Goal: Task Accomplishment & Management: Manage account settings

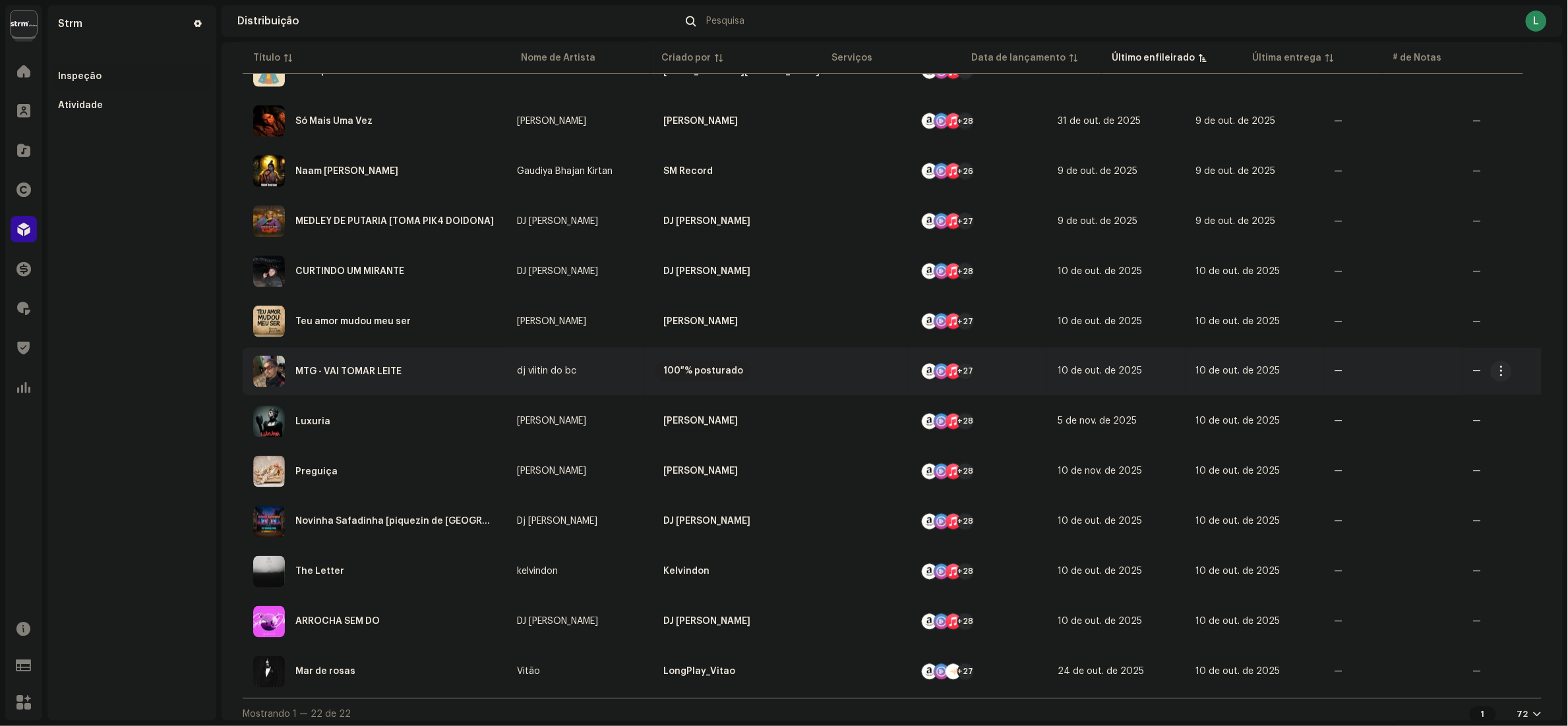
scroll to position [663, 0]
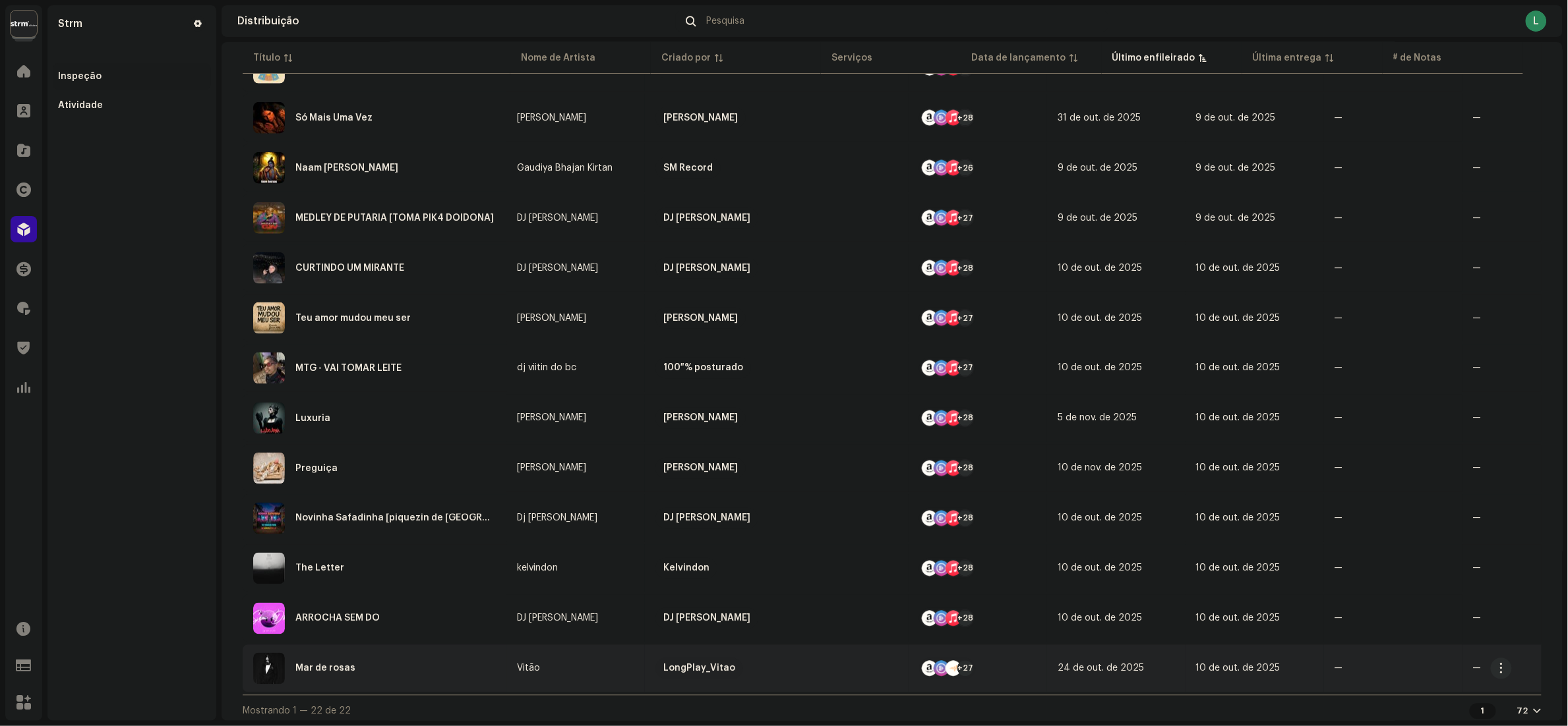
click at [443, 653] on div "Mar de rosas" at bounding box center [375, 669] width 243 height 32
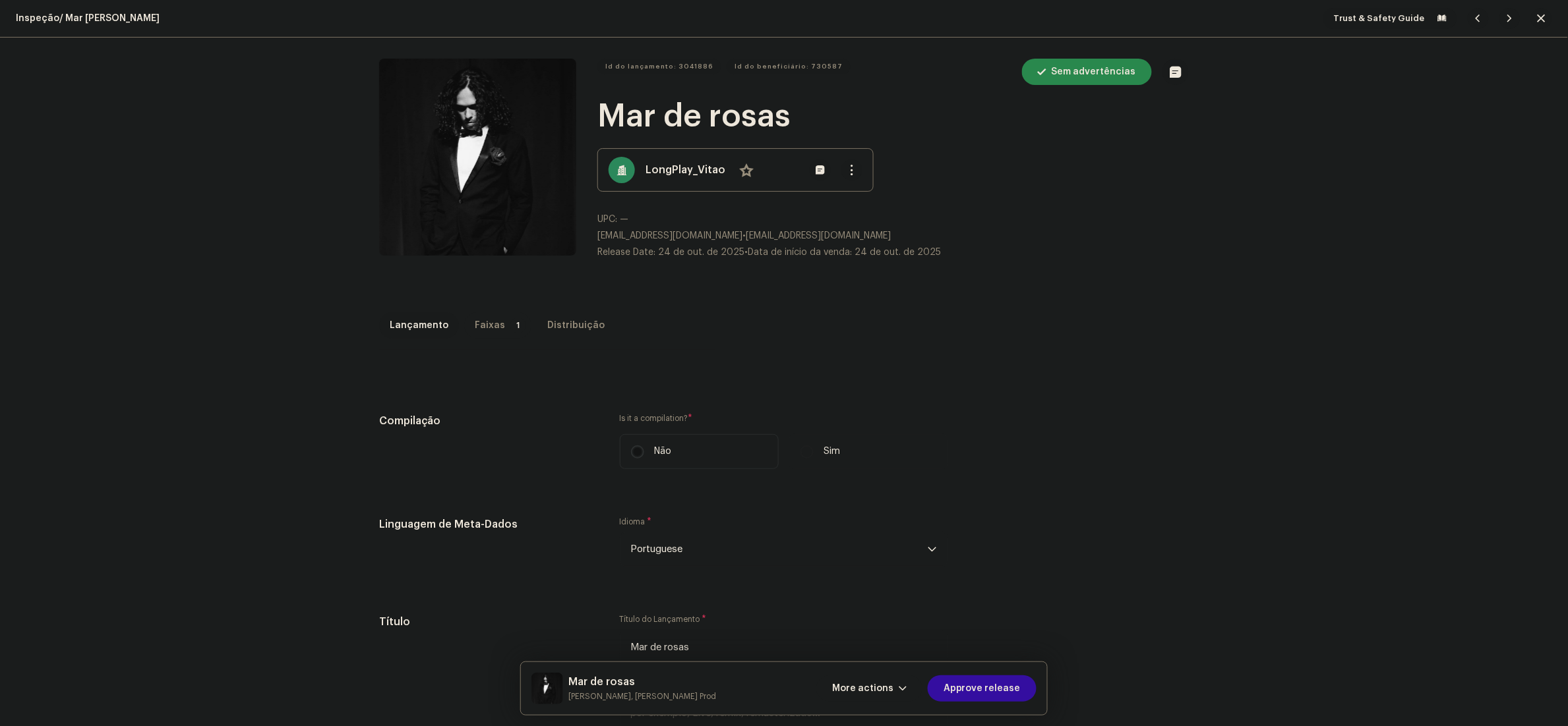
click at [474, 324] on div "Faixas" at bounding box center [489, 325] width 30 height 26
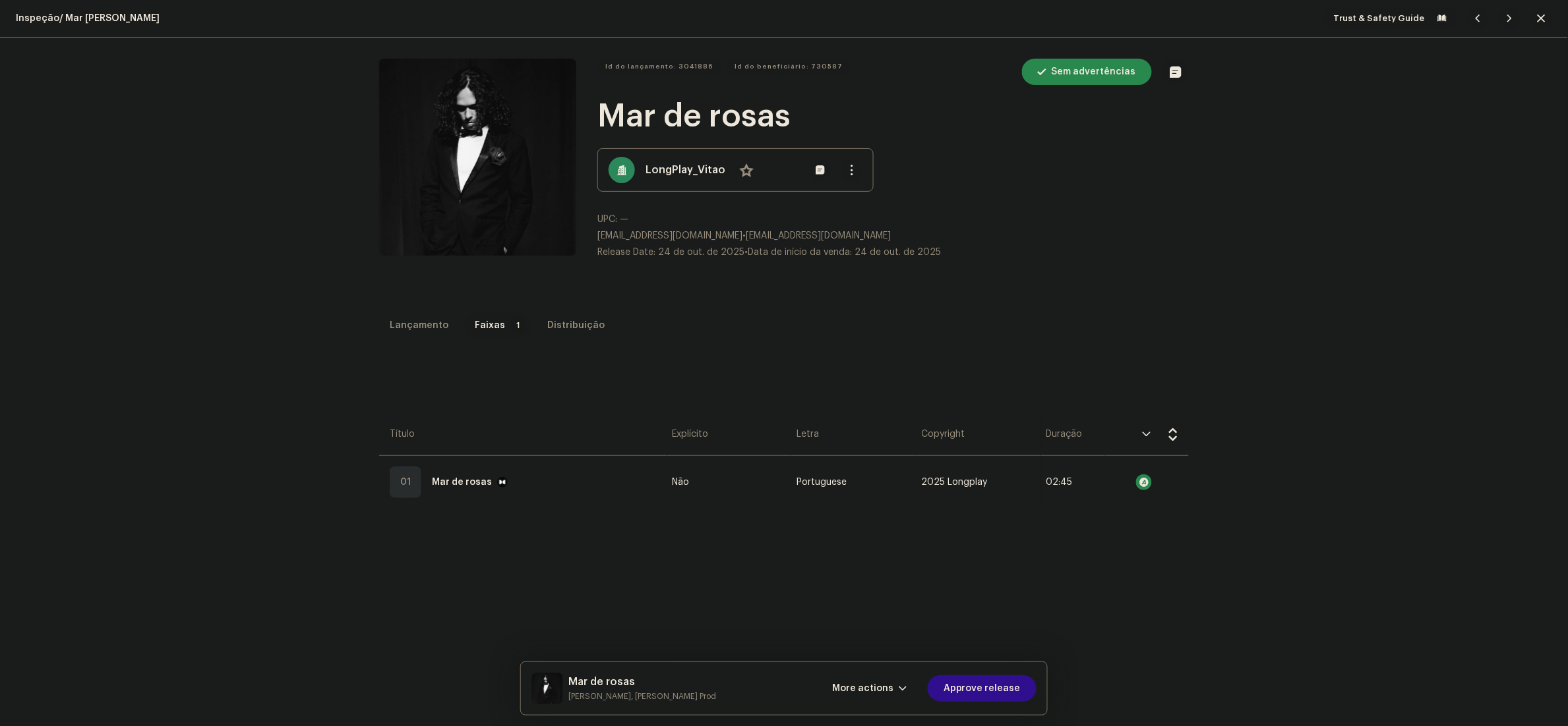
click at [1009, 689] on span "Approve release" at bounding box center [982, 688] width 77 height 26
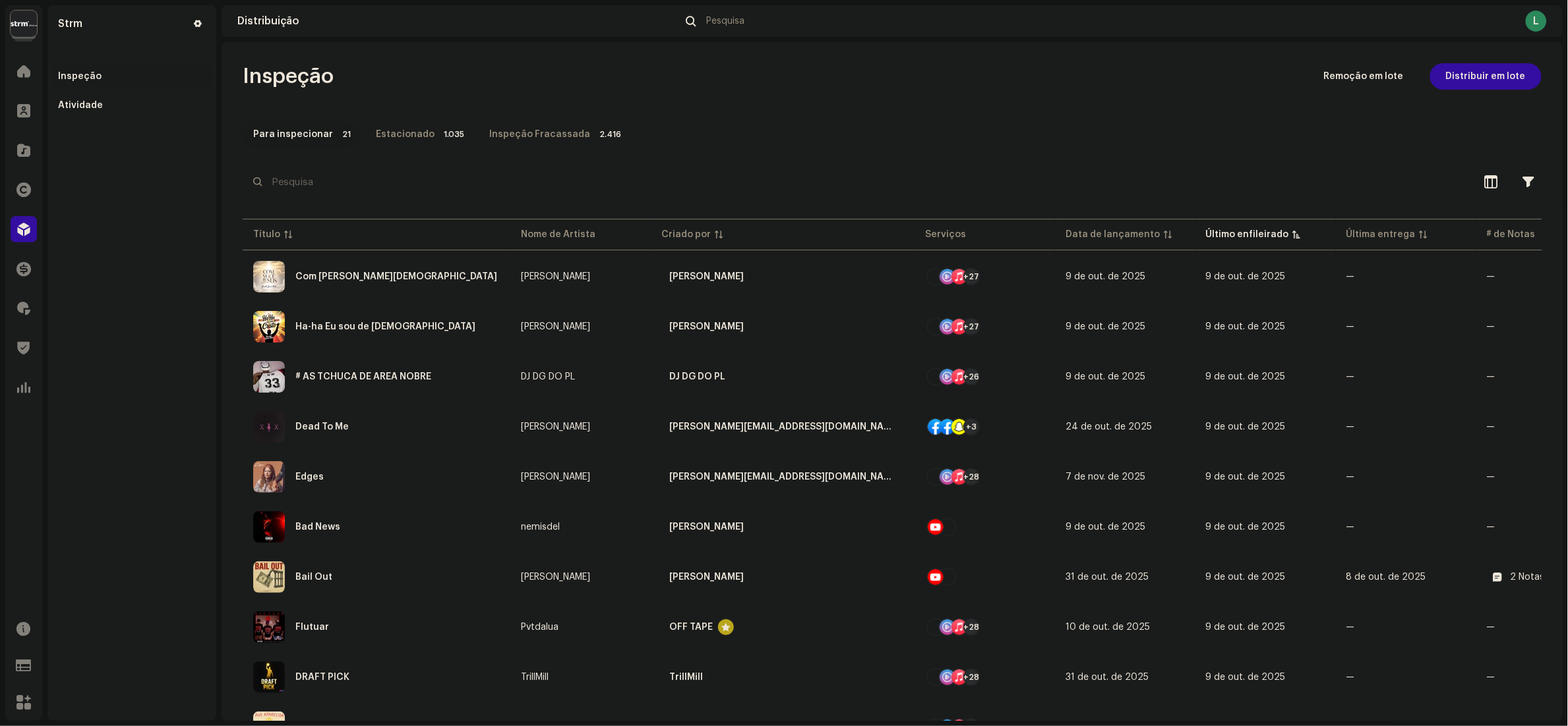
click at [74, 101] on div "Atividade" at bounding box center [80, 105] width 45 height 11
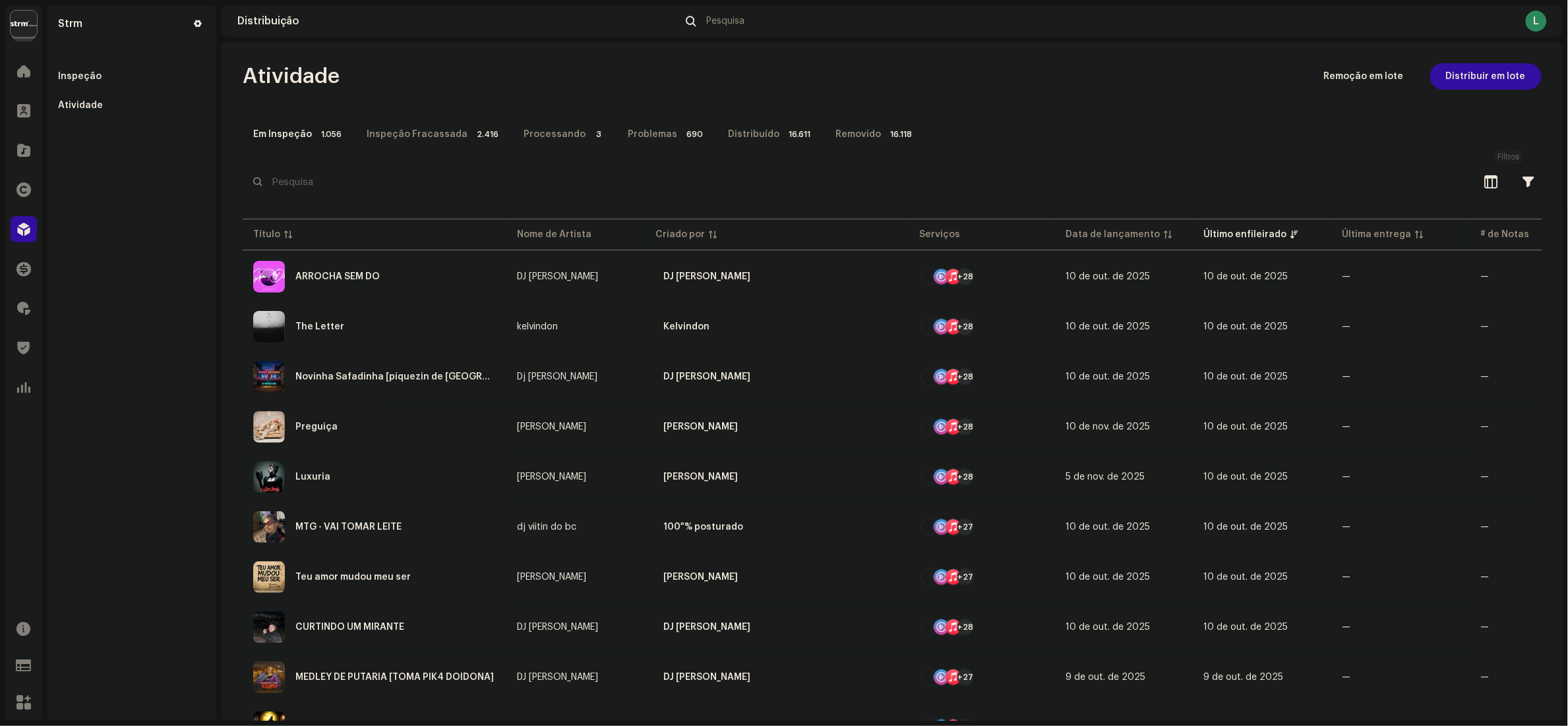
click at [1515, 181] on button "button" at bounding box center [1528, 182] width 26 height 26
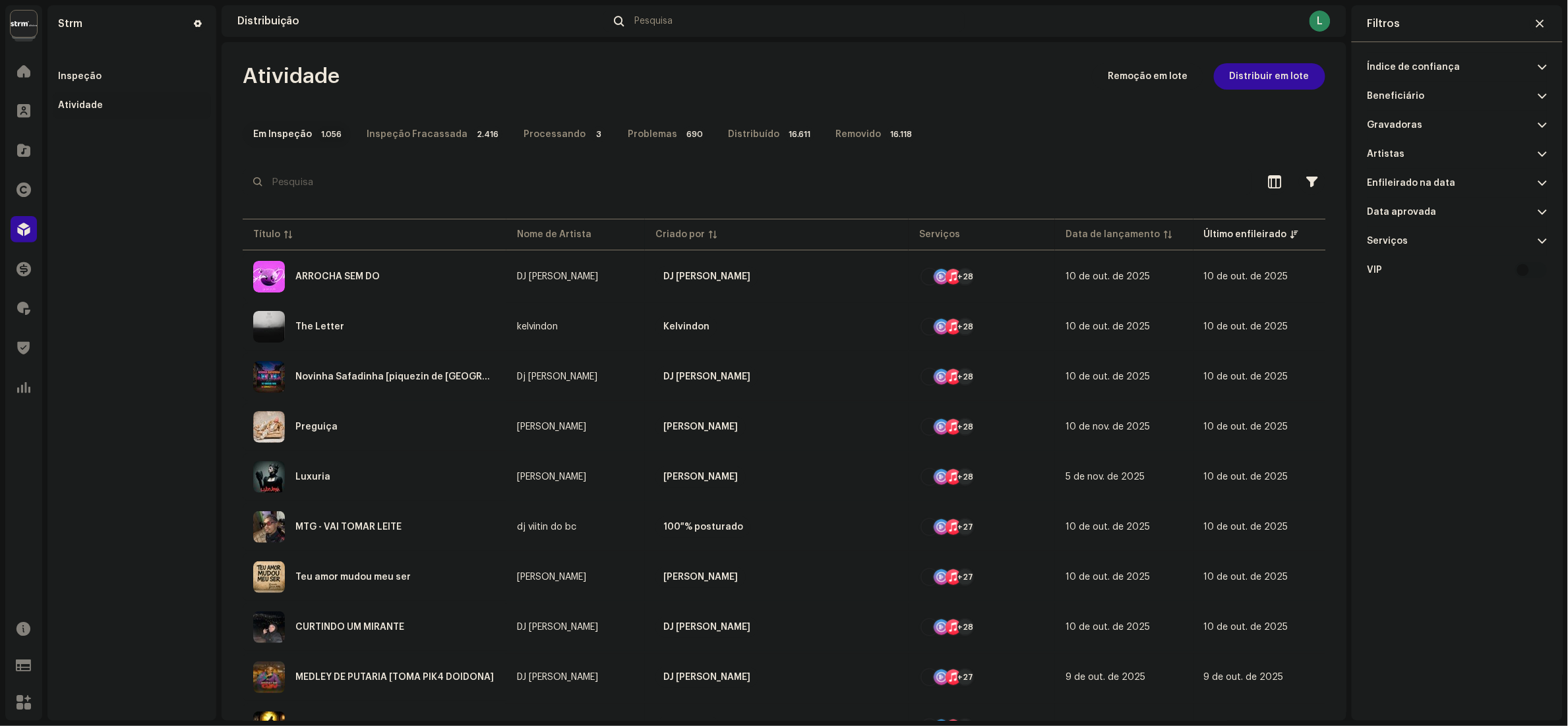
click at [1459, 205] on p-accordion-header "Data aprovada" at bounding box center [1456, 213] width 179 height 29
click at [1422, 525] on span "Últimos 30 dias" at bounding box center [1407, 523] width 62 height 8
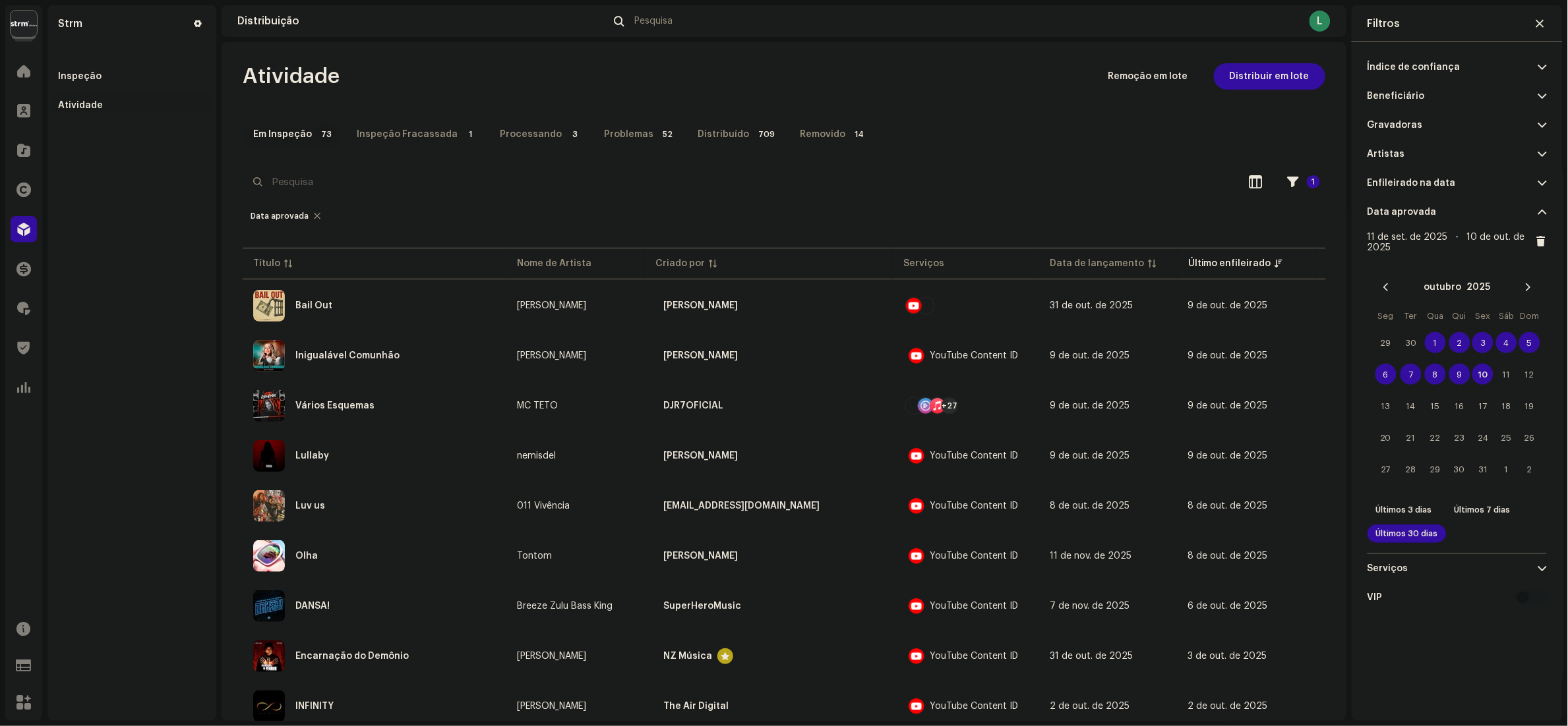
click at [1540, 241] on span at bounding box center [1540, 243] width 10 height 14
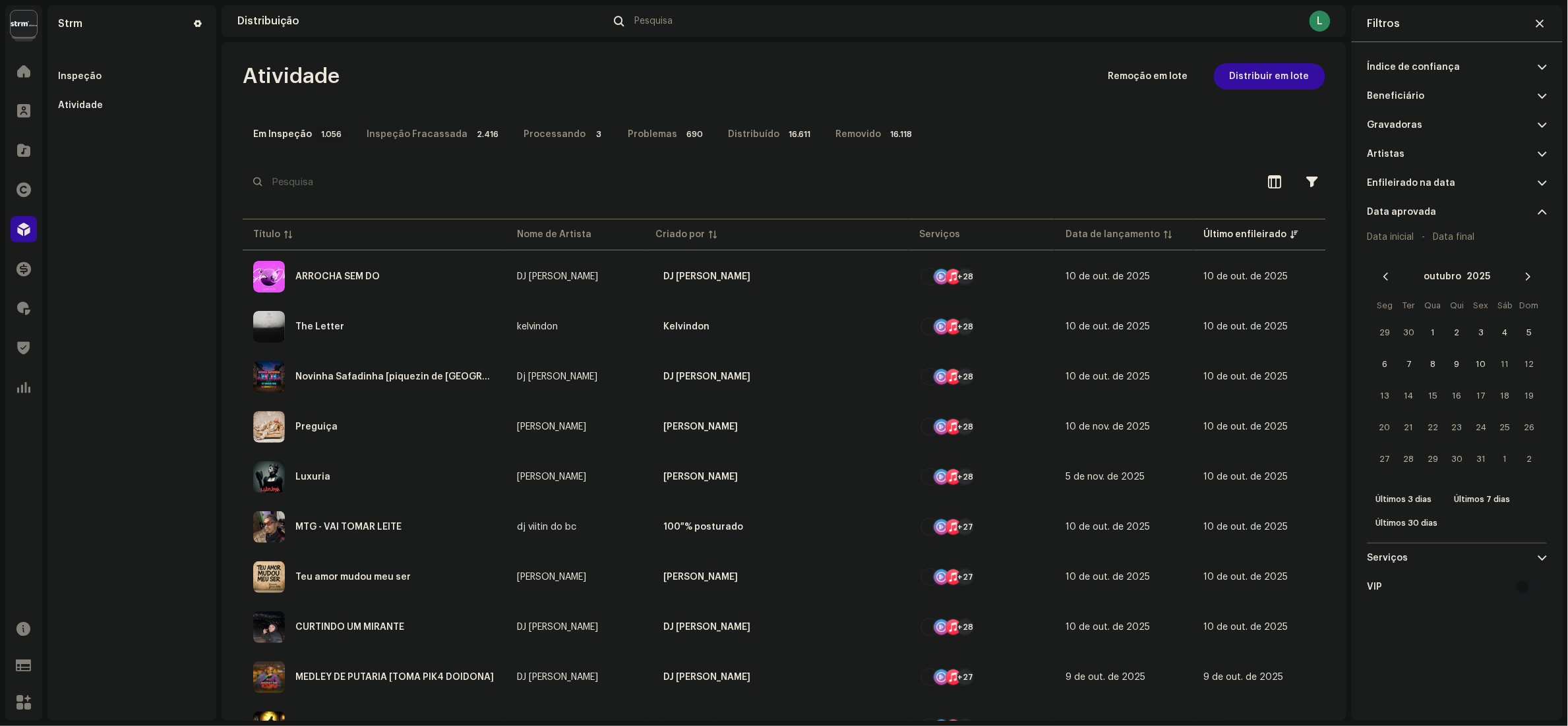
click at [1484, 328] on span "3" at bounding box center [1481, 332] width 21 height 21
click at [1484, 368] on span "10" at bounding box center [1481, 363] width 21 height 21
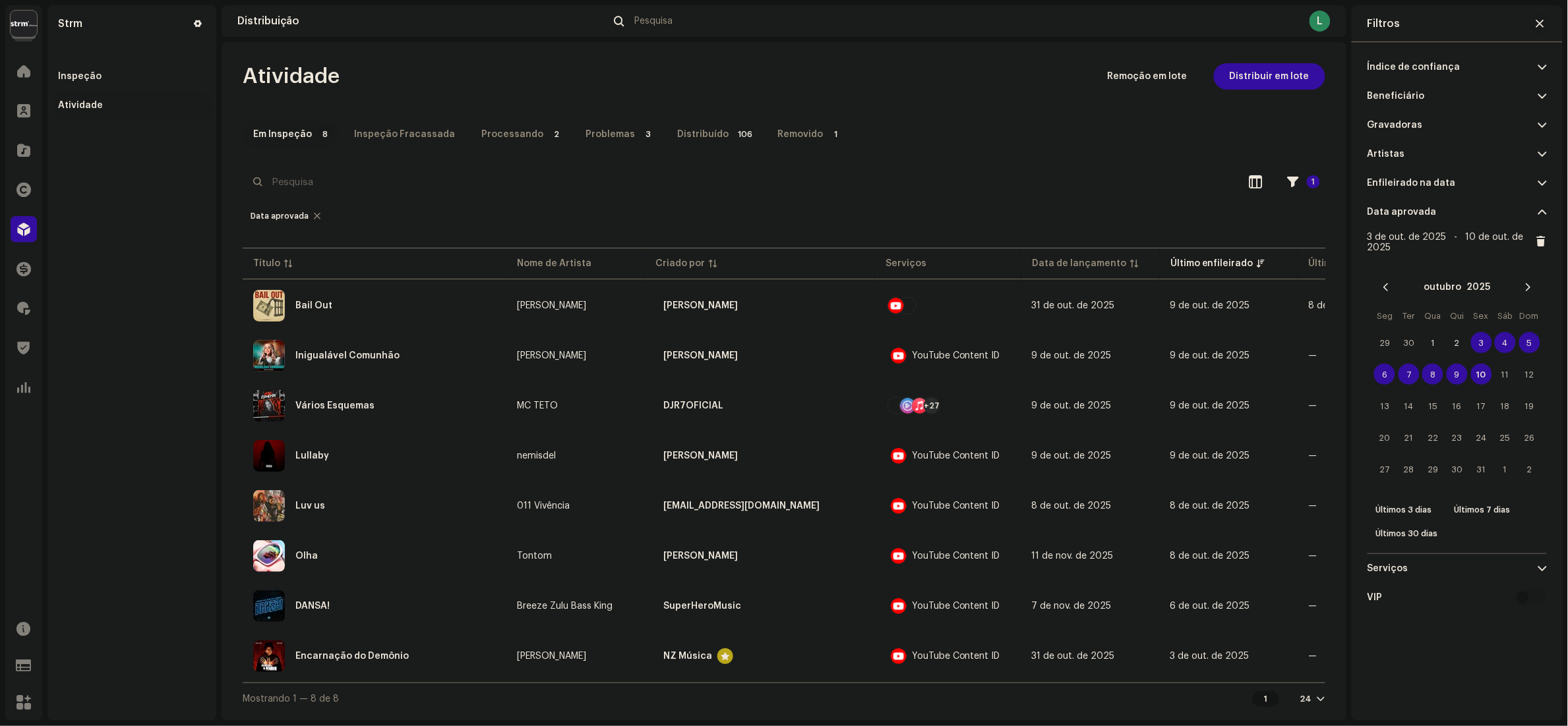
click at [1543, 20] on span "button" at bounding box center [1540, 24] width 8 height 11
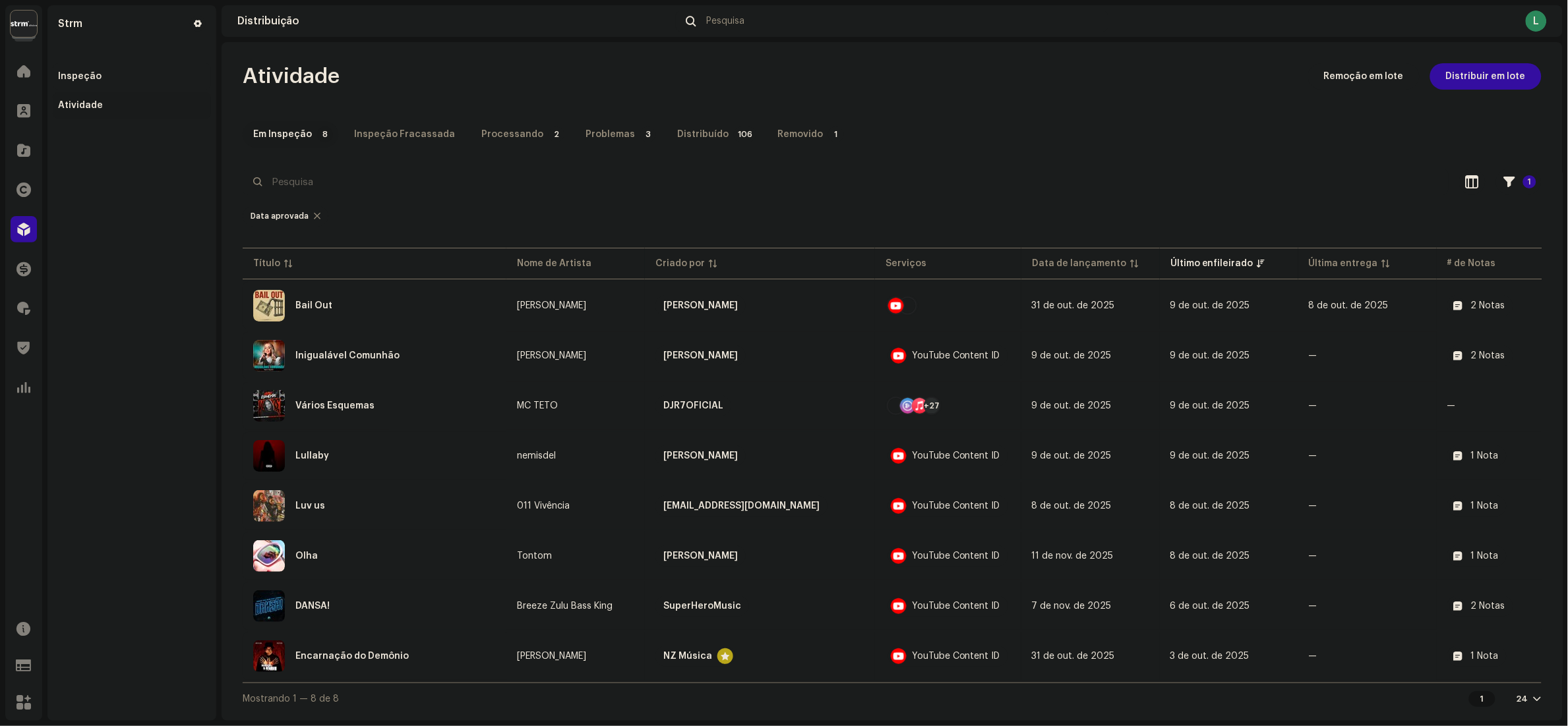
click at [79, 74] on div "Inspeção" at bounding box center [80, 76] width 44 height 11
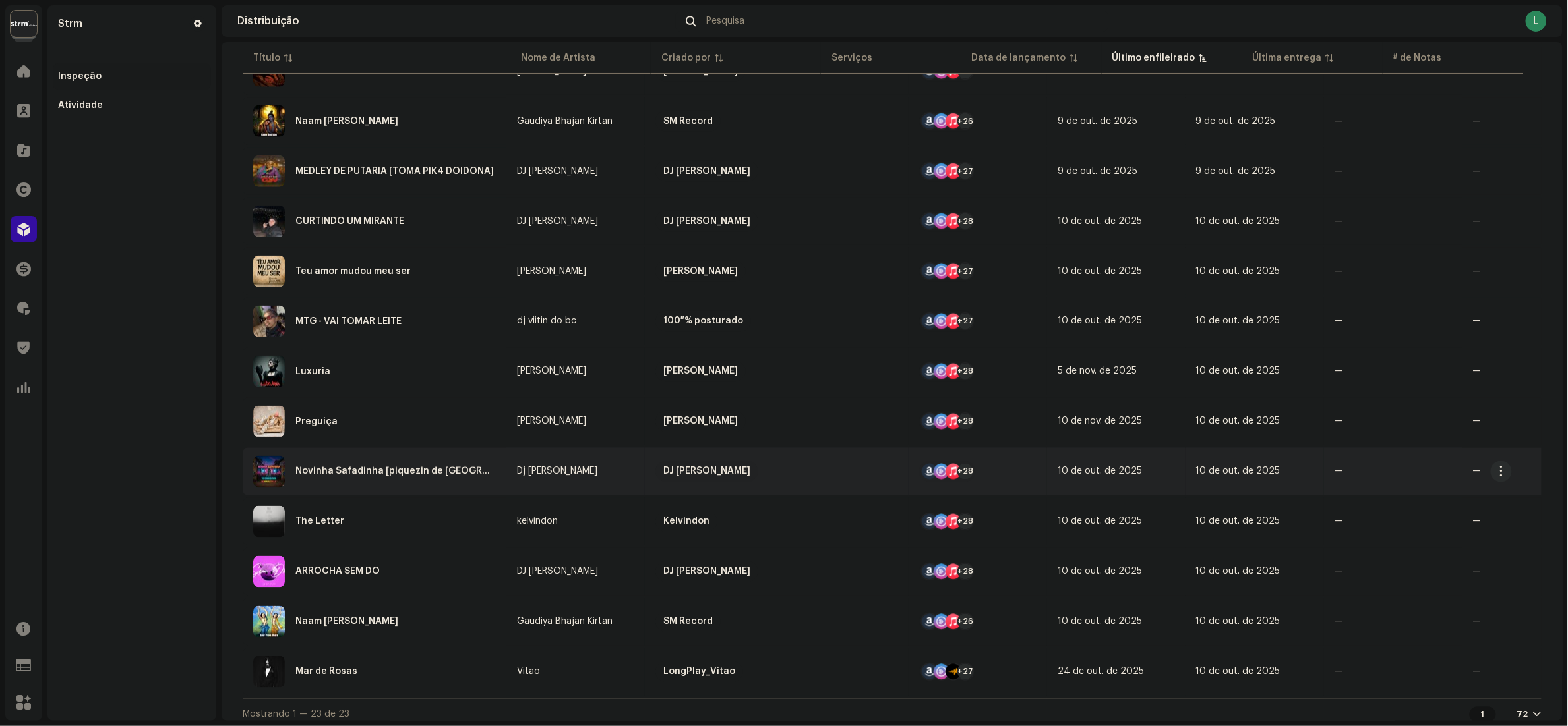
scroll to position [713, 0]
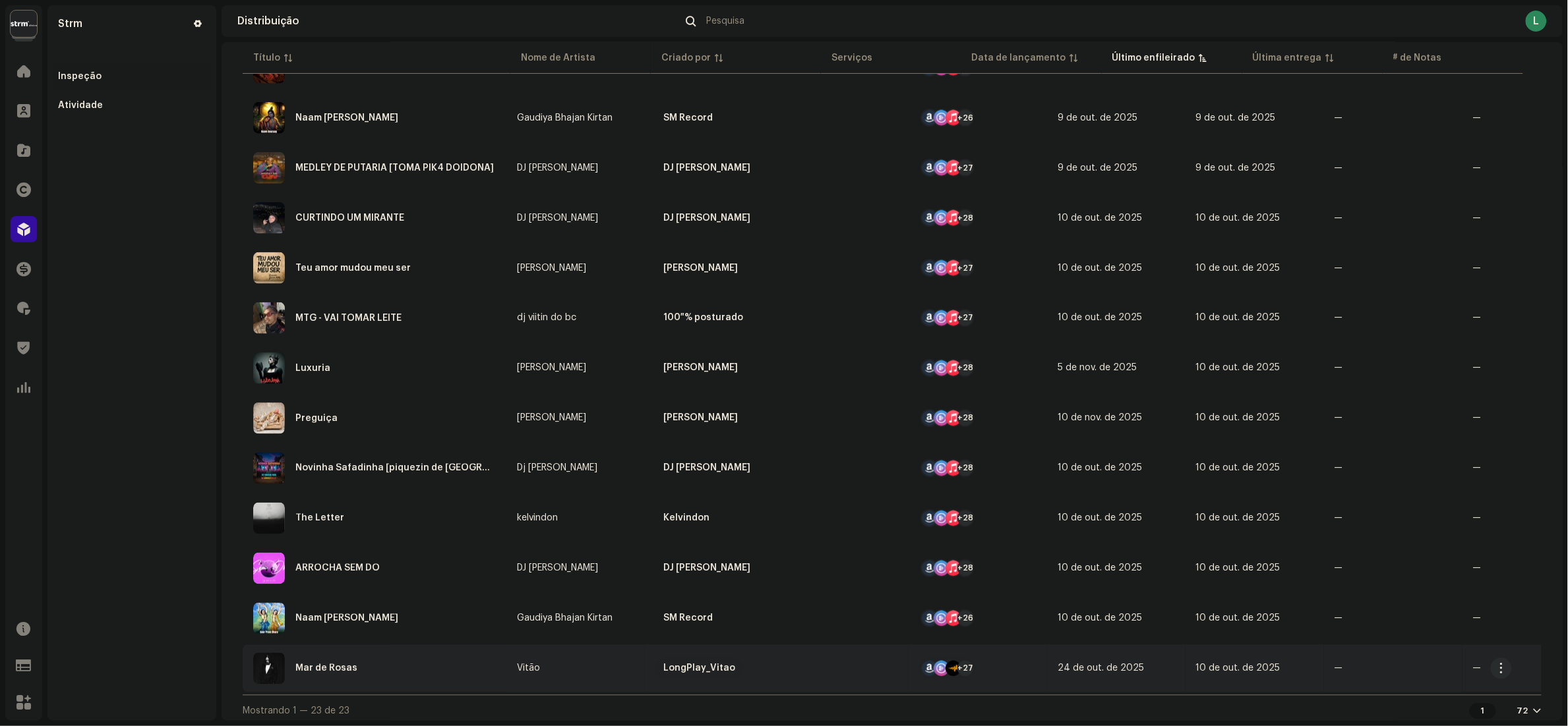
click at [419, 653] on div "Mar de Rosas" at bounding box center [375, 669] width 243 height 32
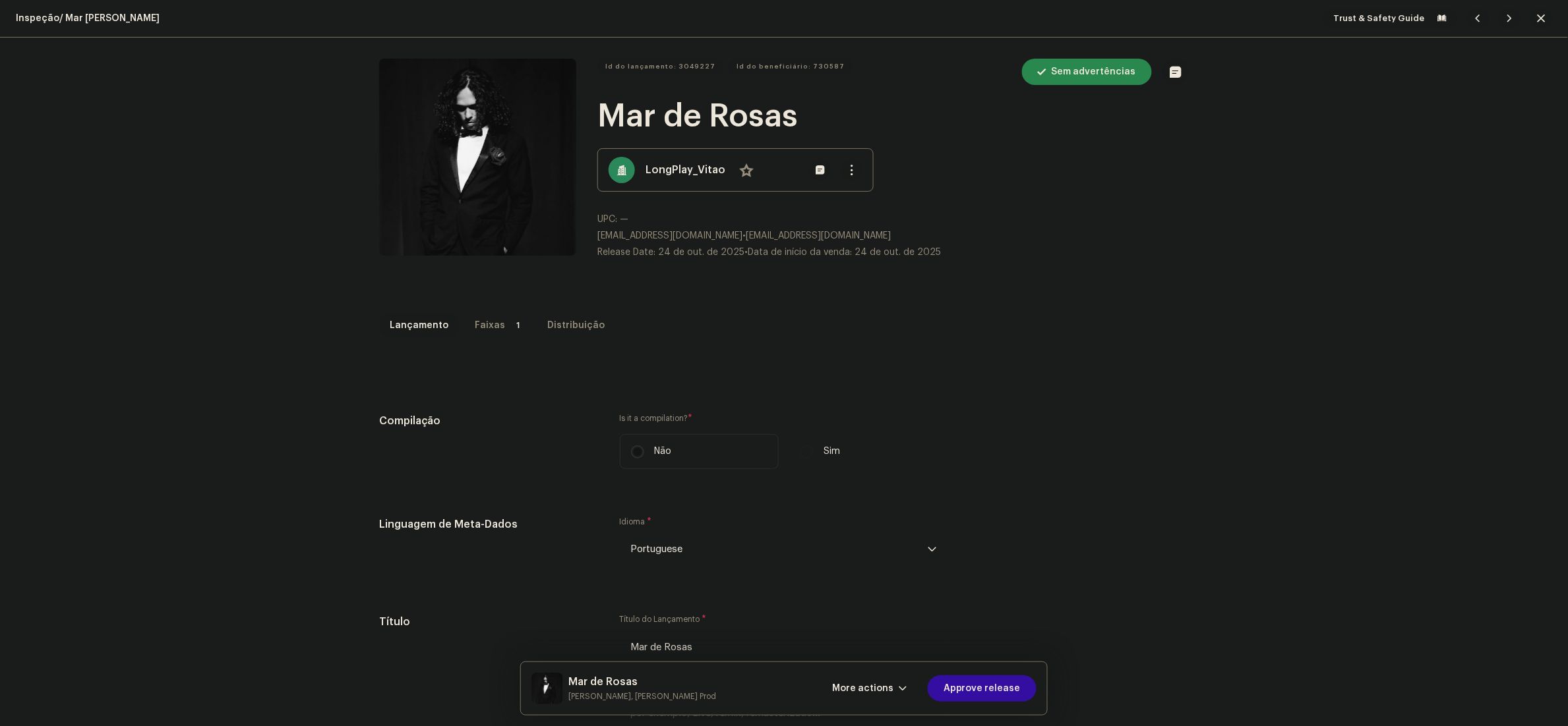
click at [486, 323] on div "Faixas" at bounding box center [489, 325] width 30 height 26
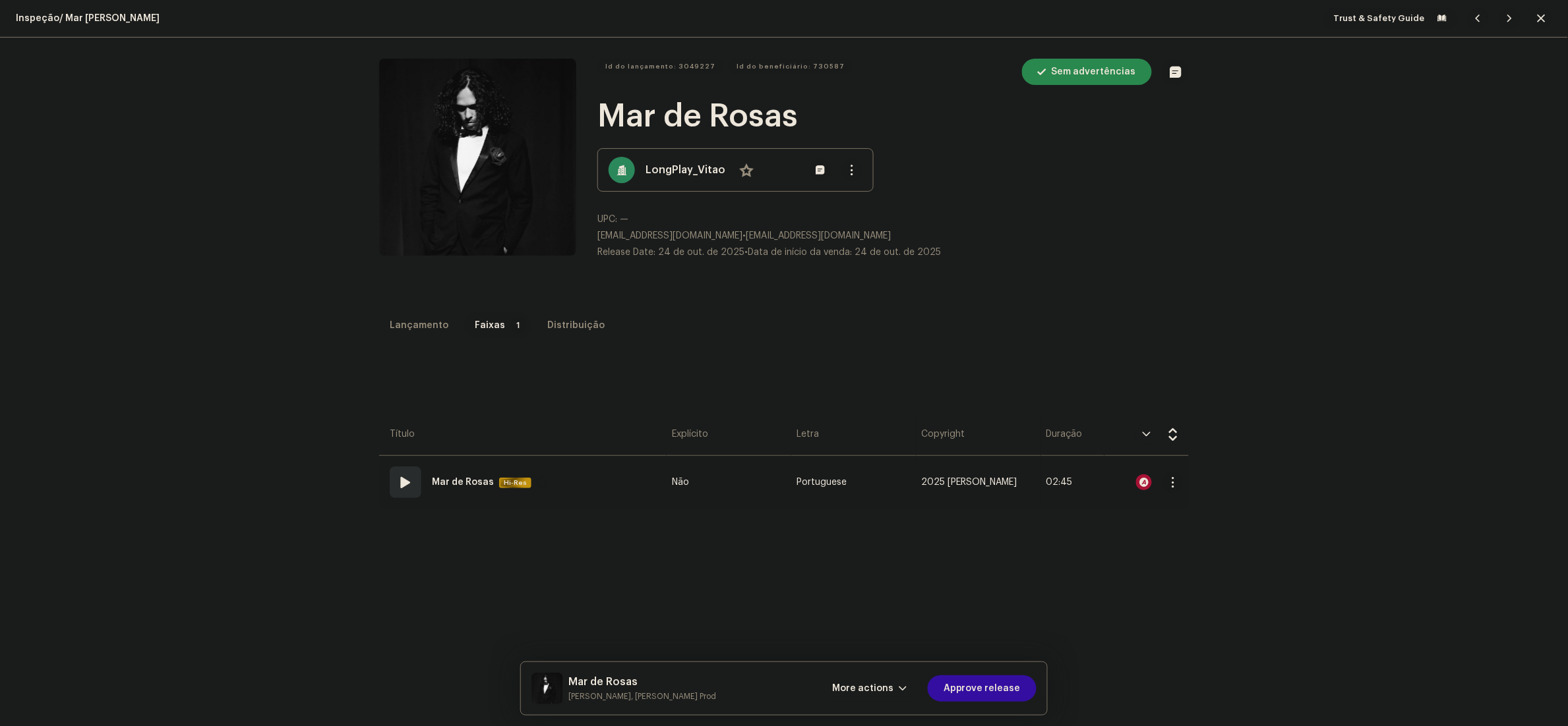
click at [560, 474] on td "01 Mar de Rosas Hi-Res" at bounding box center [523, 482] width 287 height 53
click at [969, 700] on span "Approve release" at bounding box center [982, 688] width 77 height 26
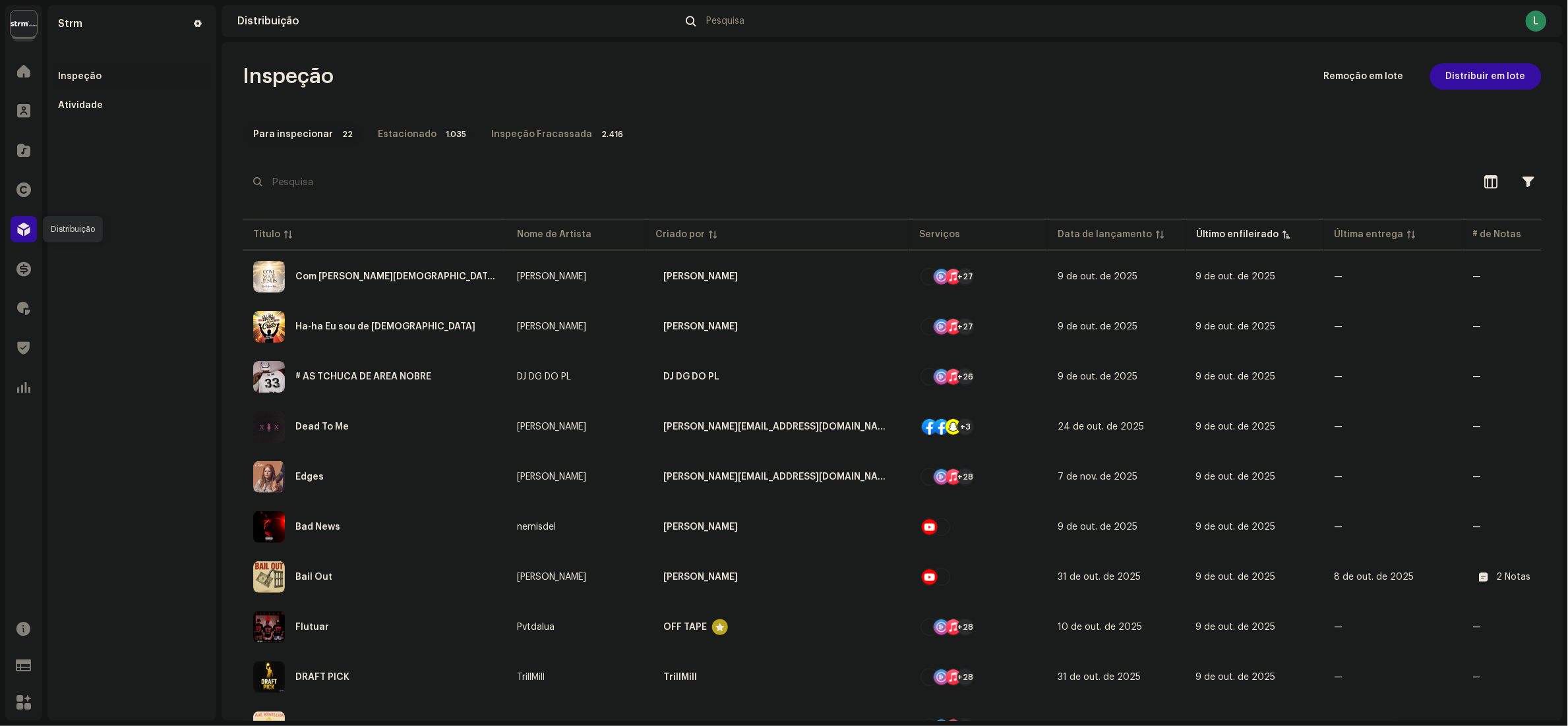
click at [19, 232] on span at bounding box center [24, 230] width 14 height 11
click at [29, 147] on span at bounding box center [24, 151] width 14 height 11
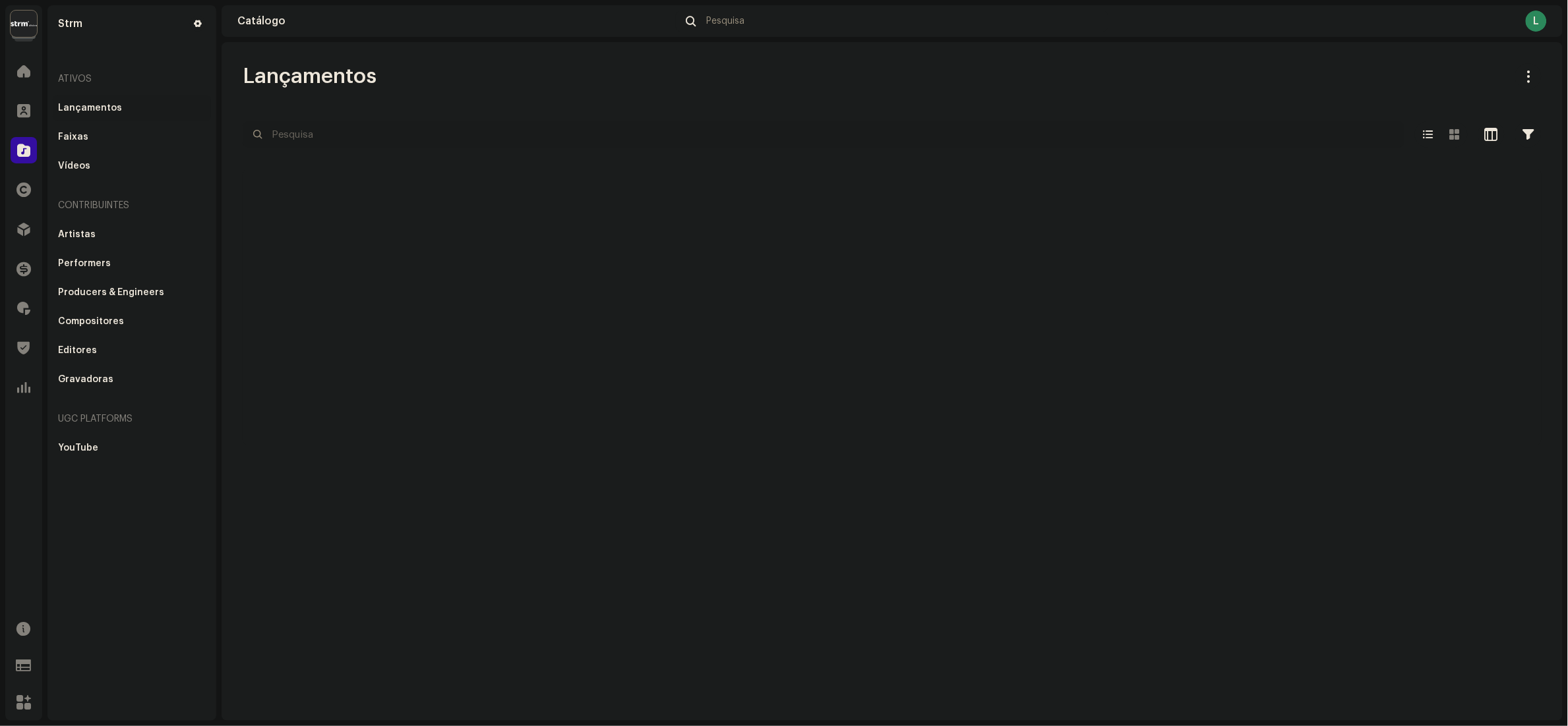
click at [383, 136] on input "text" at bounding box center [824, 134] width 1162 height 26
paste input "3047795"
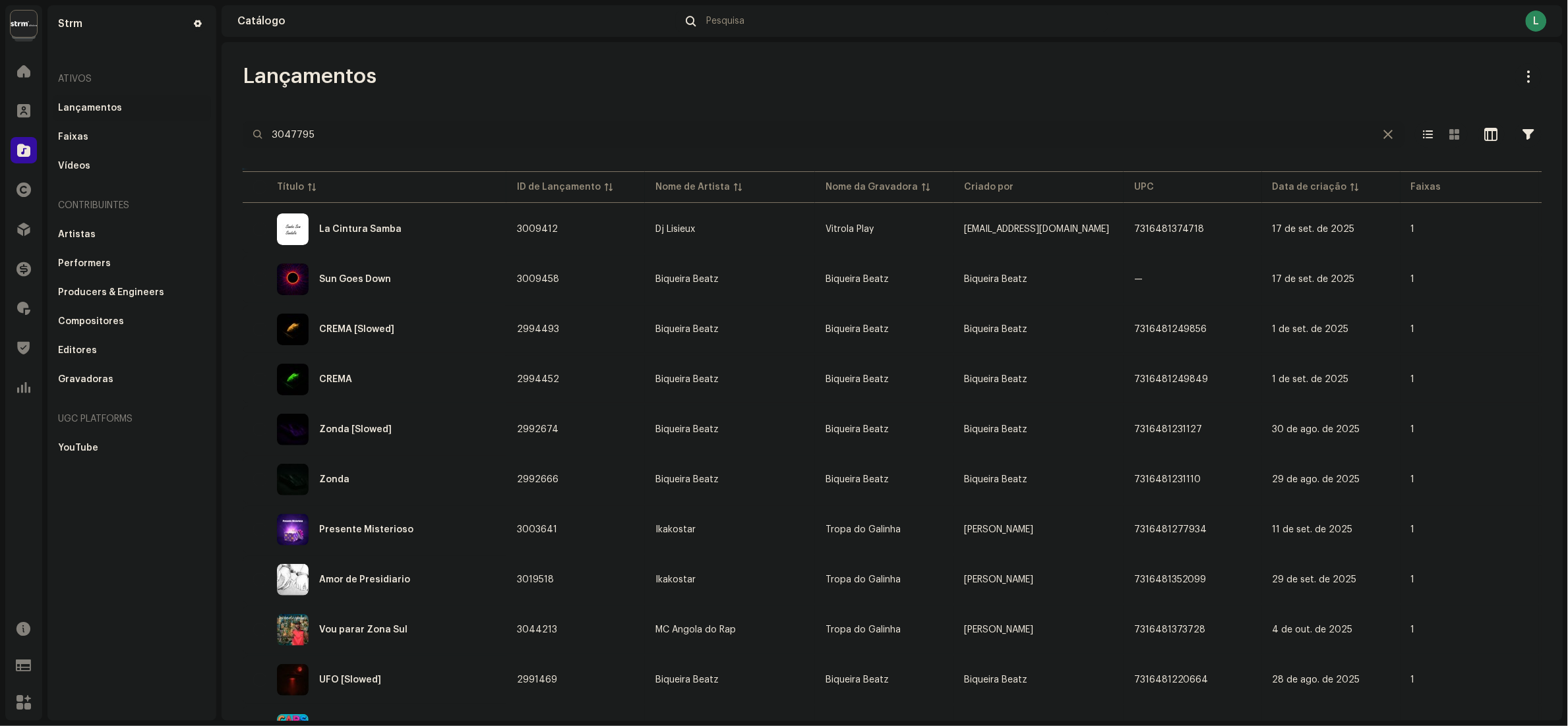
type input "3047795"
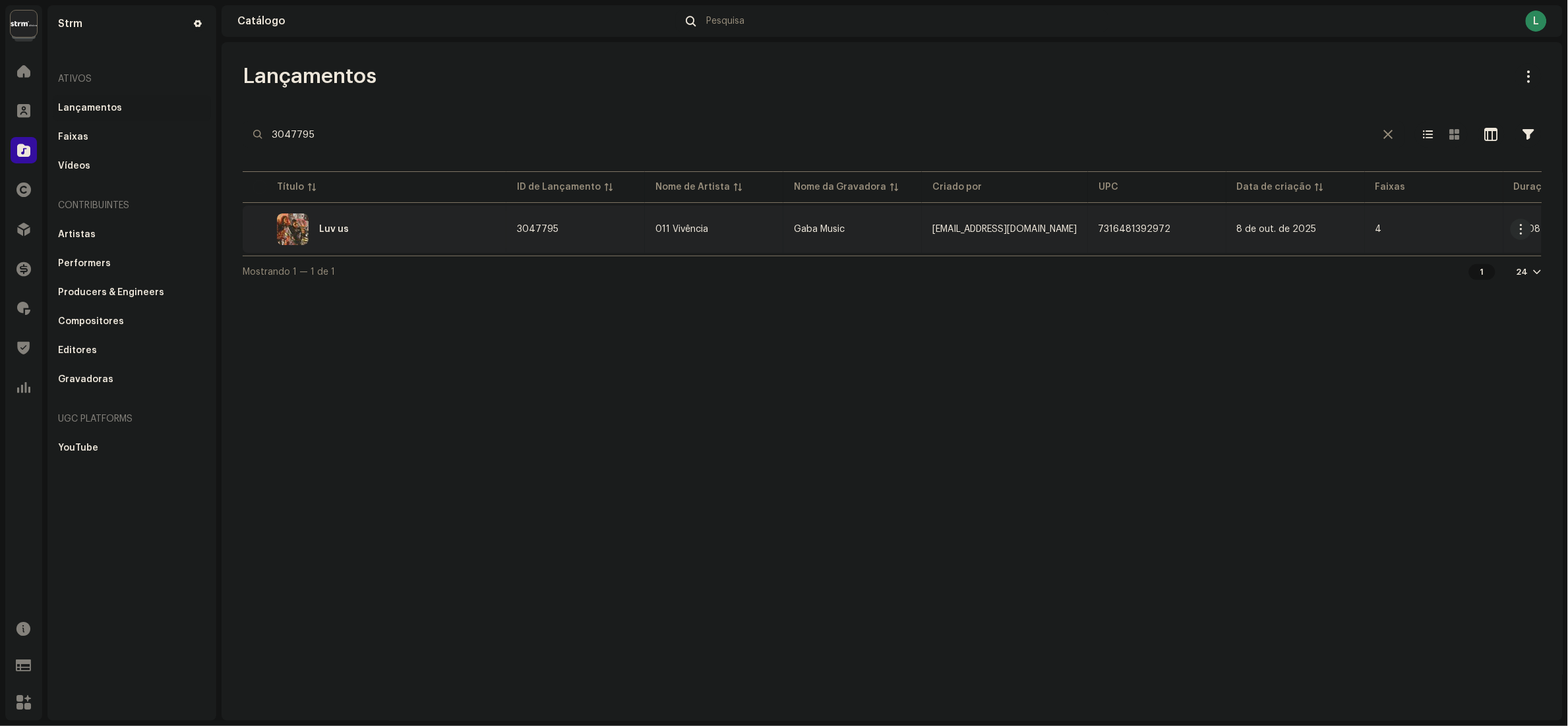
click at [424, 232] on div "Luv us" at bounding box center [375, 229] width 243 height 32
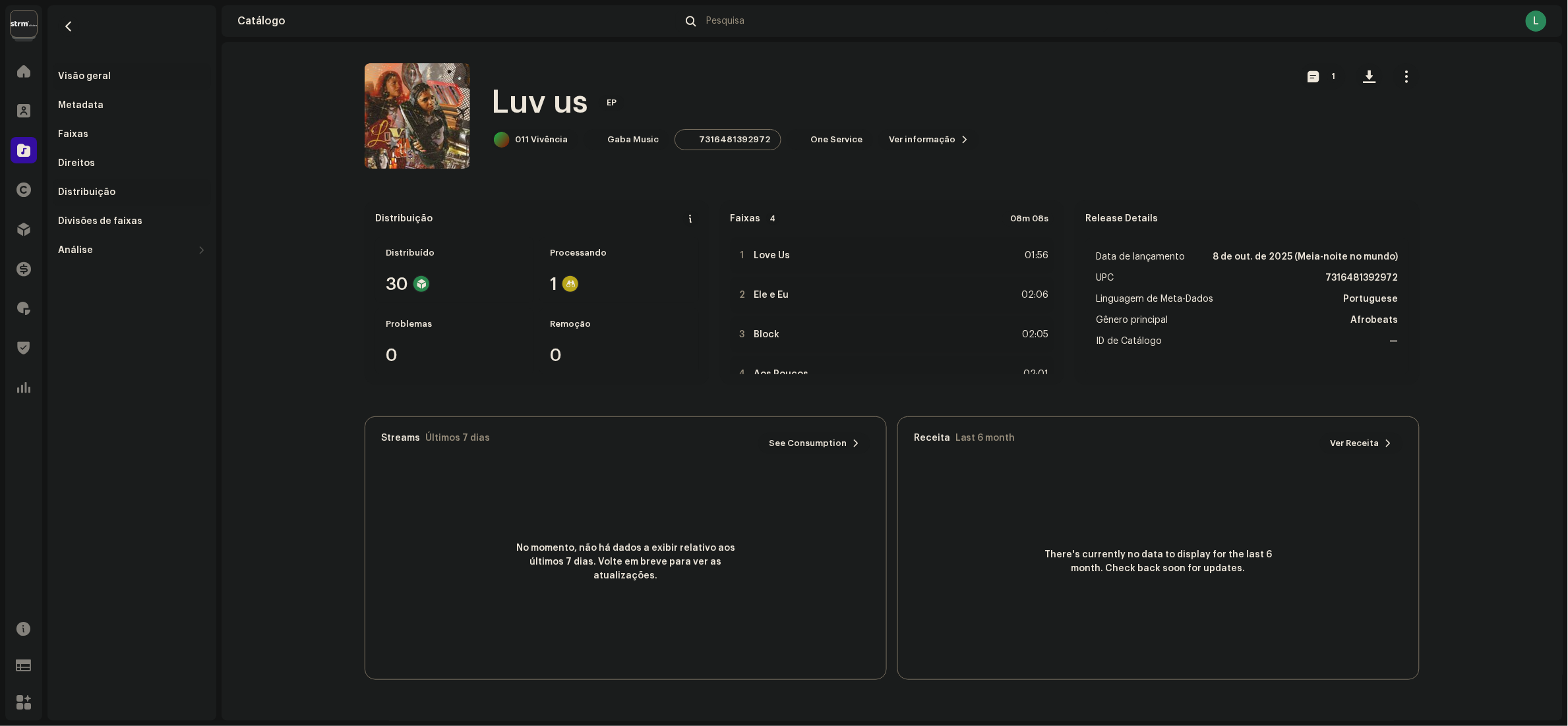
click at [105, 196] on div "Distribuição" at bounding box center [86, 193] width 57 height 11
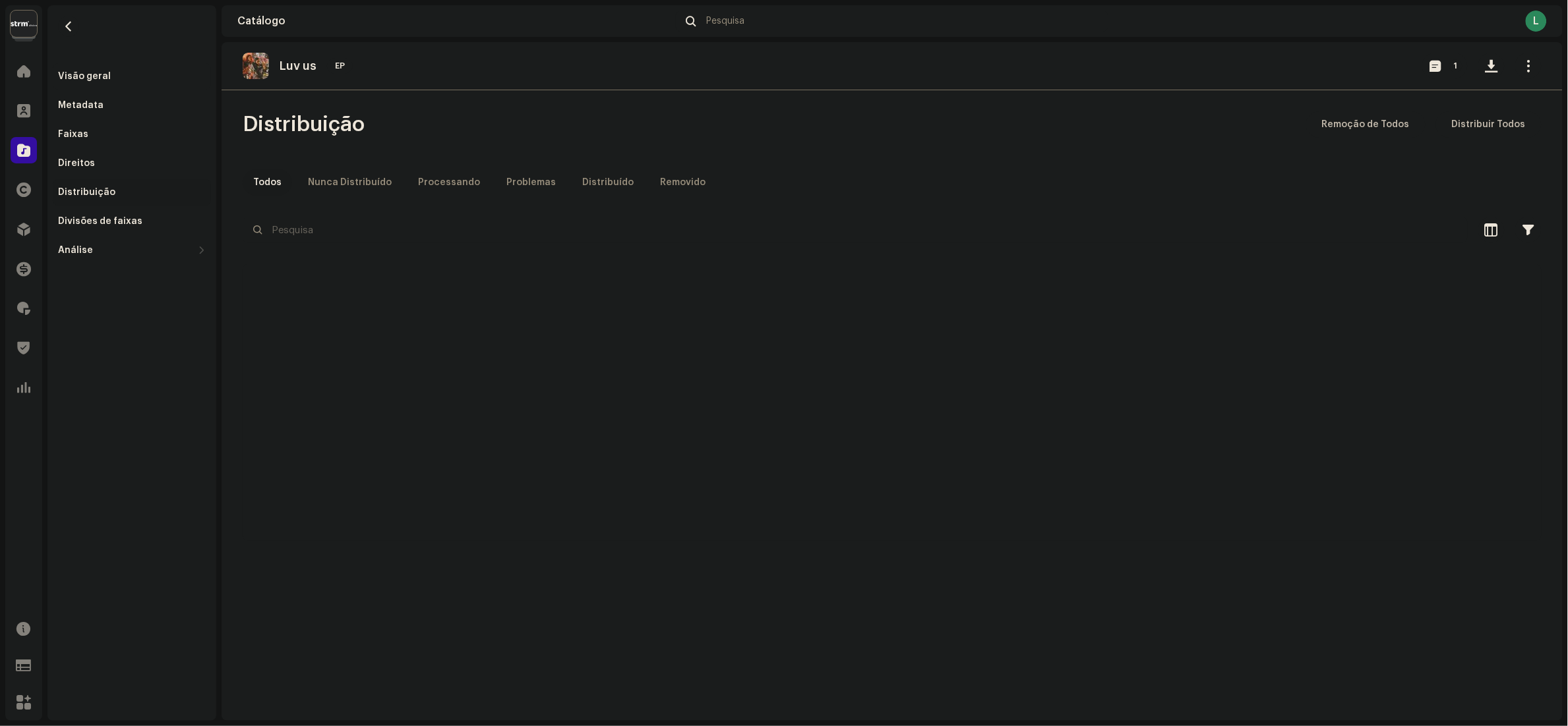
click at [85, 74] on div "Visão geral" at bounding box center [85, 76] width 53 height 11
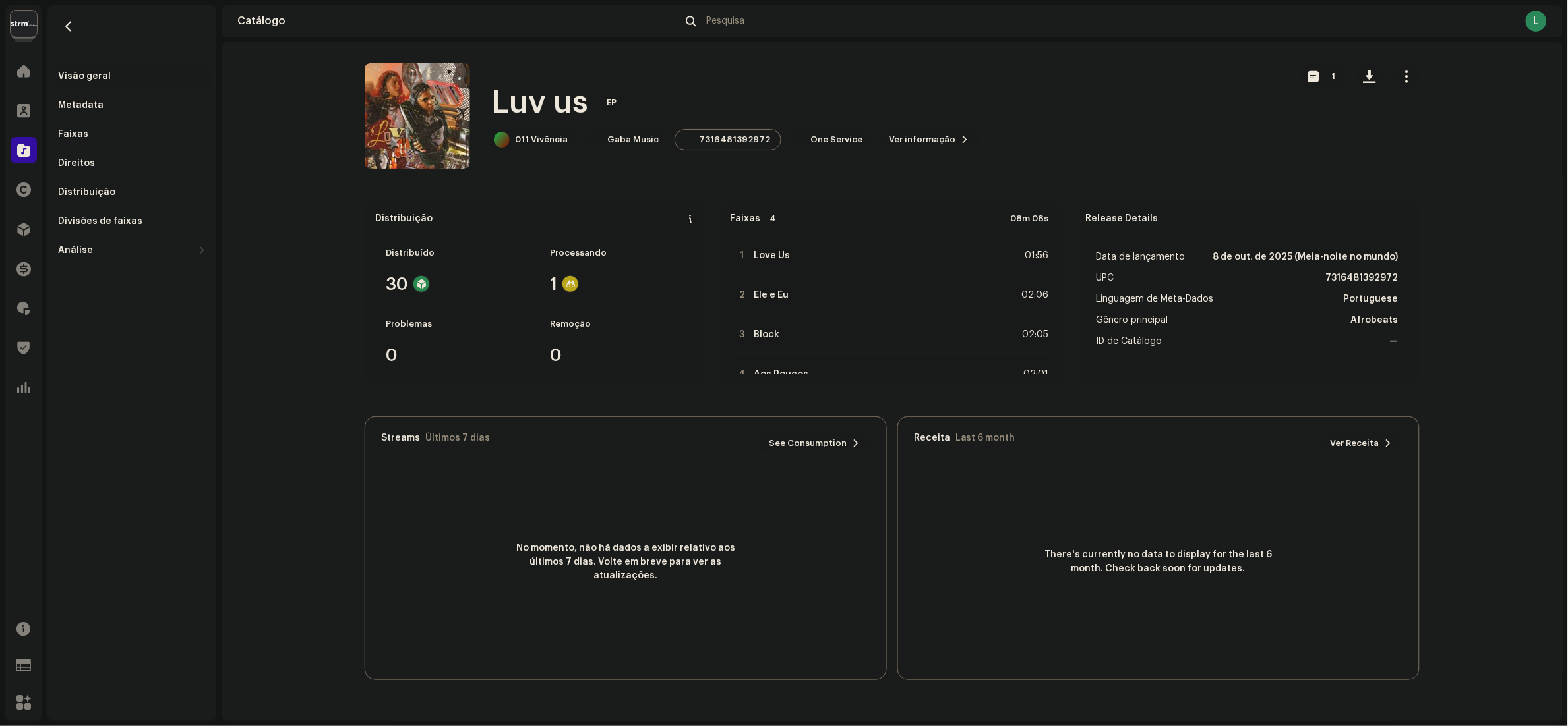
click at [896, 140] on span "Ver informação" at bounding box center [922, 139] width 66 height 26
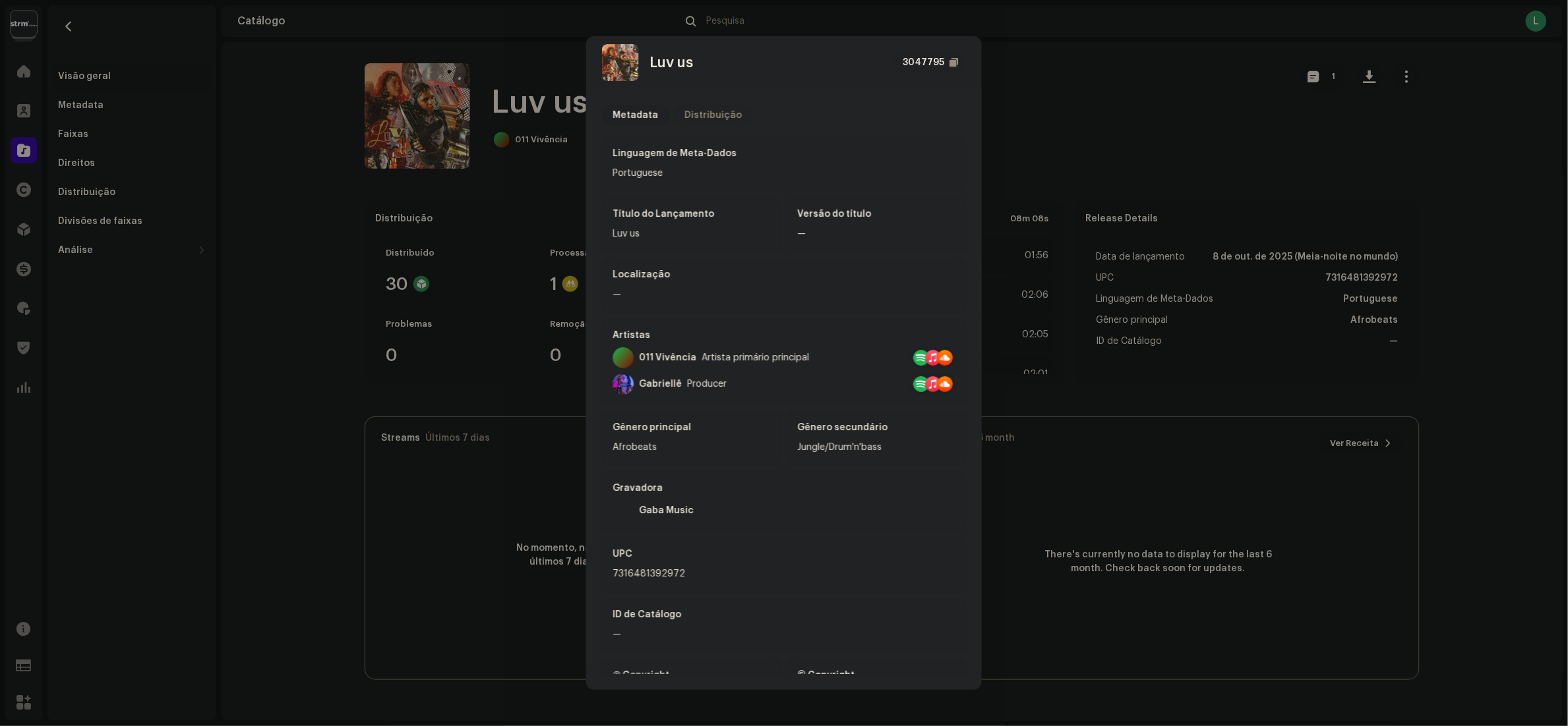
click at [703, 106] on div "Distribuição" at bounding box center [713, 114] width 57 height 21
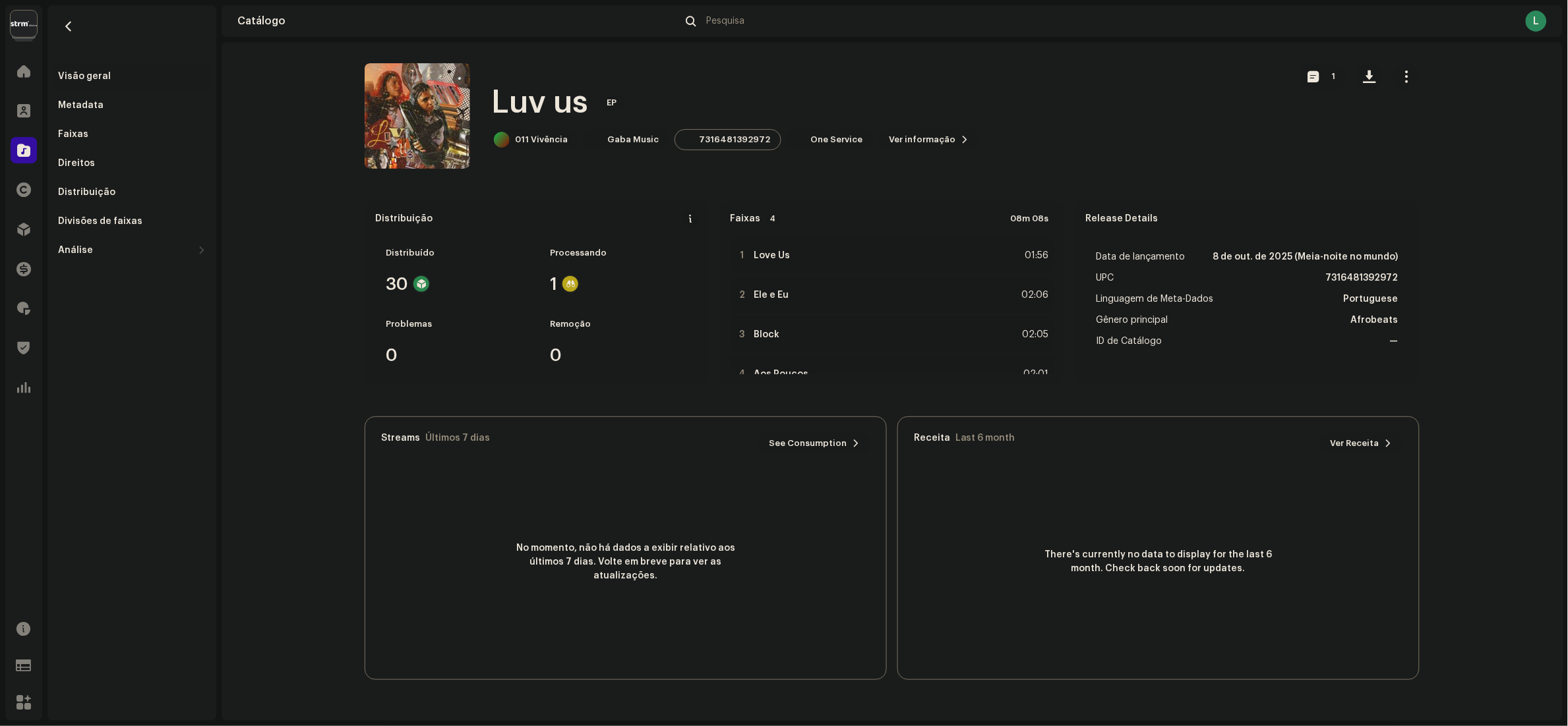
click at [1044, 121] on div "Luv us 3047795 Metadata Distribuição Data de lançamento 8 de out. de 2025 (Meia…" at bounding box center [784, 363] width 1568 height 726
click at [86, 188] on div "Distribuição" at bounding box center [86, 193] width 57 height 11
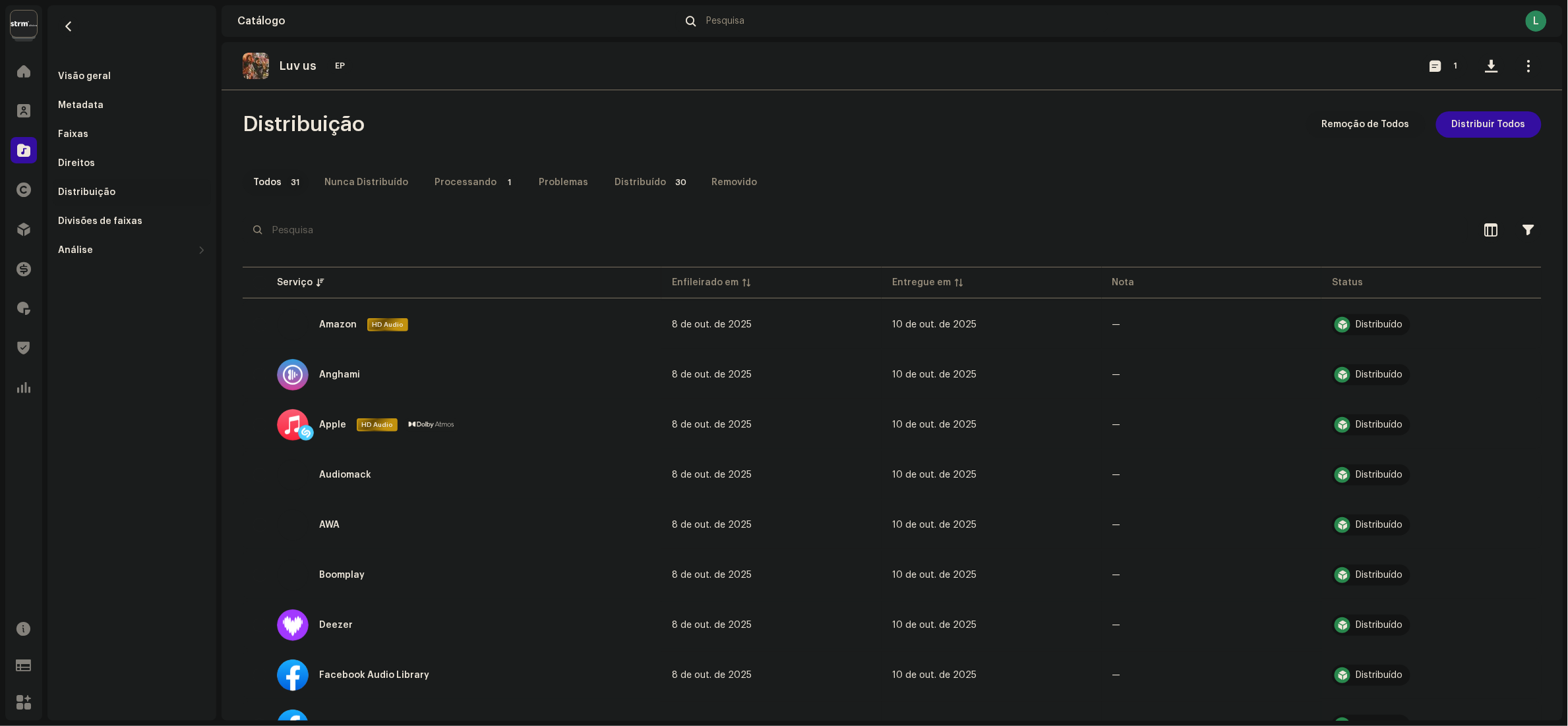
click at [1363, 131] on span "Remoção de Todos" at bounding box center [1365, 124] width 87 height 26
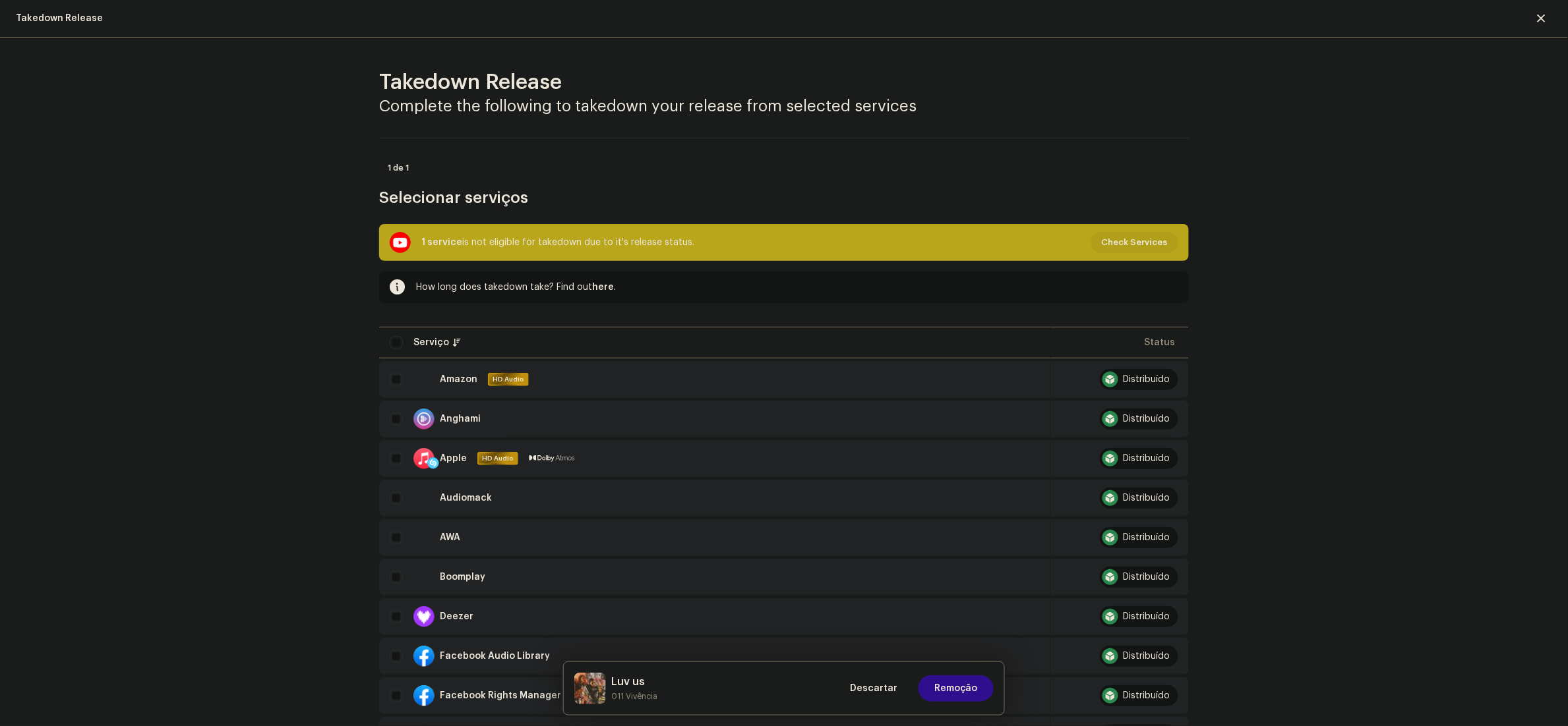
click at [990, 681] on button "Remoção" at bounding box center [955, 688] width 75 height 26
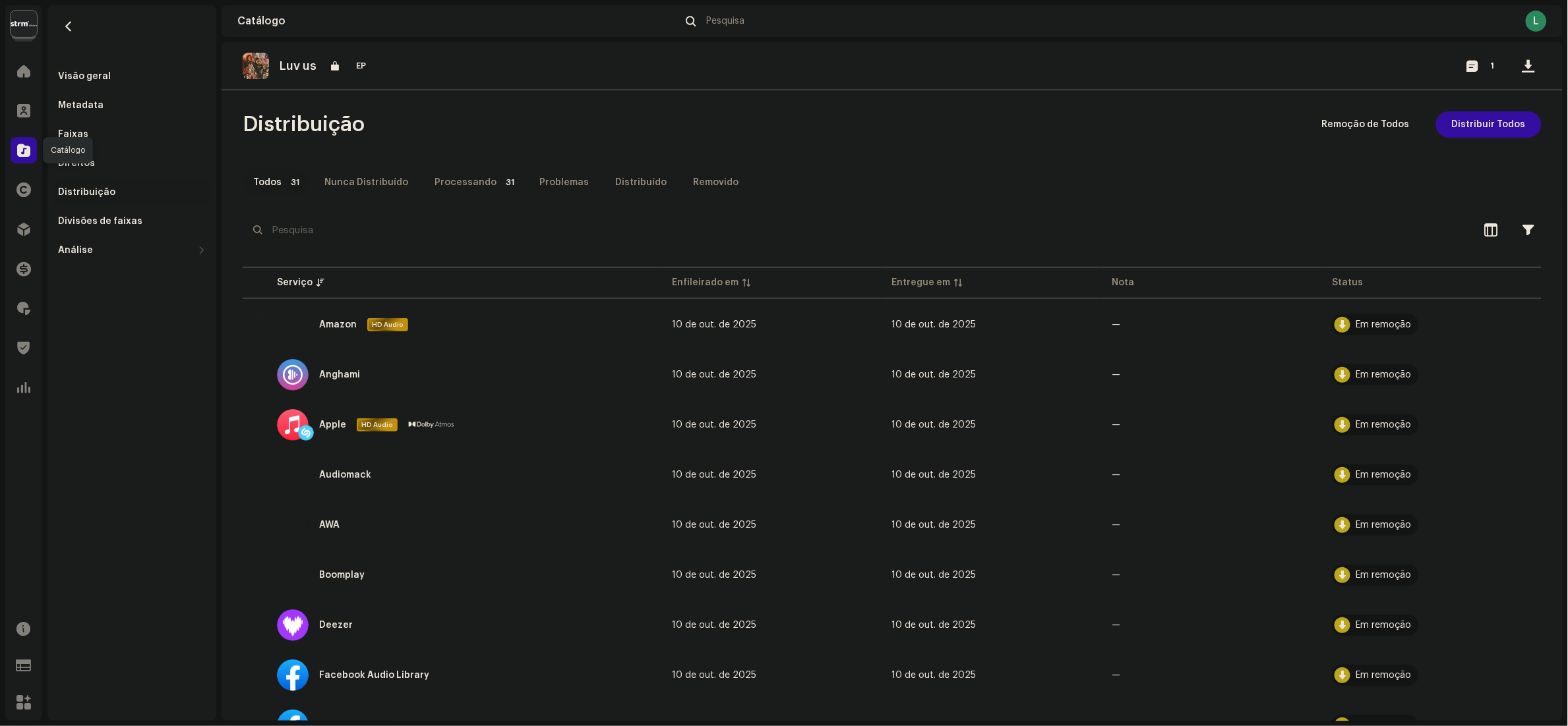
click at [27, 140] on div at bounding box center [24, 150] width 26 height 26
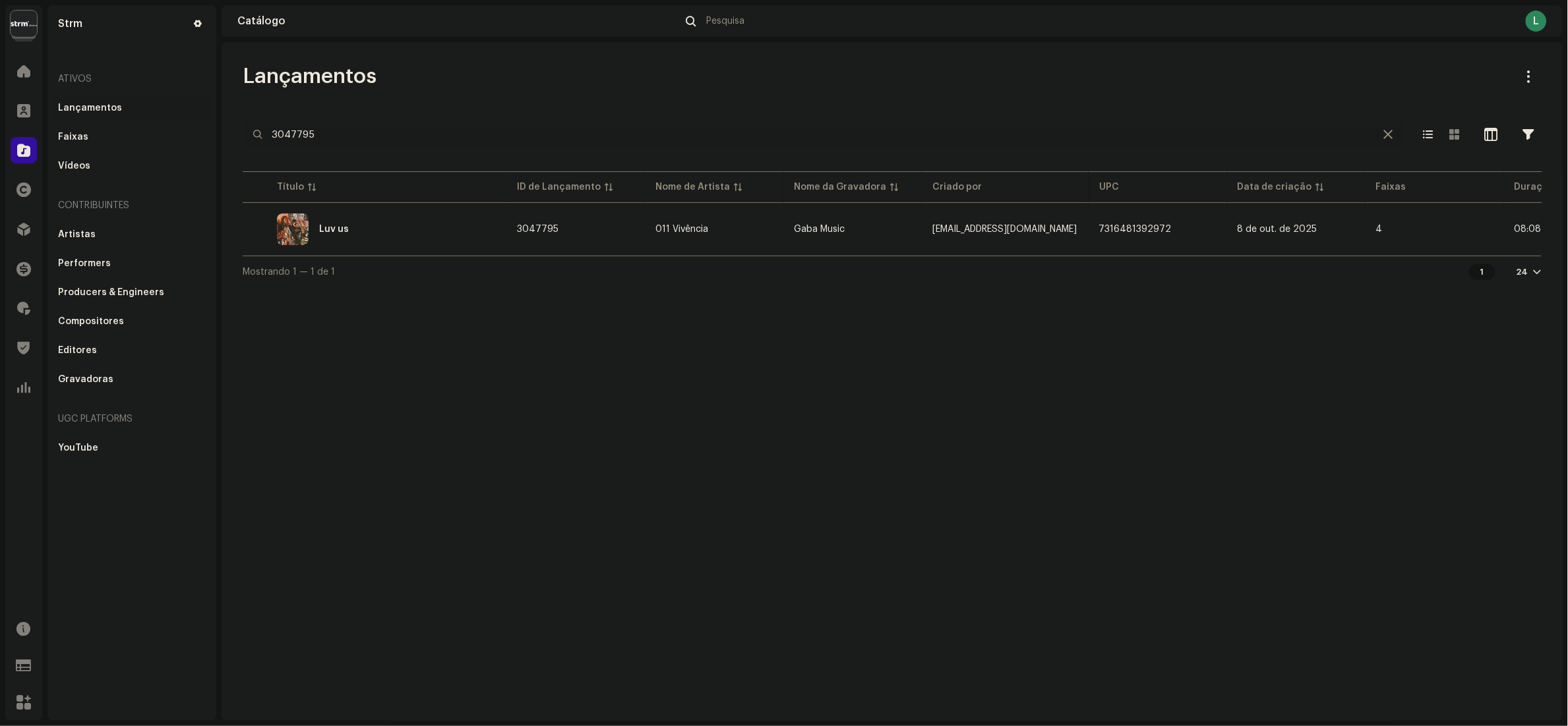
drag, startPoint x: 423, startPoint y: 144, endPoint x: 0, endPoint y: 102, distance: 425.1
click at [0, 102] on html "Strm Home Clientes Catálogo Direitos Distribuição Finanças Royalties Trust & Sa…" at bounding box center [784, 363] width 1568 height 726
paste input "Foi Ontem"
type input "Foi Ontem"
click at [405, 227] on div "Foi Ontem" at bounding box center [375, 229] width 243 height 32
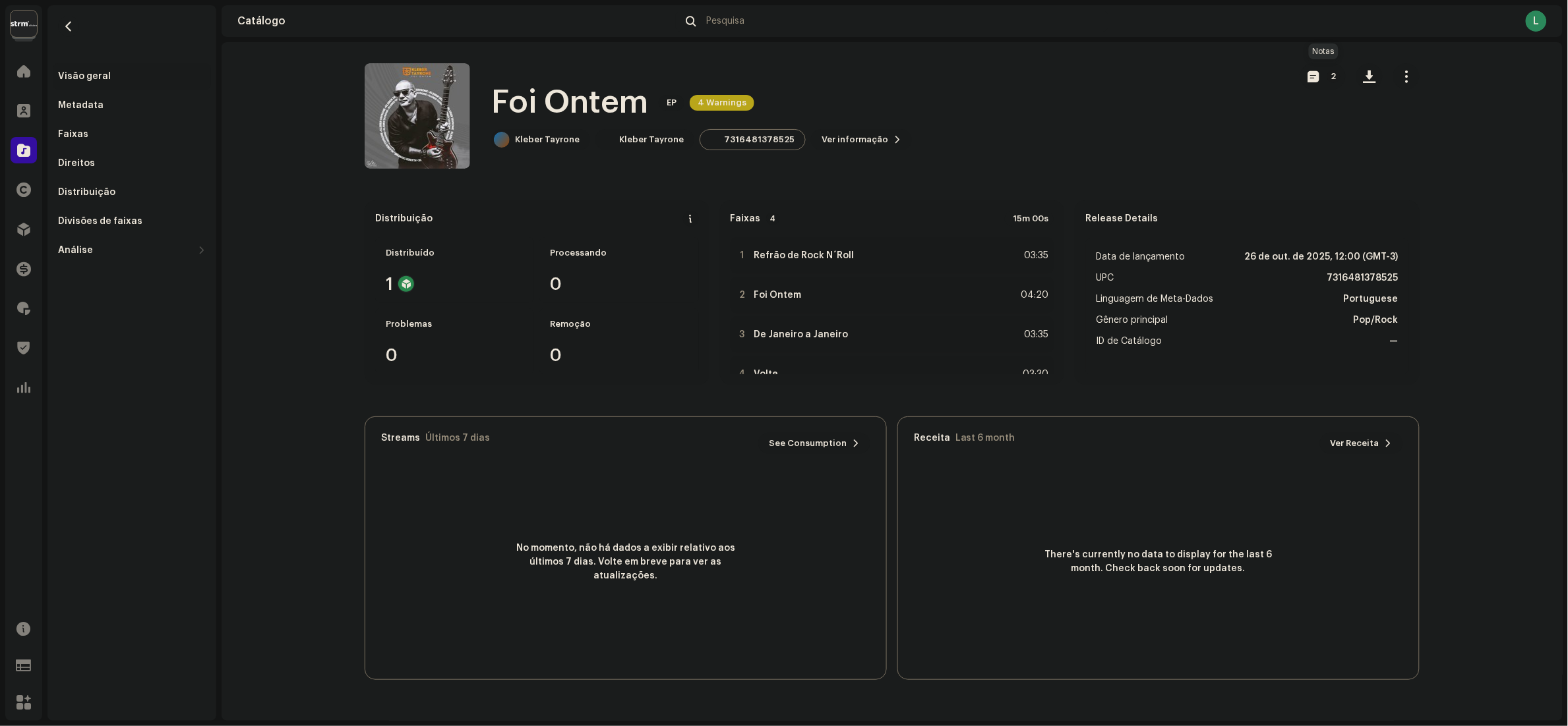
click at [1323, 74] on button "2" at bounding box center [1323, 76] width 45 height 26
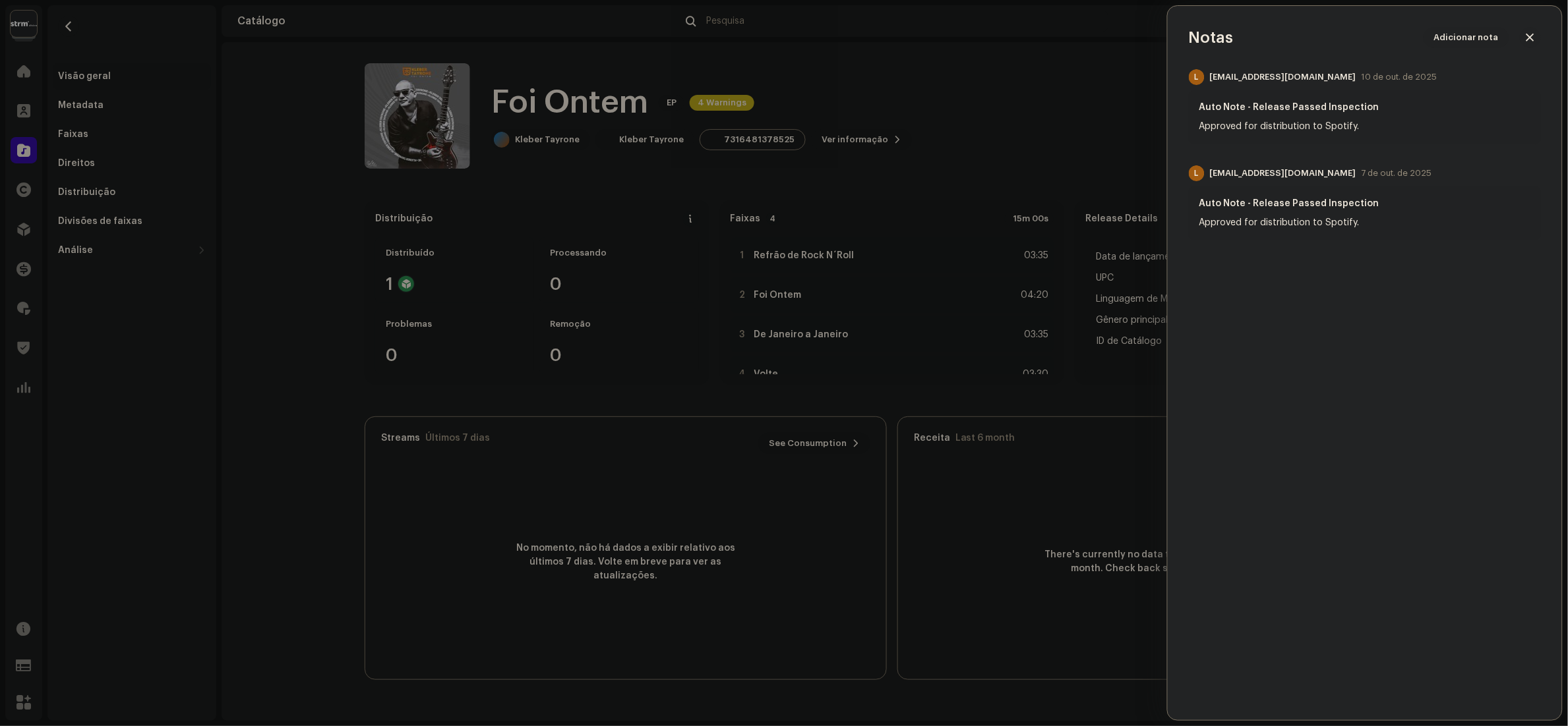
click at [1067, 119] on div at bounding box center [784, 363] width 1568 height 726
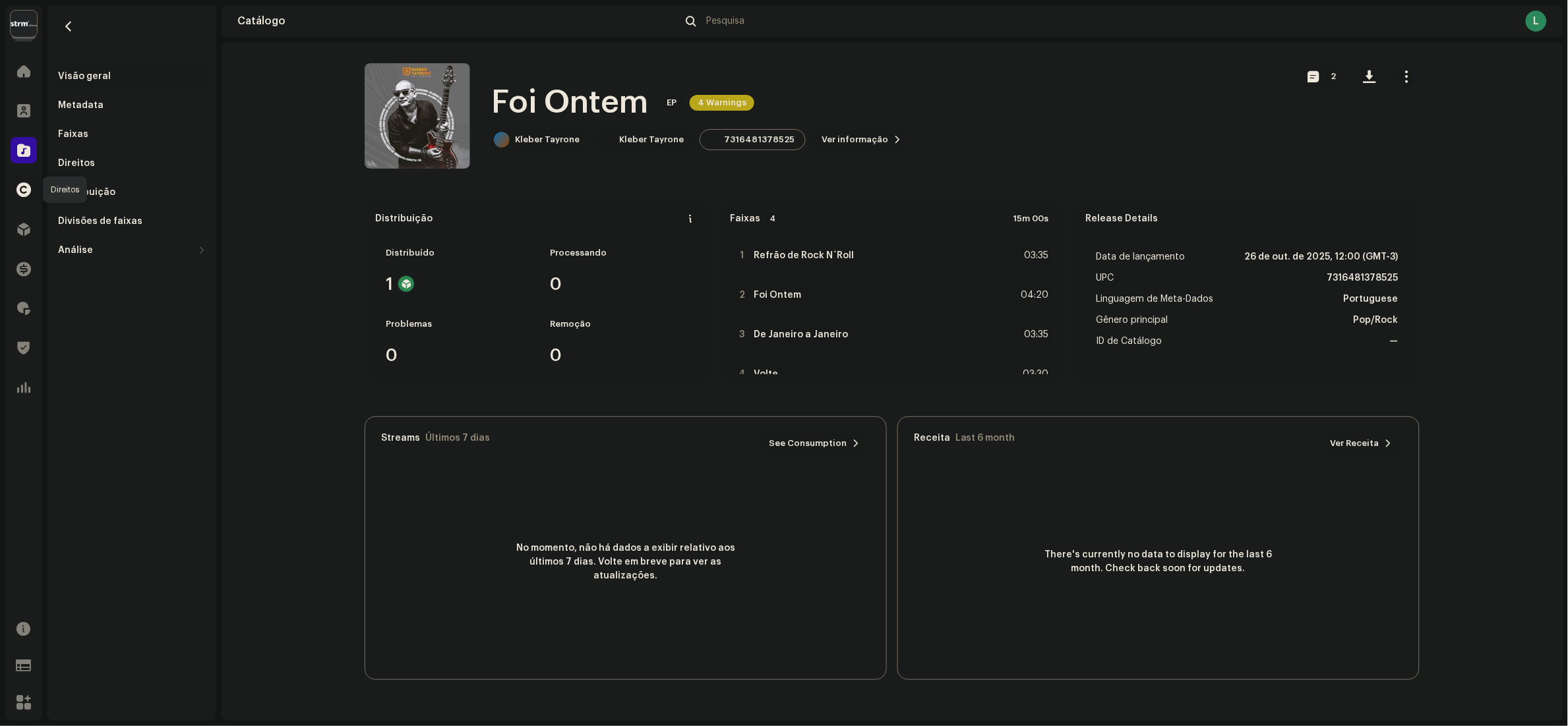
click at [22, 192] on span at bounding box center [24, 190] width 15 height 11
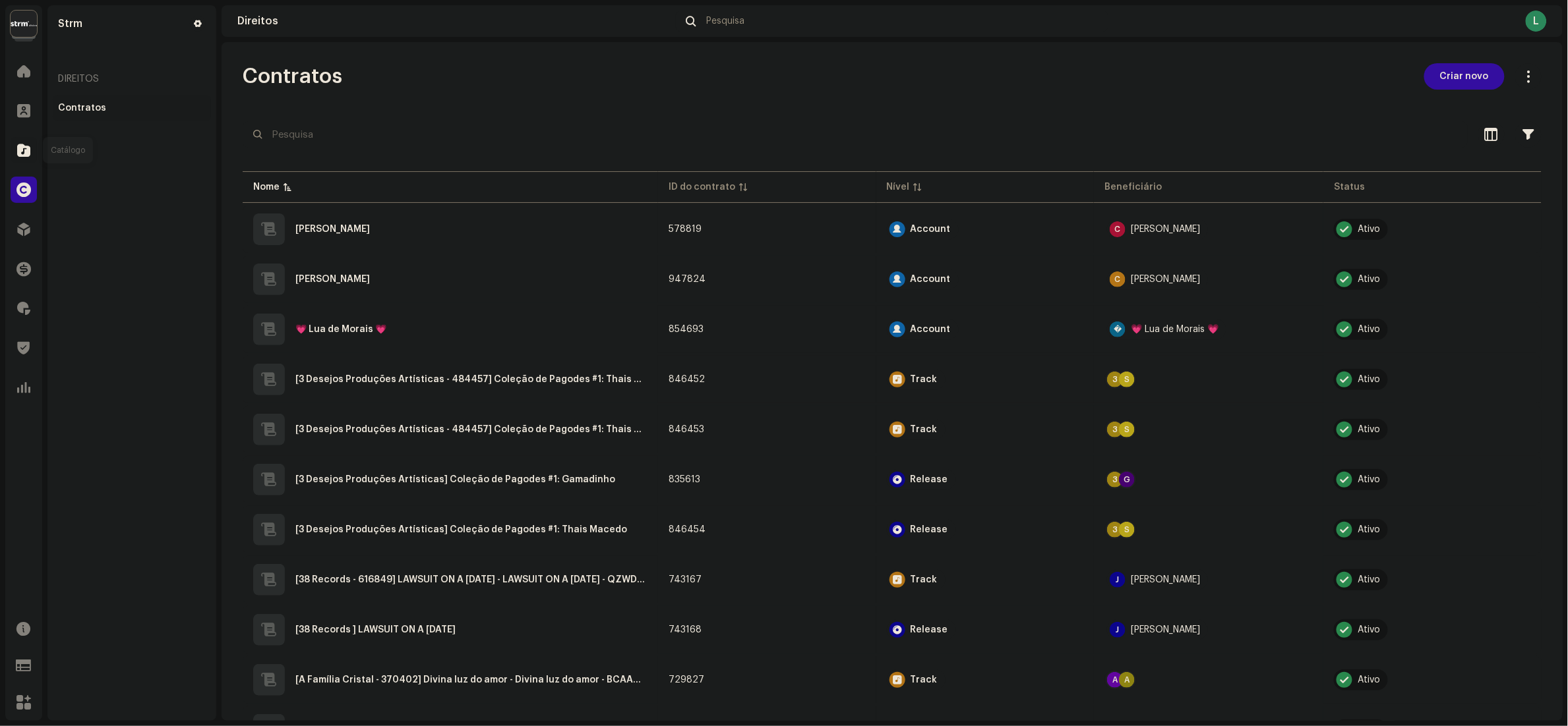
click at [25, 150] on span at bounding box center [24, 151] width 14 height 11
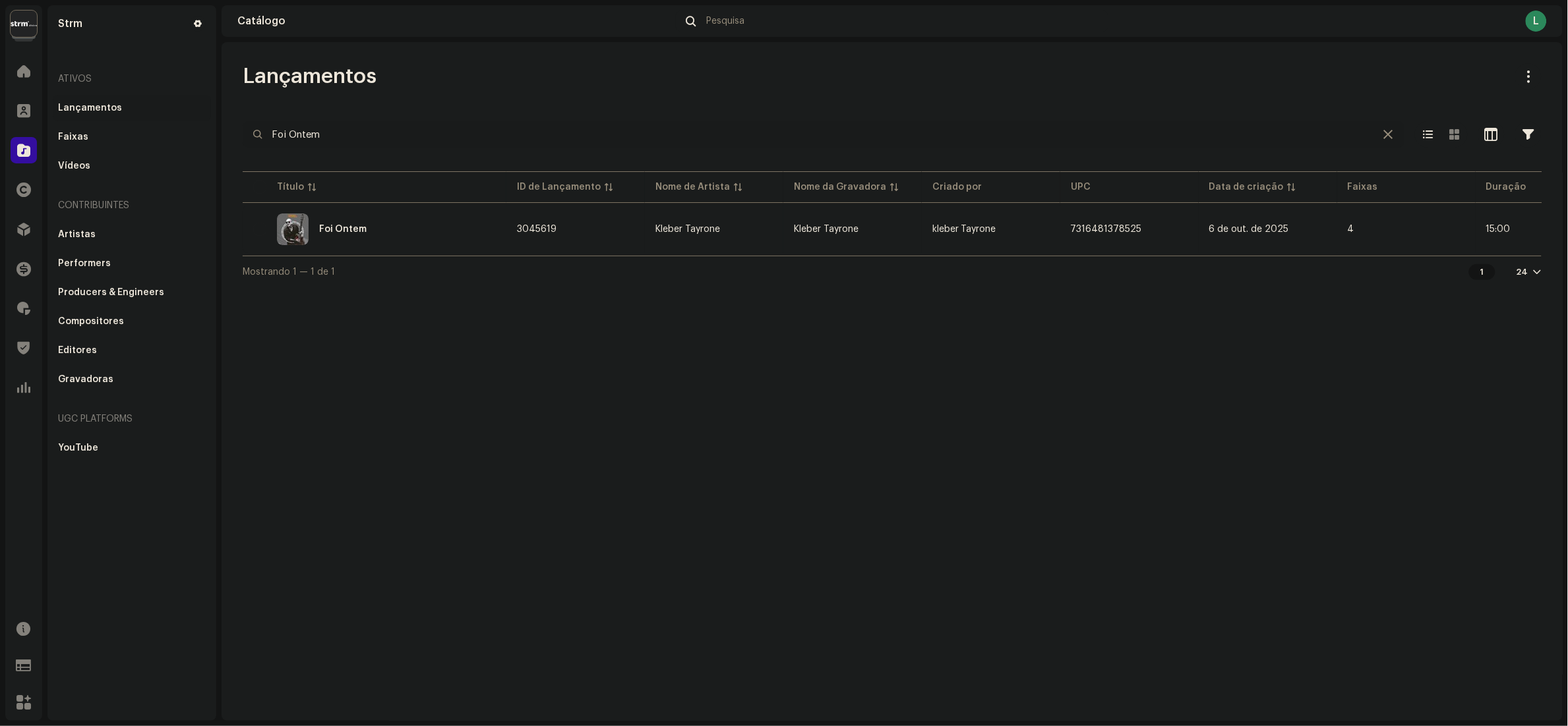
drag, startPoint x: 393, startPoint y: 137, endPoint x: 0, endPoint y: 140, distance: 393.0
click at [0, 140] on html "Strm Home Clientes Catálogo Direitos Distribuição Finanças Royalties Trust & Sa…" at bounding box center [784, 363] width 1568 height 726
paste input "3615937553269"
type input "3615937553269"
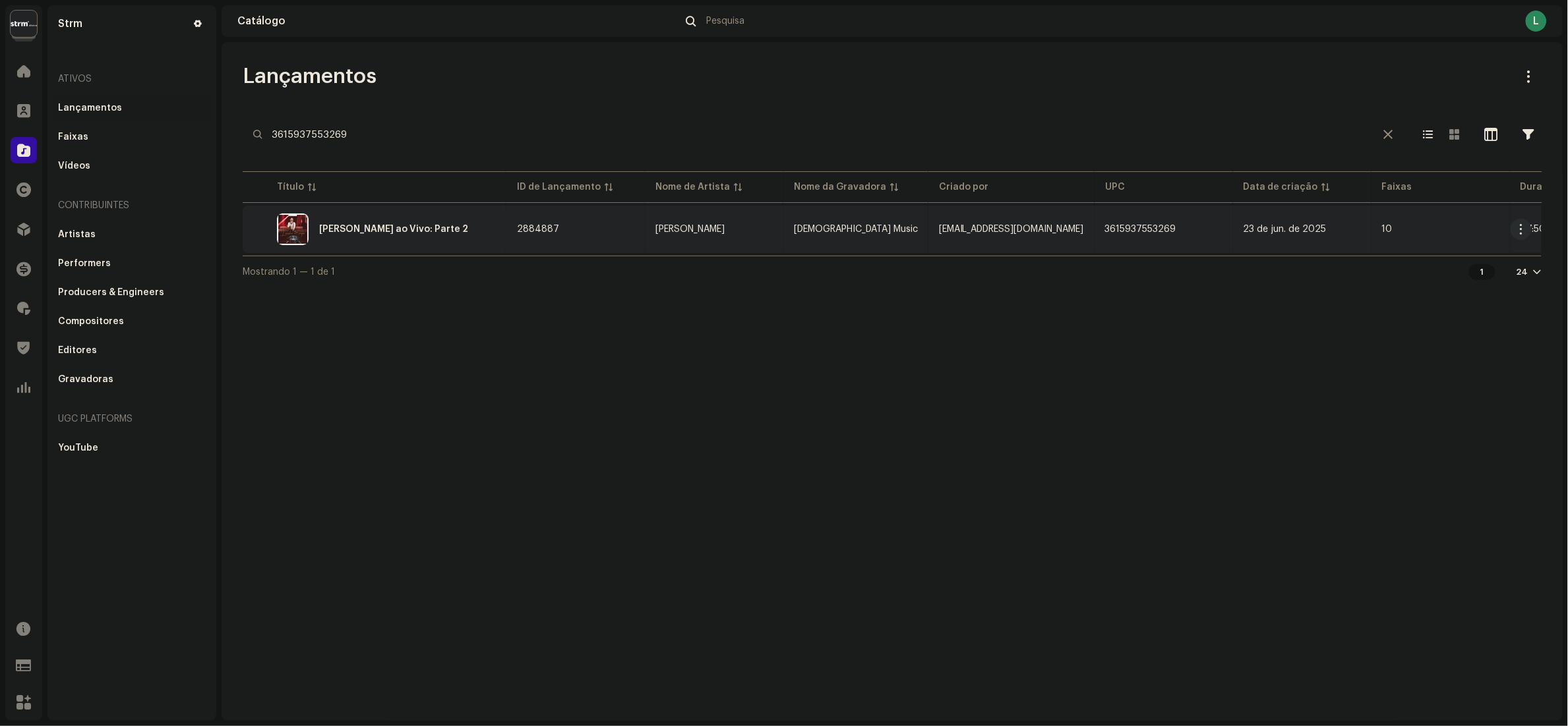
click at [474, 237] on div "[PERSON_NAME] ao Vivo: Parte 2" at bounding box center [375, 229] width 243 height 32
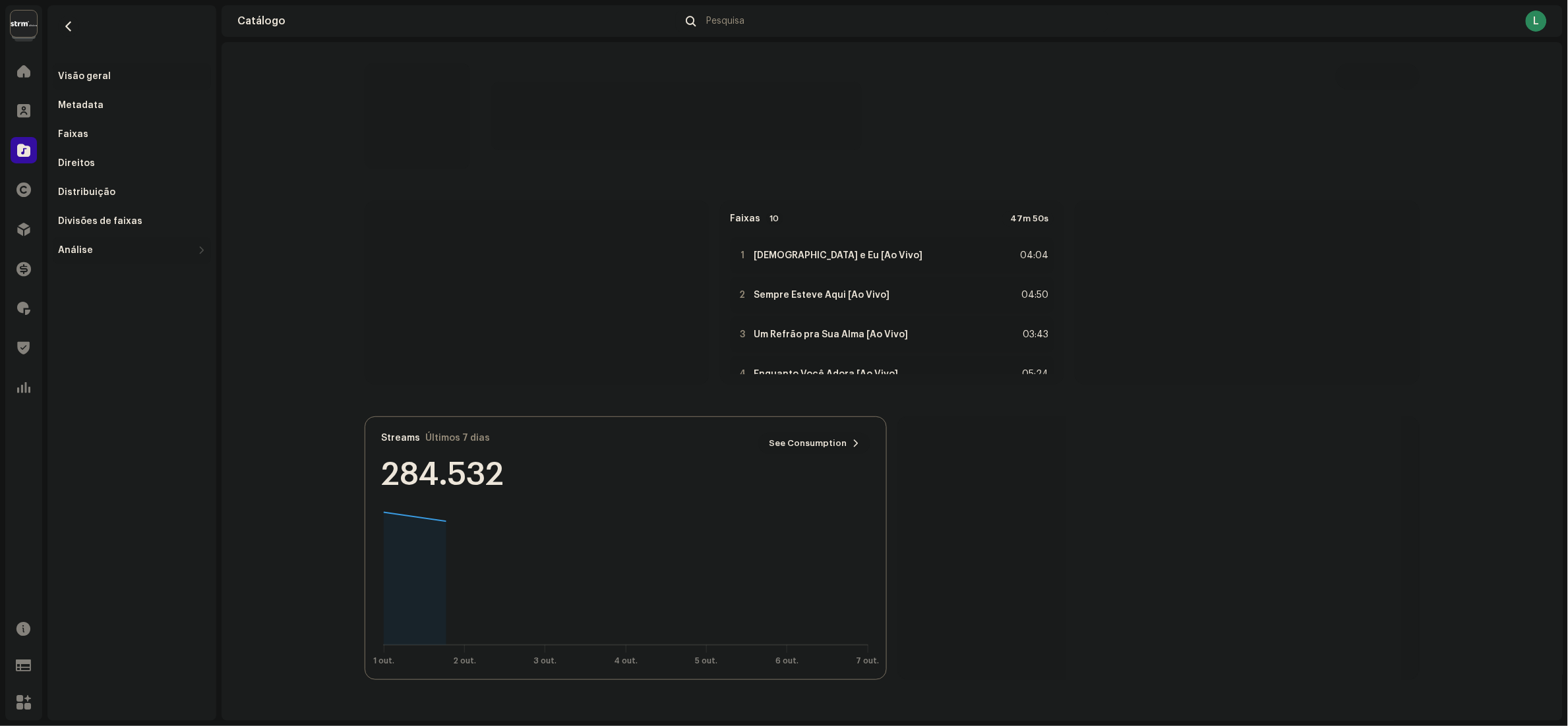
click at [132, 240] on div "Análise" at bounding box center [132, 250] width 158 height 26
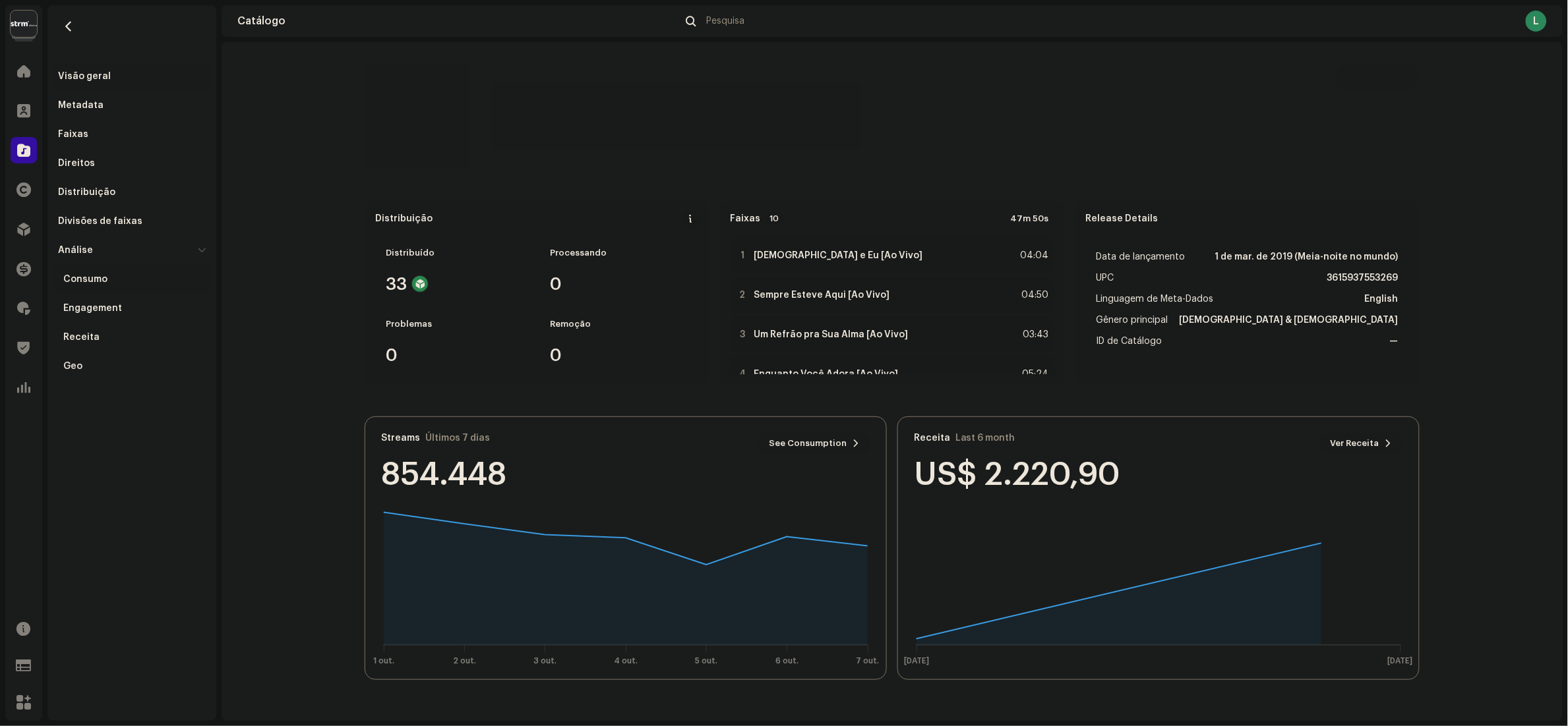
click at [124, 274] on div "Consumo" at bounding box center [135, 280] width 143 height 11
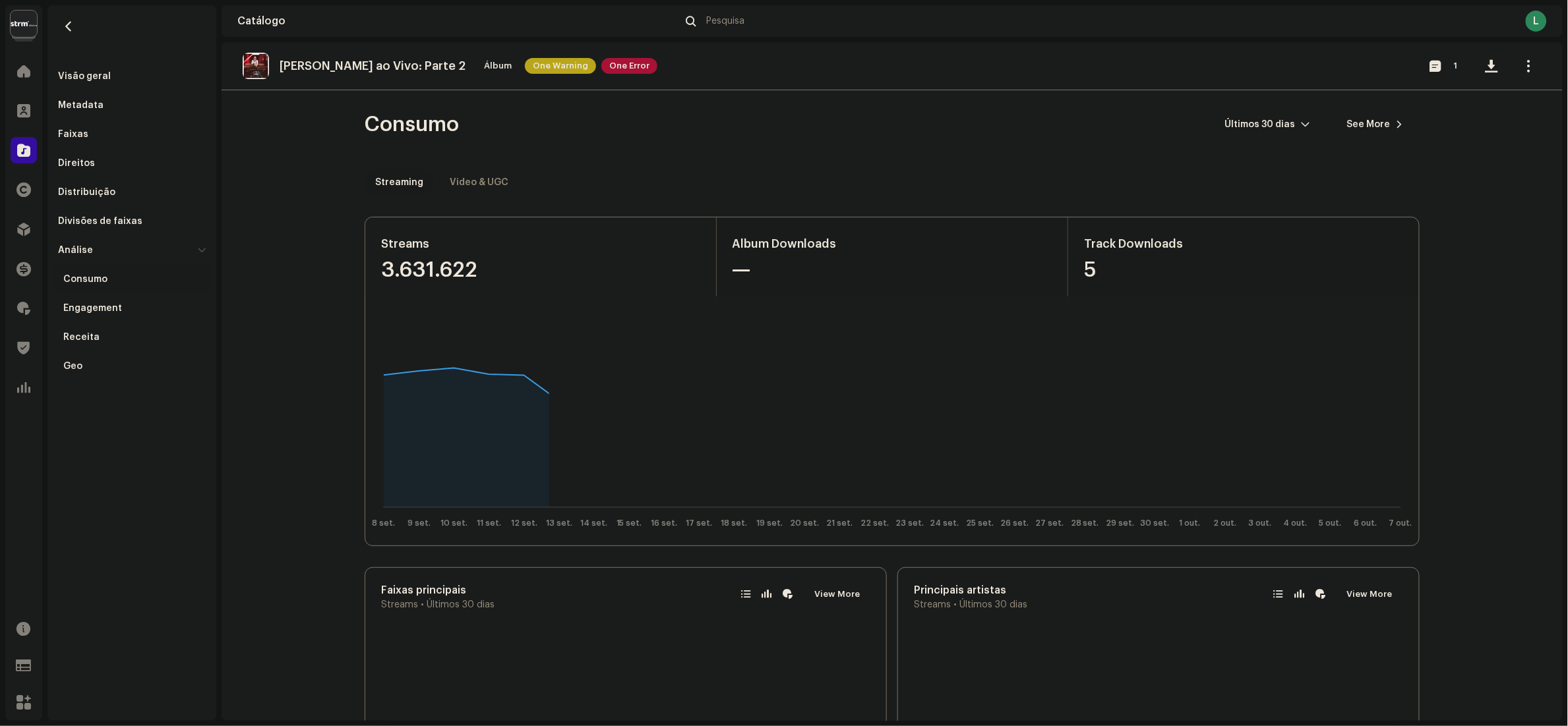
click at [450, 175] on div "Video & UGC" at bounding box center [479, 182] width 59 height 26
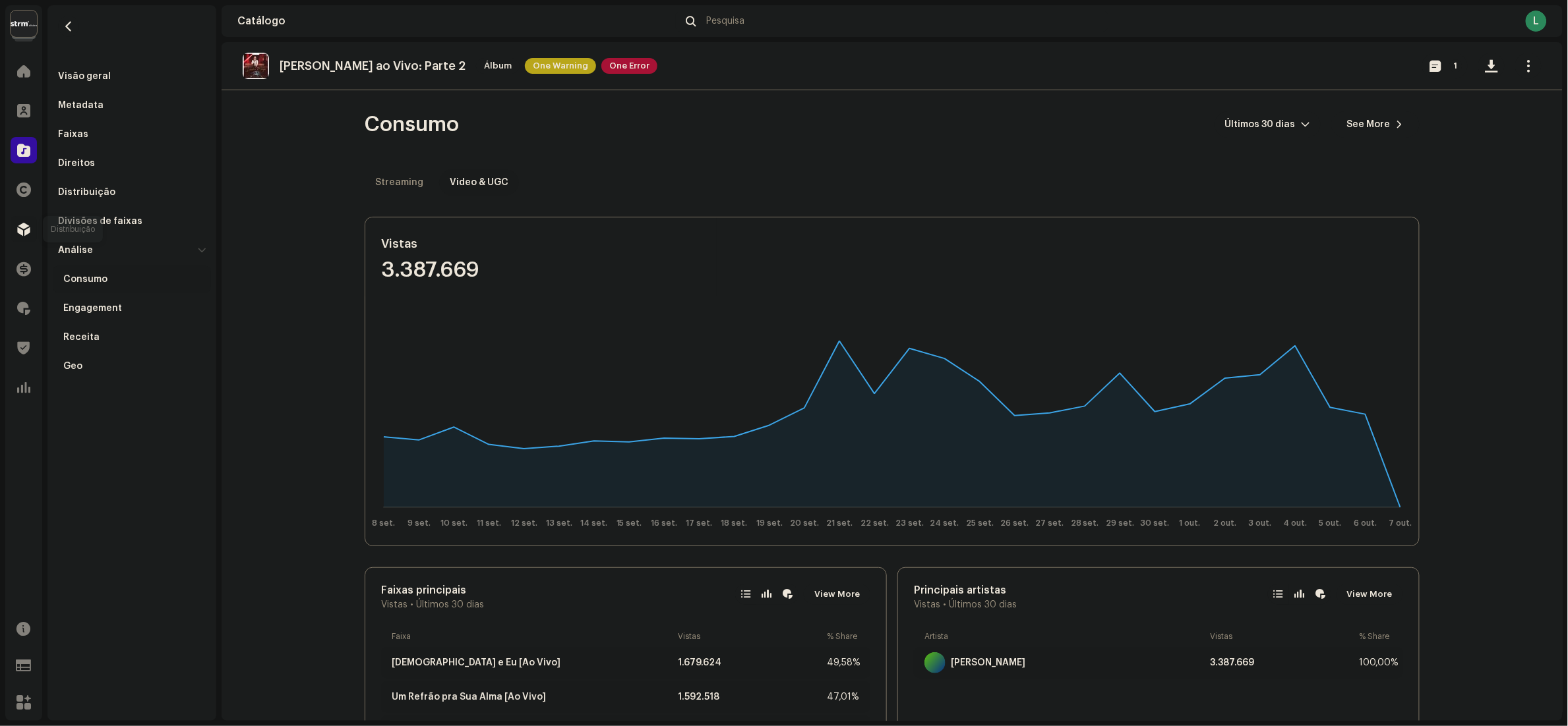
click at [26, 224] on span at bounding box center [24, 230] width 14 height 11
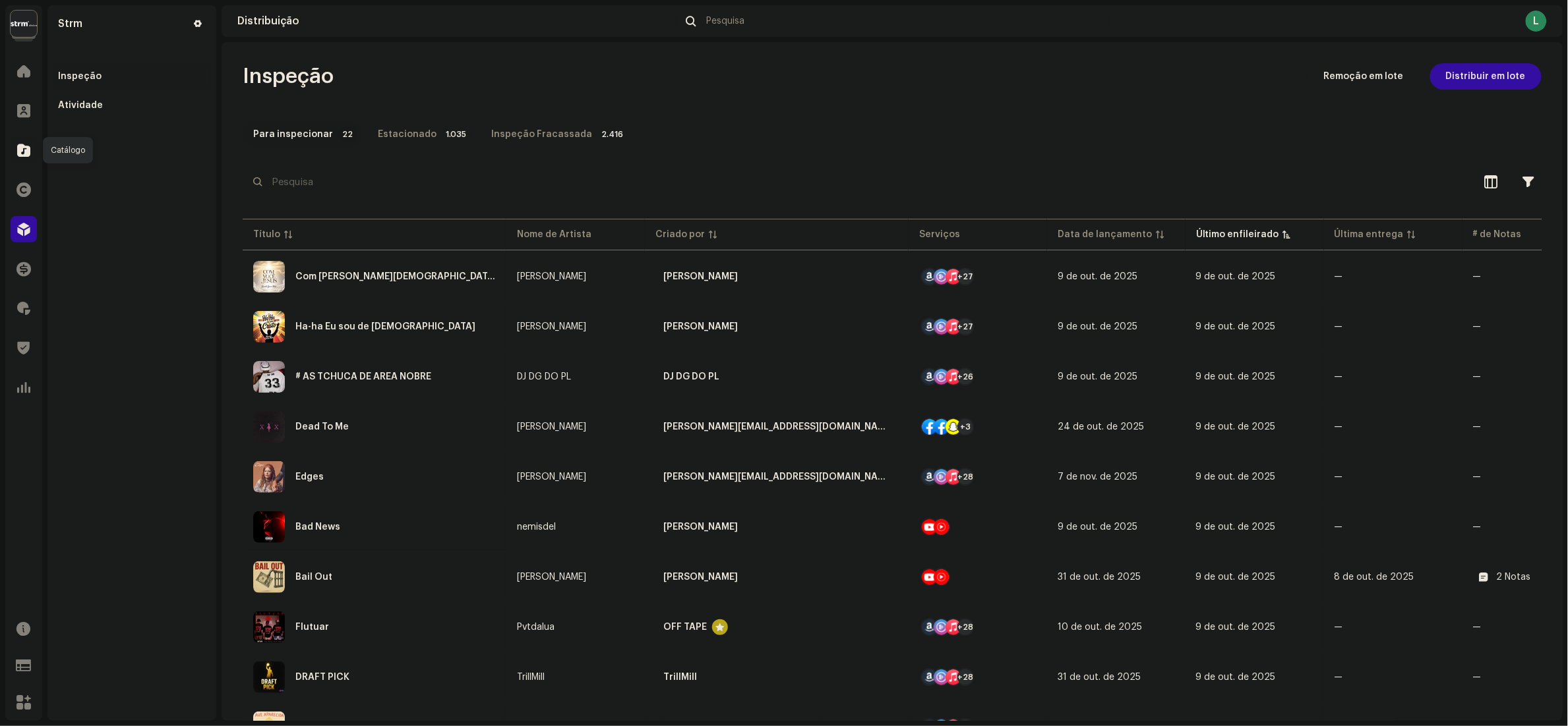
click at [30, 147] on div at bounding box center [24, 150] width 26 height 26
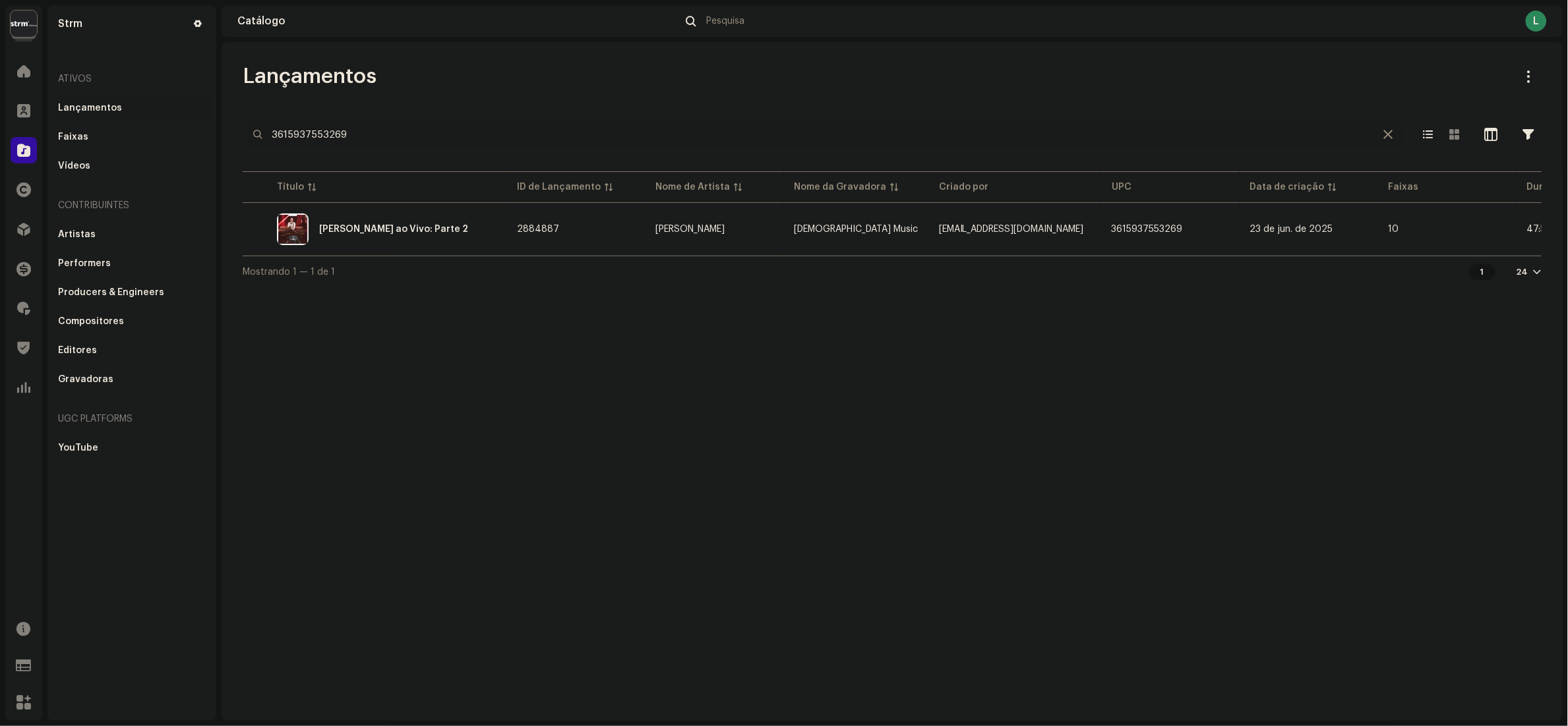
drag, startPoint x: 431, startPoint y: 127, endPoint x: -5, endPoint y: 94, distance: 437.2
click at [0, 94] on html "Strm Home Clientes Catálogo Direitos Distribuição Finanças Royalties Trust & Sa…" at bounding box center [784, 363] width 1568 height 726
type input "3046856"
click at [431, 241] on div "PASSINHO CARIOCA" at bounding box center [375, 229] width 243 height 32
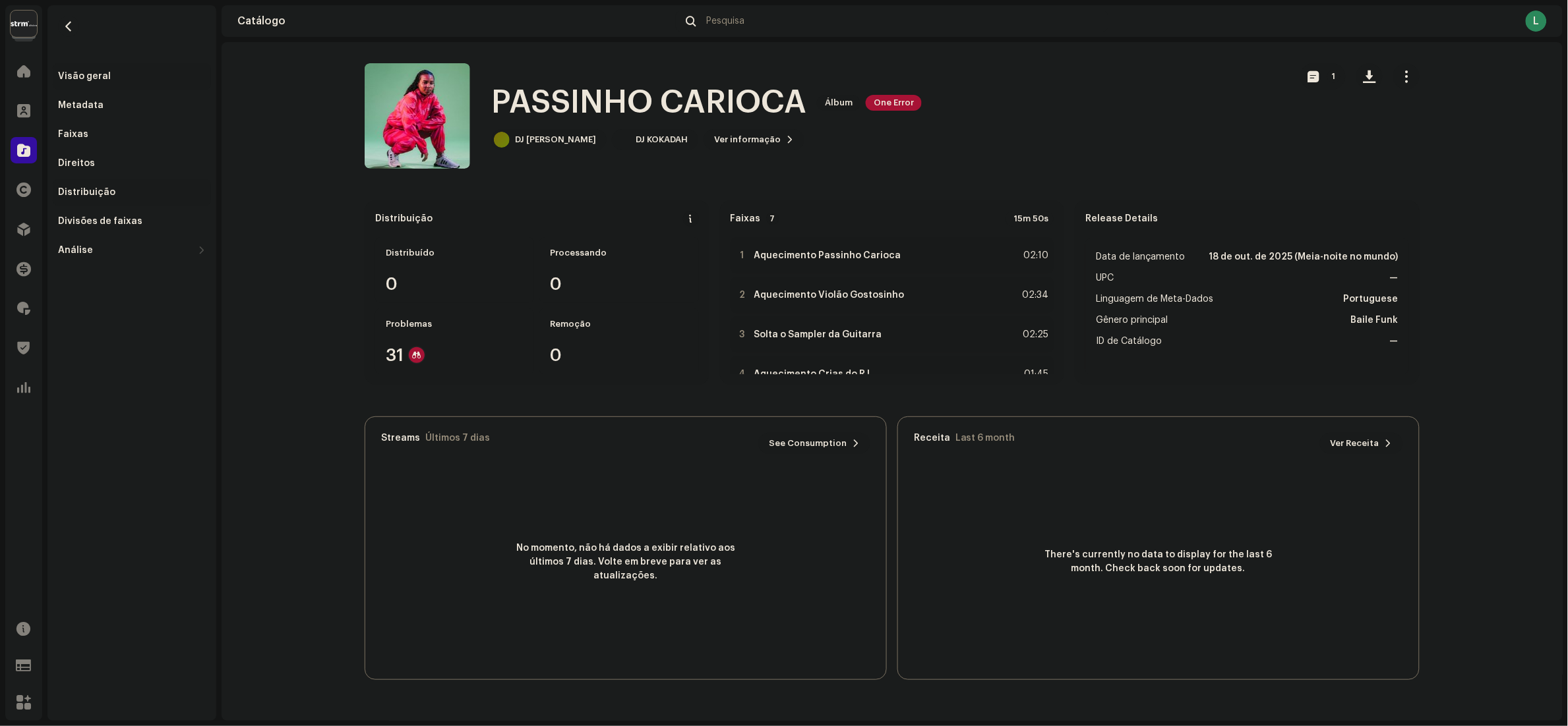
click at [106, 194] on div "Distribuição" at bounding box center [86, 193] width 57 height 11
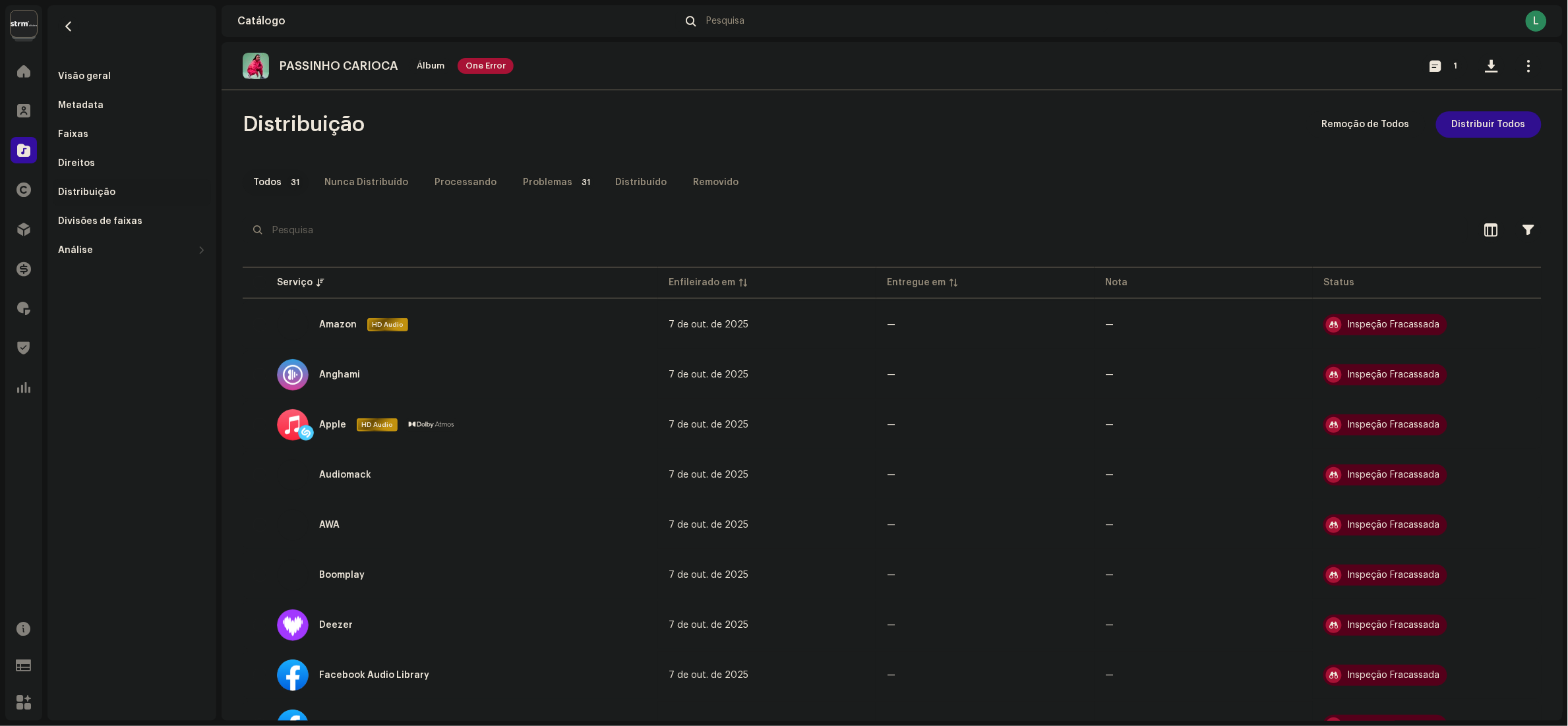
click at [1469, 124] on span "Distribuir Todos" at bounding box center [1488, 124] width 74 height 26
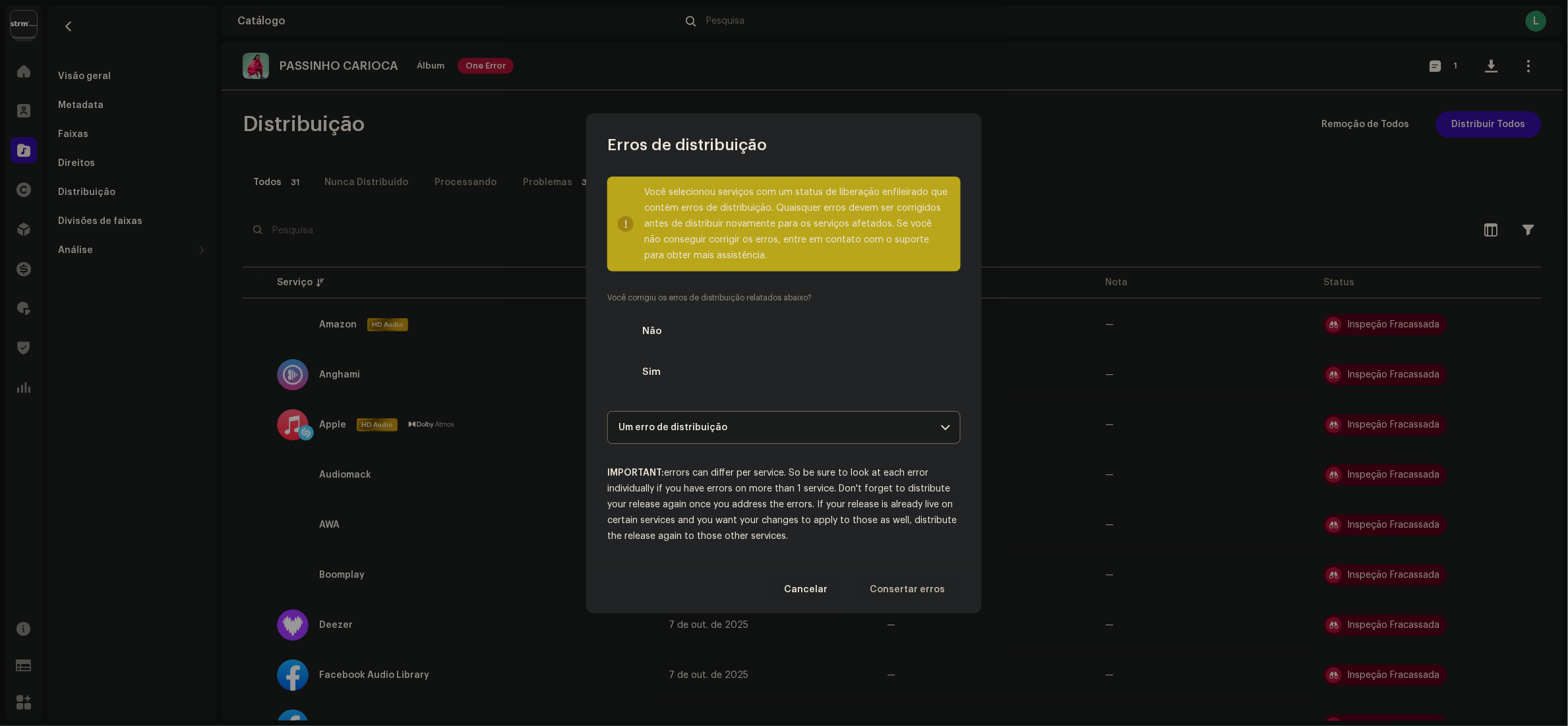
click at [638, 363] on label "Sim" at bounding box center [784, 372] width 354 height 35
click at [632, 366] on input "Sim" at bounding box center [624, 373] width 14 height 14
radio input "true"
click at [928, 584] on span "Distribuir" at bounding box center [924, 590] width 44 height 26
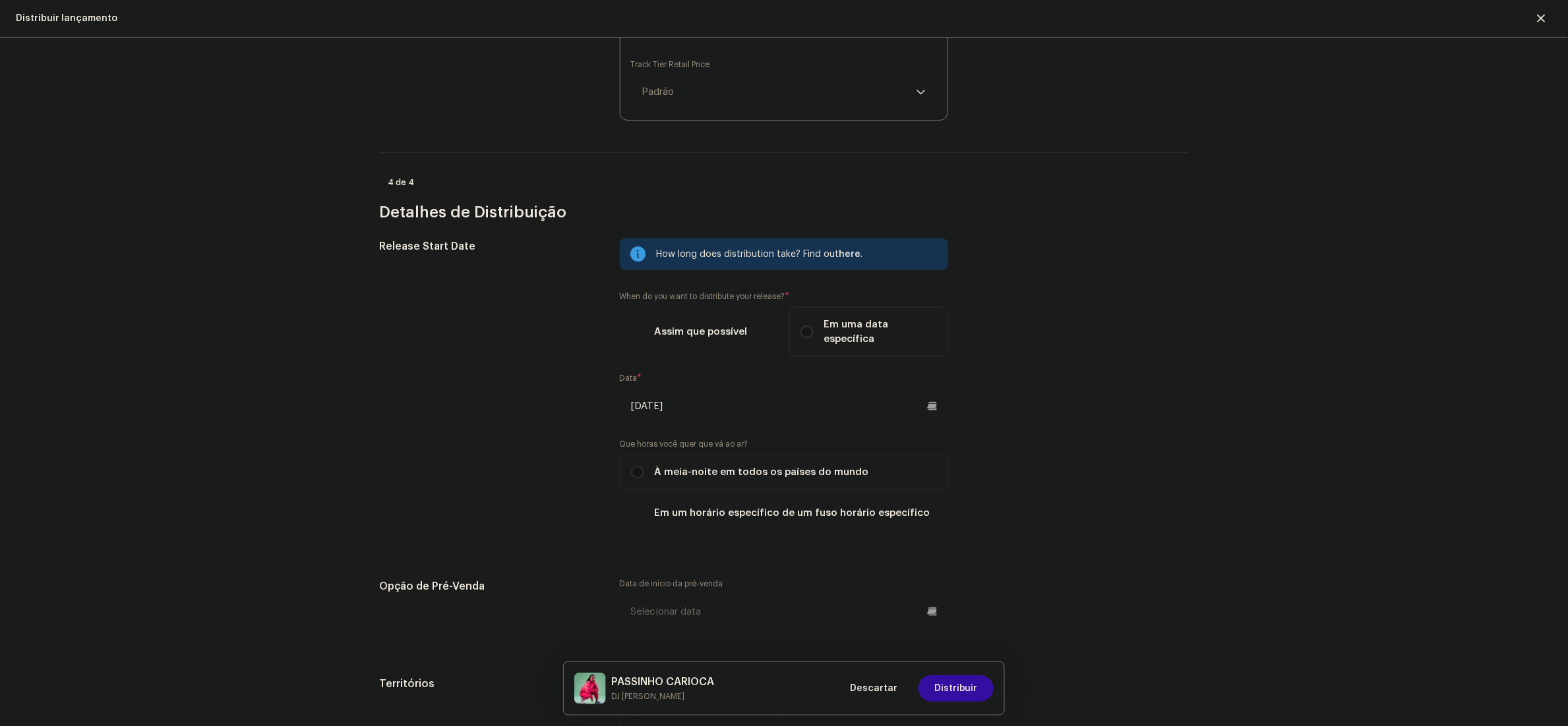
scroll to position [2660, 0]
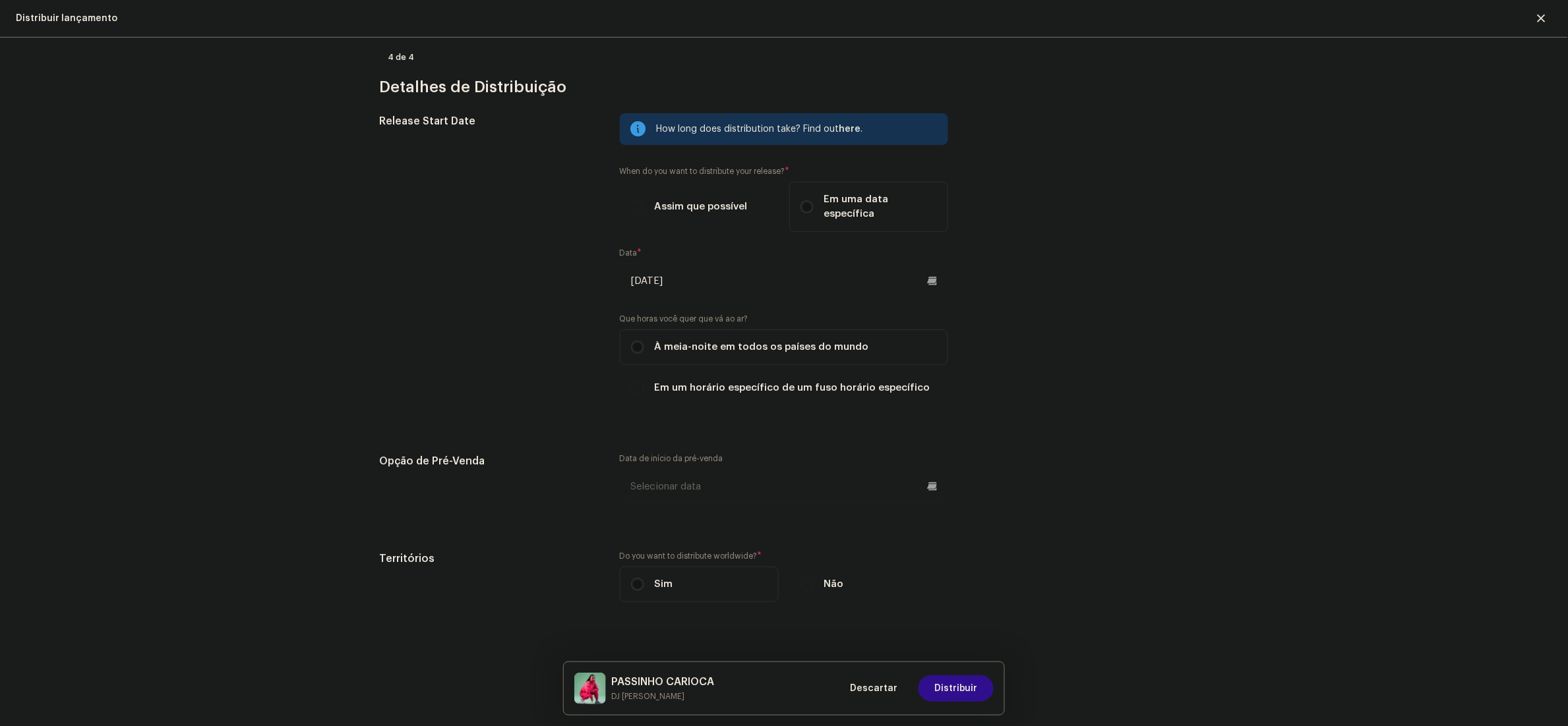
click at [936, 695] on button "Distribuir" at bounding box center [955, 688] width 75 height 26
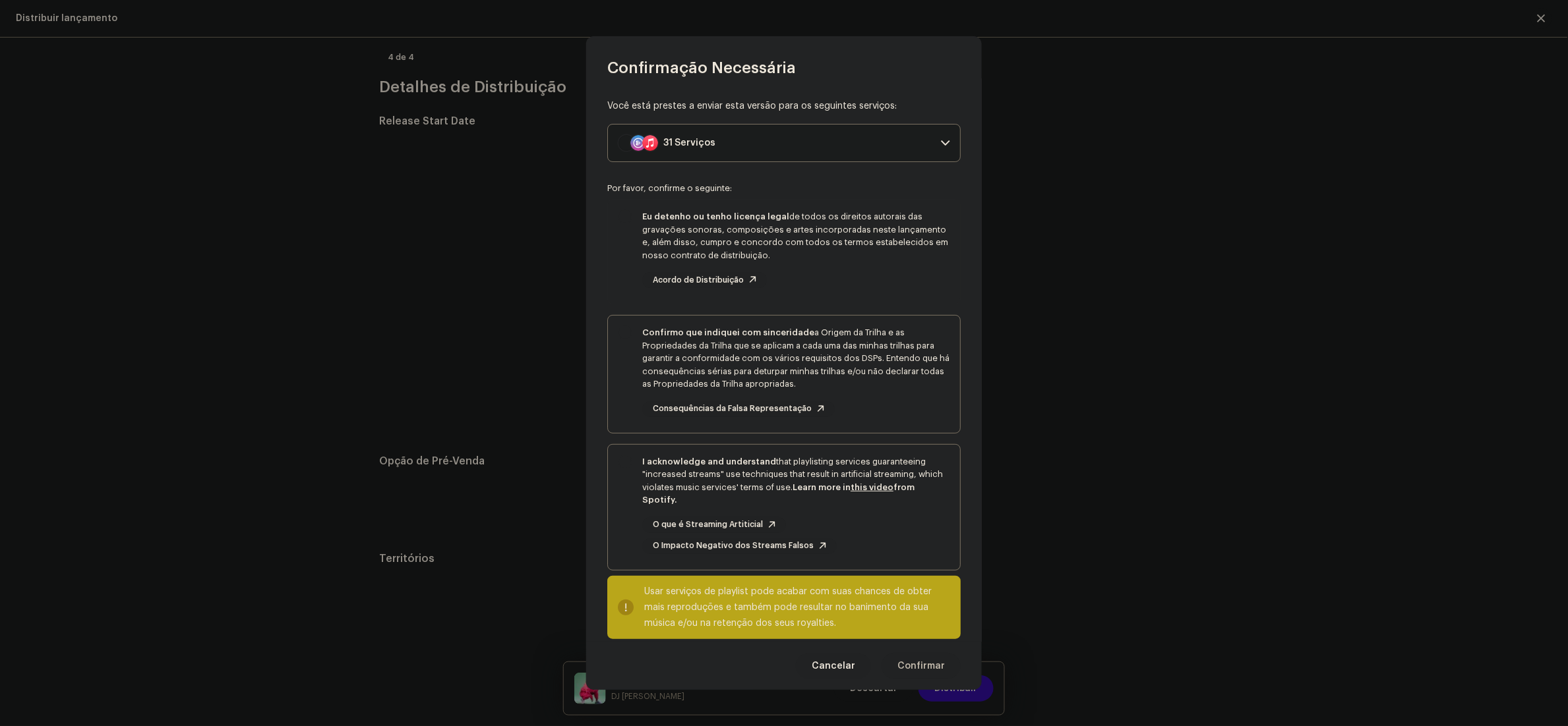
click at [615, 270] on div "Eu detenho ou tenho licença legal de todos os direitos autorais das gravações s…" at bounding box center [784, 249] width 352 height 99
checkbox input "true"
click at [618, 381] on div "Confirmo que indiquei com sinceridade a Origem da Trilha e as Propriedades da T…" at bounding box center [784, 371] width 352 height 112
checkbox input "true"
click at [633, 512] on div "I acknowledge and understand that playlisting services guaranteeing "increased …" at bounding box center [784, 505] width 352 height 120
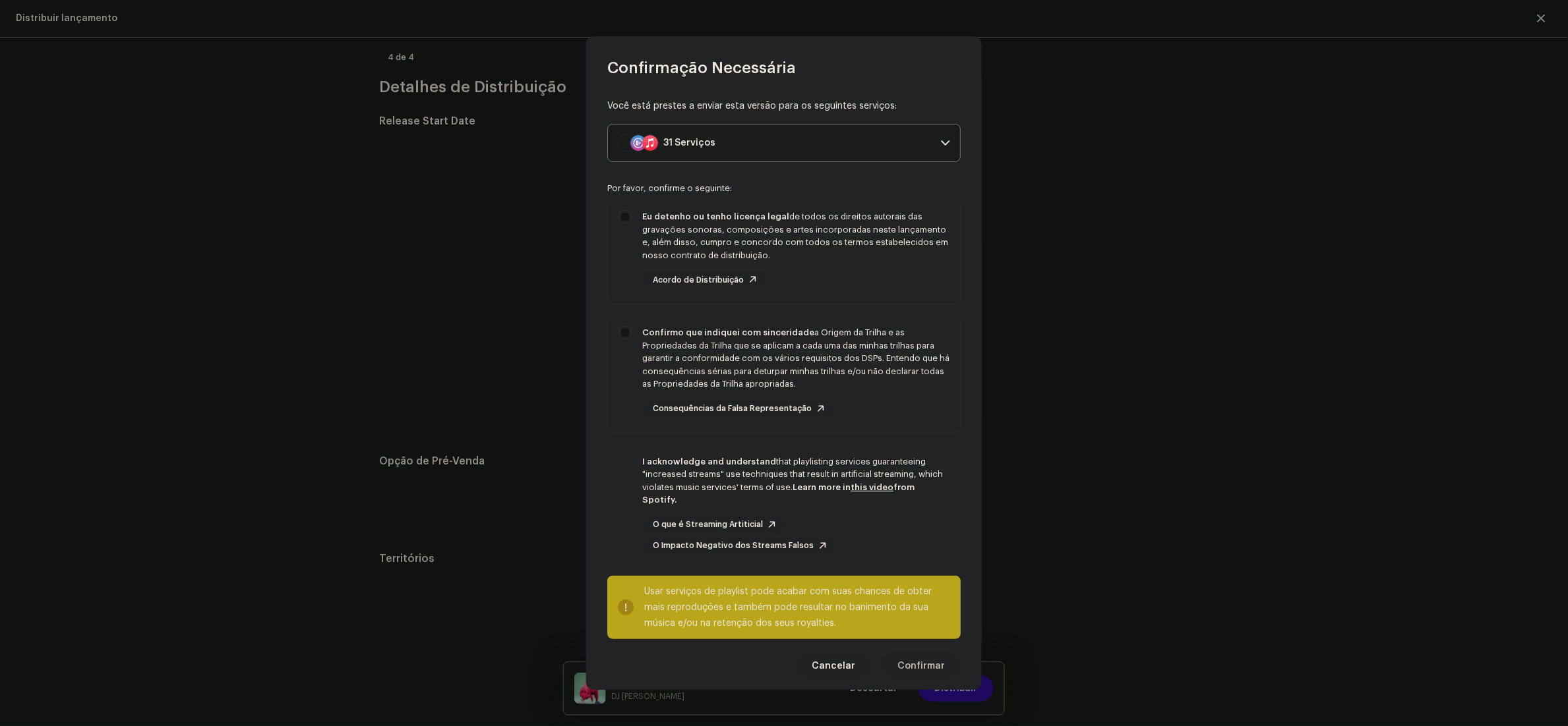
checkbox input "true"
click at [910, 666] on span "Confirmar" at bounding box center [921, 666] width 47 height 26
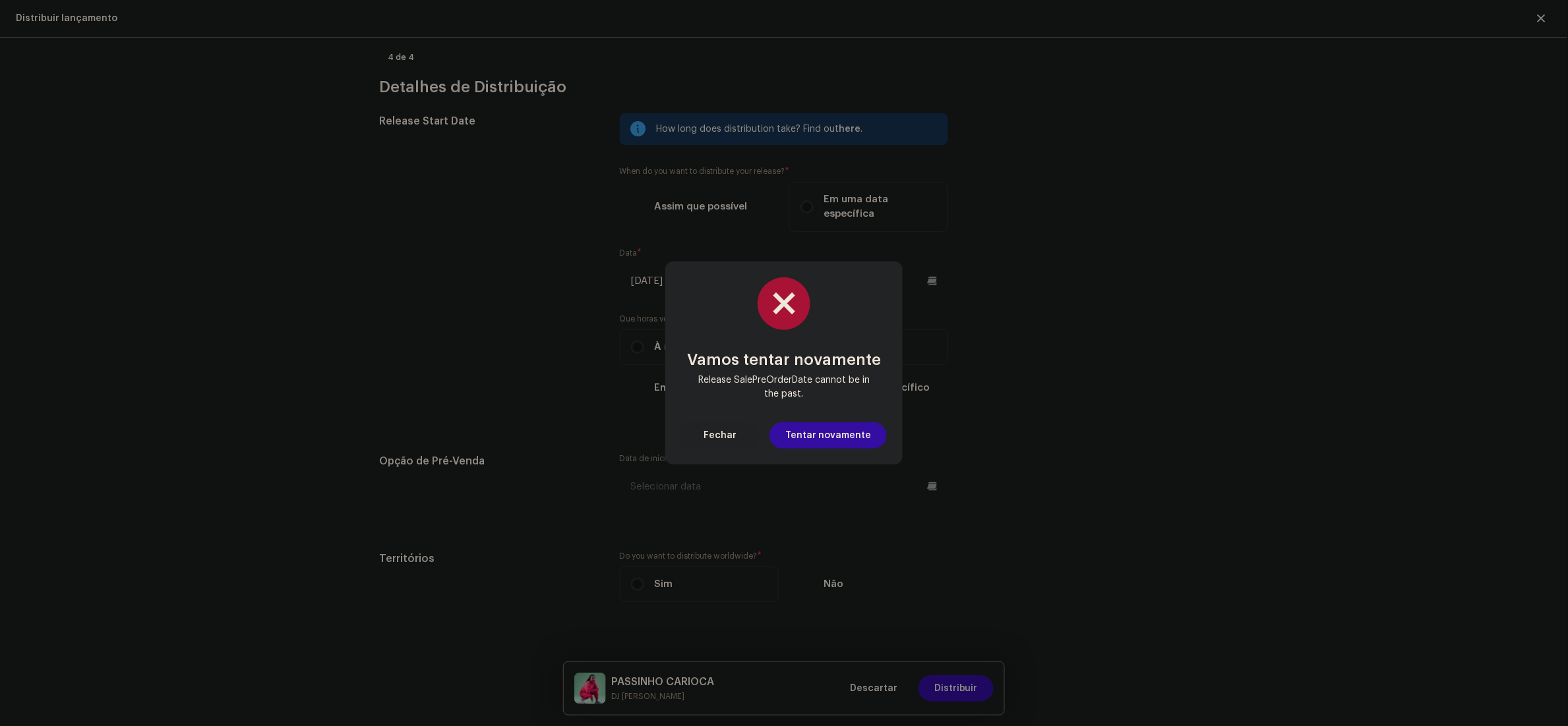
click at [1152, 475] on div "Vamos tentar novamente Release SalePreOrderDate cannot be in the past. Fechar T…" at bounding box center [784, 363] width 1568 height 726
click at [709, 433] on span "Fechar" at bounding box center [720, 435] width 33 height 26
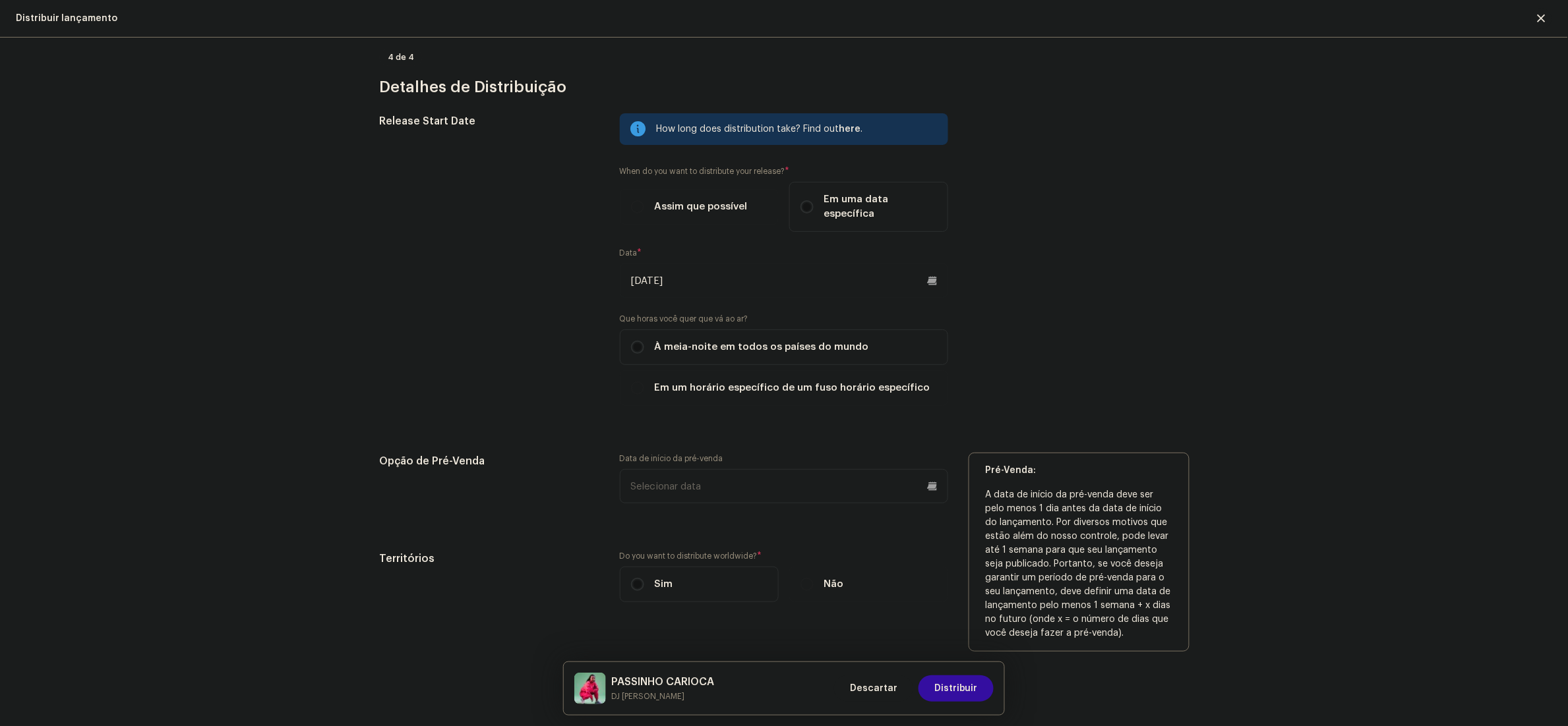
click at [707, 469] on input "text" at bounding box center [784, 486] width 328 height 35
click at [744, 341] on span "17" at bounding box center [752, 351] width 21 height 21
type input "17/10/2025"
click at [981, 695] on button "Distribuir" at bounding box center [955, 688] width 75 height 26
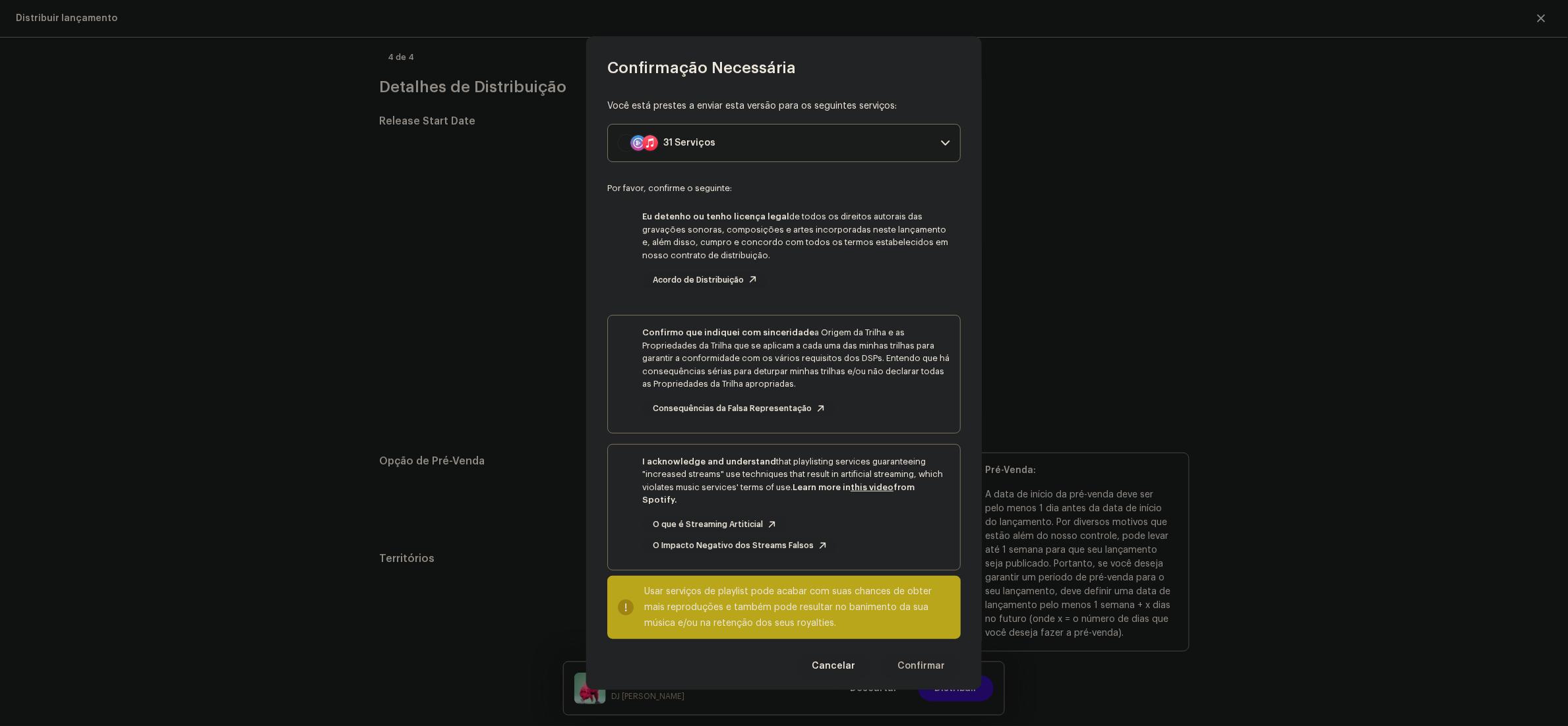
click at [614, 241] on div "Eu detenho ou tenho licença legal de todos os direitos autorais das gravações s…" at bounding box center [784, 249] width 352 height 99
checkbox input "true"
click at [613, 388] on div "Confirmo que indiquei com sinceridade a Origem da Trilha e as Propriedades da T…" at bounding box center [784, 371] width 352 height 112
checkbox input "true"
click at [616, 507] on div "I acknowledge and understand that playlisting services guaranteeing "increased …" at bounding box center [784, 505] width 352 height 120
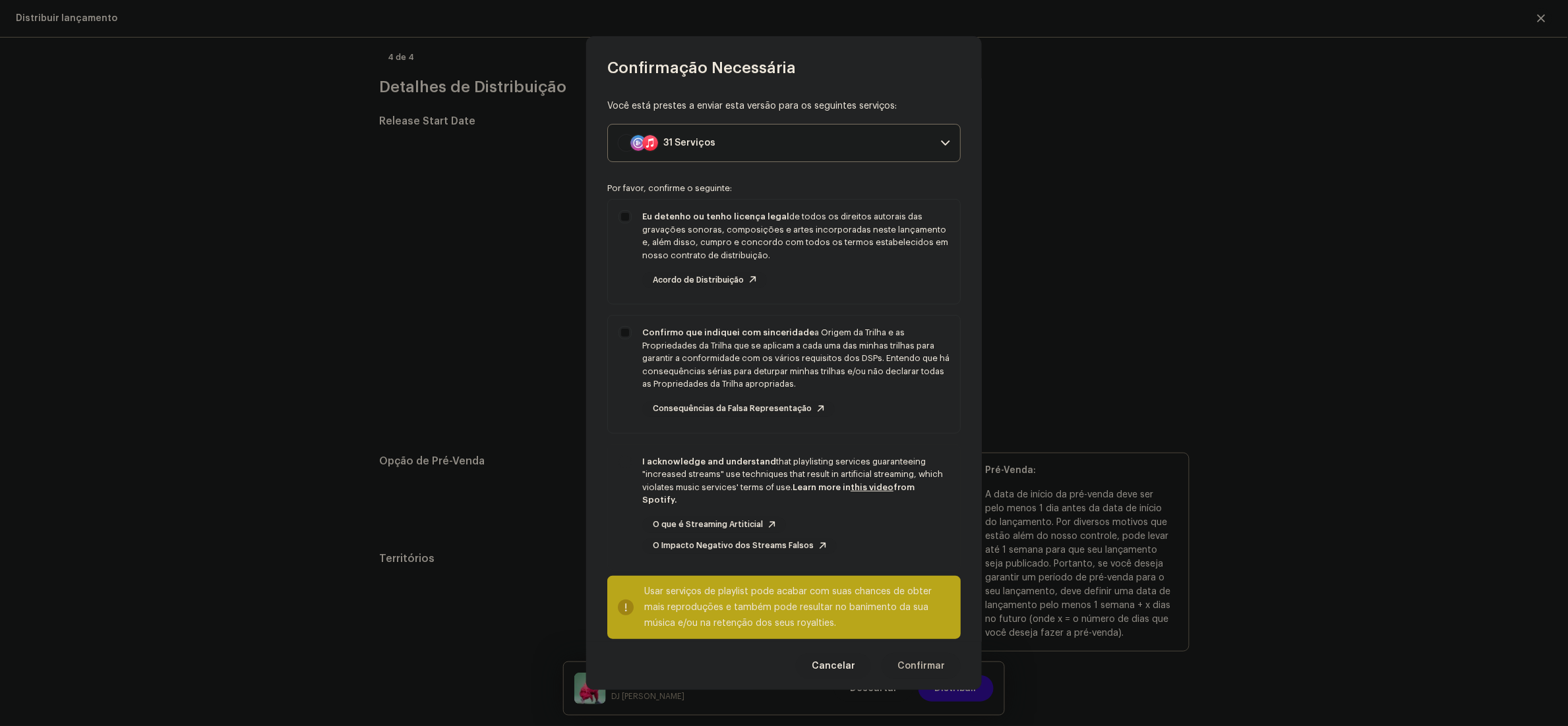
checkbox input "true"
click at [930, 669] on span "Confirmar" at bounding box center [921, 666] width 47 height 26
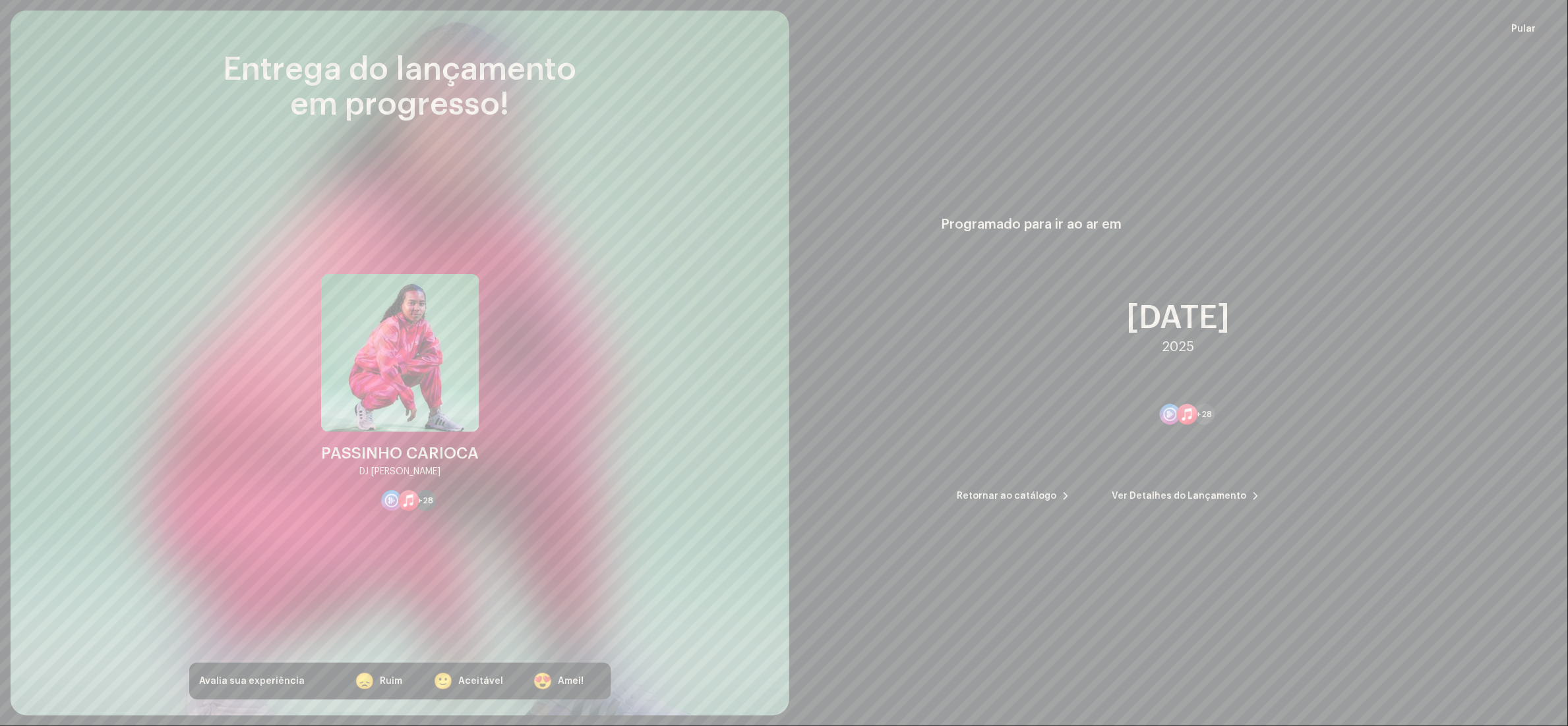
click at [1534, 32] on span "Pular" at bounding box center [1523, 28] width 25 height 26
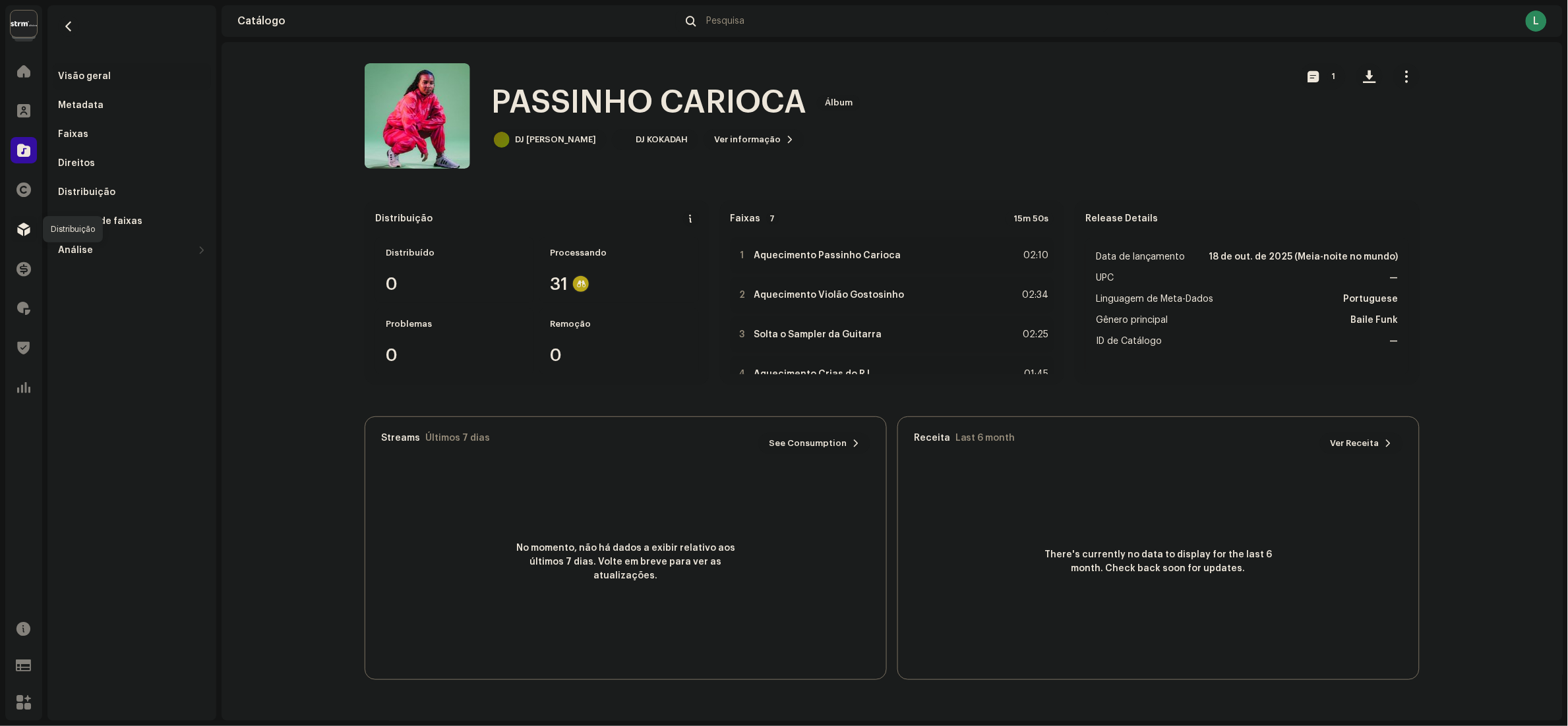
click at [27, 217] on div at bounding box center [24, 229] width 26 height 26
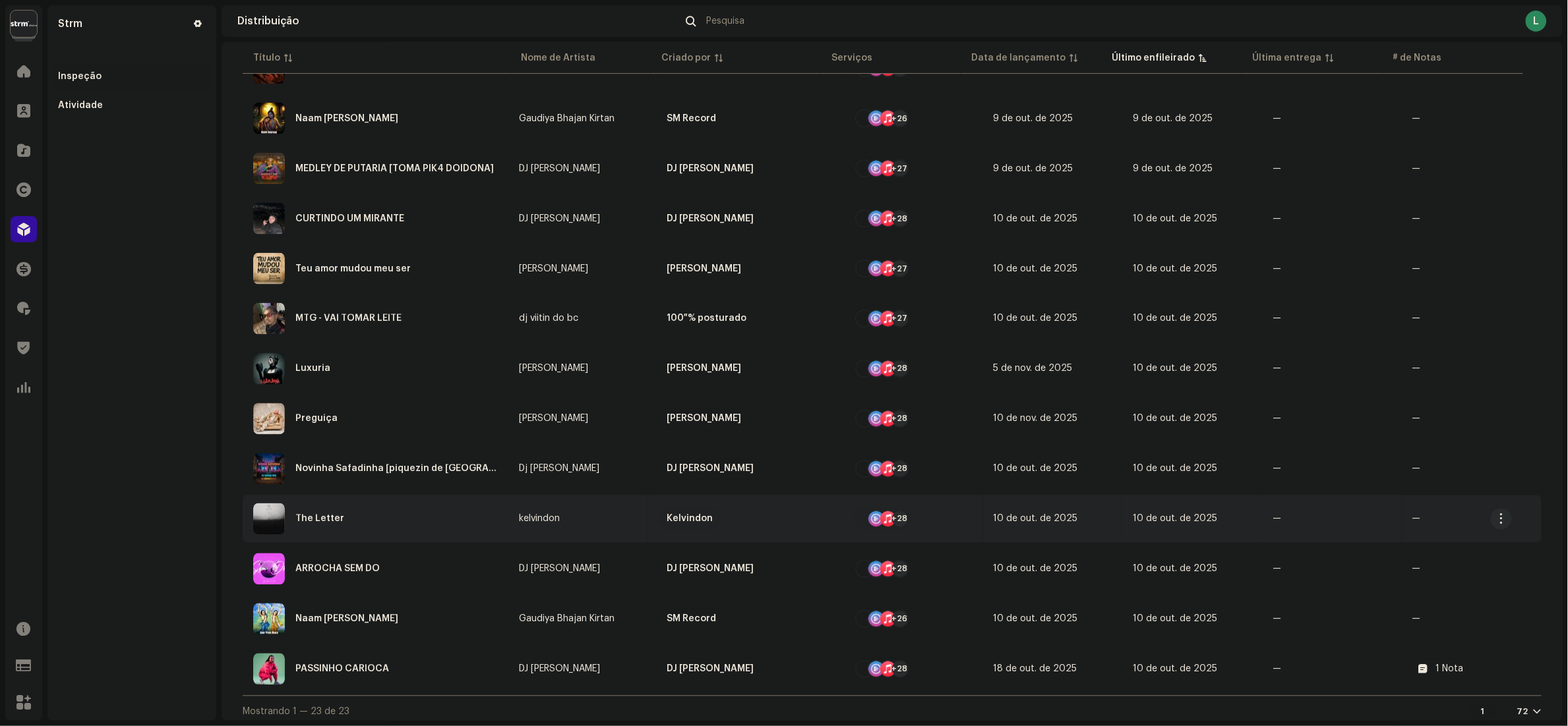
scroll to position [713, 0]
click at [434, 668] on div "PASSINHO CARIOCA" at bounding box center [375, 669] width 245 height 32
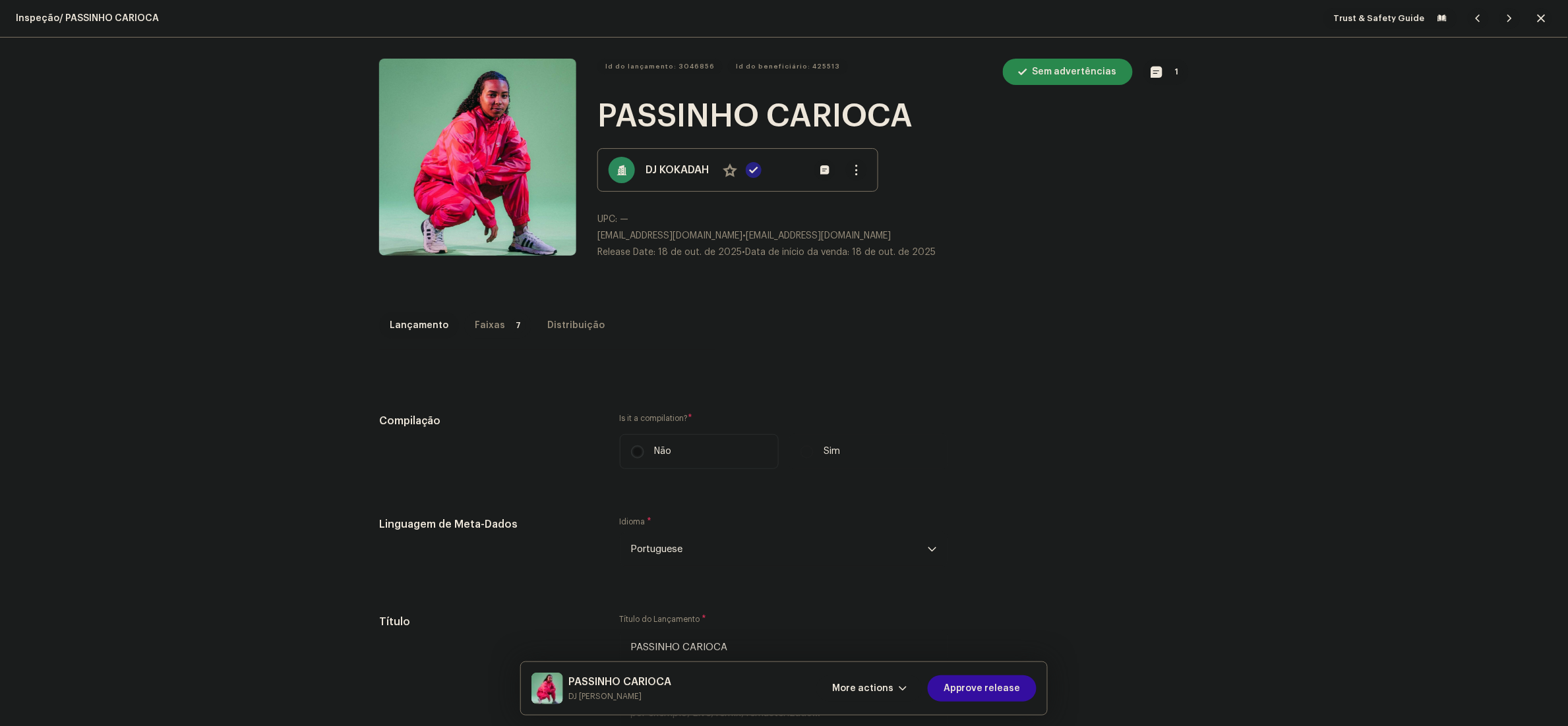
click at [474, 313] on div "Faixas" at bounding box center [489, 325] width 30 height 26
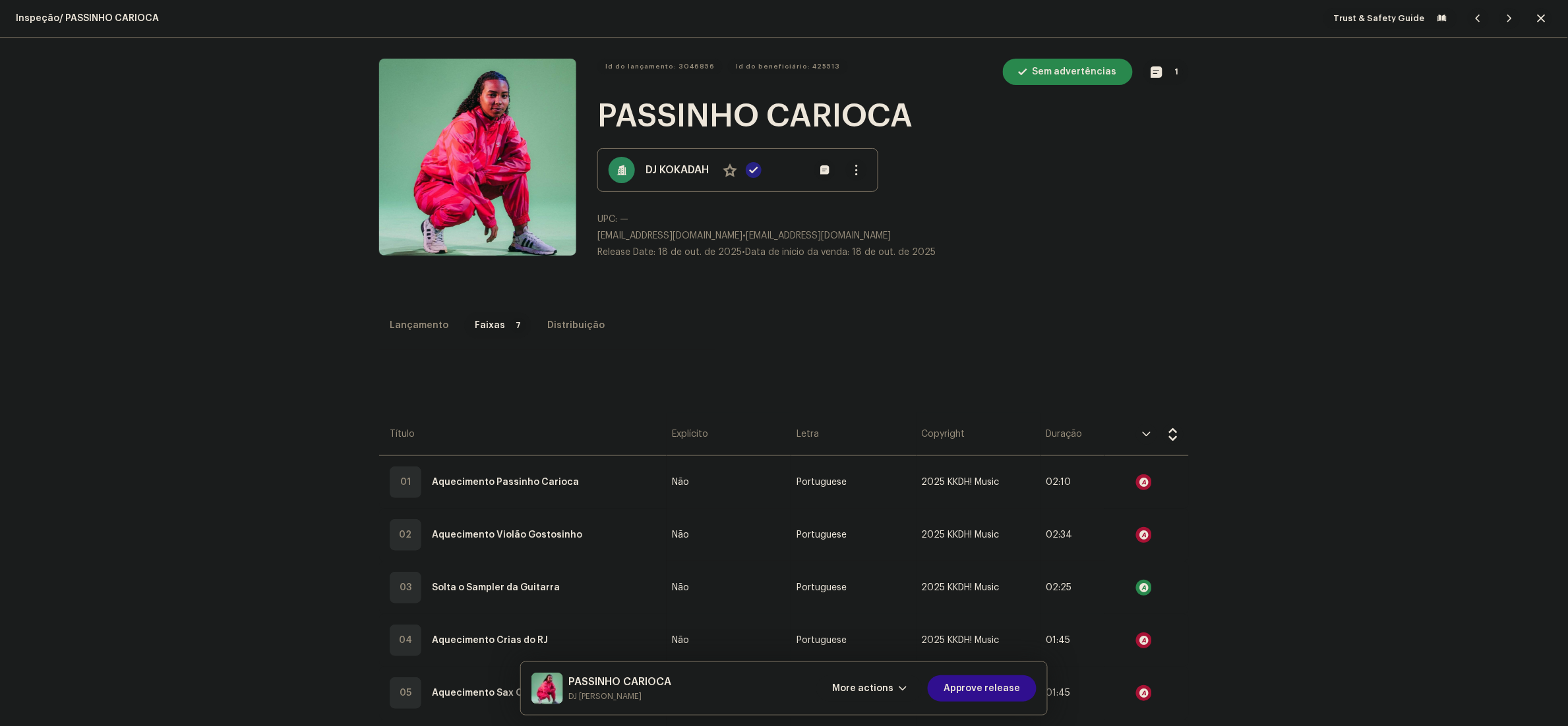
click at [1000, 689] on span "Approve release" at bounding box center [982, 688] width 77 height 26
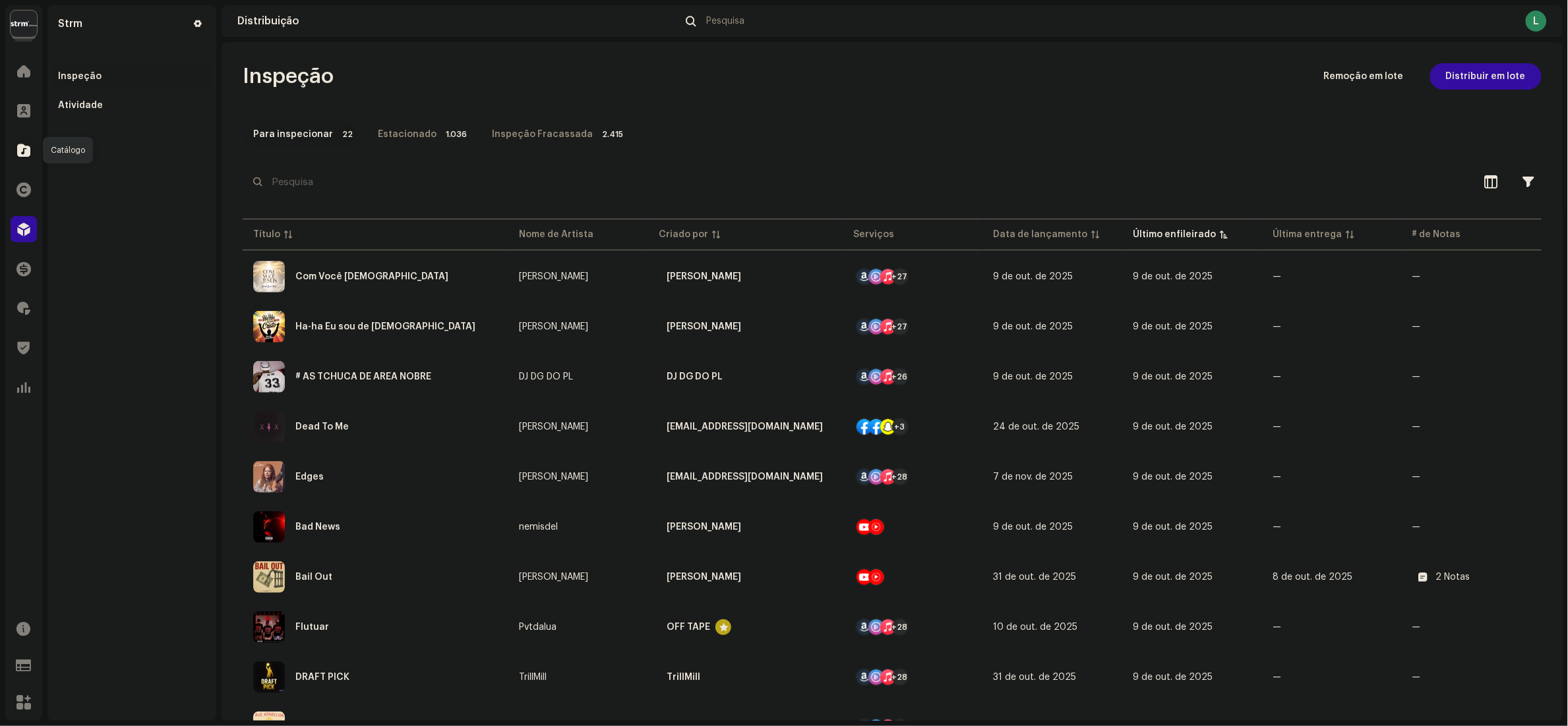
click at [17, 154] on span at bounding box center [24, 151] width 14 height 11
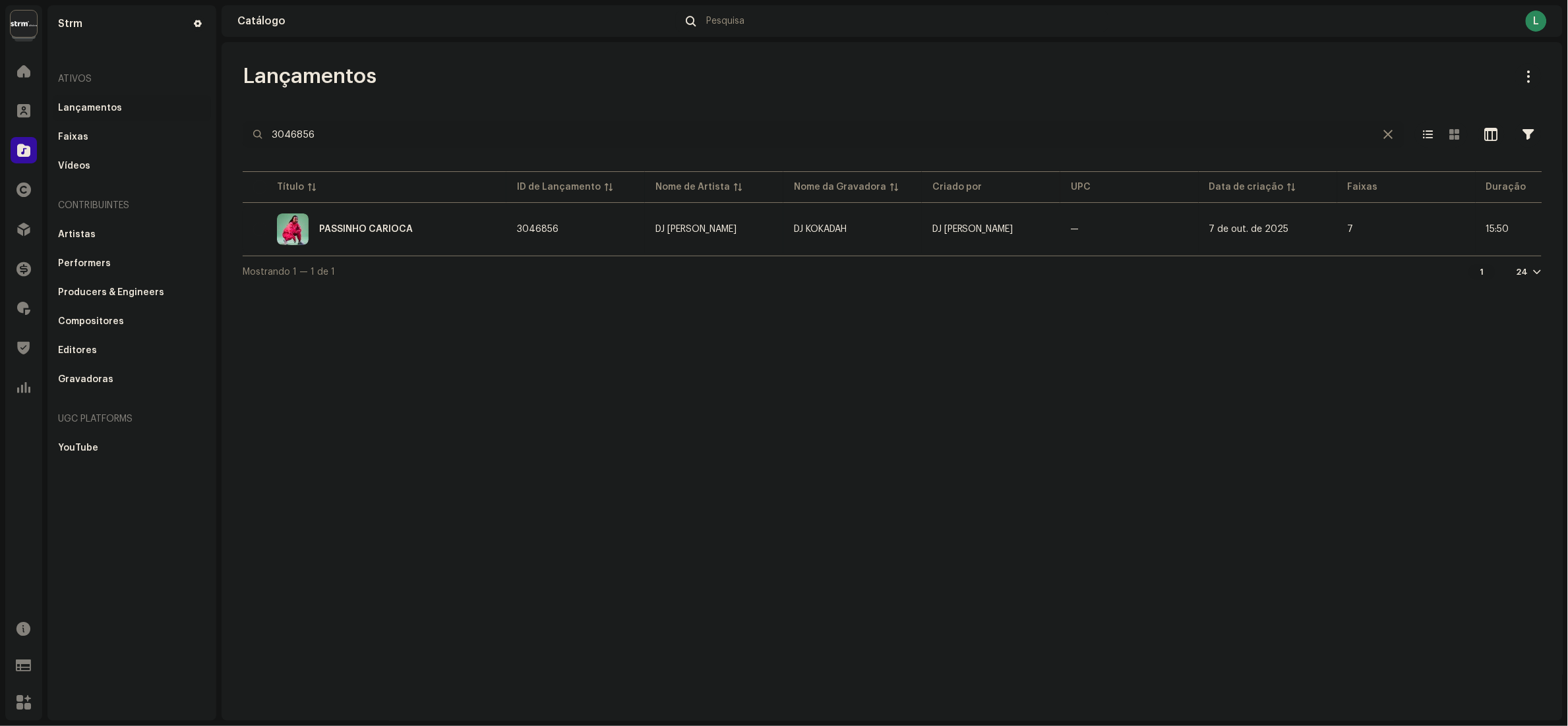
drag, startPoint x: 359, startPoint y: 134, endPoint x: 0, endPoint y: 65, distance: 365.6
click at [0, 66] on html "Strm Home Clientes Catálogo Direitos Distribuição Finanças Royalties Trust & Sa…" at bounding box center [784, 363] width 1568 height 726
paste input "Olha"
type input "Olha"
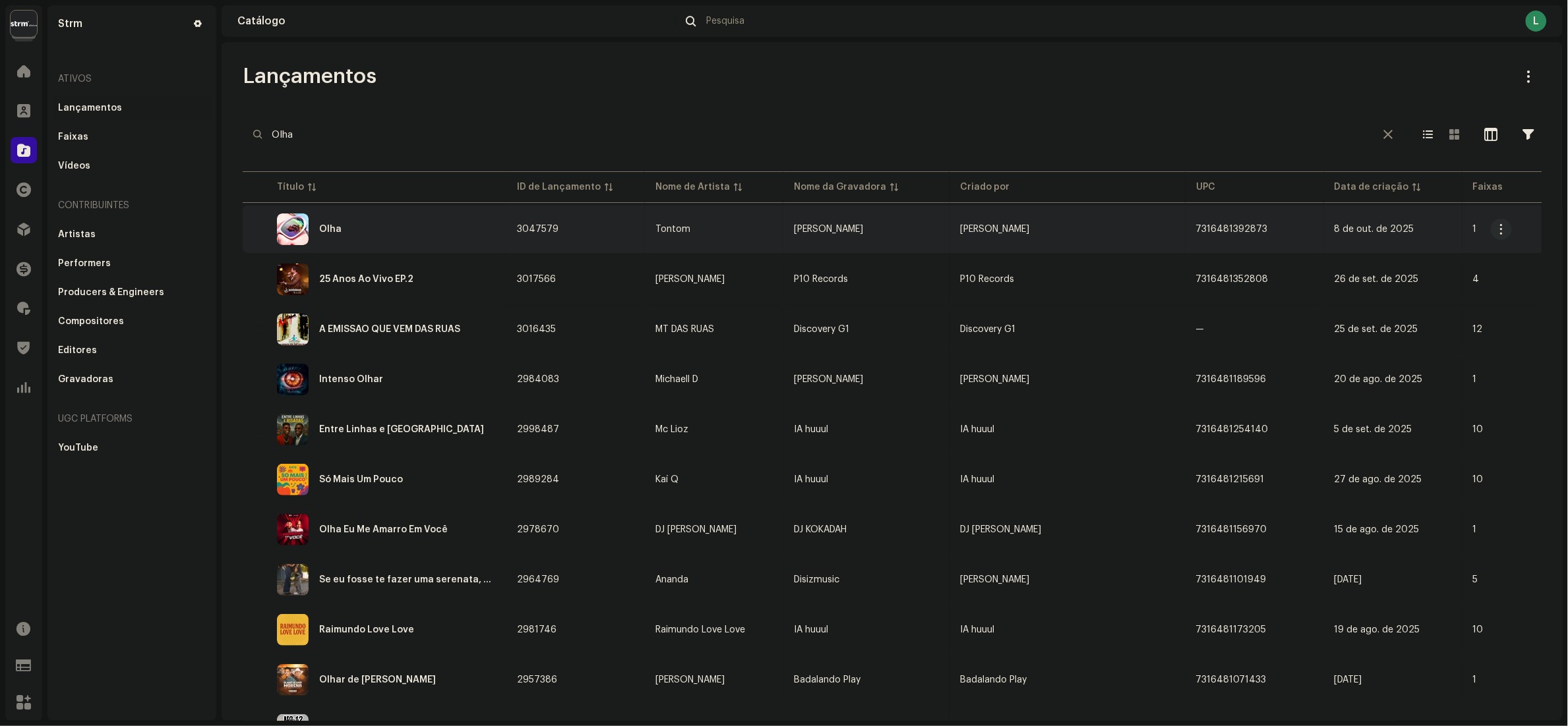
click at [387, 234] on div "Olha" at bounding box center [375, 229] width 243 height 32
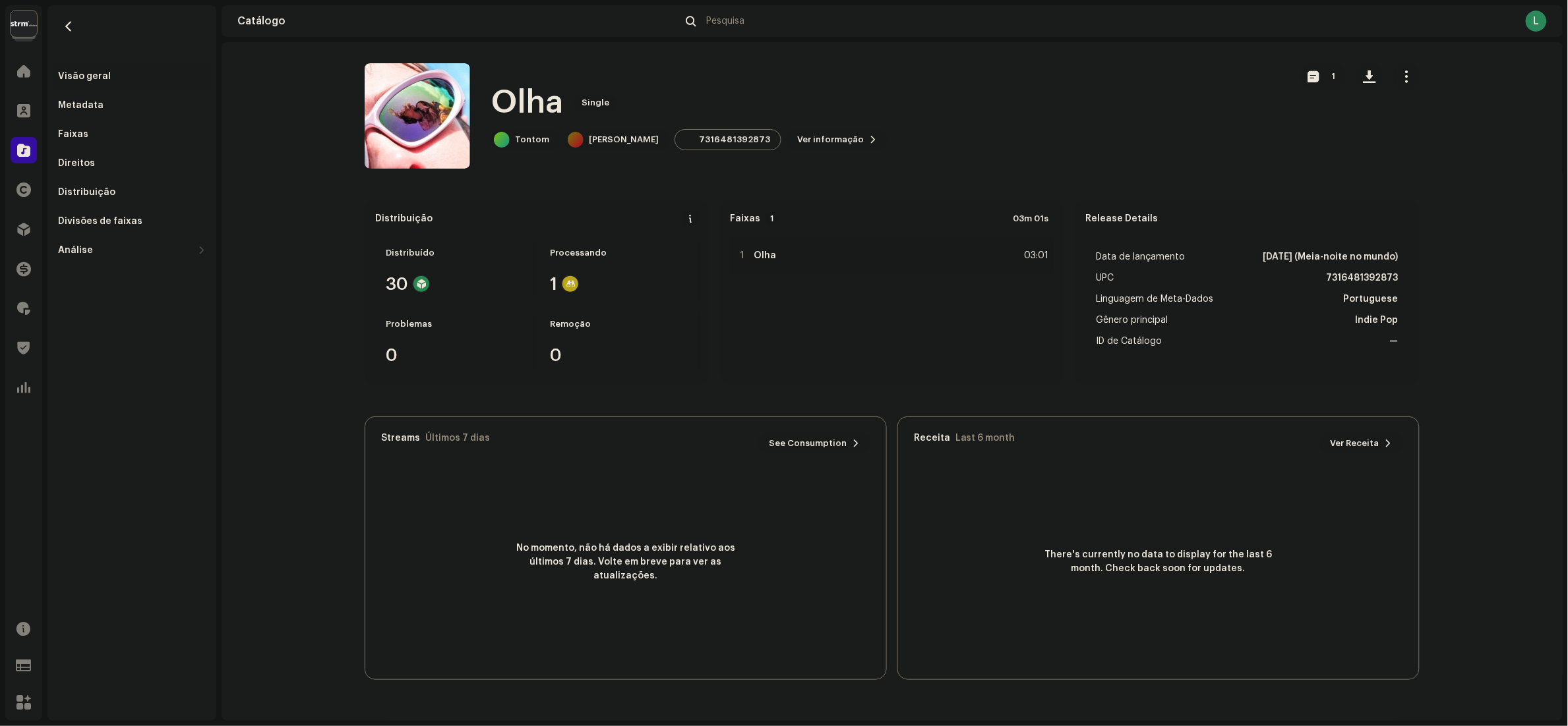
click at [1397, 74] on button "button" at bounding box center [1406, 76] width 26 height 26
click at [1415, 134] on span "Editar" at bounding box center [1418, 135] width 27 height 11
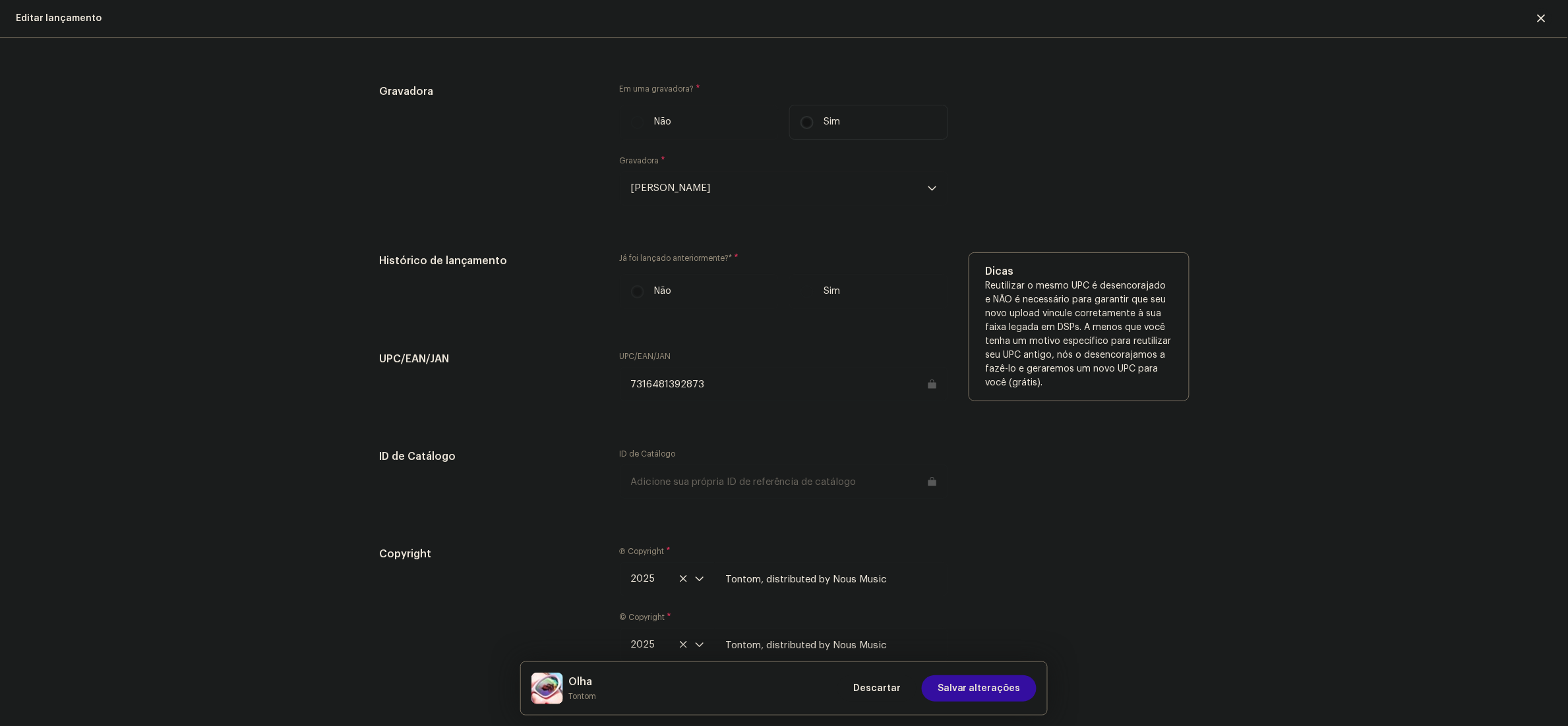
scroll to position [1622, 0]
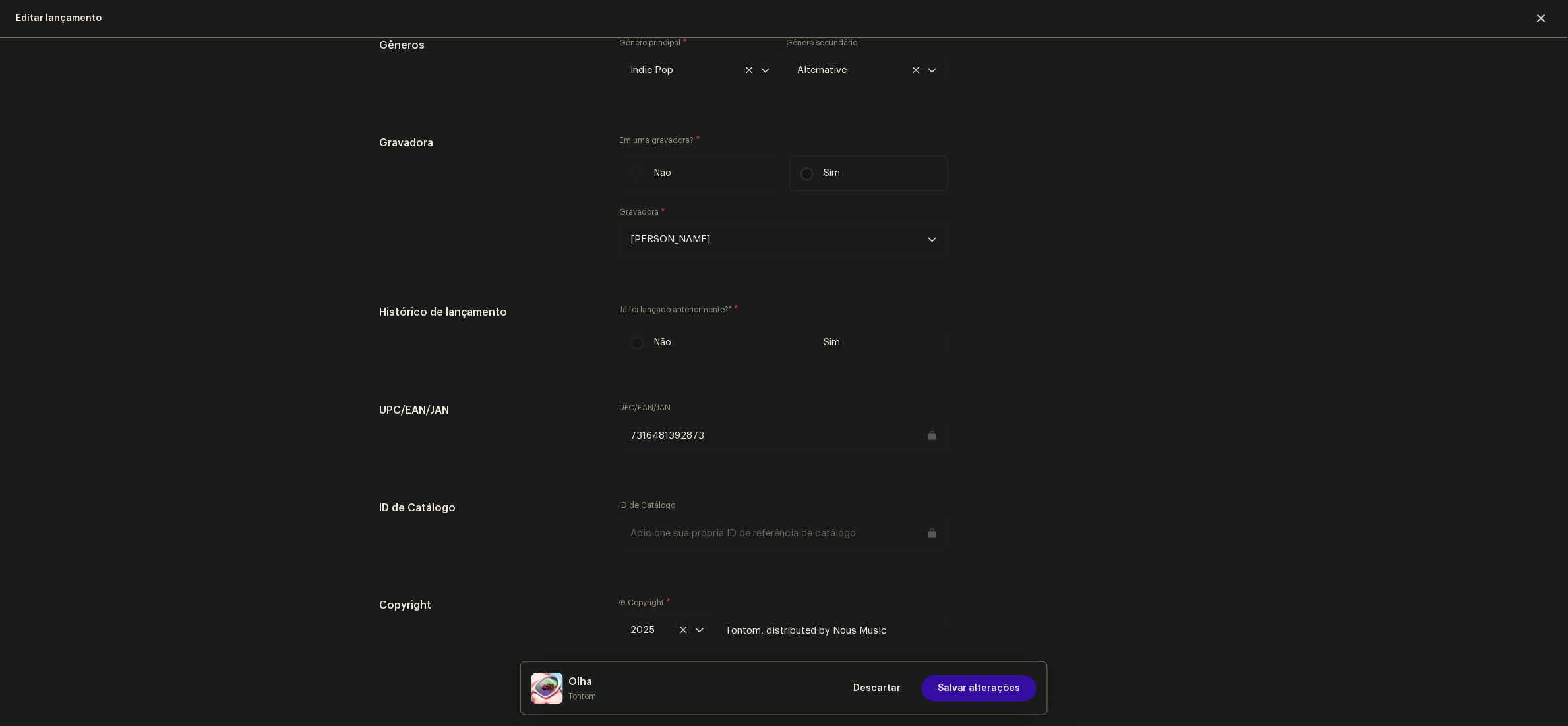
click at [757, 241] on span "antonia perisse de farias" at bounding box center [779, 240] width 296 height 33
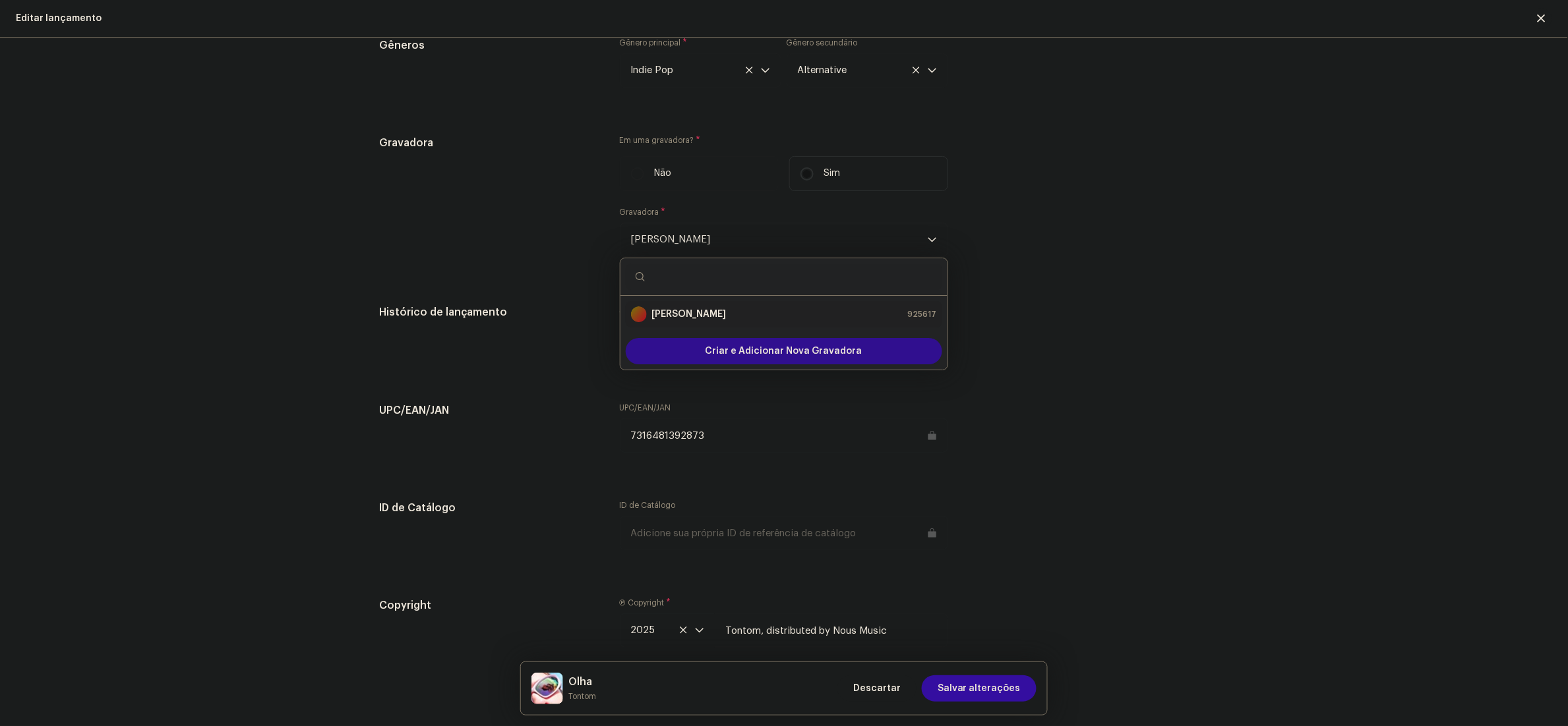
click at [798, 347] on span "Criar e Adicionar Nova Gravadora" at bounding box center [784, 351] width 157 height 26
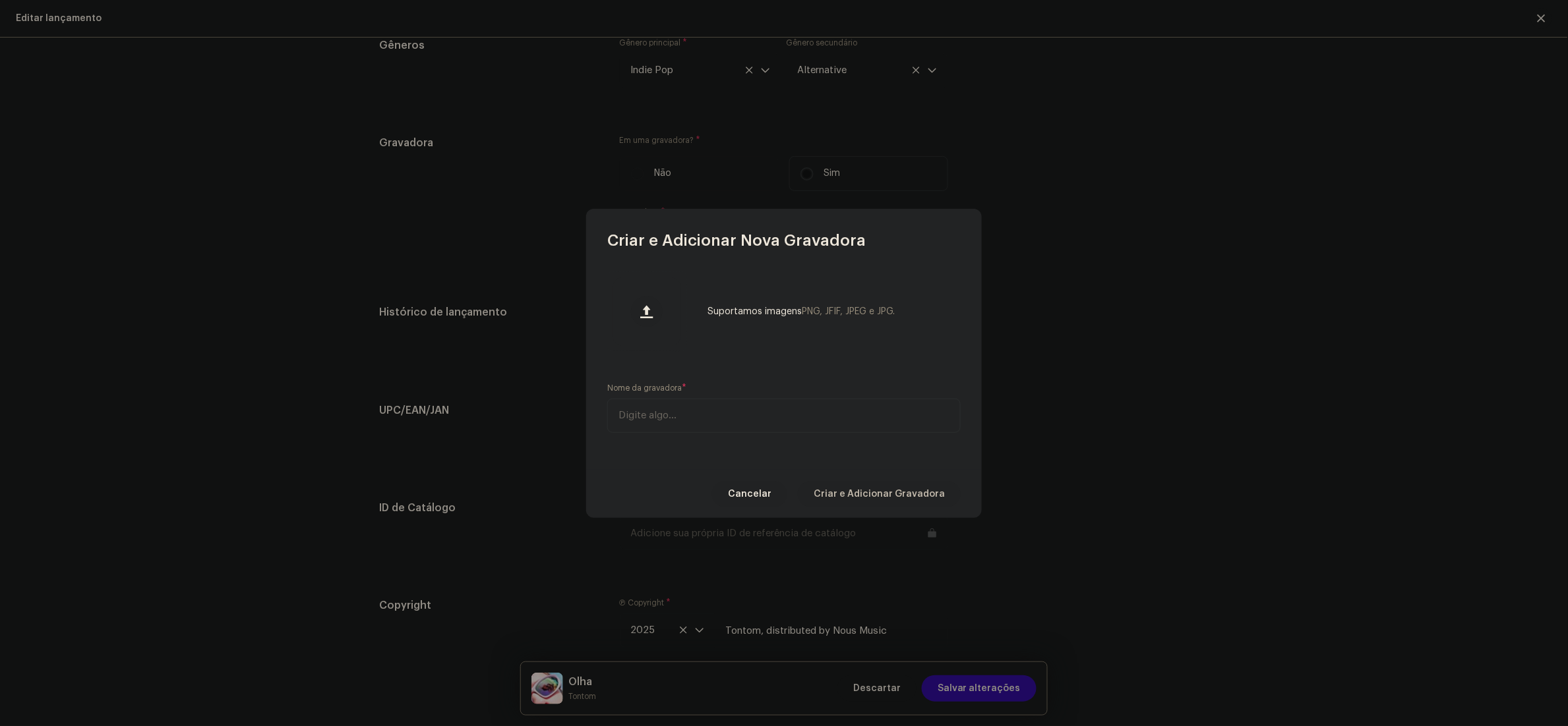
click at [661, 428] on input "text" at bounding box center [784, 416] width 354 height 35
type input "Nous Music"
click at [930, 487] on span "Criar e Adicionar Gravadora" at bounding box center [879, 494] width 131 height 26
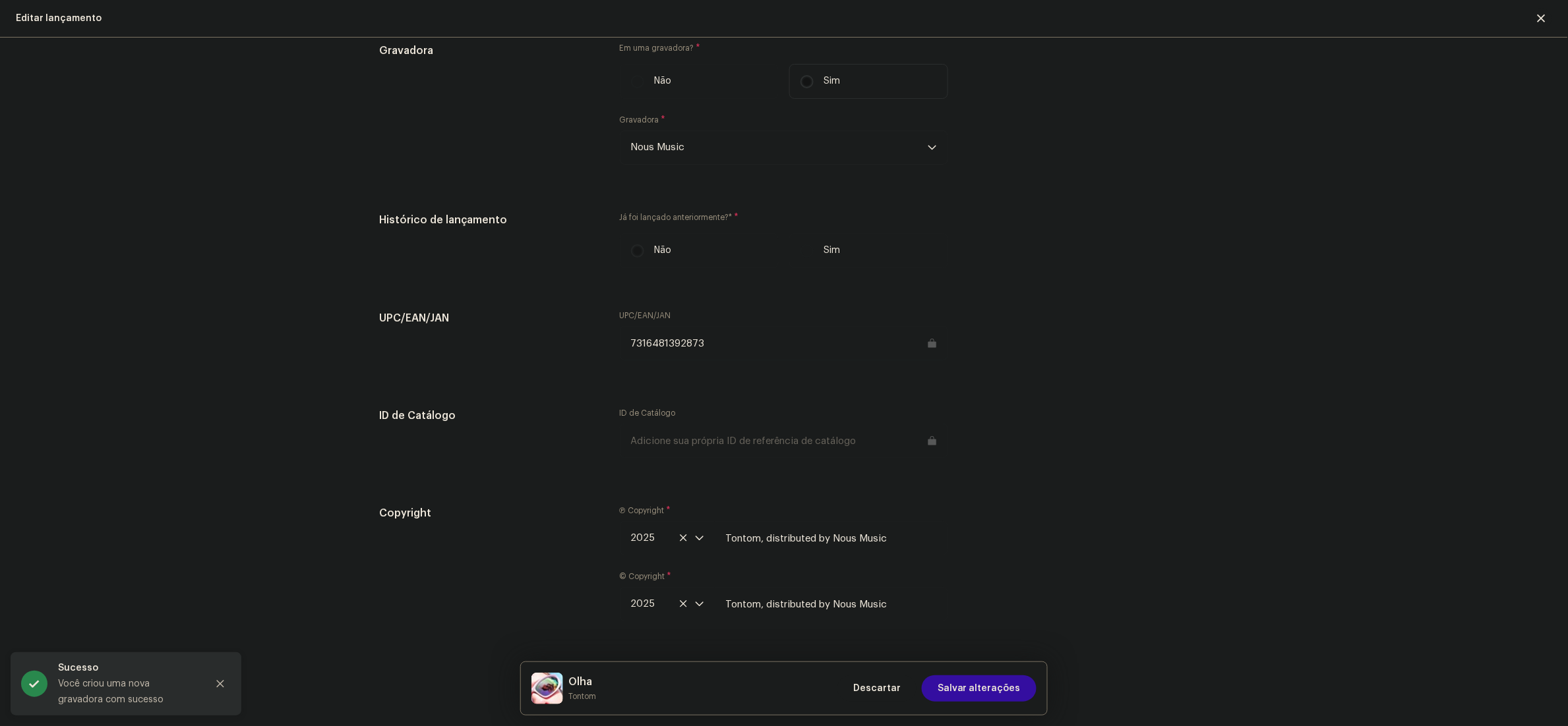
scroll to position [1753, 0]
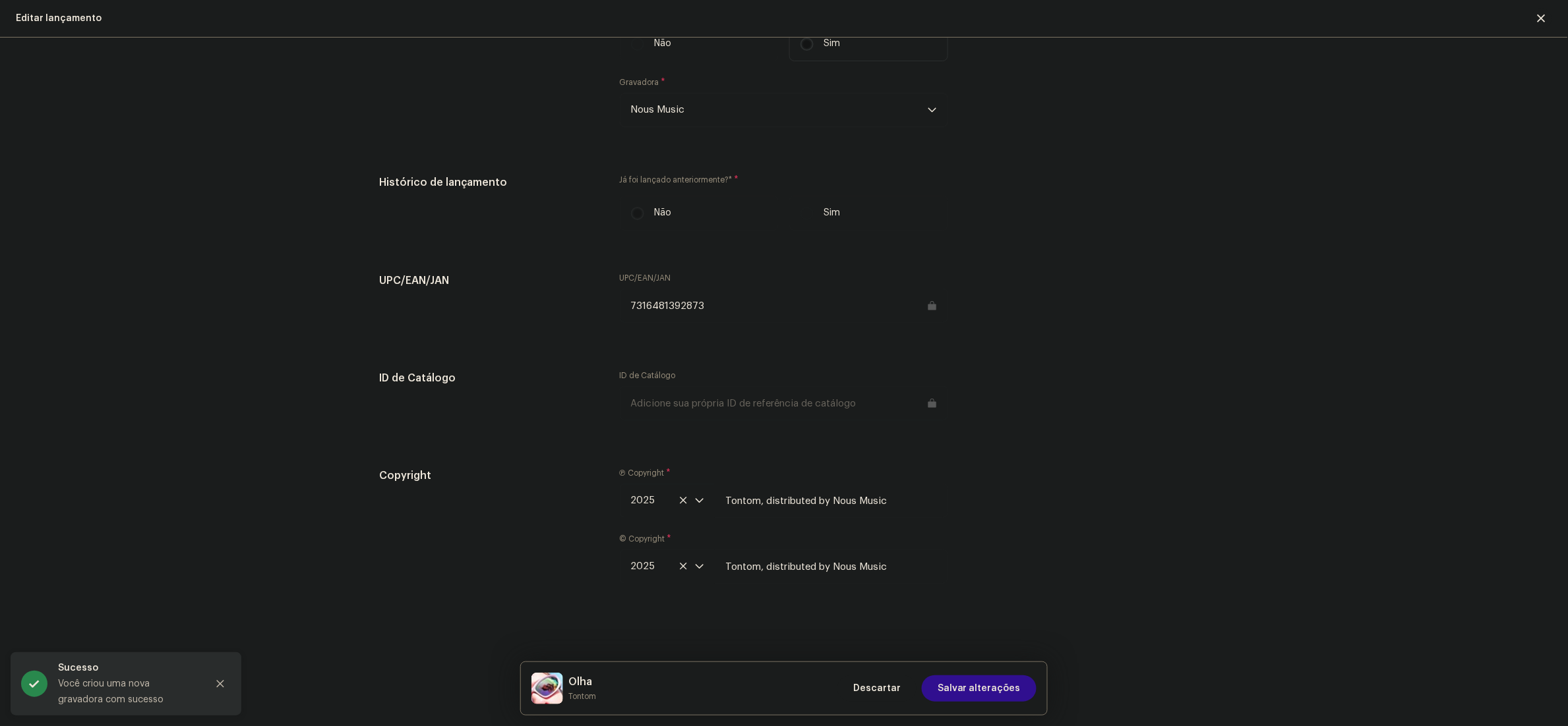
click at [983, 691] on span "Salvar alterações" at bounding box center [978, 688] width 83 height 26
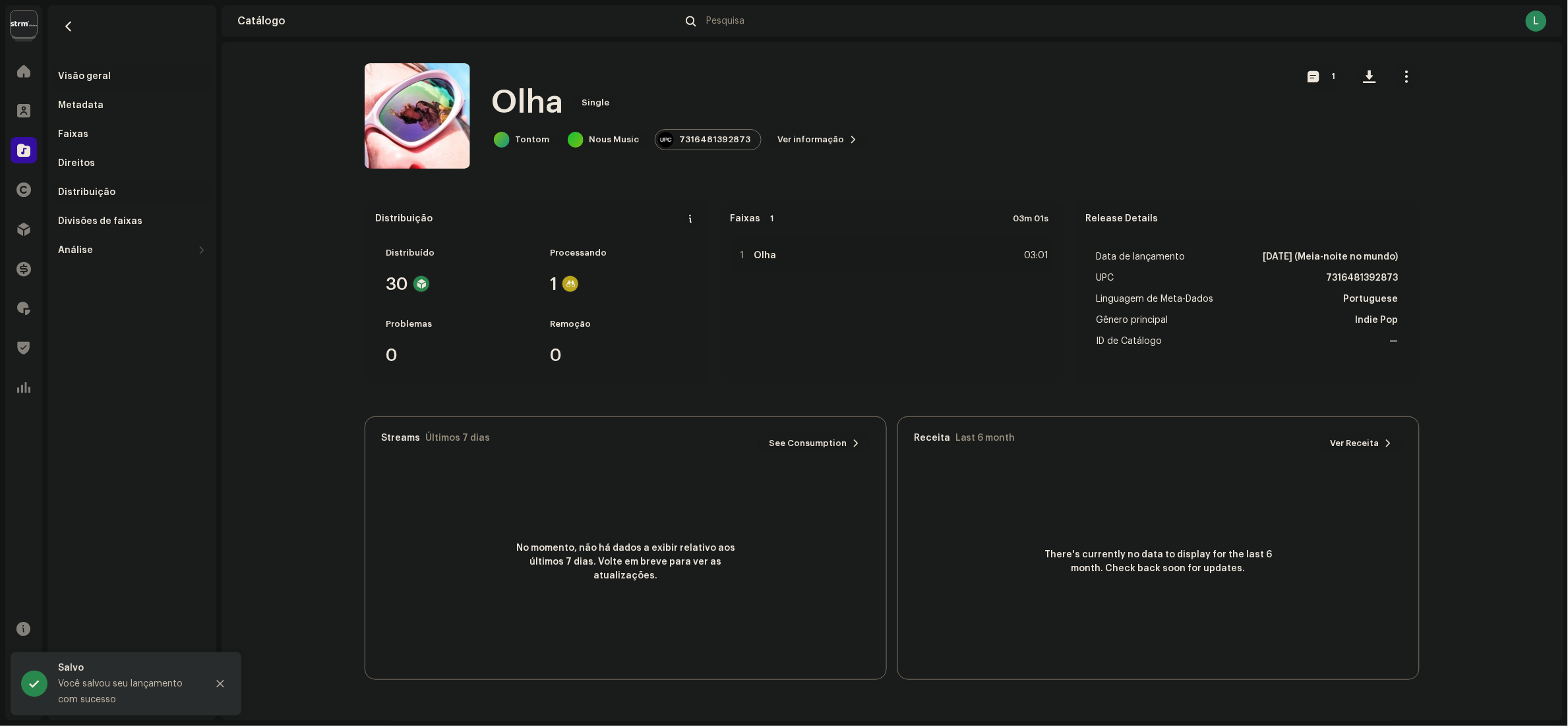
click at [98, 184] on div "Distribuição" at bounding box center [132, 192] width 158 height 26
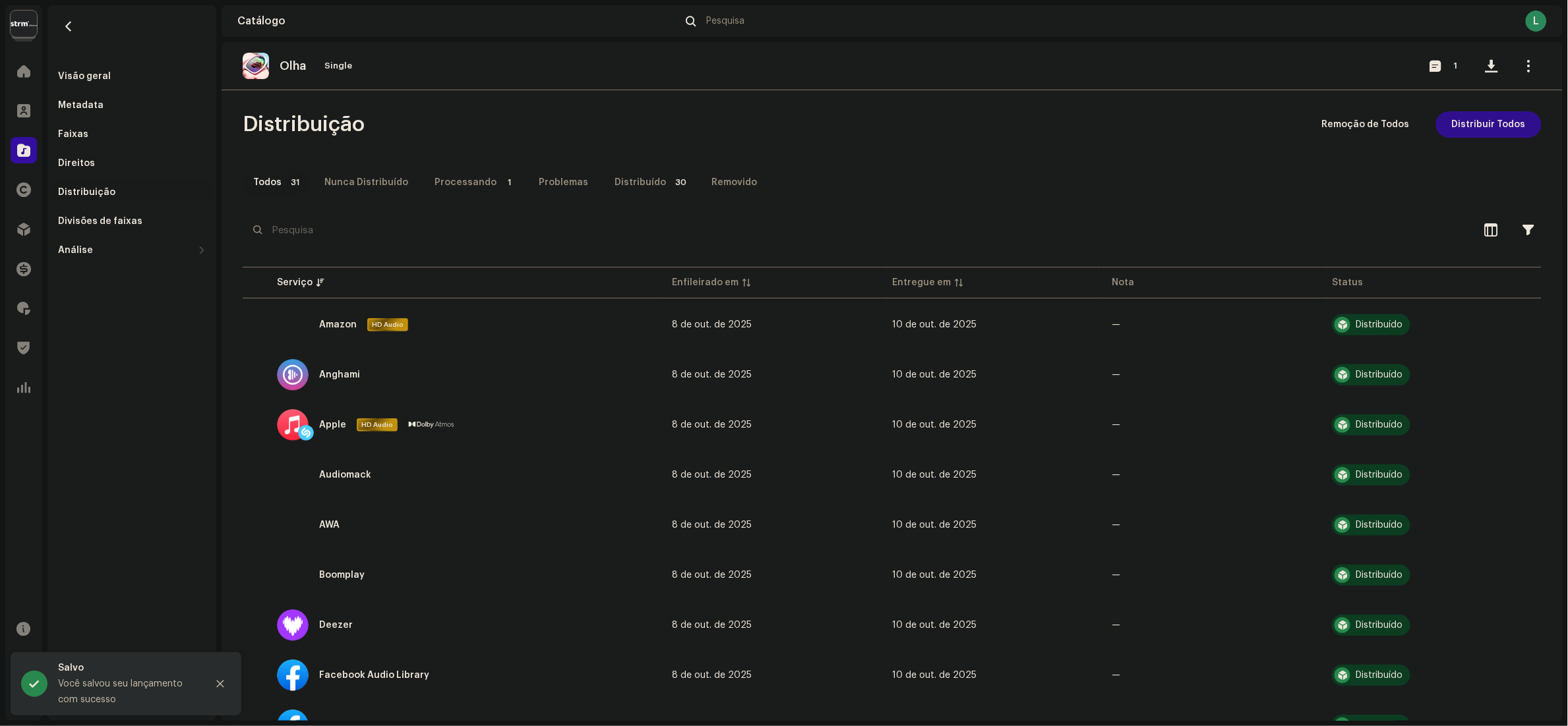
click at [1478, 130] on span "Distribuir Todos" at bounding box center [1488, 124] width 74 height 26
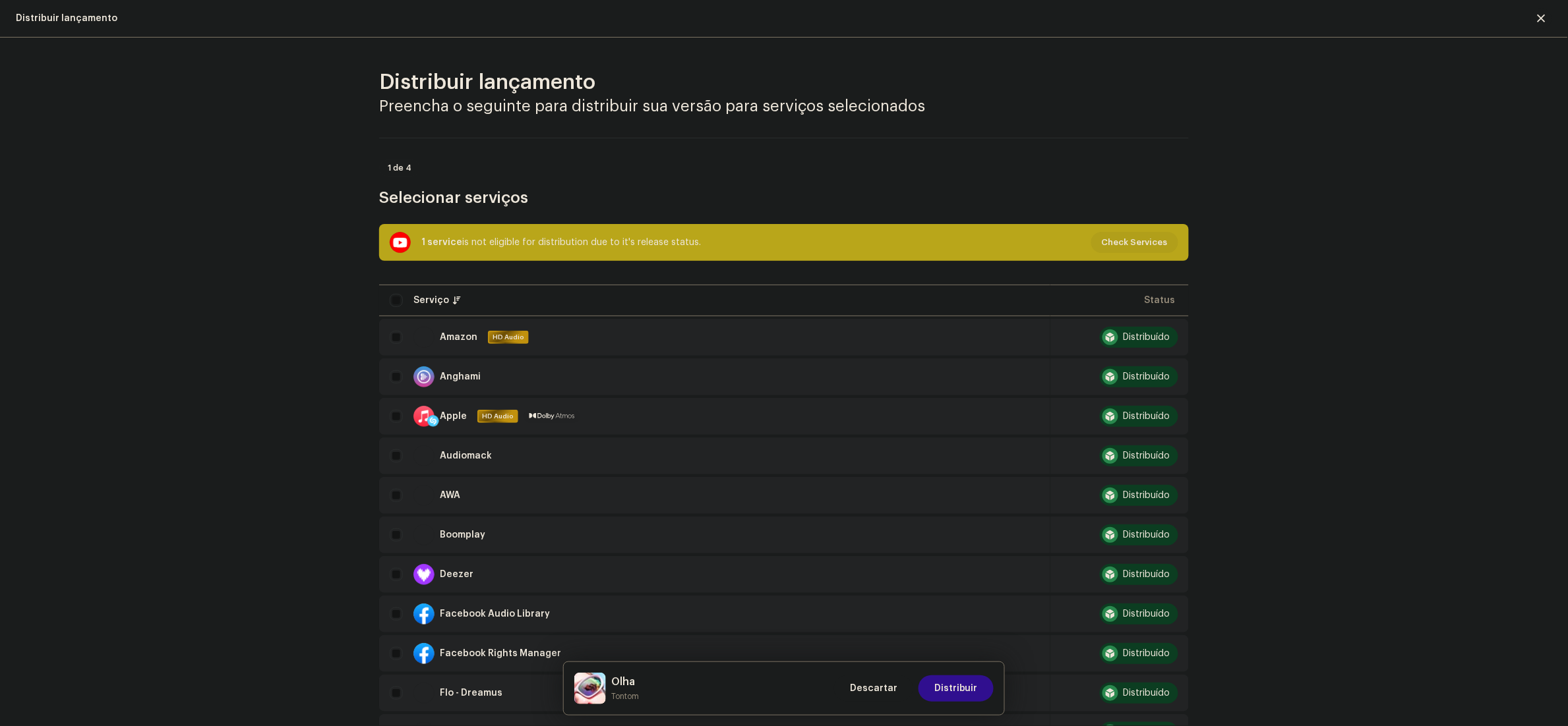
click at [965, 690] on span "Distribuir" at bounding box center [956, 688] width 44 height 26
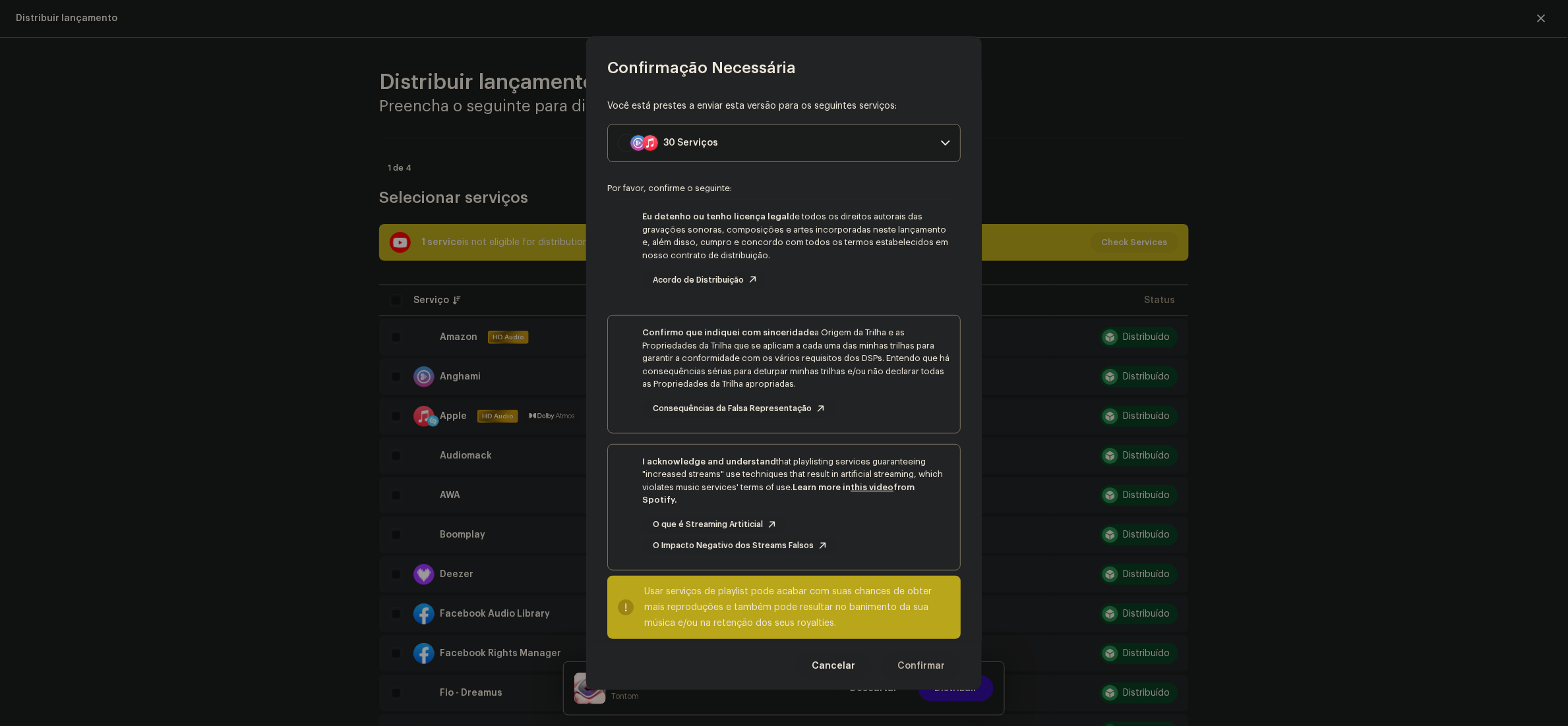
click at [640, 300] on p-selectbutton "Eu detenho ou tenho licença legal de todos os direitos autorais das gravações s…" at bounding box center [784, 384] width 354 height 372
click at [635, 282] on div "Eu detenho ou tenho licença legal de todos os direitos autorais das gravações s…" at bounding box center [784, 249] width 352 height 99
checkbox input "true"
click at [628, 389] on div "Confirmo que indiquei com sinceridade a Origem da Trilha e as Propriedades da T…" at bounding box center [784, 371] width 352 height 112
checkbox input "true"
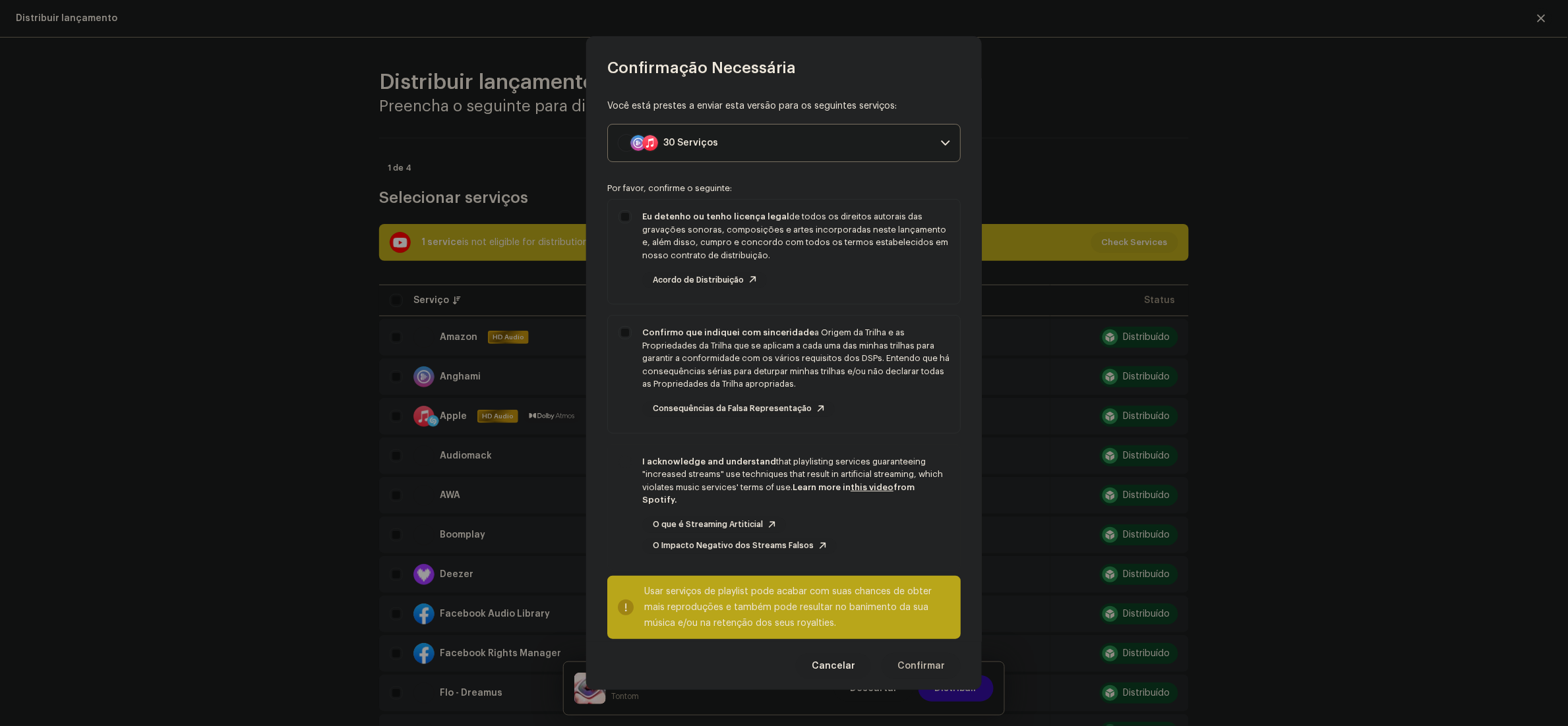
click at [636, 498] on div "I acknowledge and understand that playlisting services guaranteeing "increased …" at bounding box center [784, 505] width 352 height 120
checkbox input "true"
click at [937, 675] on span "Confirmar" at bounding box center [921, 666] width 47 height 26
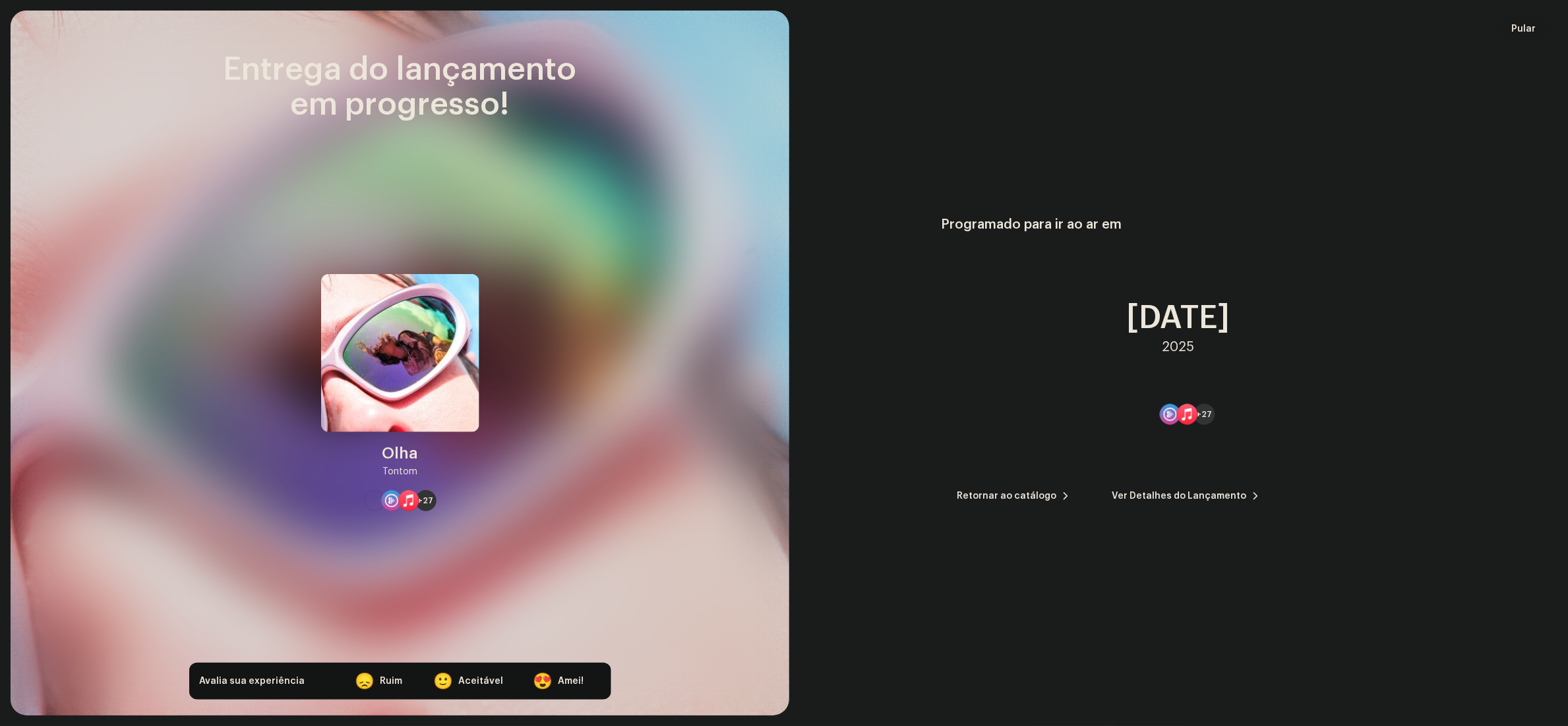
click at [1524, 30] on span "Pular" at bounding box center [1523, 28] width 25 height 26
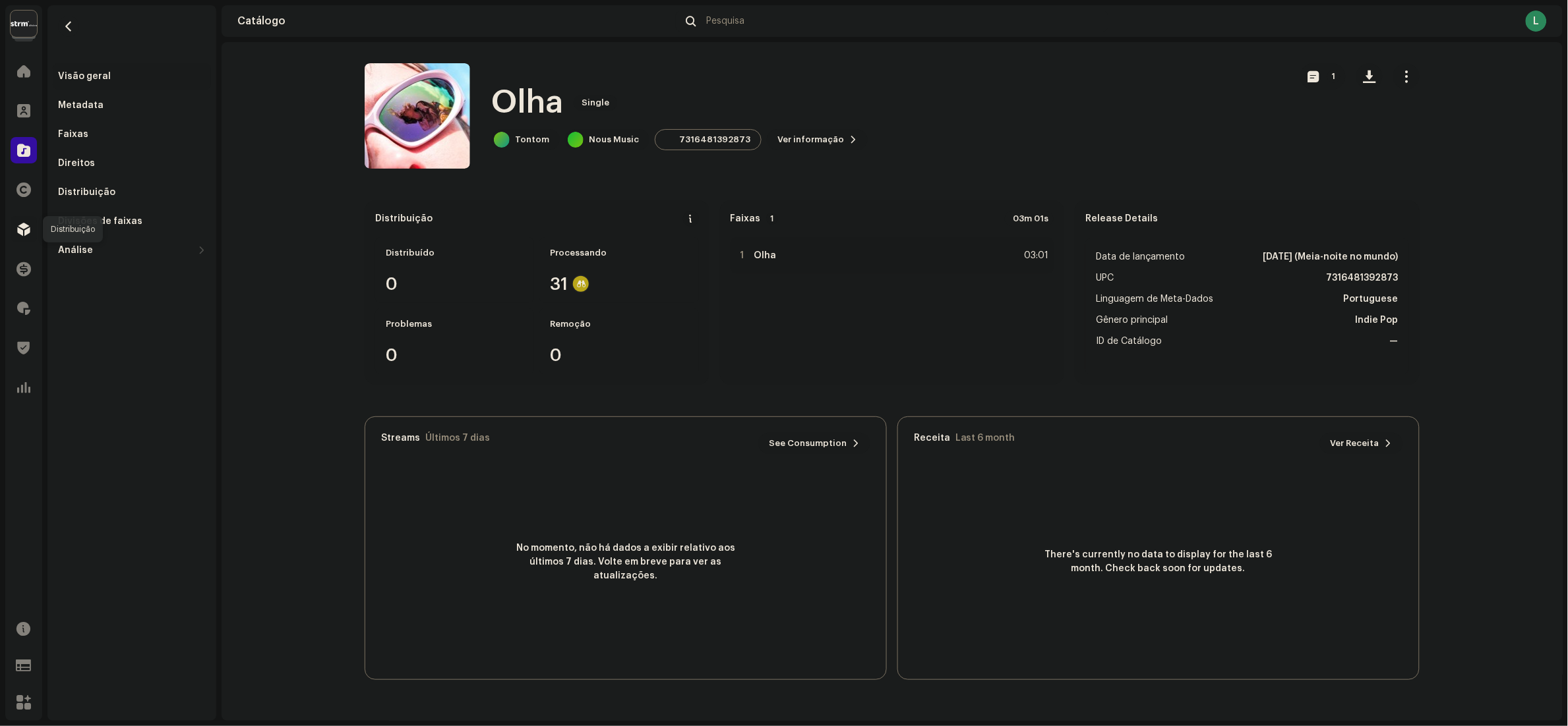
click at [25, 234] on span at bounding box center [24, 230] width 14 height 11
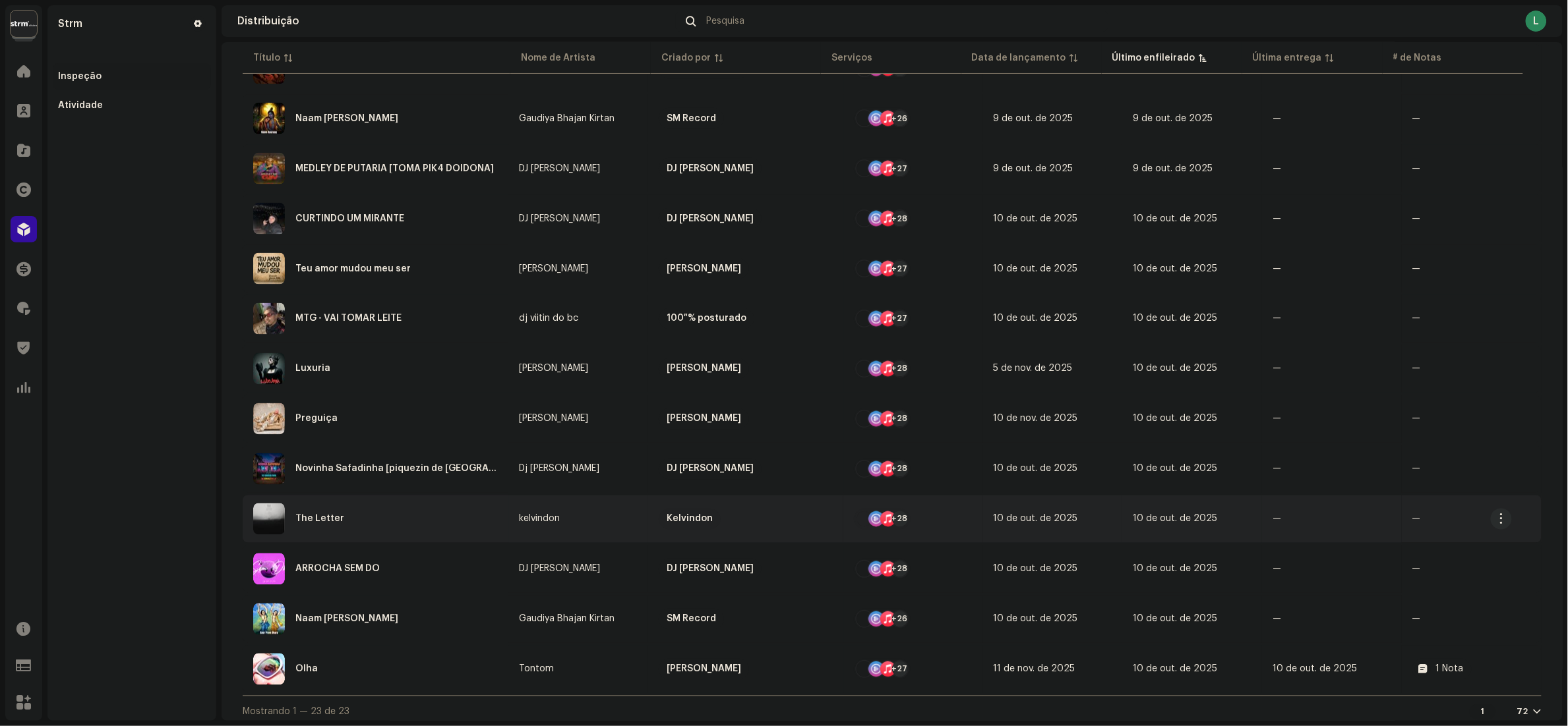
scroll to position [713, 0]
click at [386, 671] on div "Olha" at bounding box center [375, 669] width 245 height 32
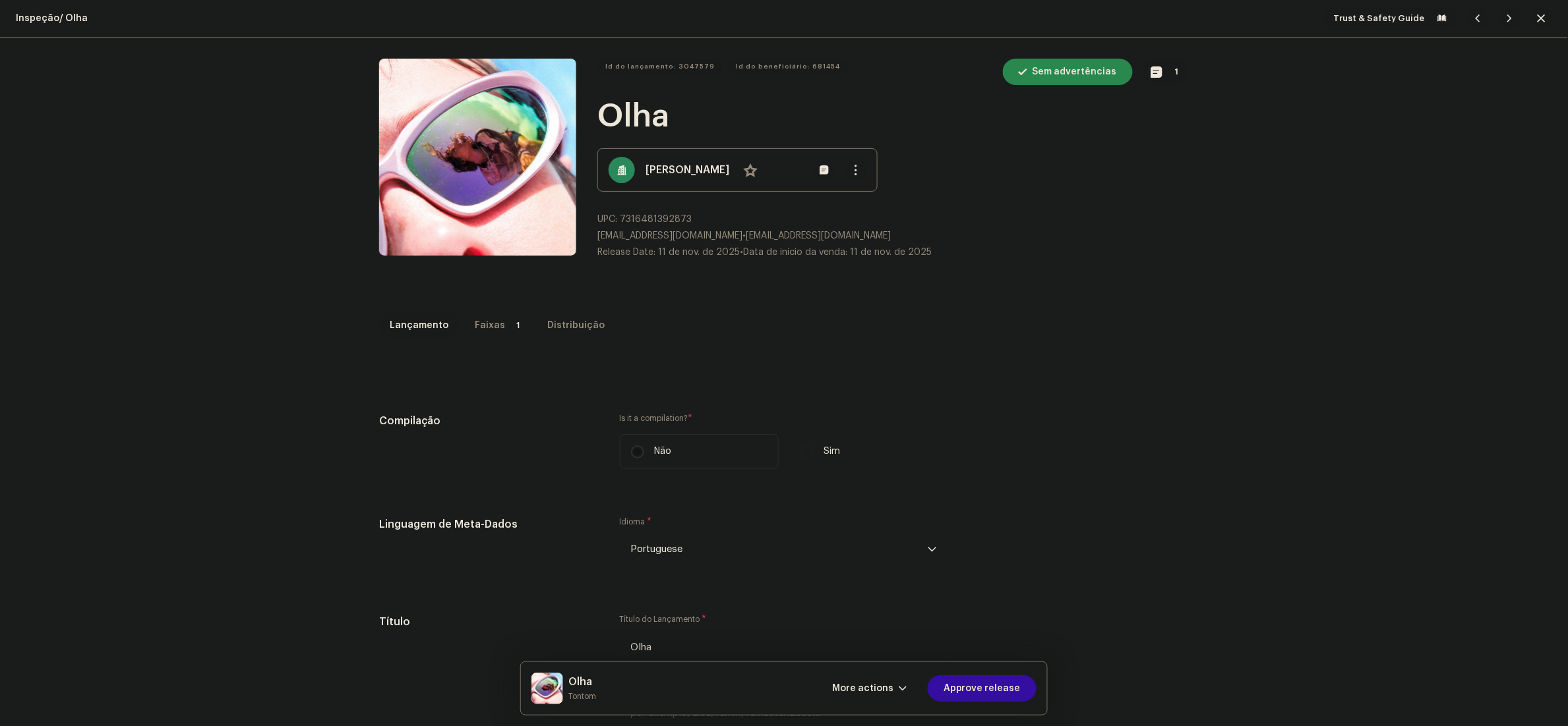
click at [474, 327] on div "Faixas" at bounding box center [489, 325] width 30 height 26
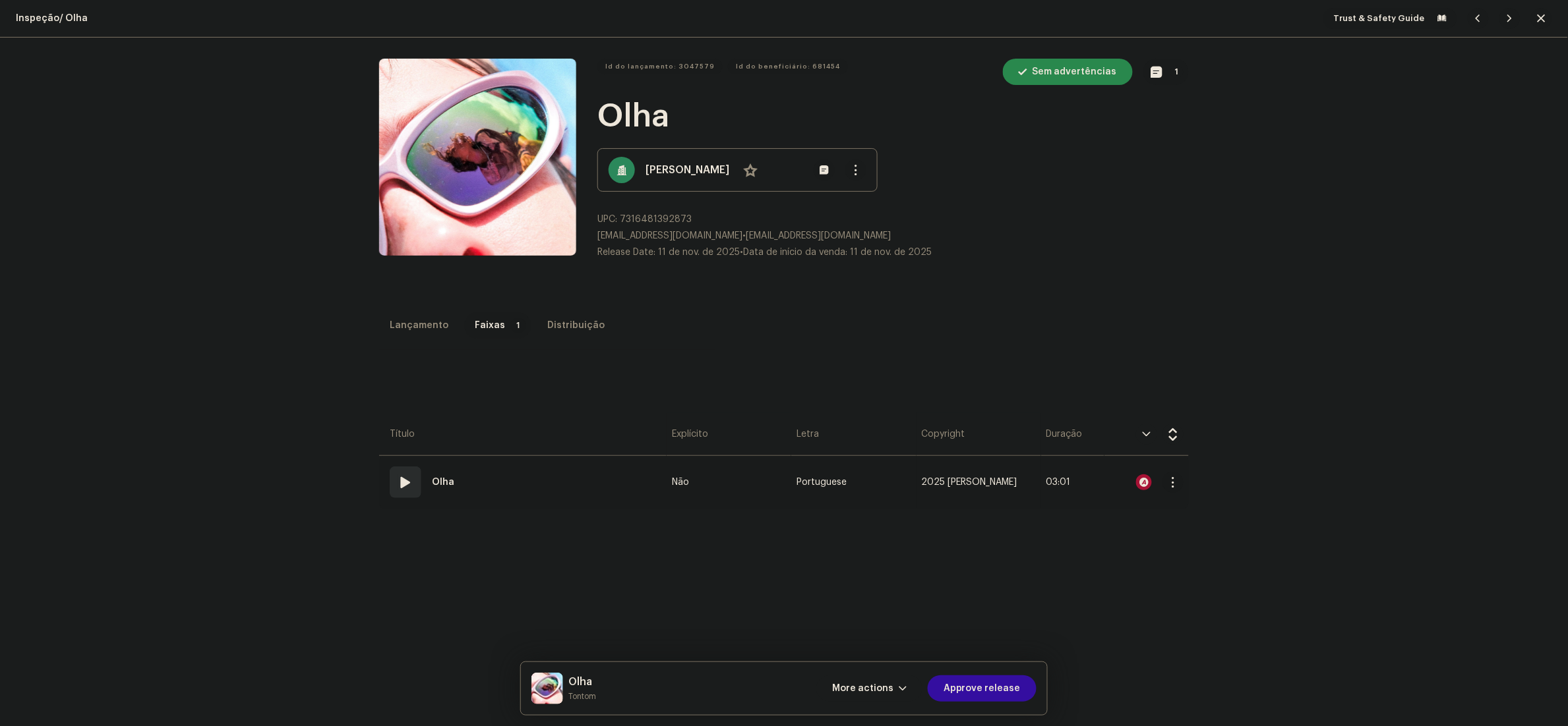
click at [527, 486] on td "01 Olha" at bounding box center [523, 482] width 287 height 53
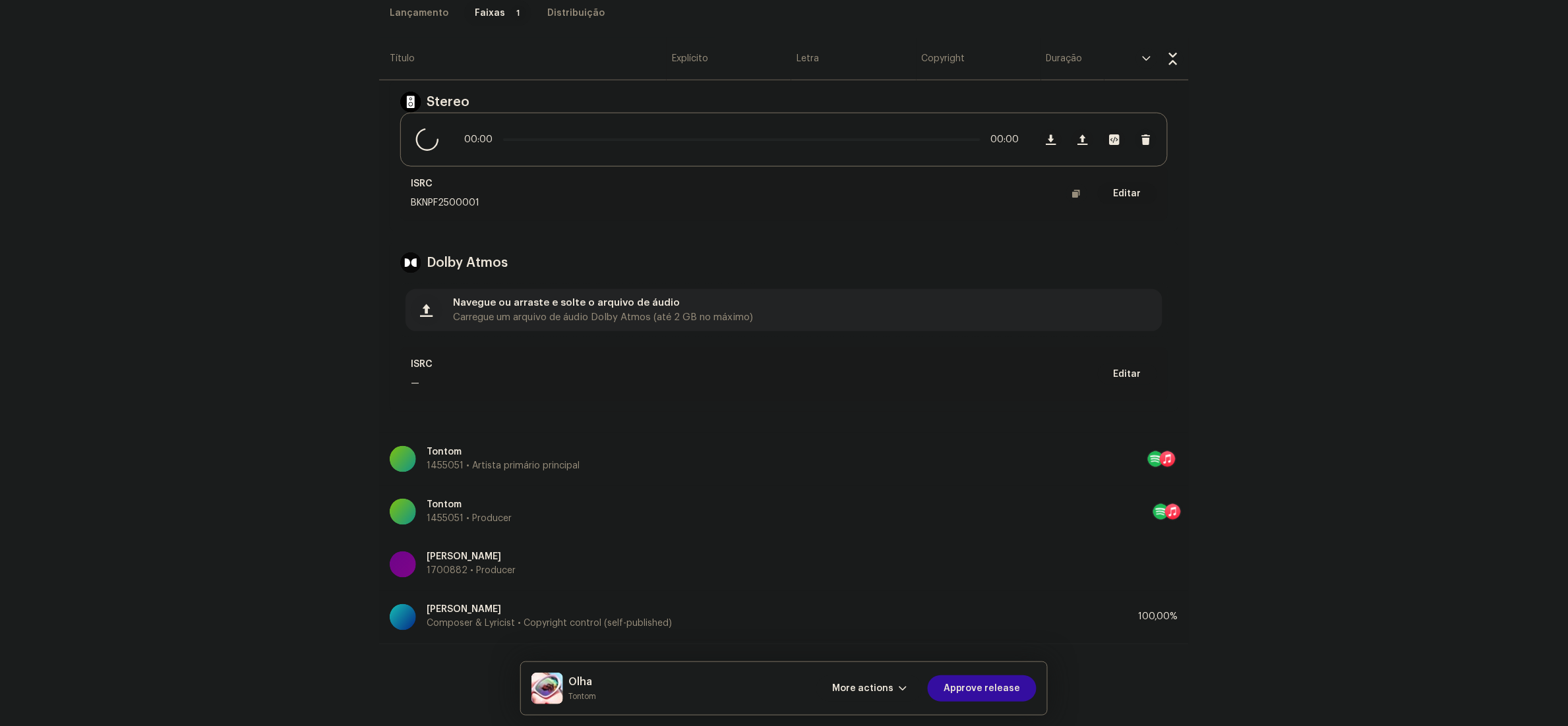
scroll to position [452, 0]
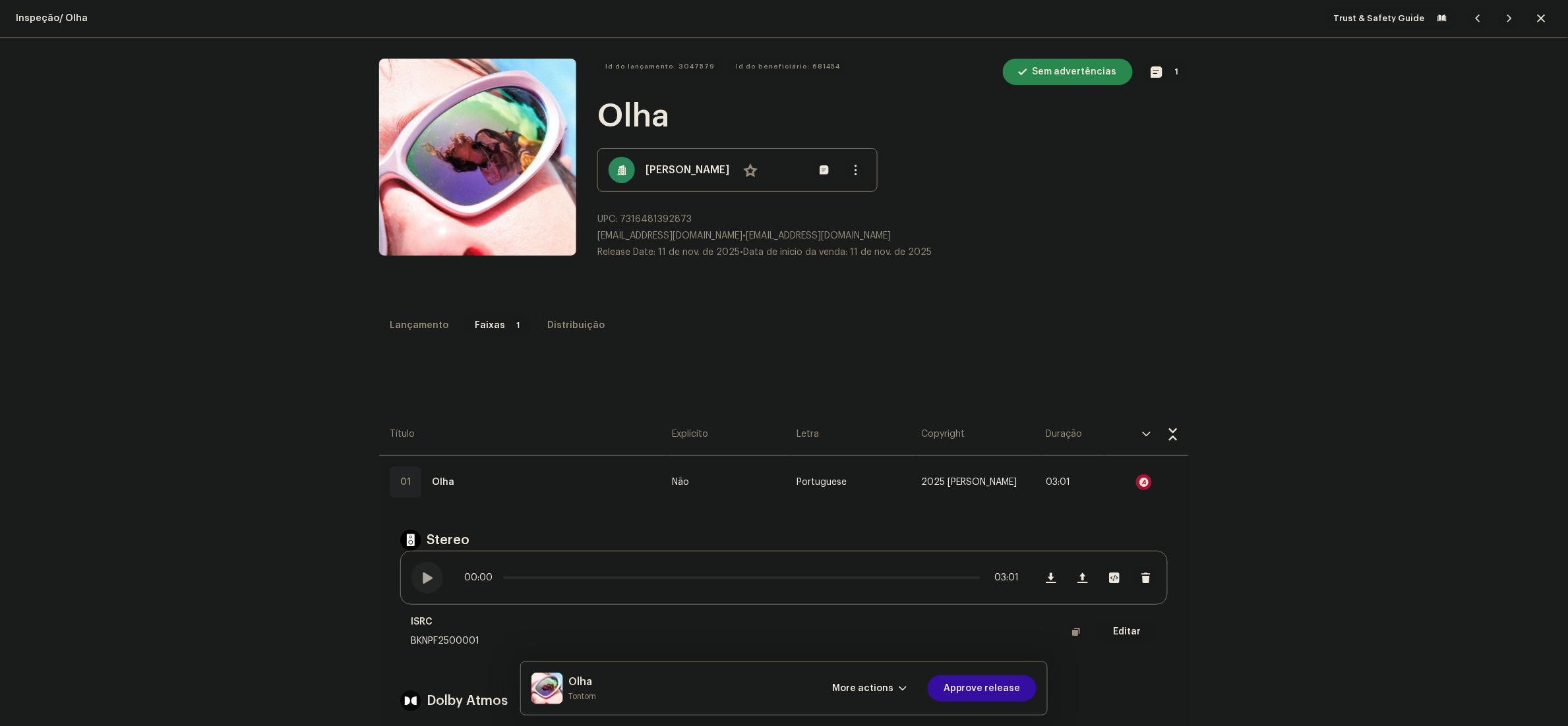
scroll to position [56, 0]
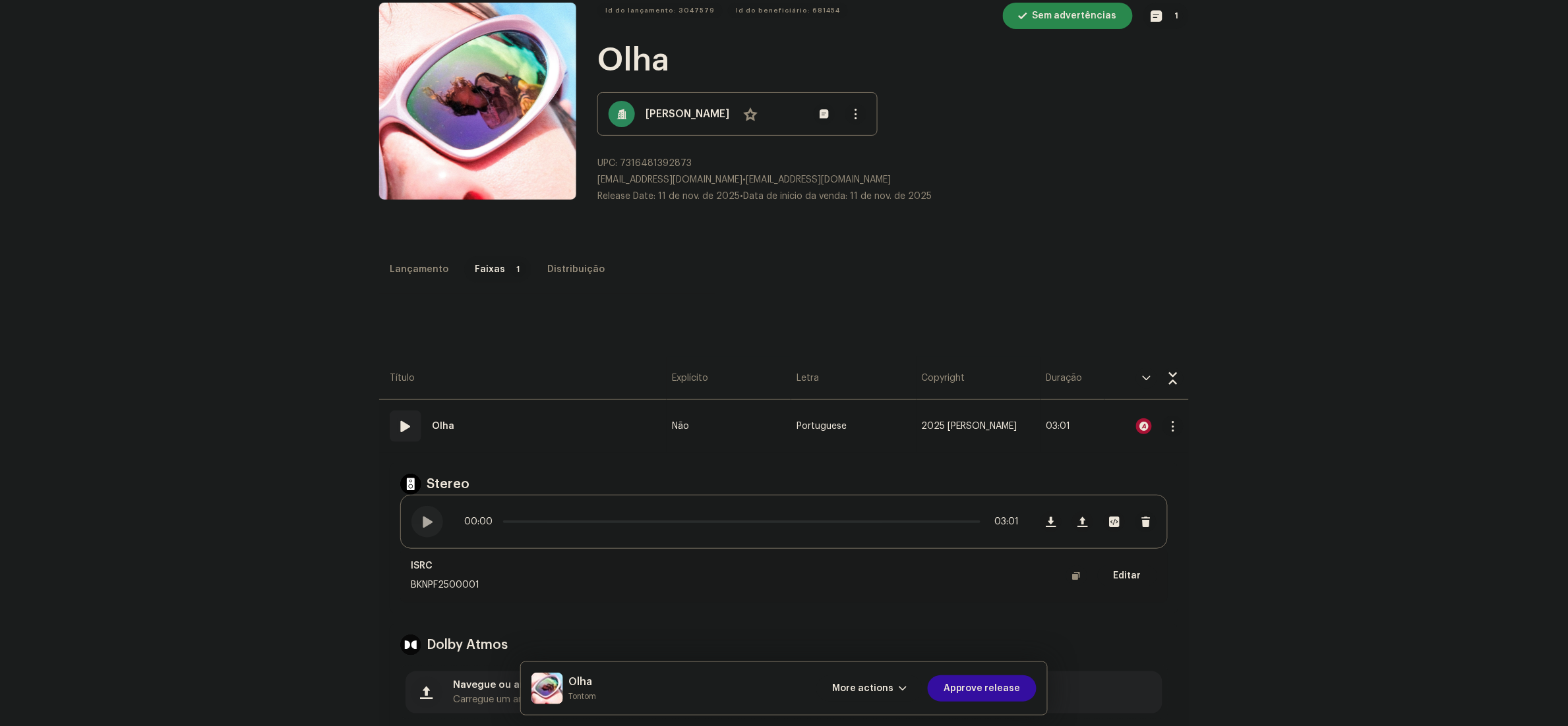
click at [520, 416] on td "01 Olha" at bounding box center [523, 426] width 287 height 53
click at [432, 419] on strong "Olha" at bounding box center [443, 426] width 23 height 26
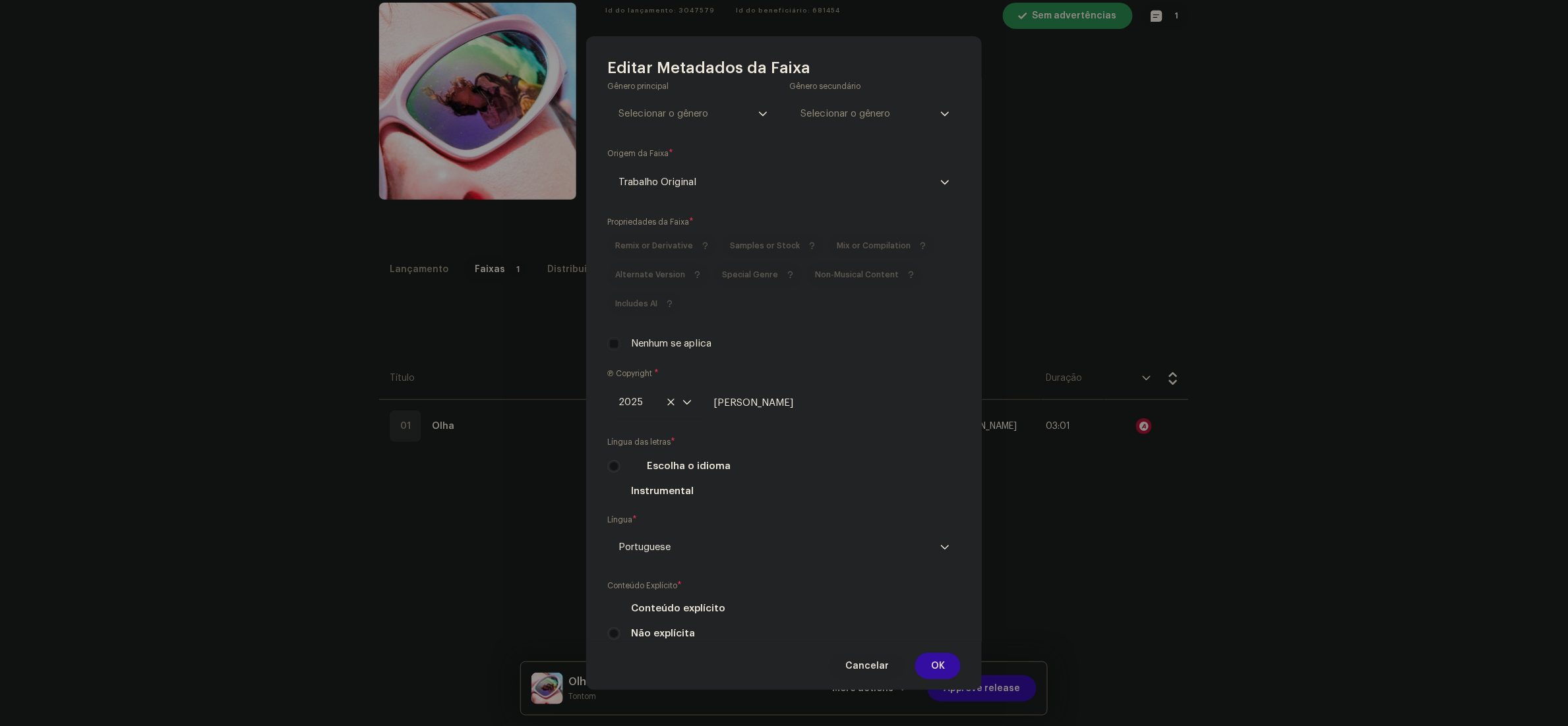
scroll to position [222, 0]
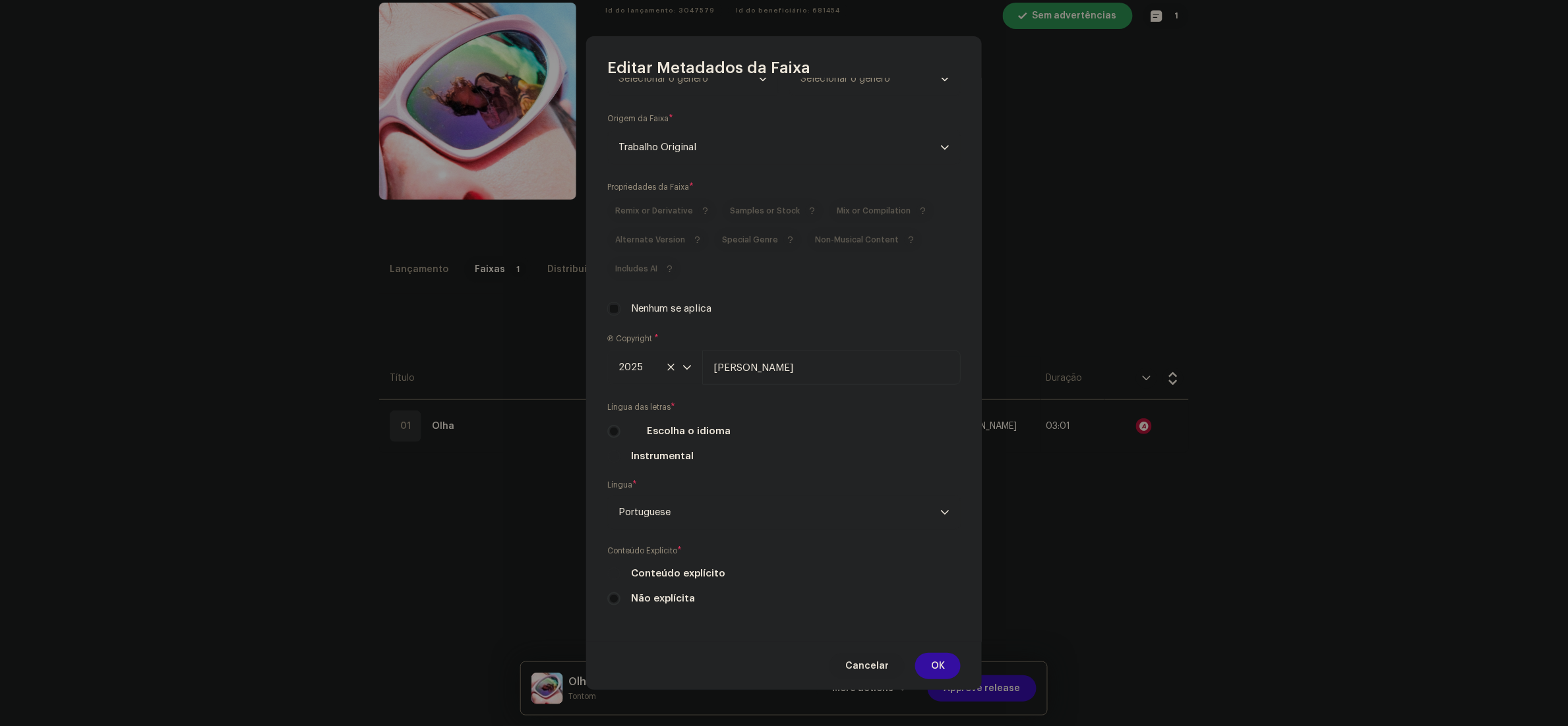
drag, startPoint x: 852, startPoint y: 367, endPoint x: 650, endPoint y: 371, distance: 202.0
click at [650, 371] on div "2025 [PERSON_NAME]" at bounding box center [784, 368] width 354 height 35
type input "Nous Music"
click at [938, 669] on span "OK" at bounding box center [937, 666] width 14 height 26
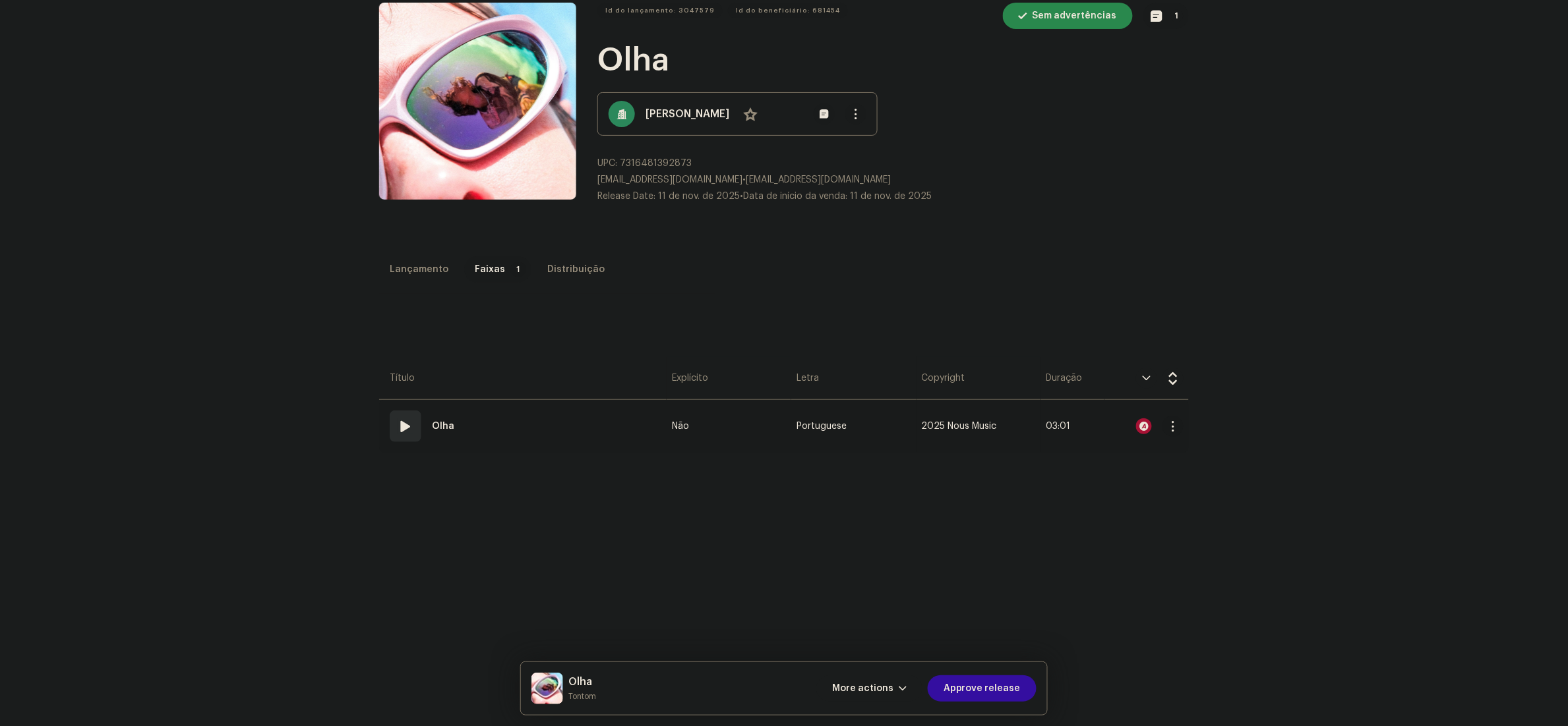
click at [527, 415] on td "01 Olha" at bounding box center [523, 426] width 287 height 53
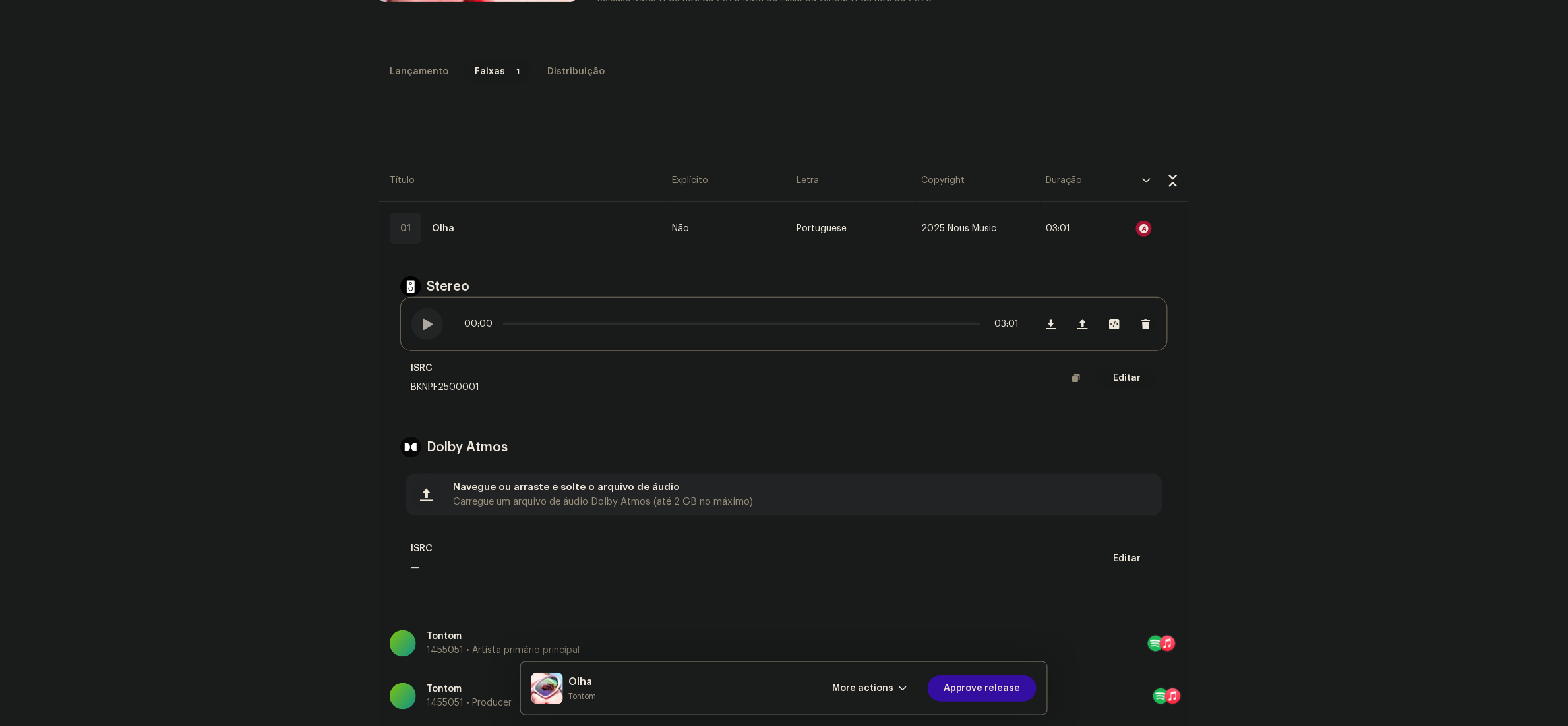
scroll to position [0, 0]
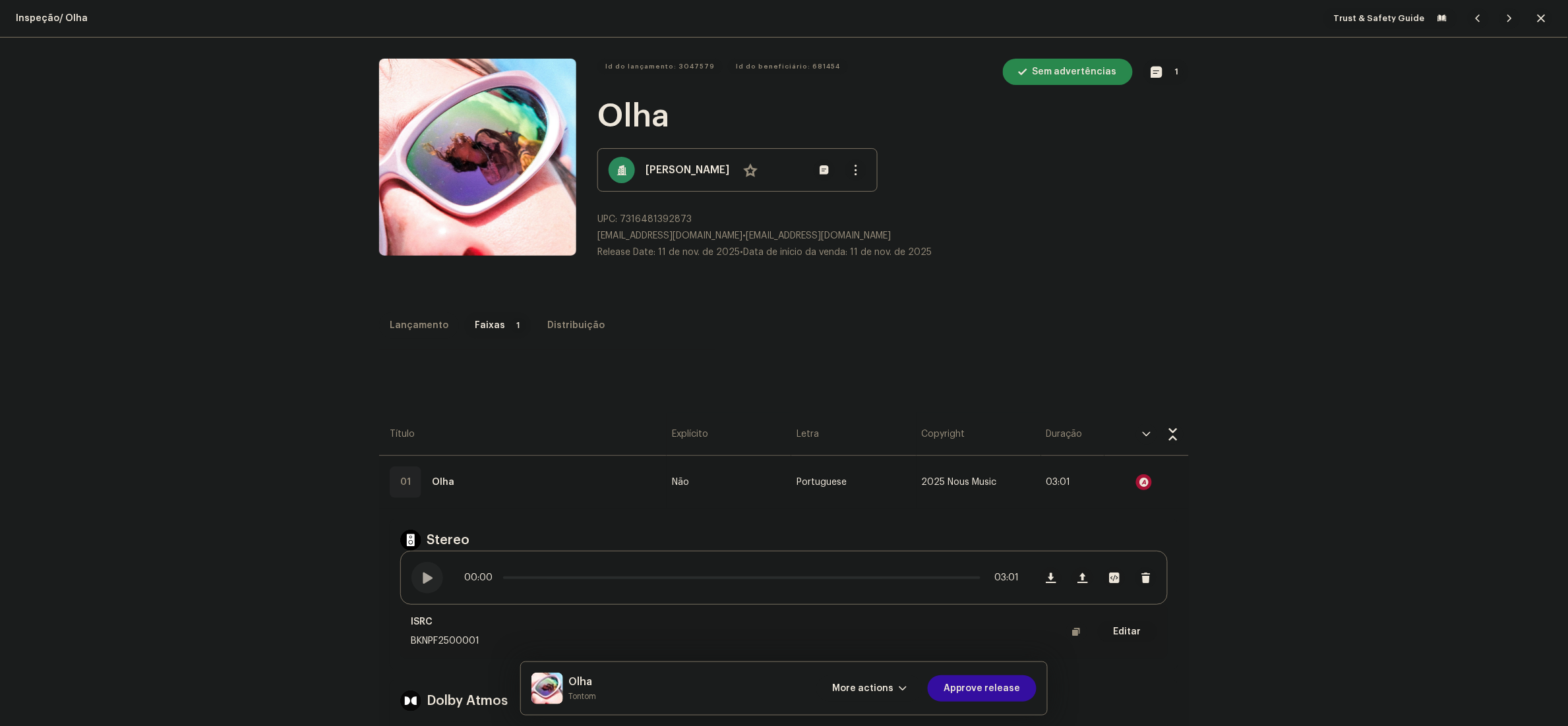
click at [400, 318] on div "Lançamento" at bounding box center [419, 325] width 59 height 26
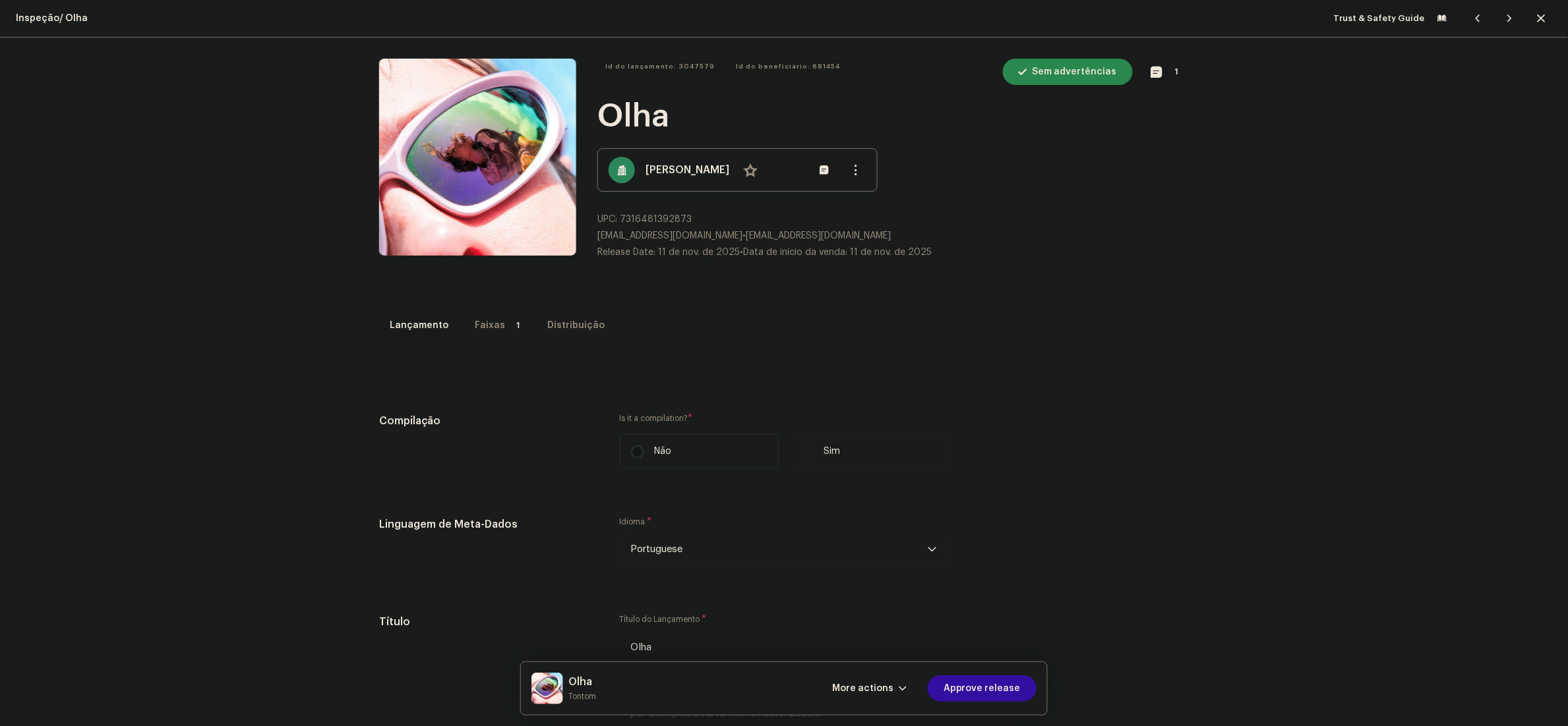
click at [480, 328] on div "Faixas" at bounding box center [489, 325] width 30 height 26
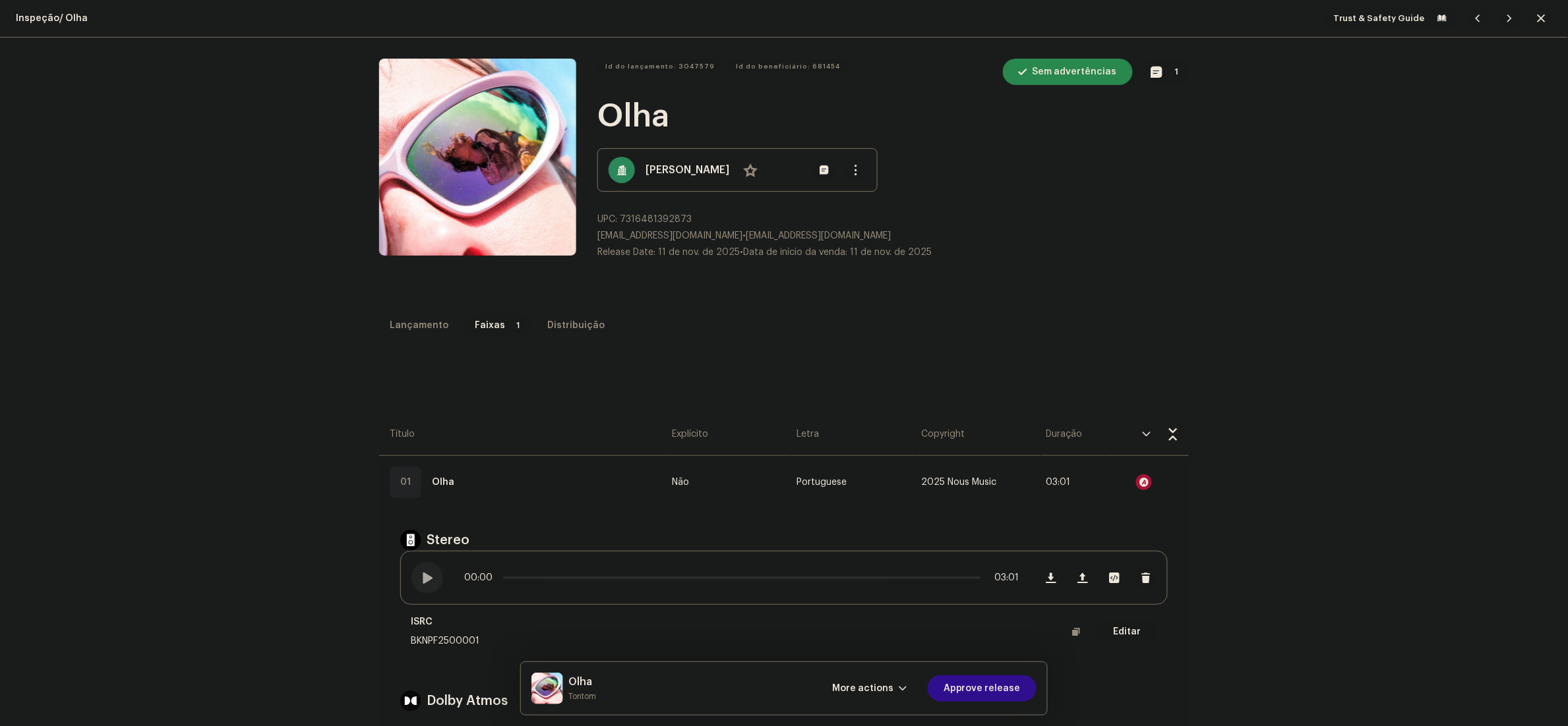
click at [998, 691] on span "Approve release" at bounding box center [982, 688] width 77 height 26
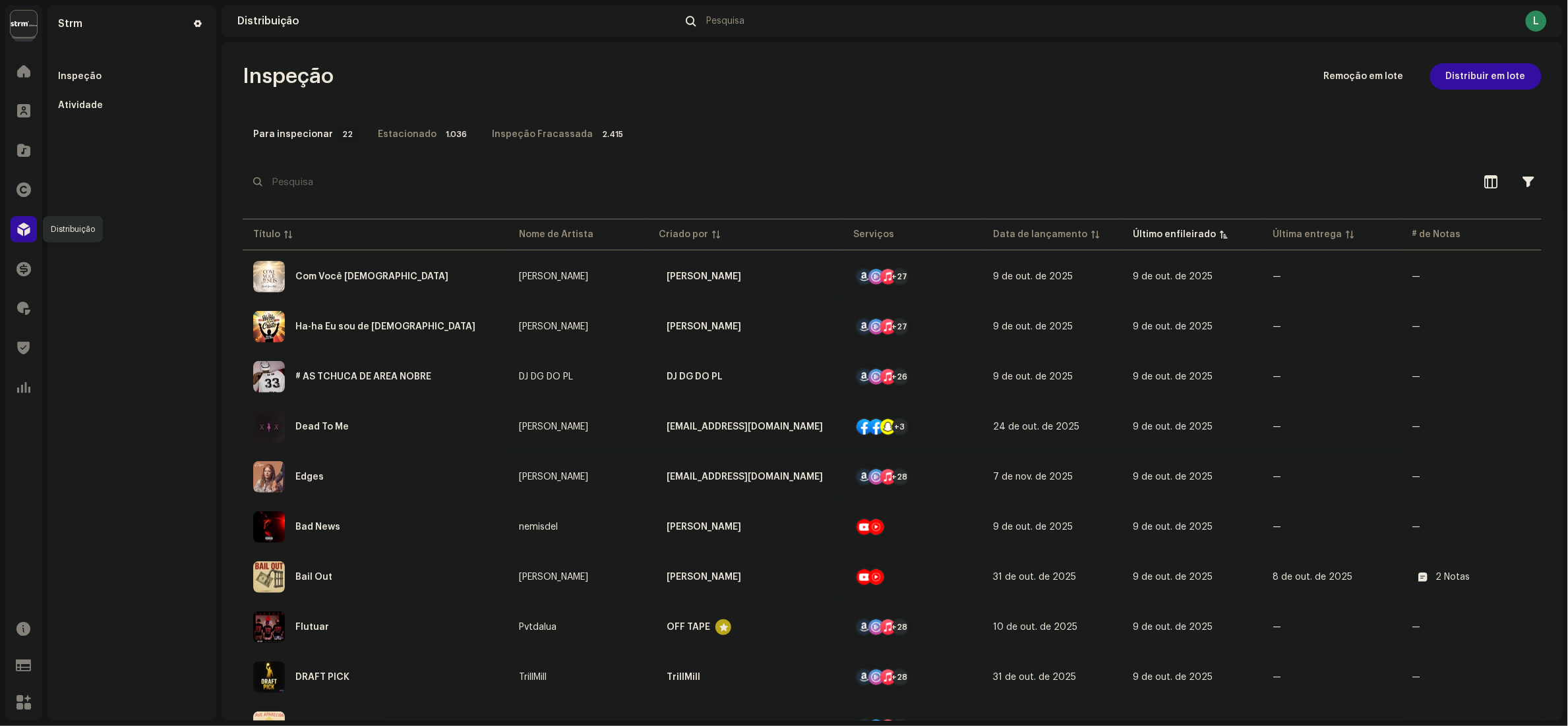
click at [29, 232] on span at bounding box center [24, 230] width 14 height 11
click at [25, 138] on div at bounding box center [24, 150] width 26 height 26
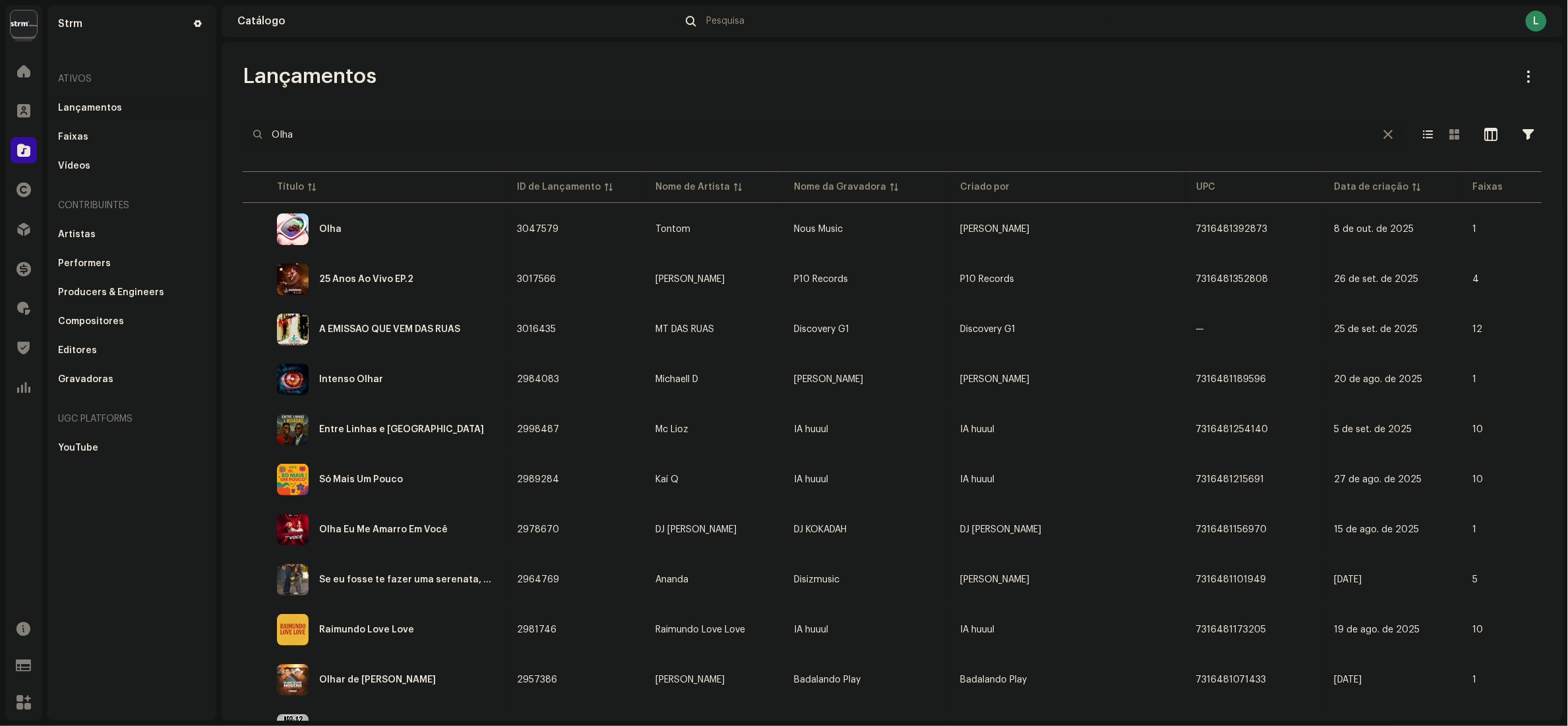
drag, startPoint x: 374, startPoint y: 141, endPoint x: -5, endPoint y: 130, distance: 379.2
click at [0, 130] on html "Strm Home Clientes Catálogo Direitos Distribuição Finanças Royalties Trust & Sa…" at bounding box center [784, 363] width 1568 height 726
paste input "Mania 2000"
type input "Mania 2000"
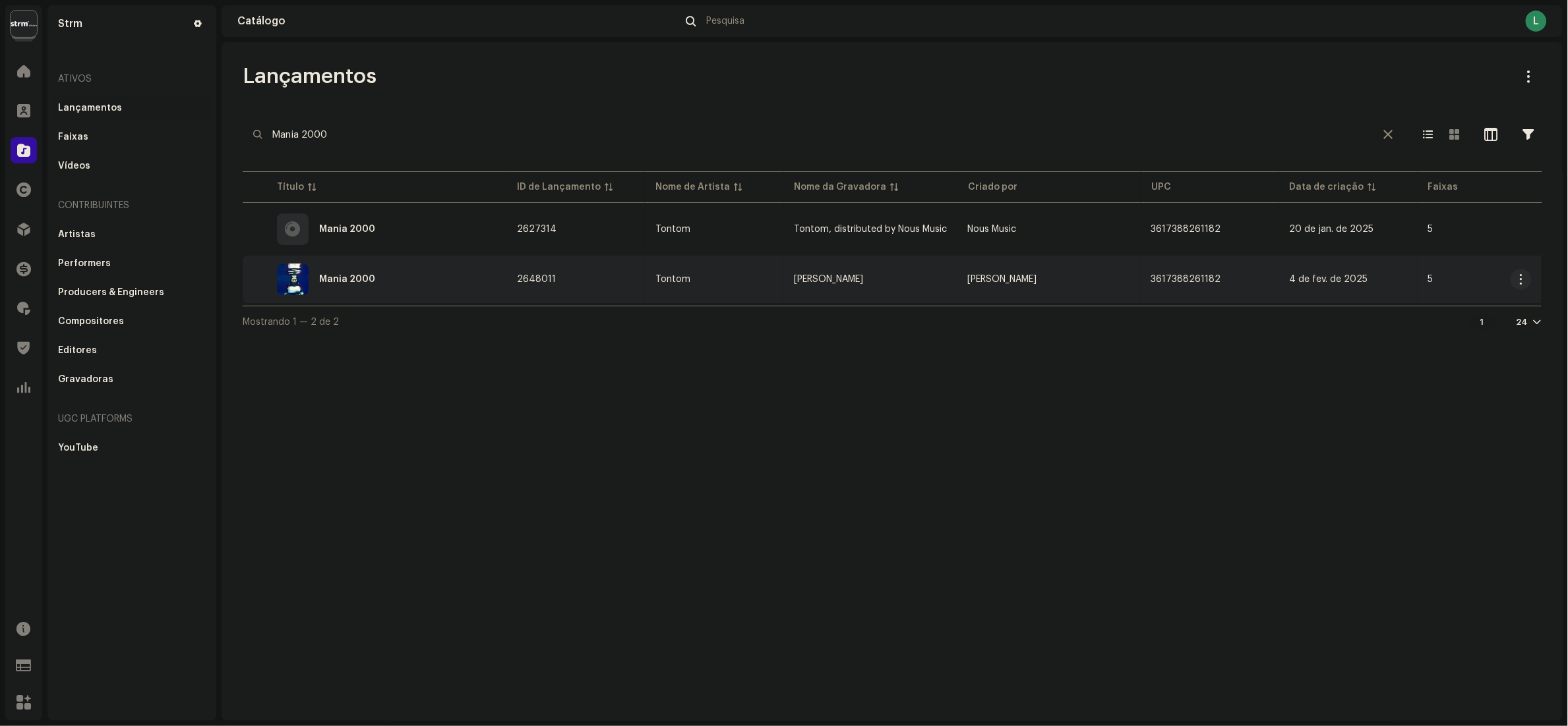
click at [417, 278] on div "Mania 2000" at bounding box center [375, 279] width 243 height 32
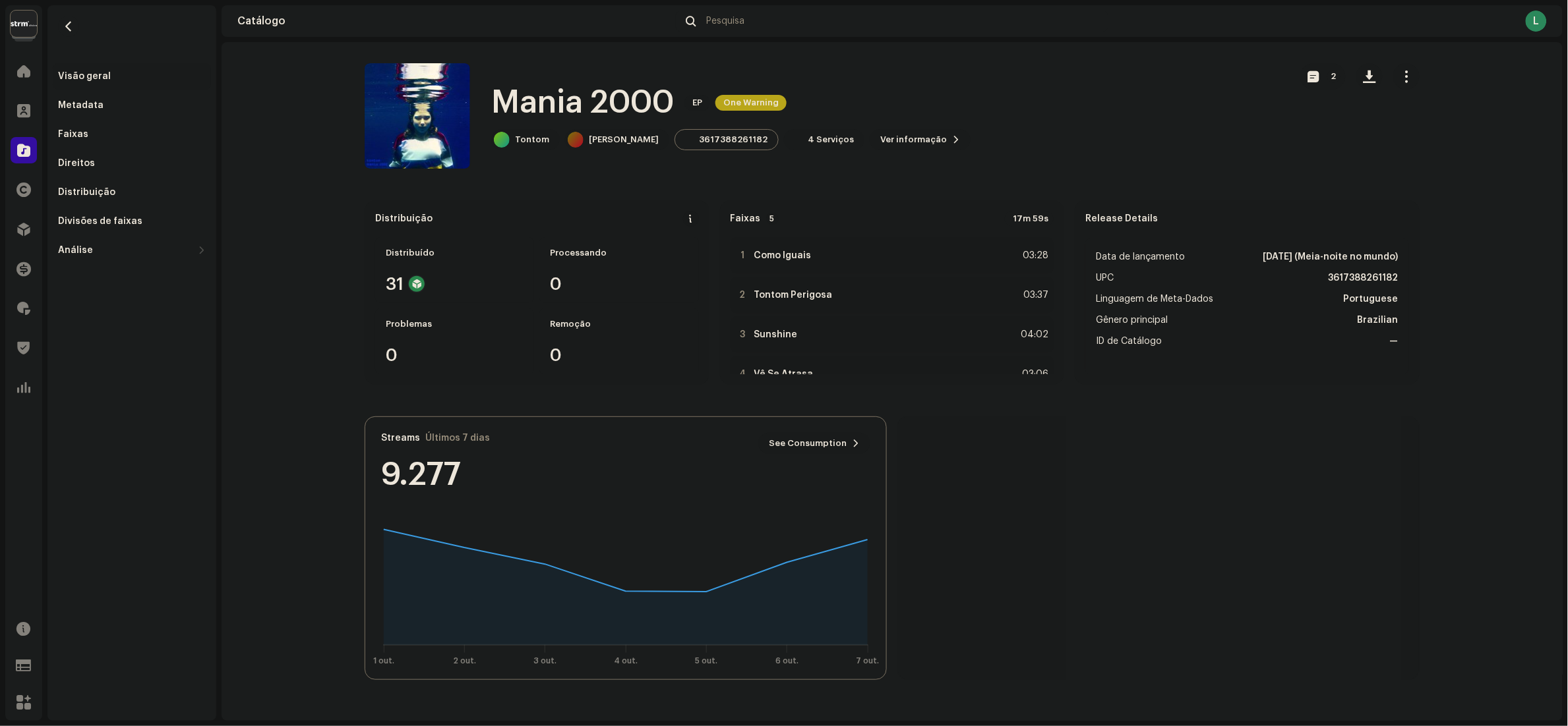
click at [1415, 76] on button "button" at bounding box center [1406, 76] width 26 height 26
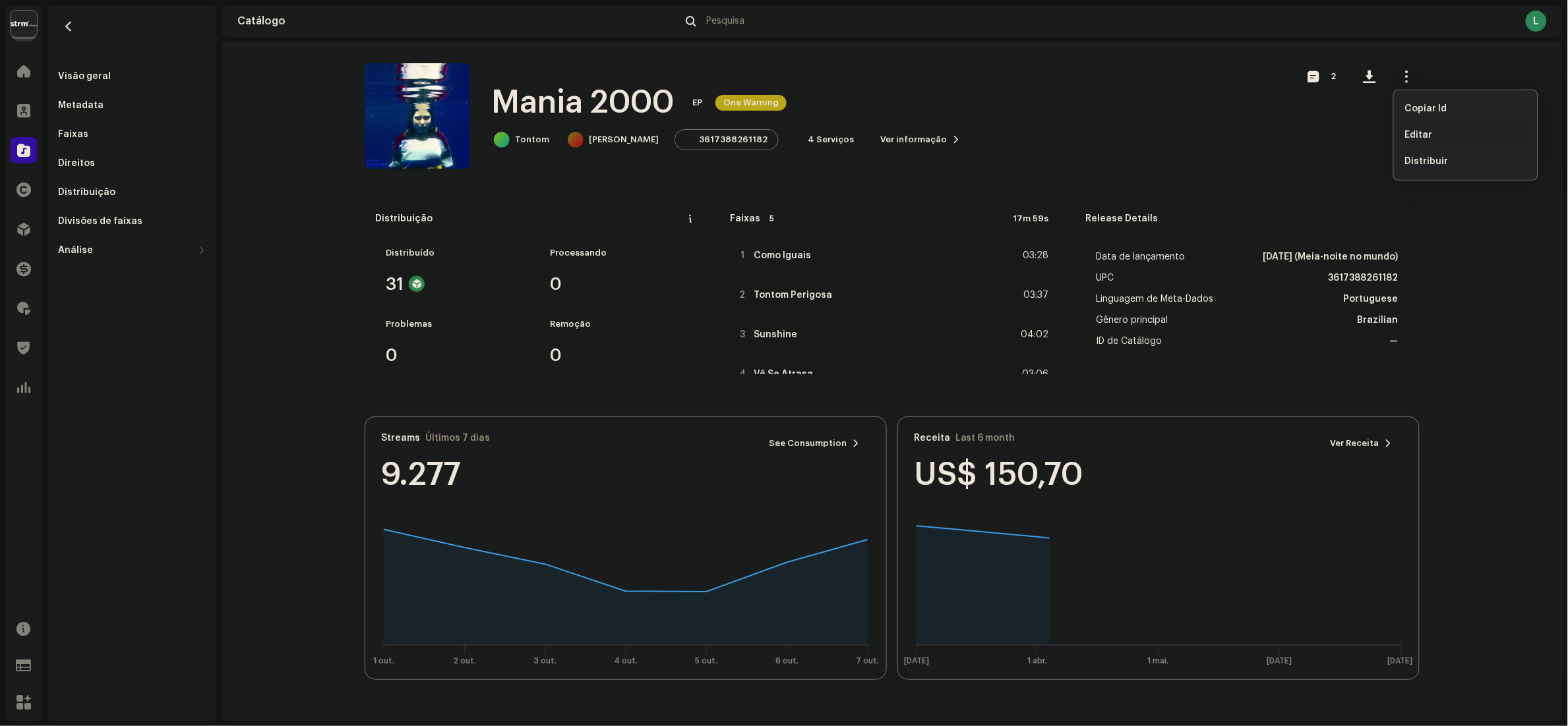
click at [1429, 141] on div "Editar" at bounding box center [1465, 134] width 134 height 26
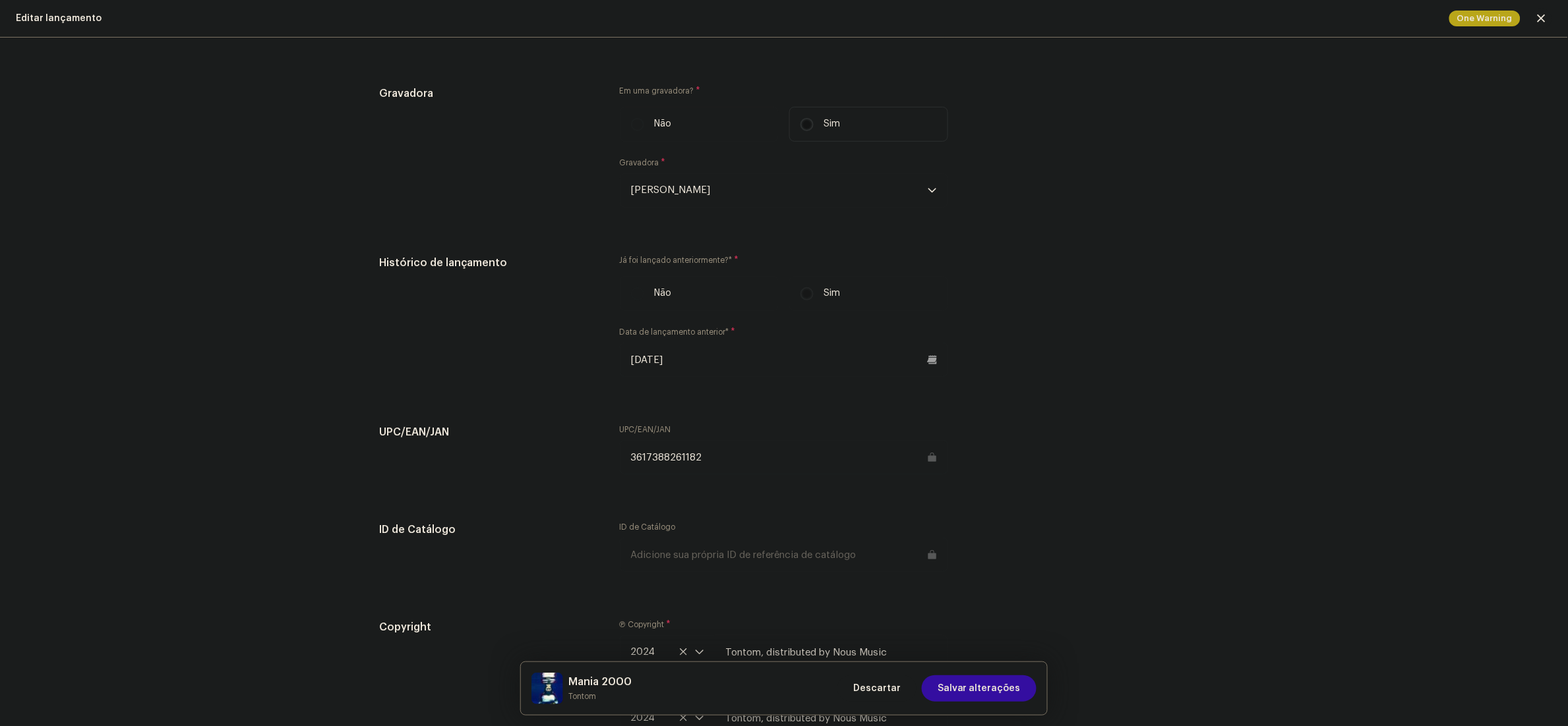
scroll to position [1686, 0]
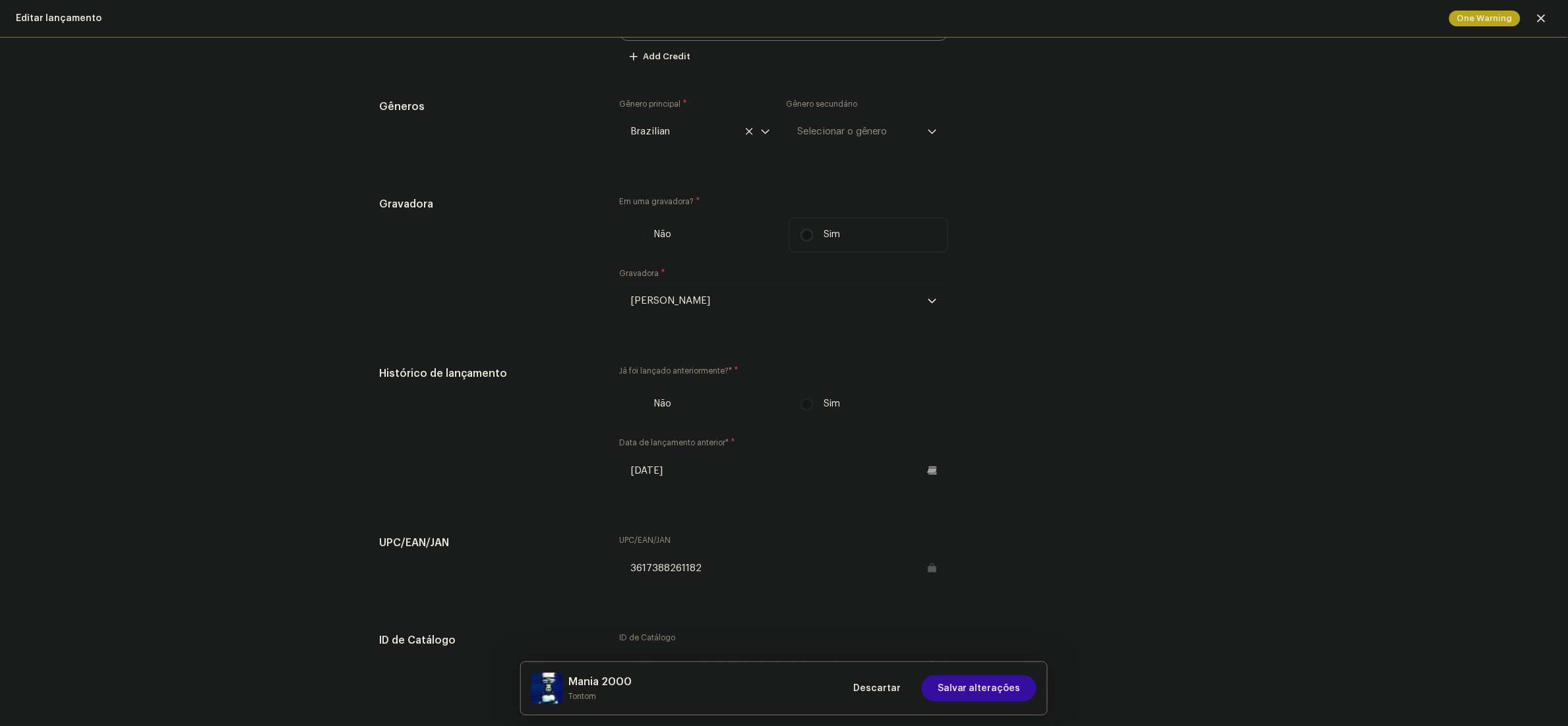
click at [729, 295] on span "antonia perisse de farias" at bounding box center [779, 301] width 296 height 33
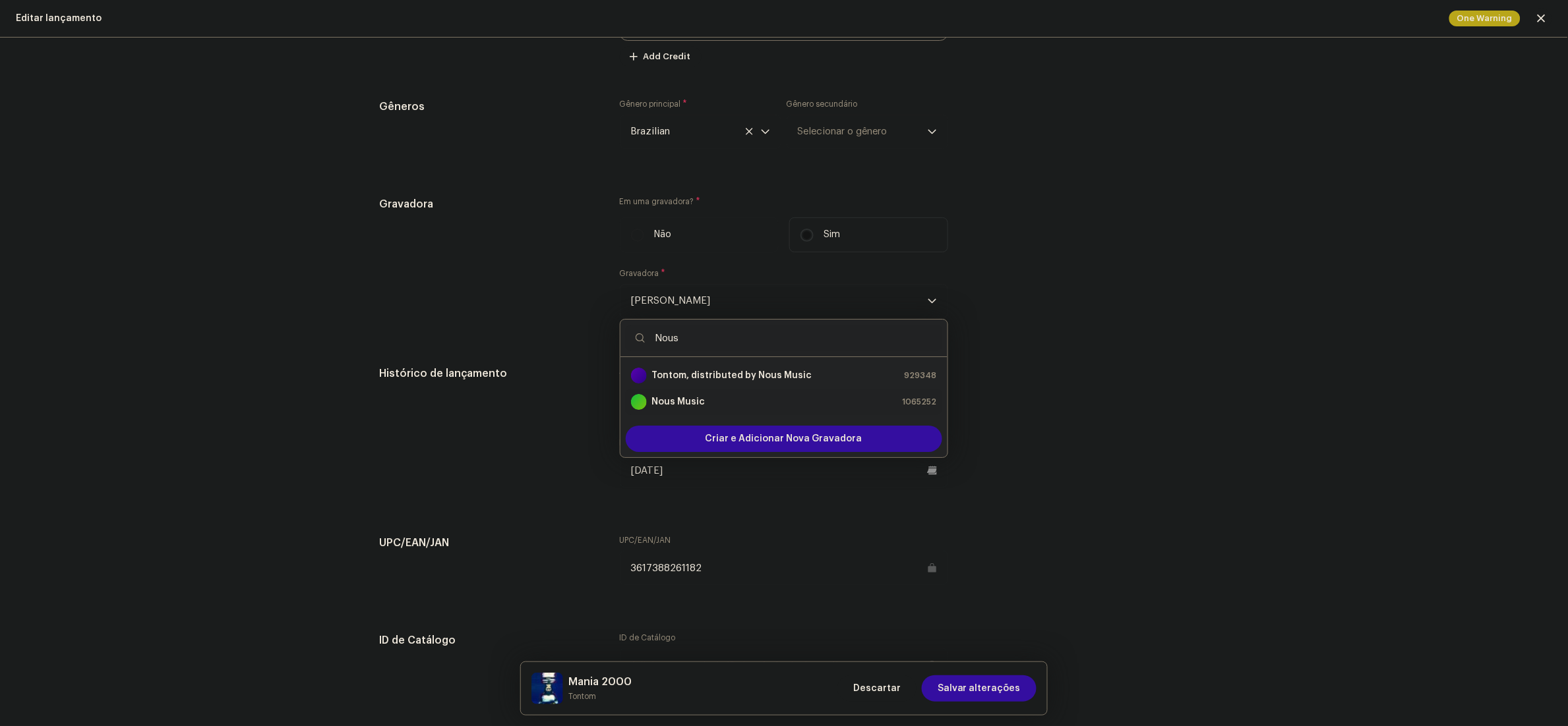
type input "Nous"
click at [701, 407] on div "Nous Music 1065252" at bounding box center [784, 402] width 306 height 15
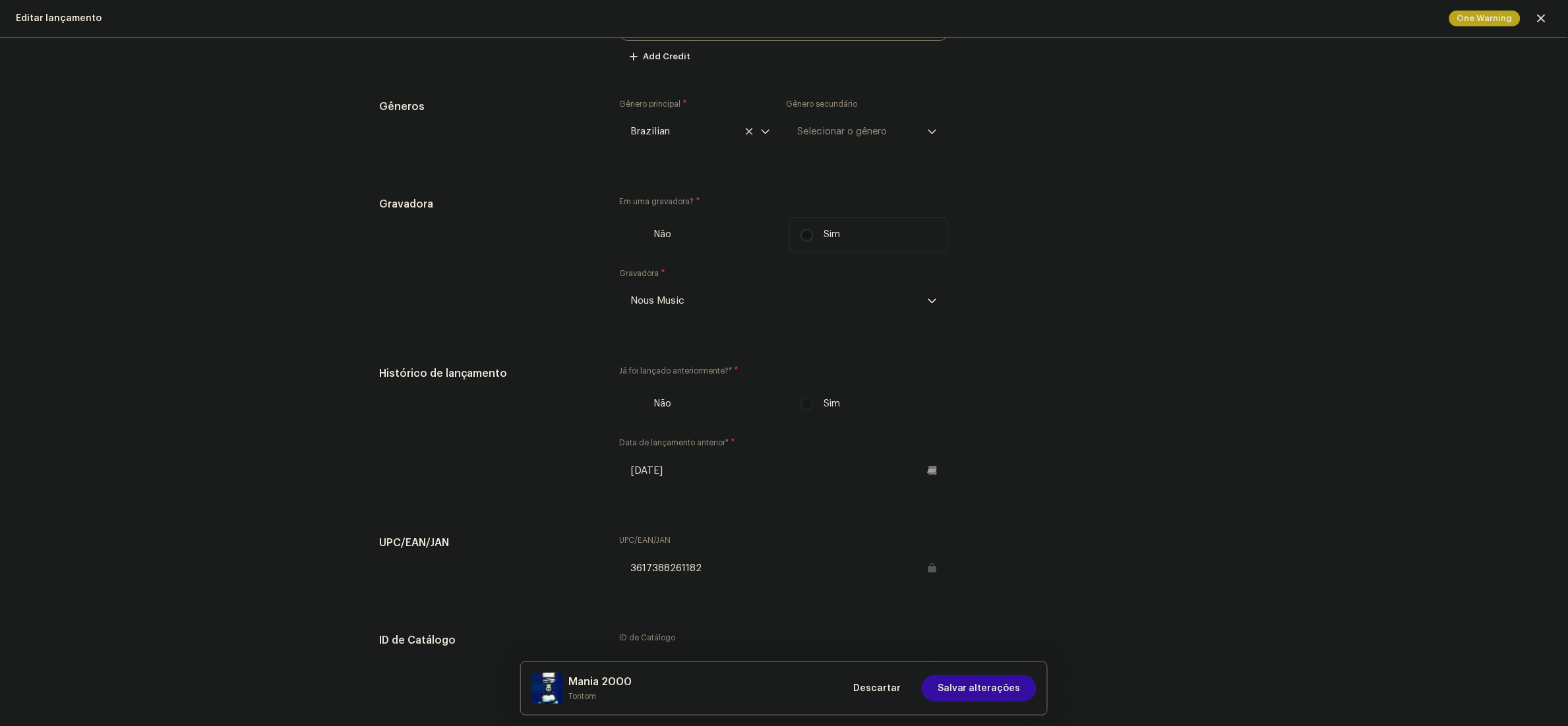
click at [1269, 459] on div "Este lançamento foi distribuído: alguns campos não podem ser modificados sem um…" at bounding box center [784, 382] width 1568 height 689
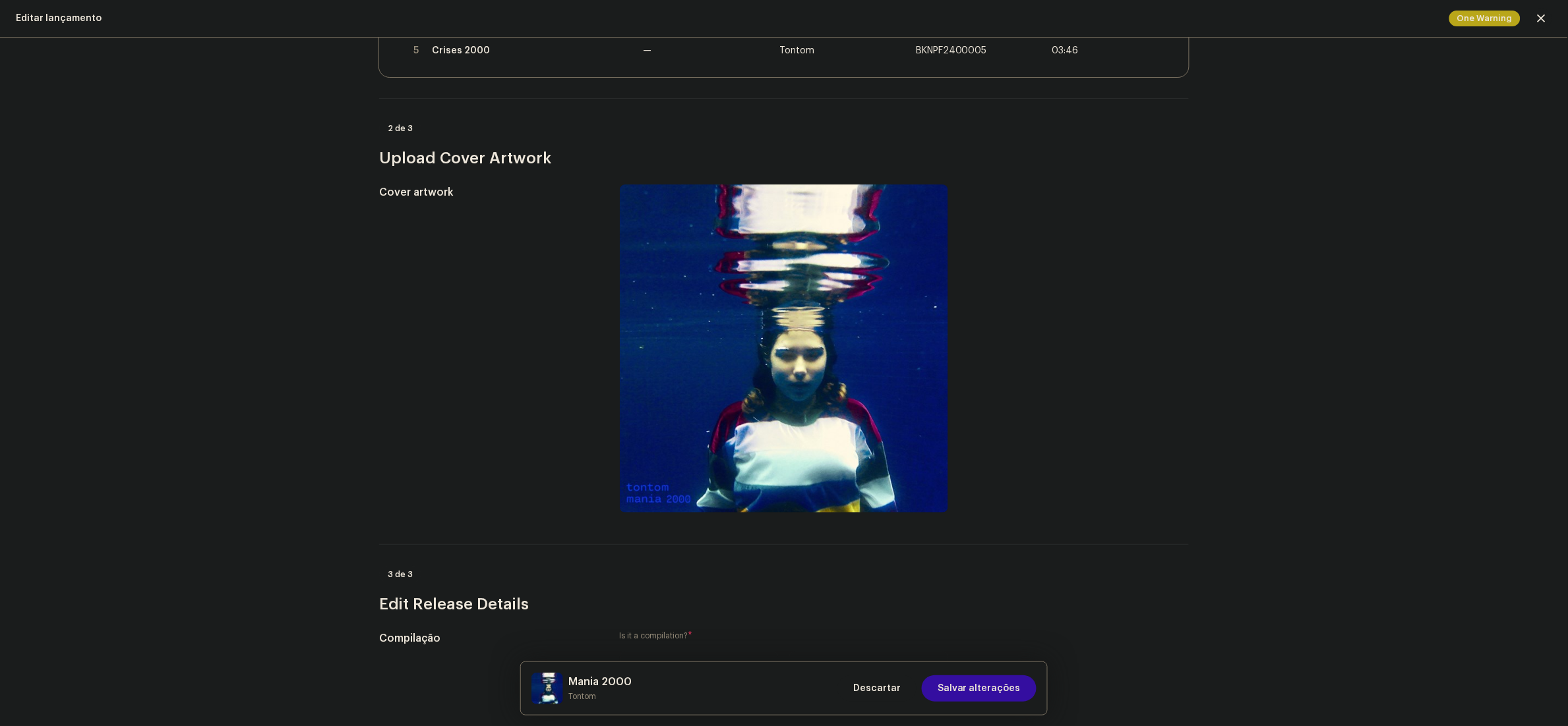
scroll to position [104, 0]
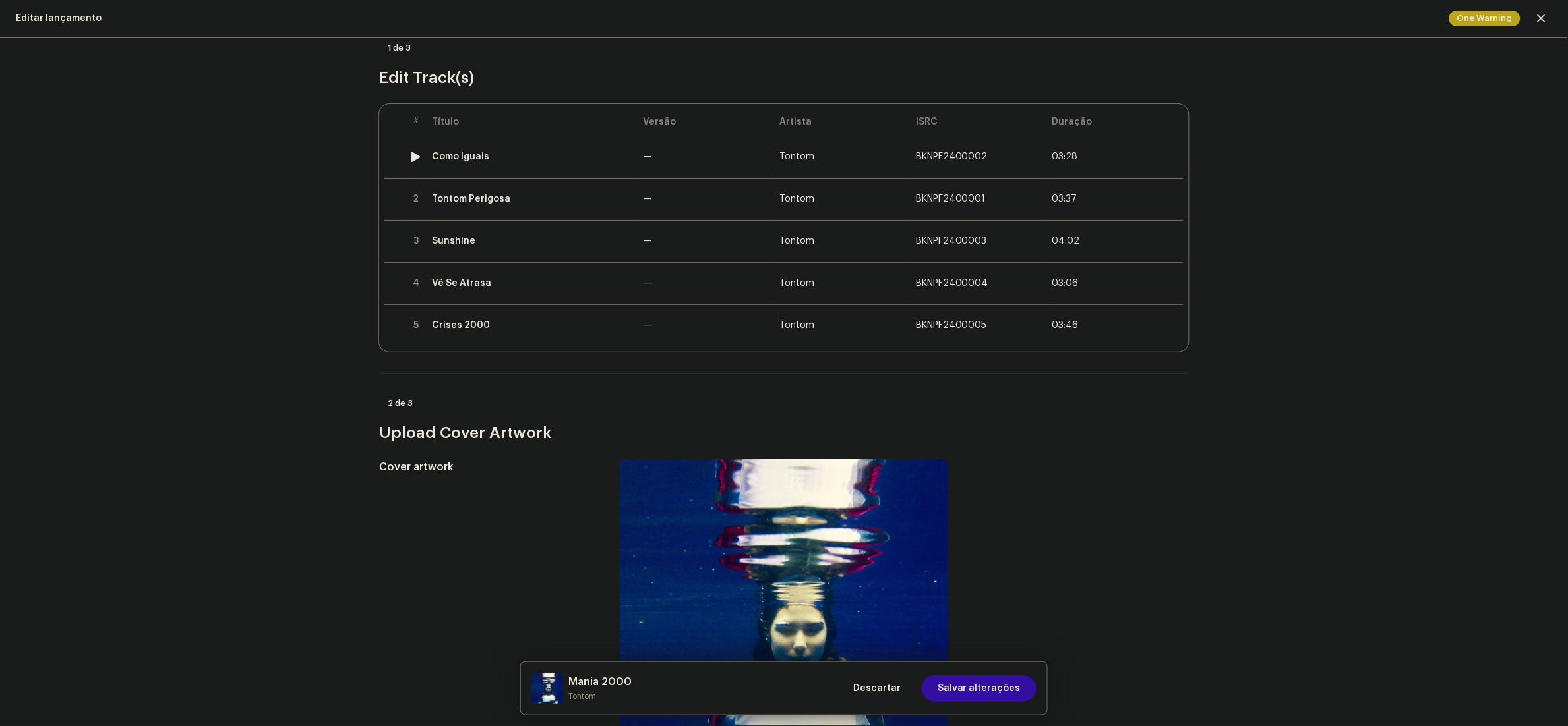
click at [516, 152] on div "Como Iguais" at bounding box center [532, 157] width 201 height 11
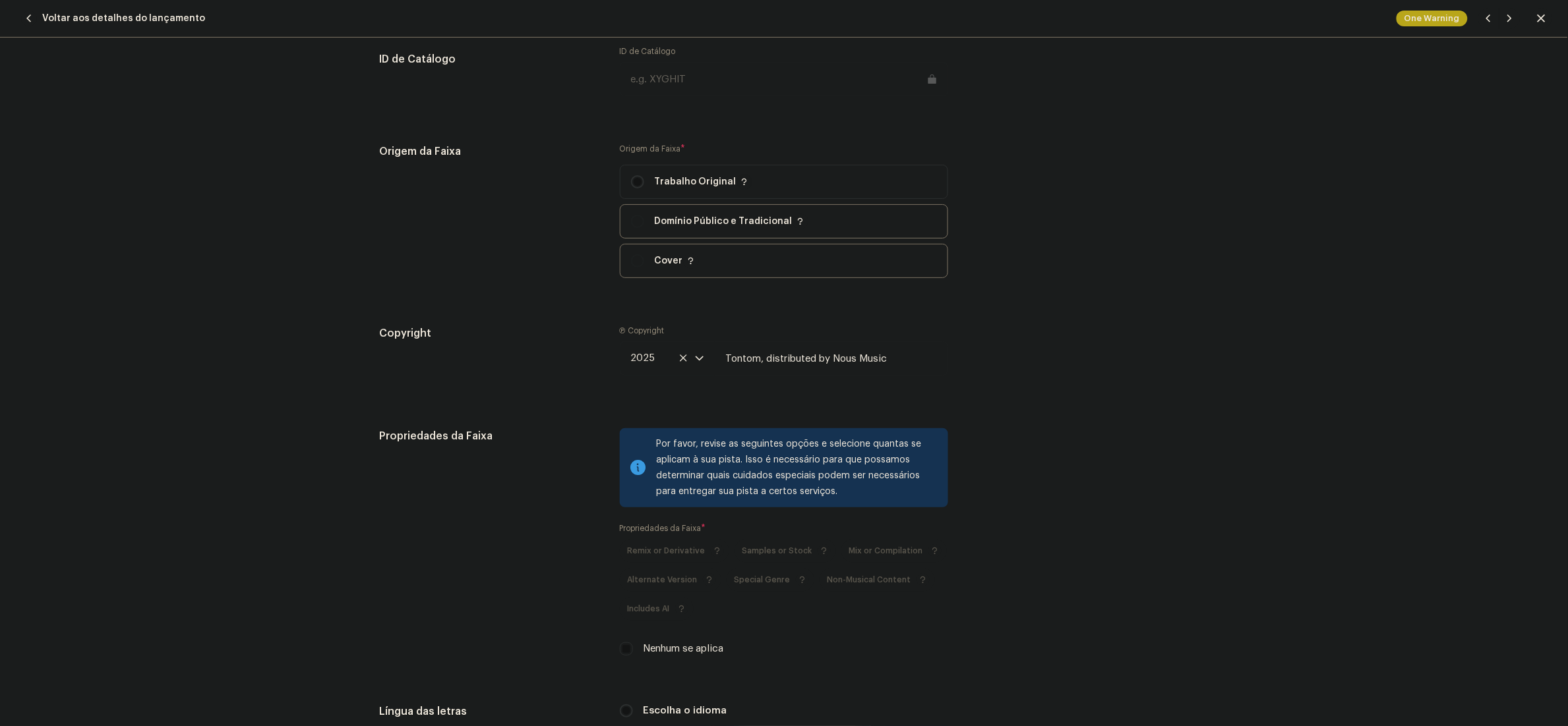
scroll to position [1616, 0]
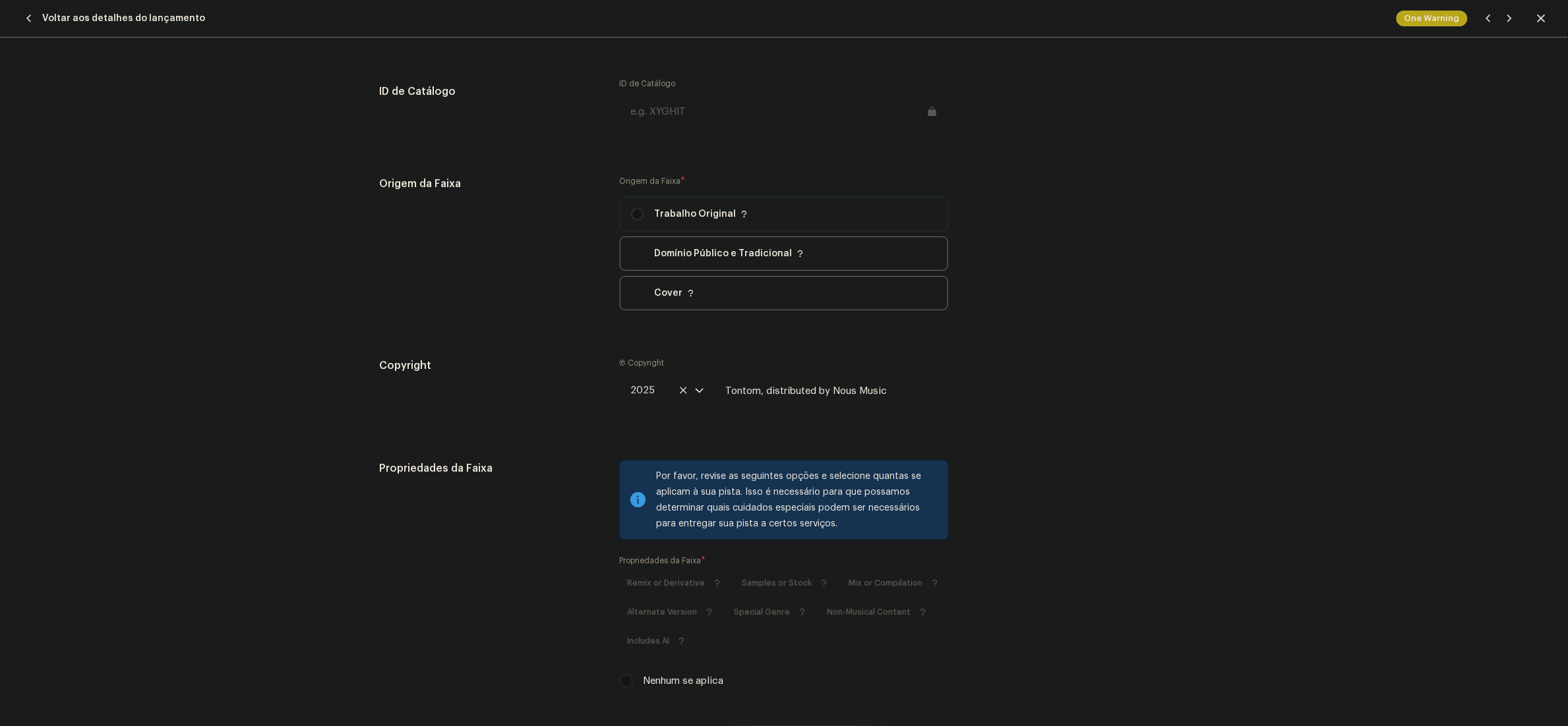
click at [1539, 17] on span "button" at bounding box center [1542, 19] width 8 height 11
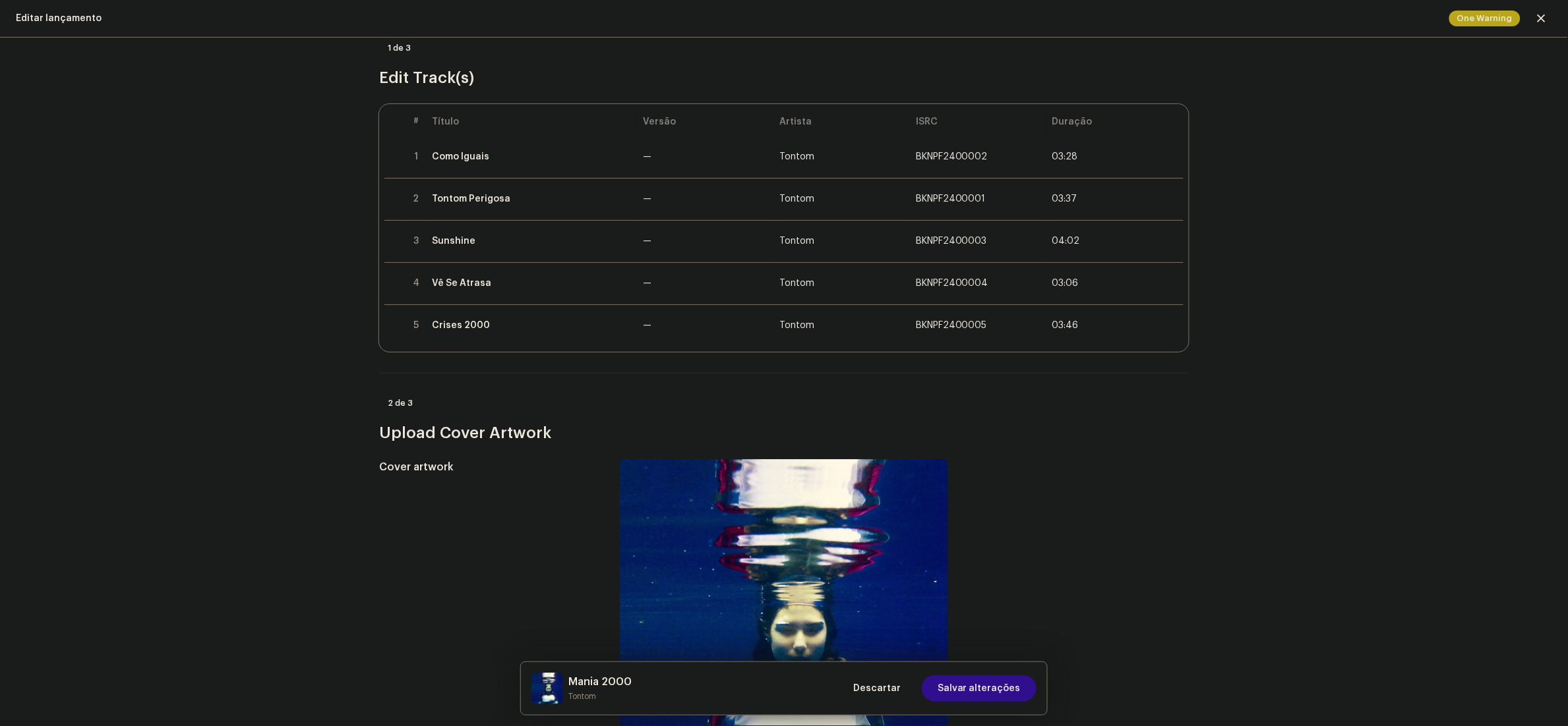
click at [976, 685] on span "Salvar alterações" at bounding box center [978, 688] width 83 height 26
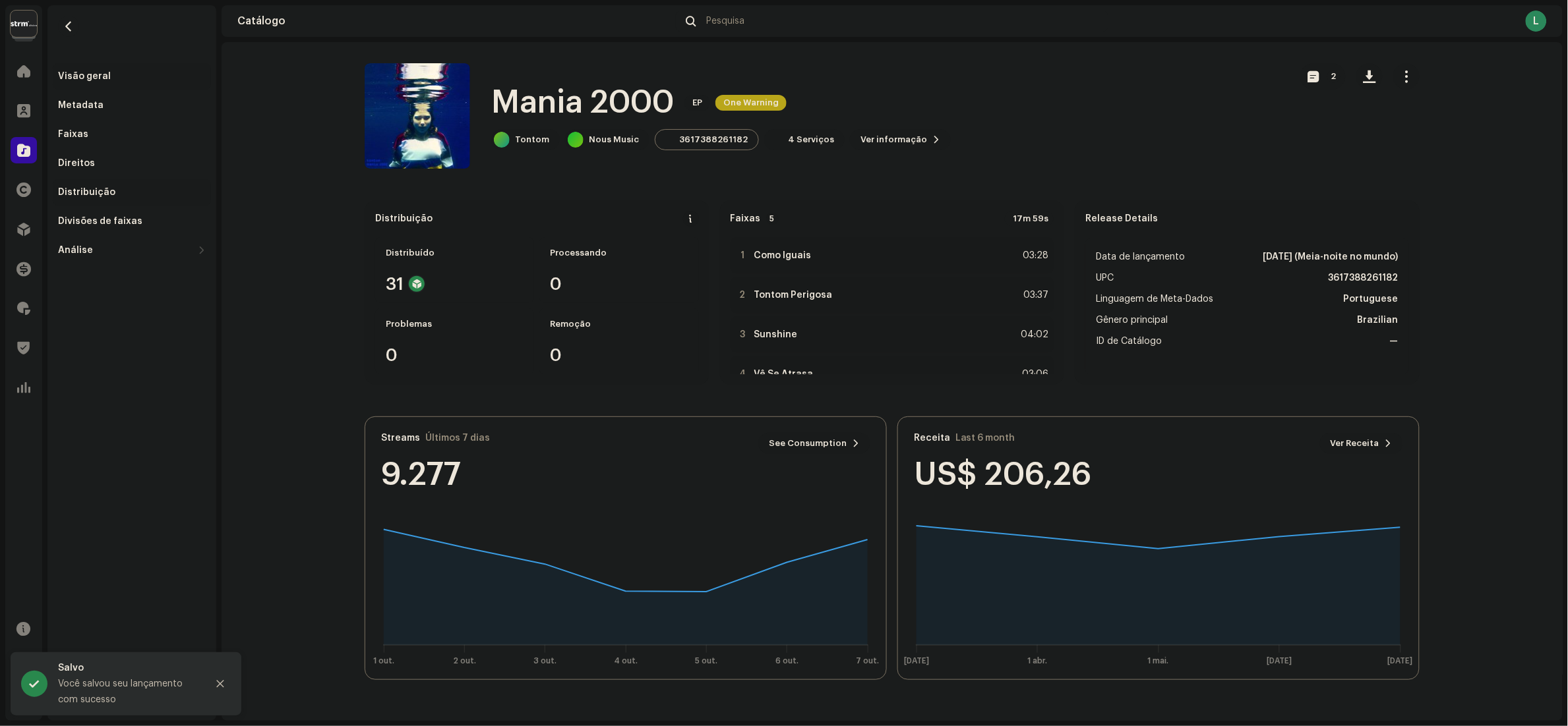
click at [100, 201] on div "Distribuição" at bounding box center [132, 192] width 158 height 26
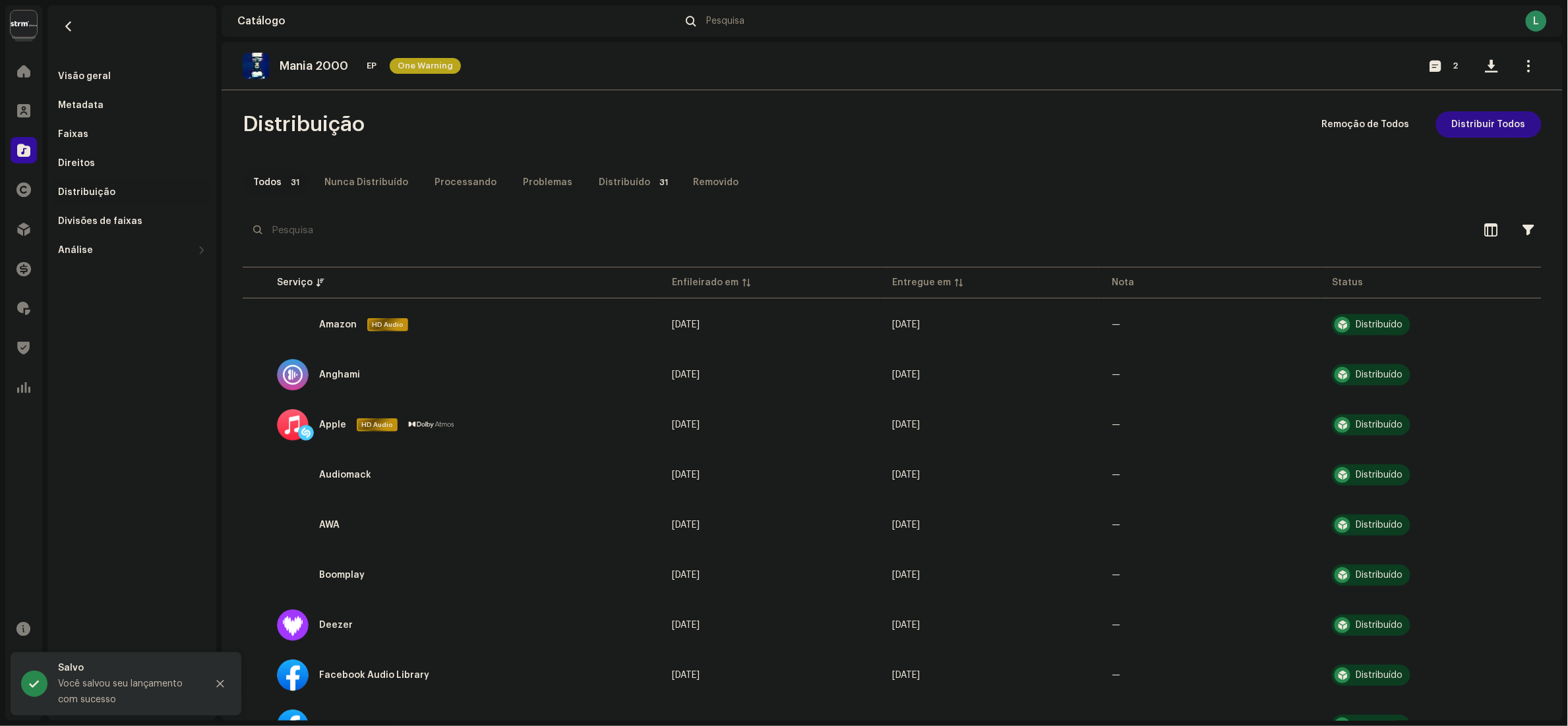
click at [1459, 126] on span "Distribuir Todos" at bounding box center [1488, 124] width 74 height 26
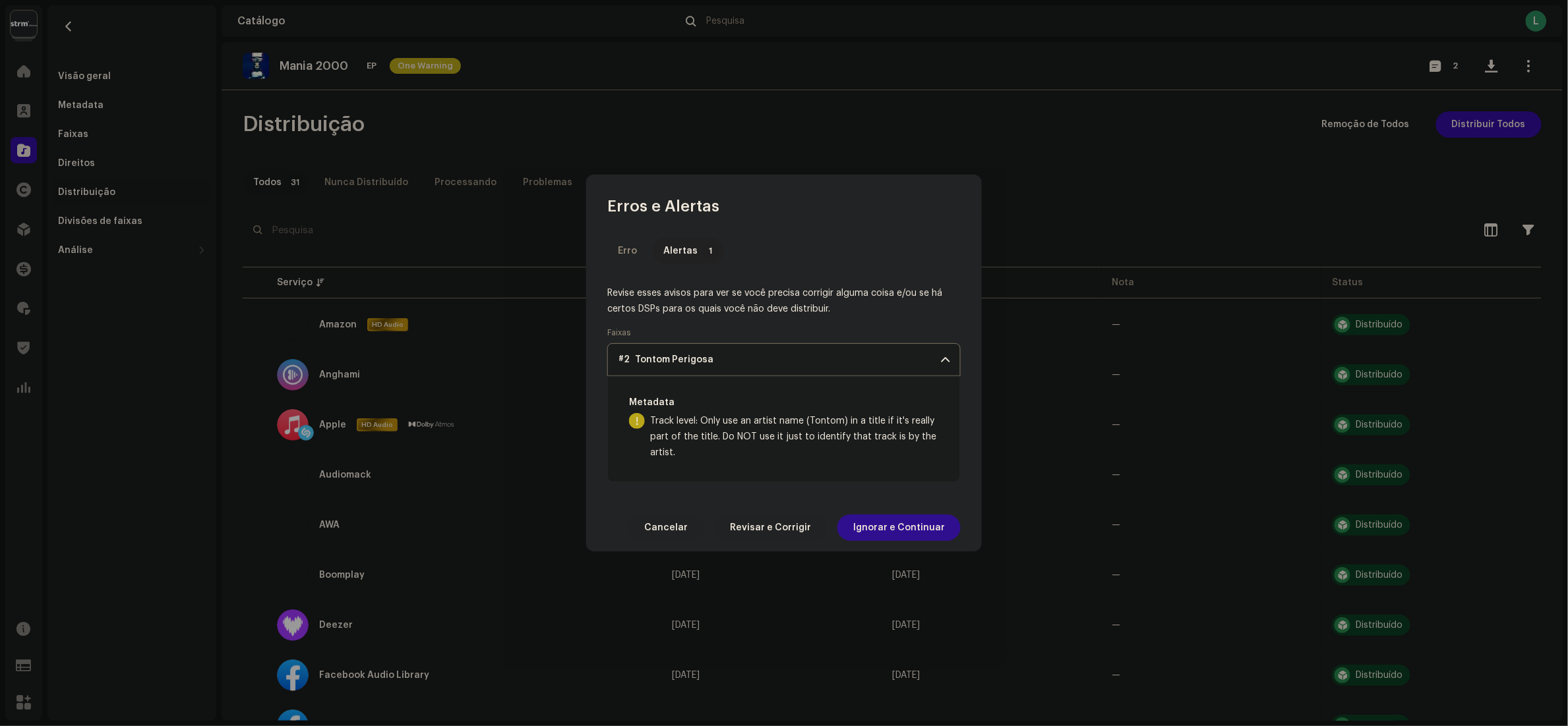
click at [911, 537] on span "Ignorar e Continuar" at bounding box center [899, 527] width 92 height 26
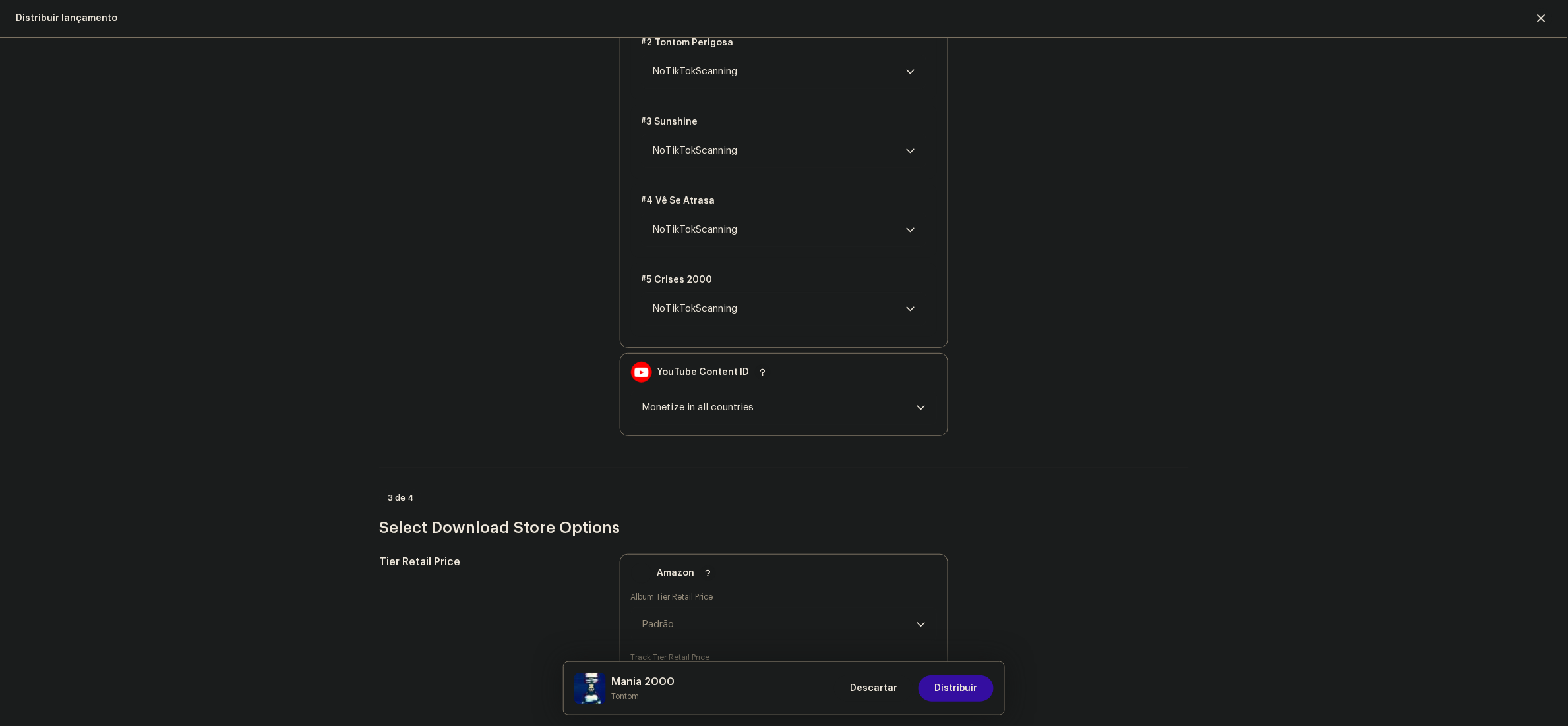
scroll to position [2231, 0]
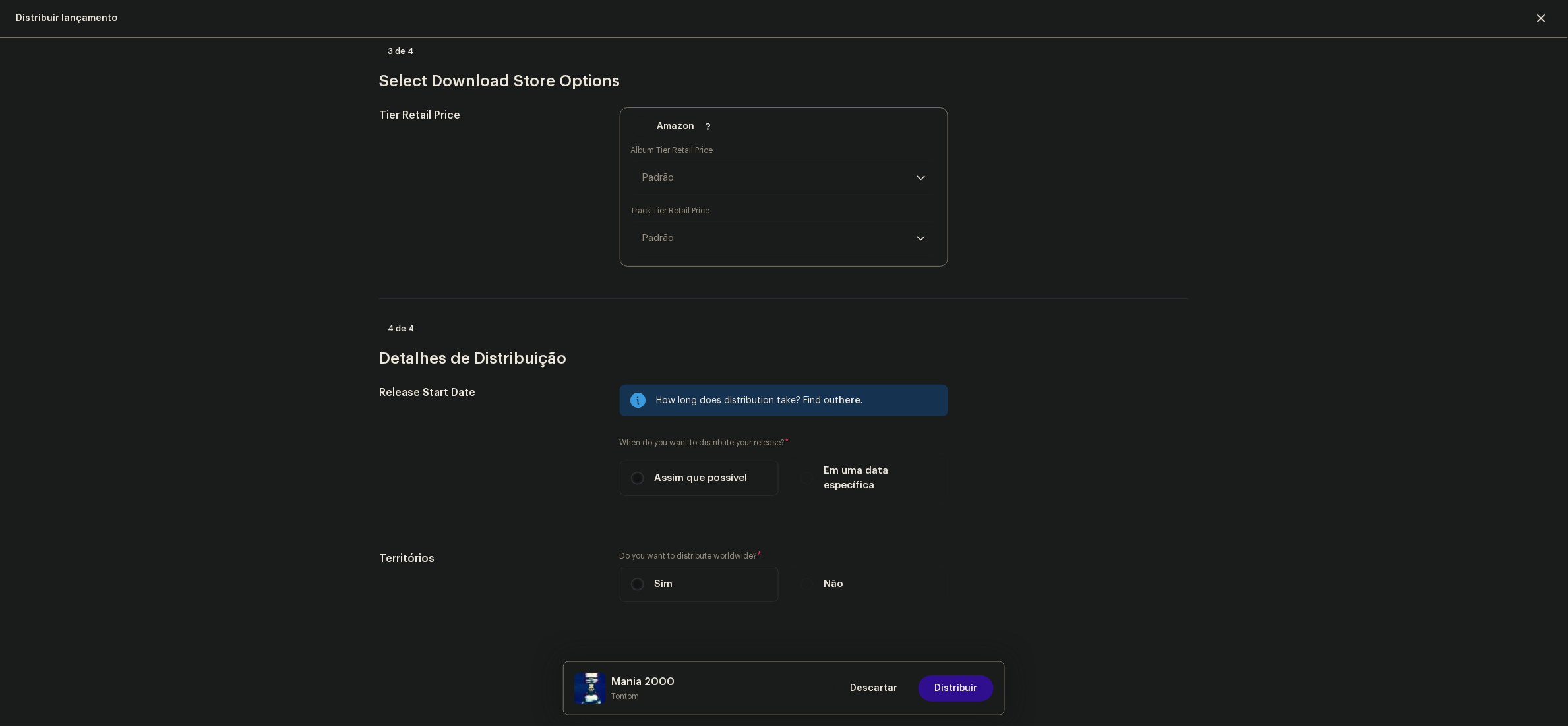
click at [962, 698] on span "Distribuir" at bounding box center [956, 688] width 44 height 26
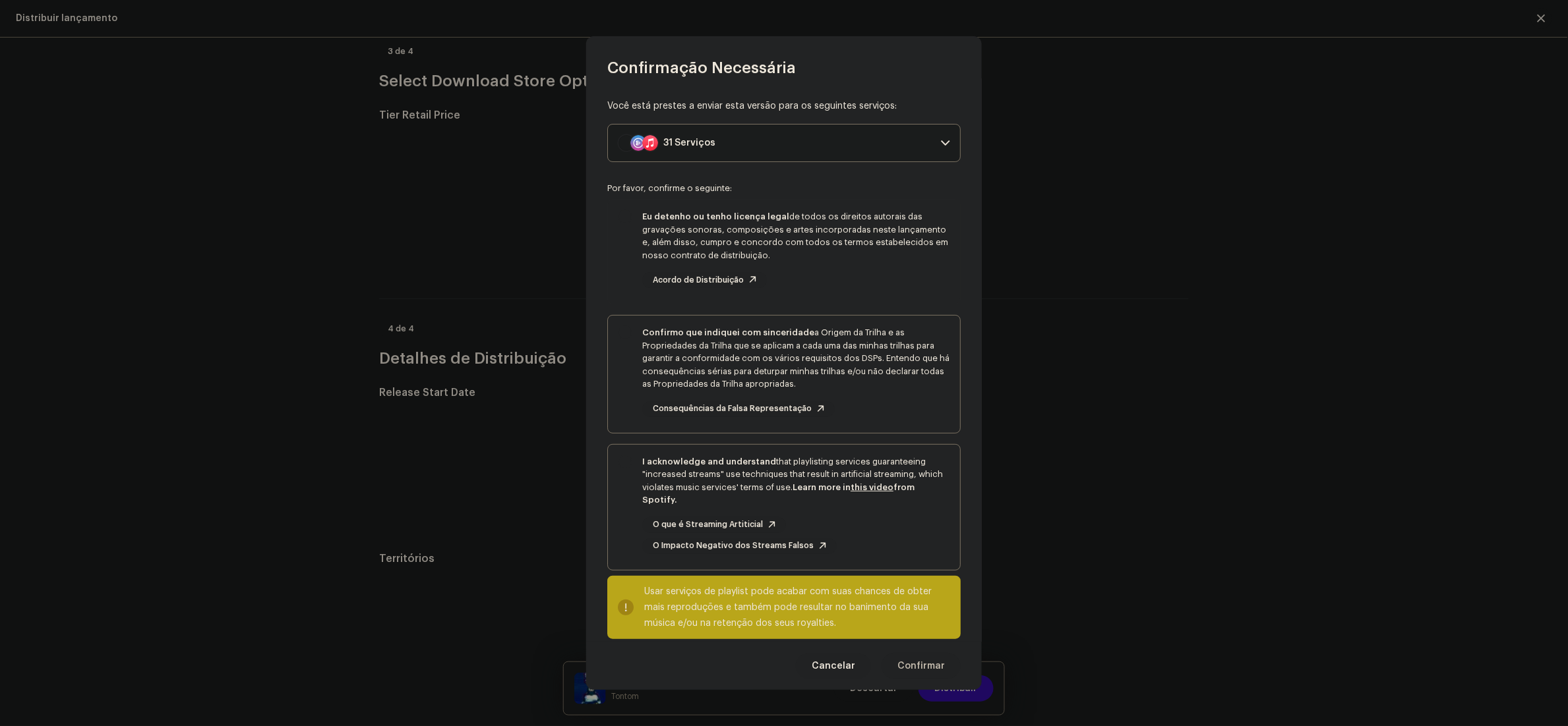
click at [615, 273] on div "Eu detenho ou tenho licença legal de todos os direitos autorais das gravações s…" at bounding box center [784, 249] width 352 height 99
checkbox input "true"
click at [615, 368] on div "Confirmo que indiquei com sinceridade a Origem da Trilha e as Propriedades da T…" at bounding box center [784, 371] width 352 height 112
checkbox input "true"
drag, startPoint x: 623, startPoint y: 492, endPoint x: 638, endPoint y: 517, distance: 29.2
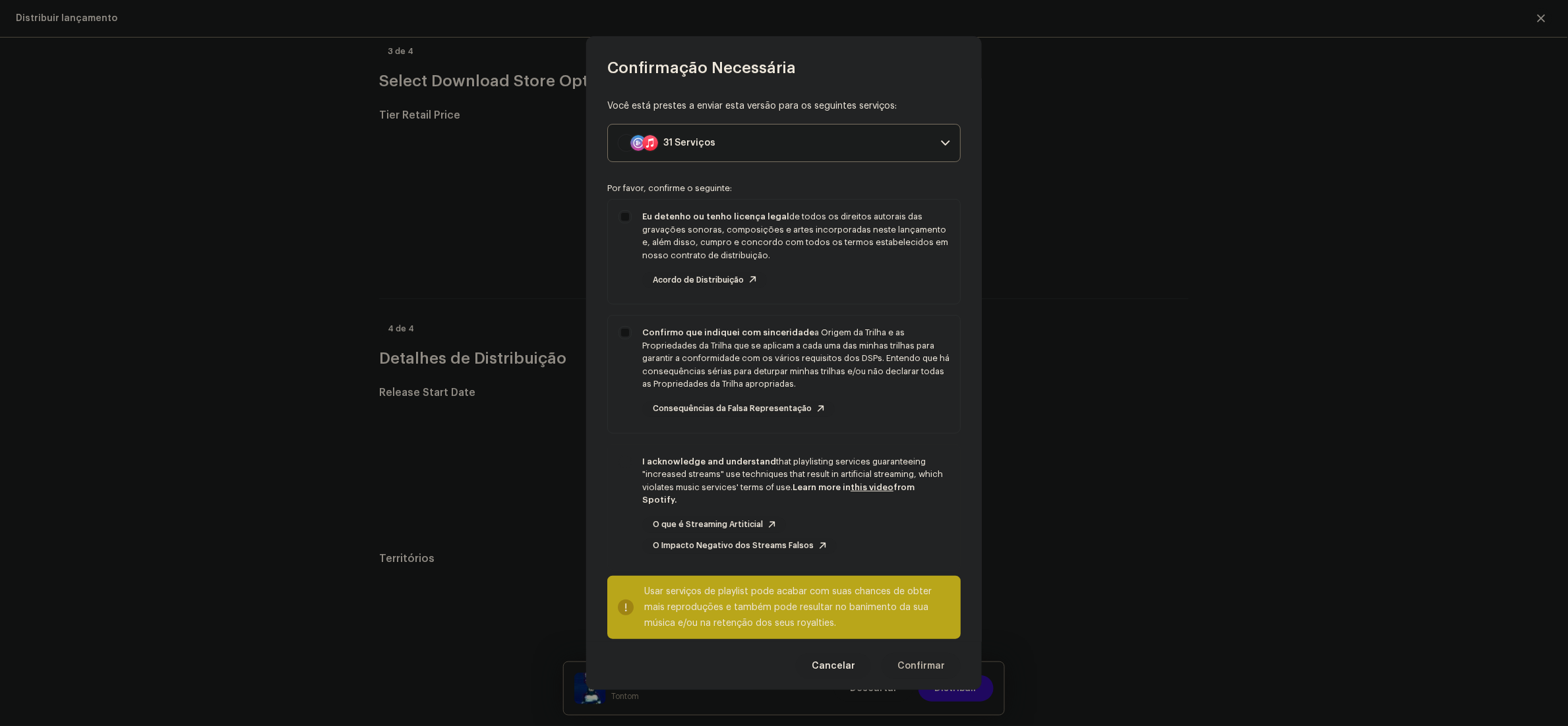
click at [624, 493] on div "I acknowledge and understand that playlisting services guaranteeing "increased …" at bounding box center [784, 505] width 352 height 120
checkbox input "true"
click at [950, 665] on button "Confirmar" at bounding box center [921, 666] width 79 height 26
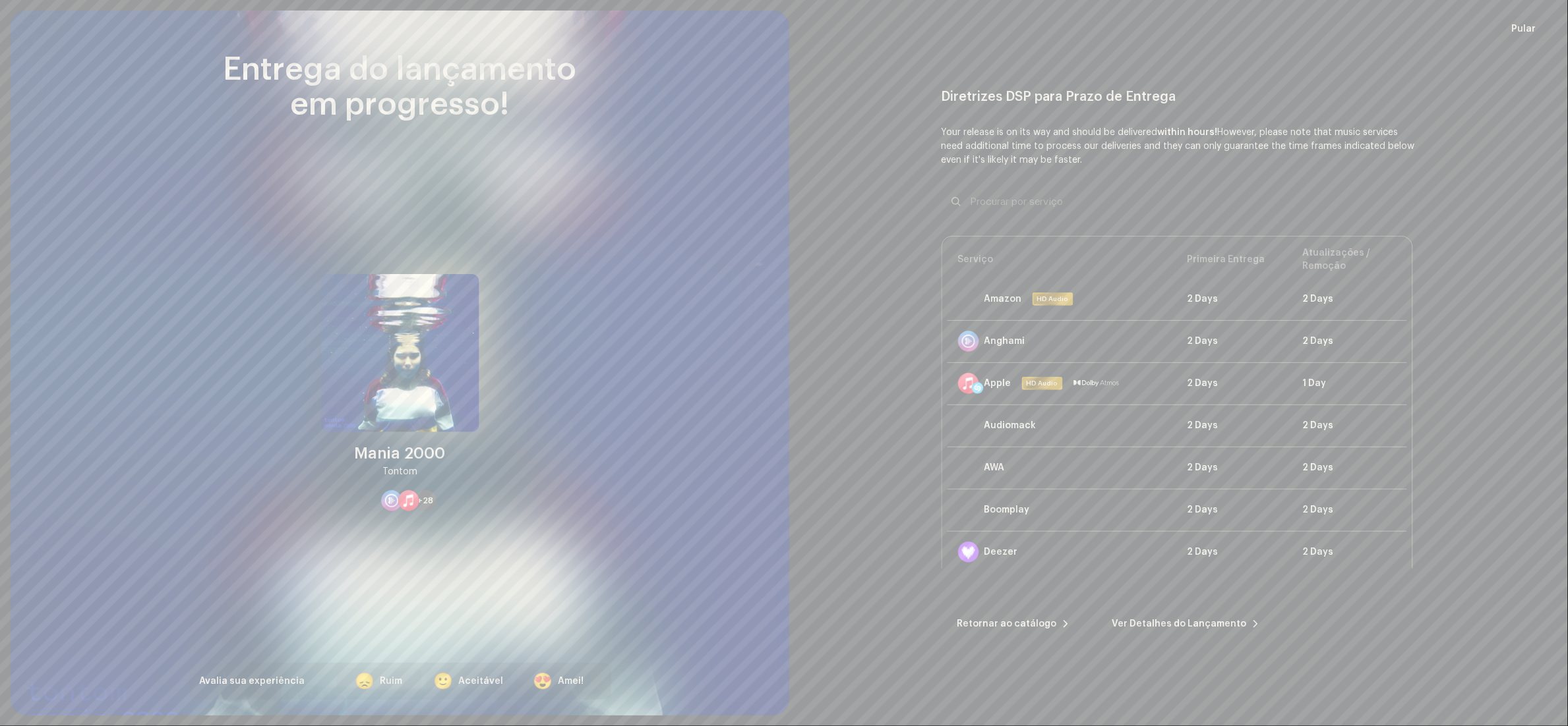
click at [1533, 25] on span "Pular" at bounding box center [1523, 28] width 25 height 26
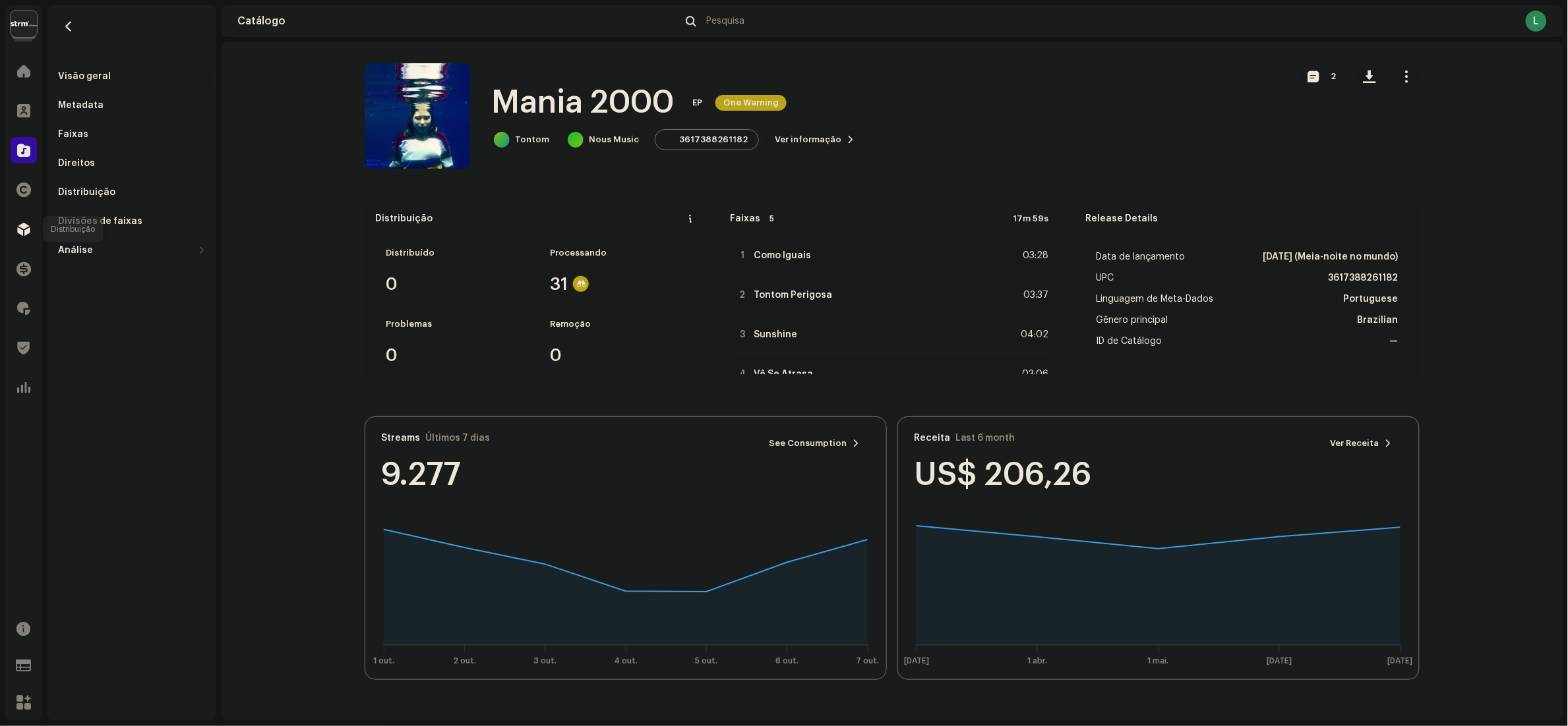
click at [11, 229] on div at bounding box center [24, 229] width 26 height 26
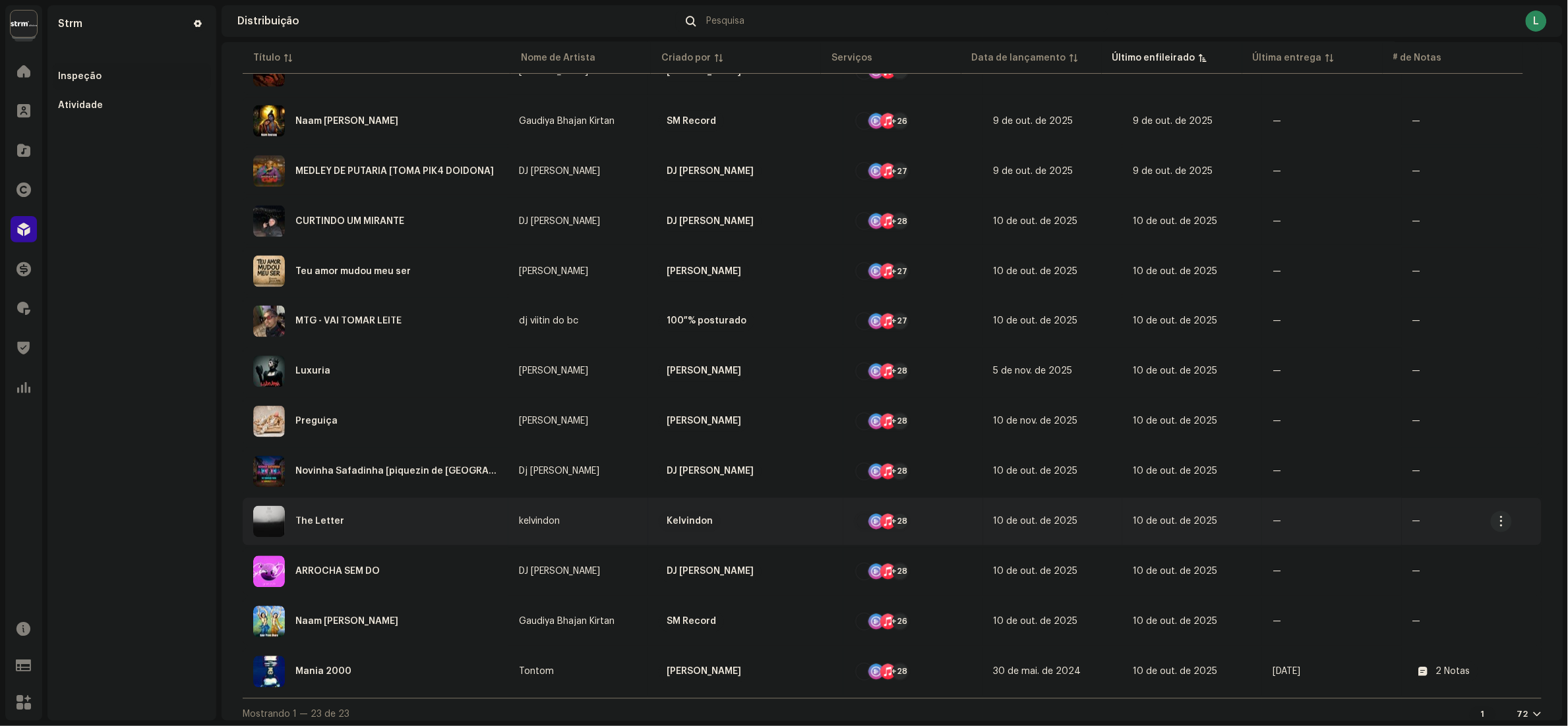
scroll to position [713, 0]
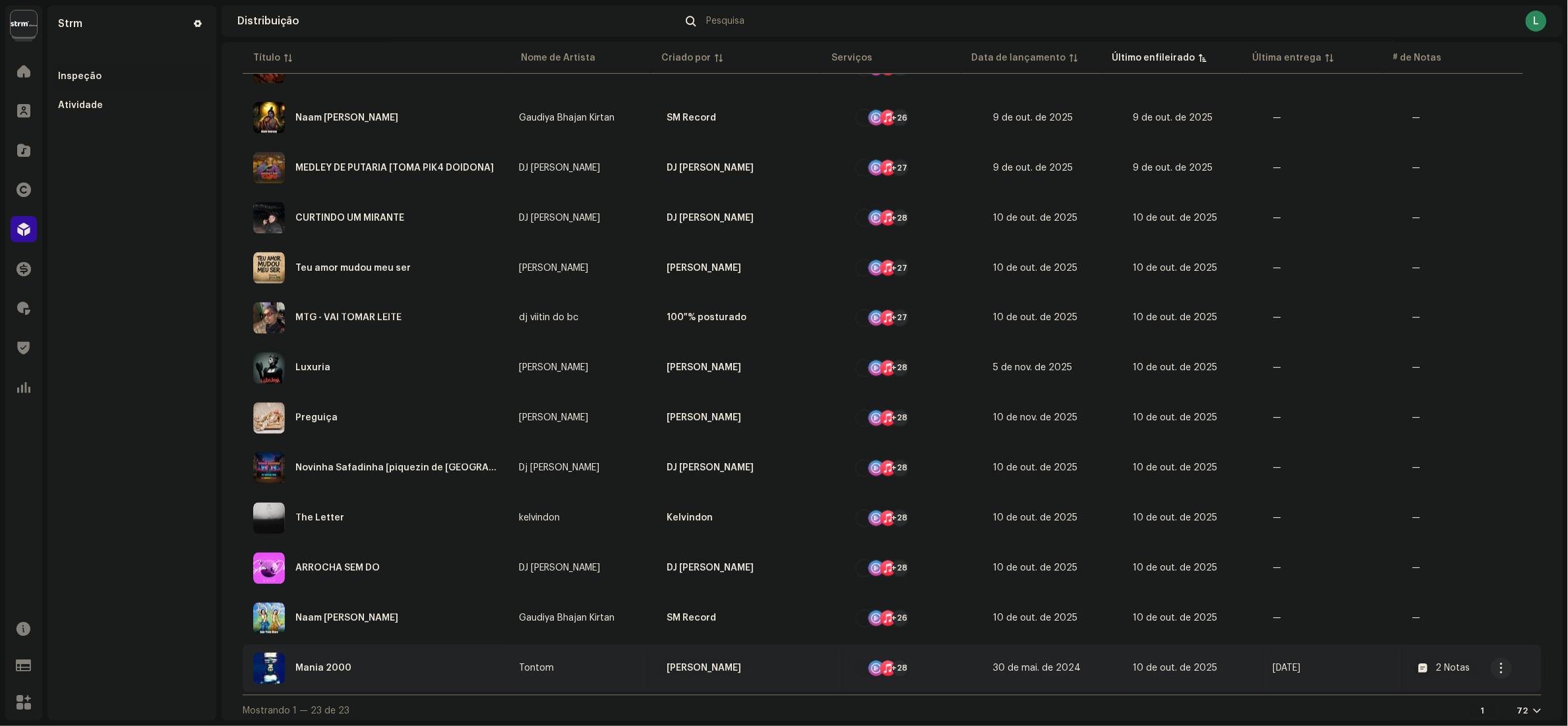
click at [456, 663] on div "Mania 2000" at bounding box center [375, 669] width 245 height 32
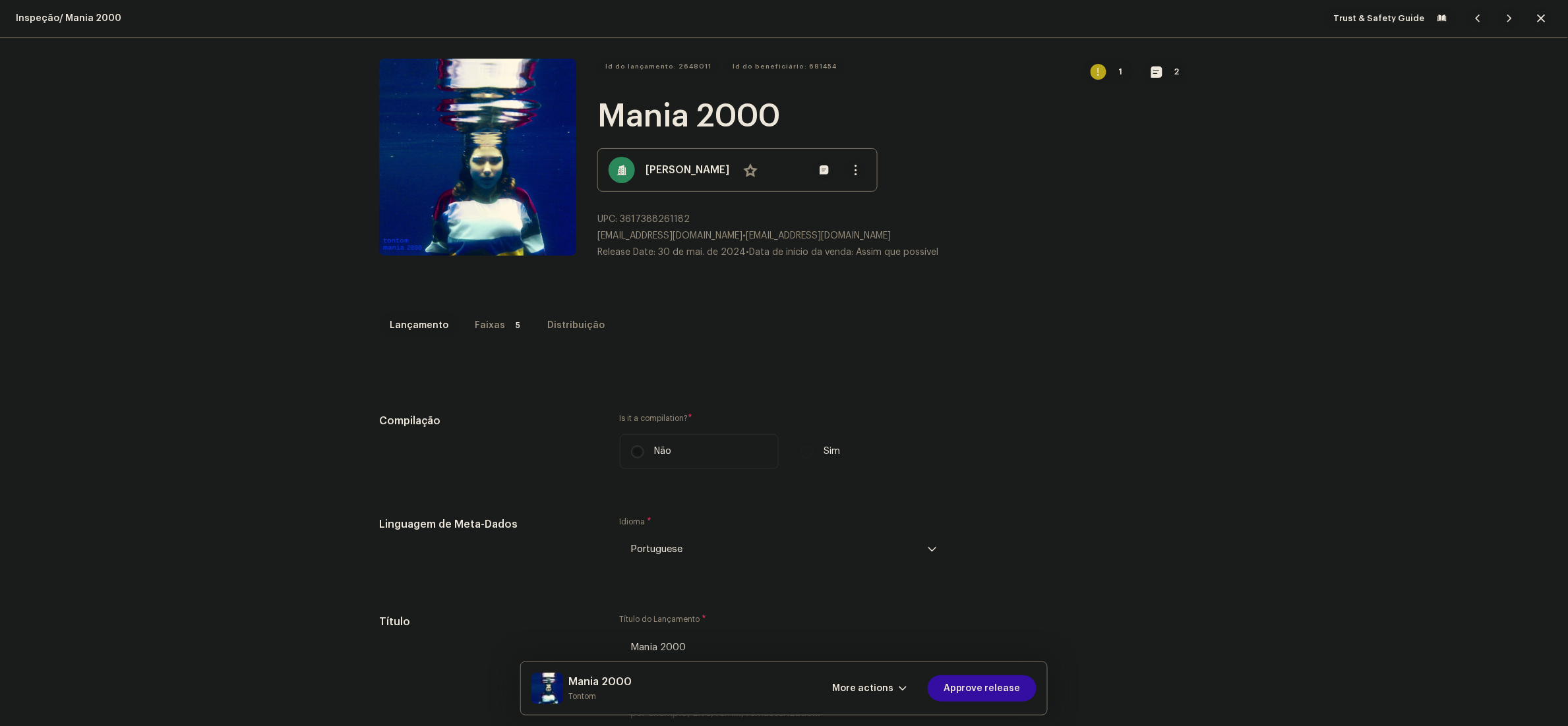
click at [489, 314] on p-tab "Faixas 5" at bounding box center [498, 325] width 67 height 26
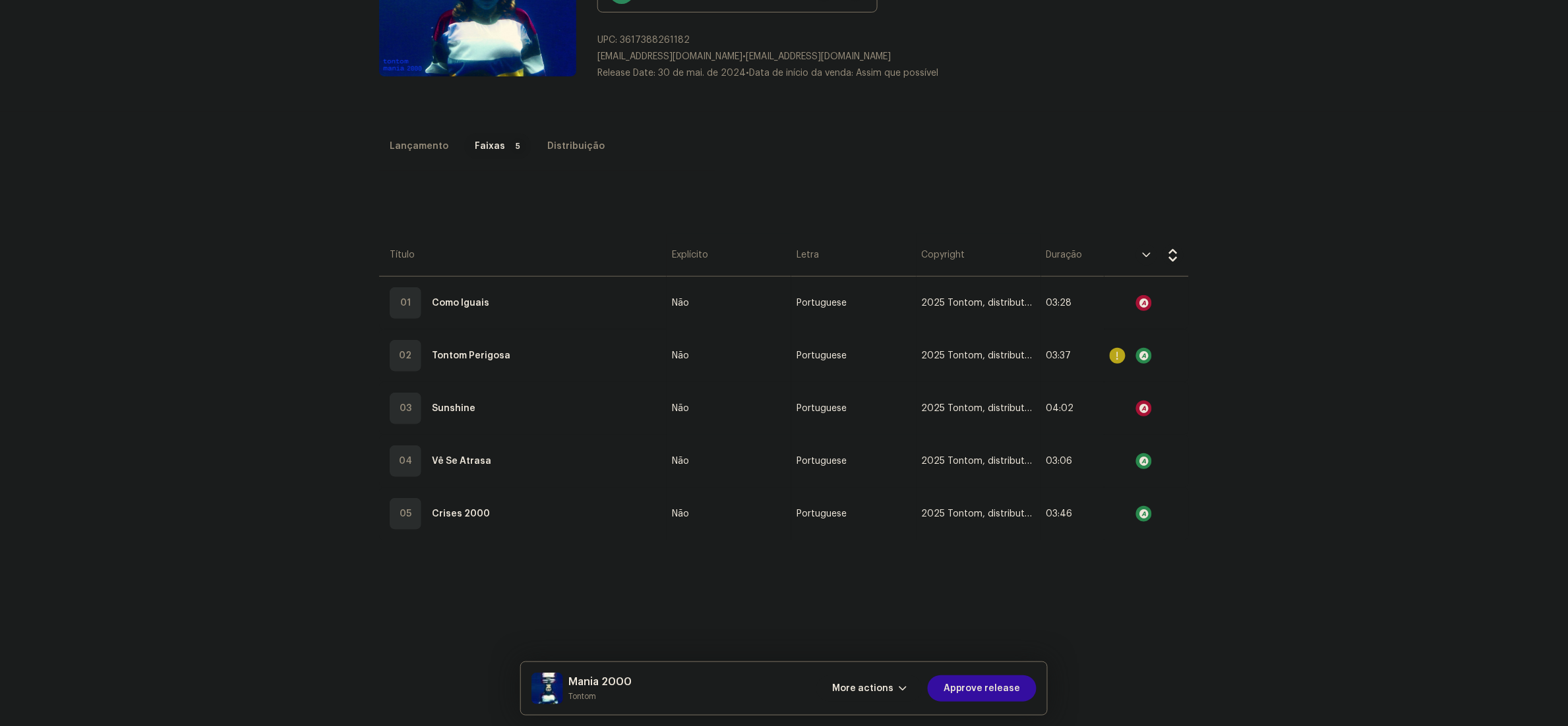
scroll to position [313, 0]
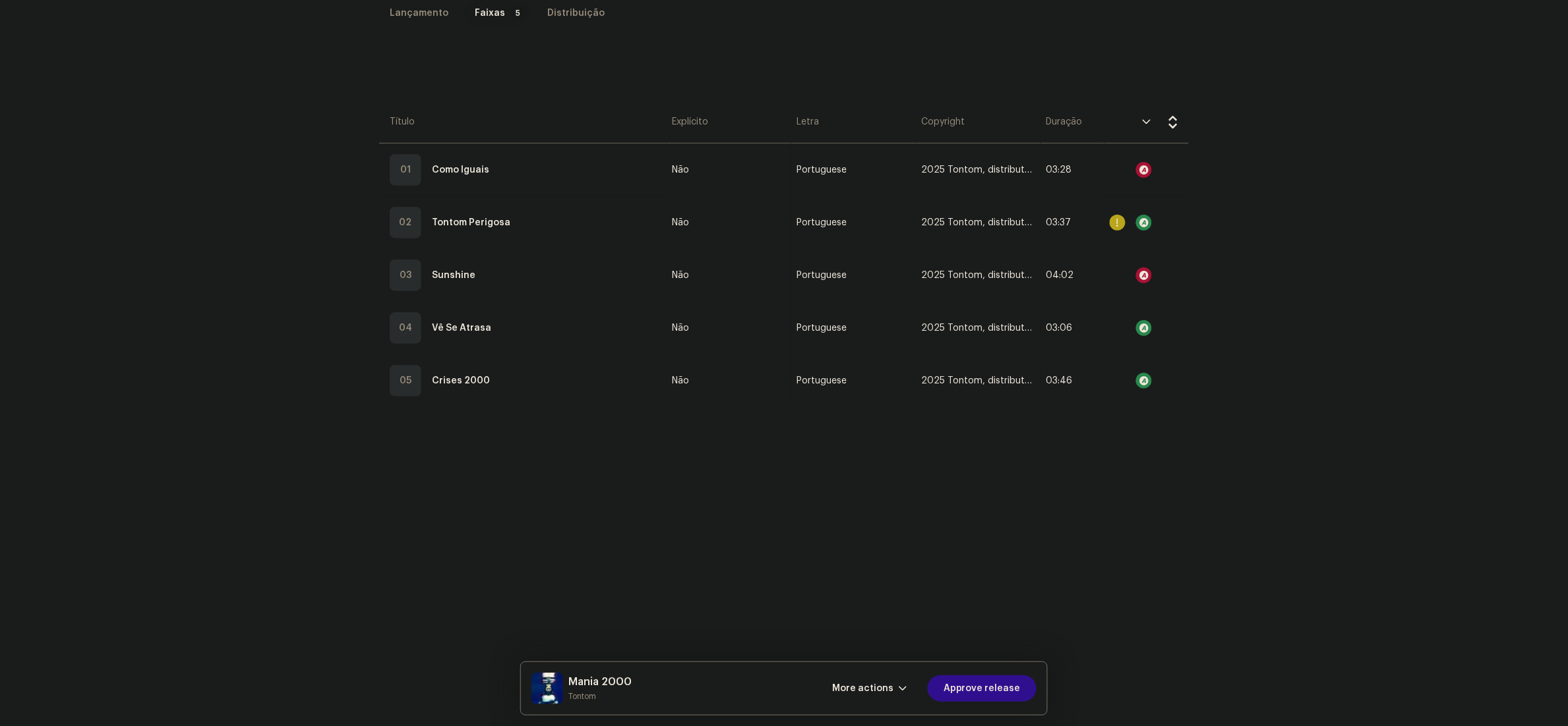
click at [978, 681] on span "Approve release" at bounding box center [982, 688] width 77 height 26
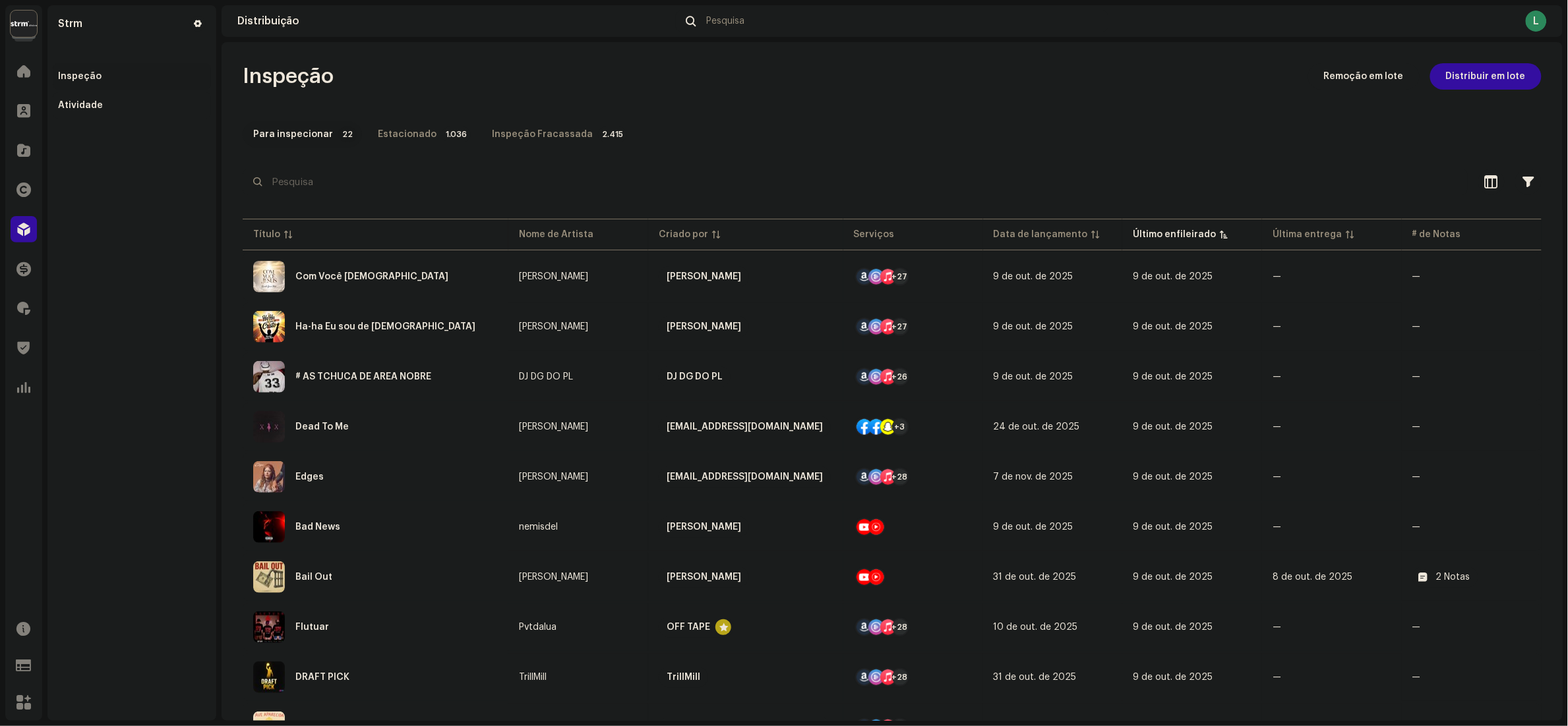
click at [90, 94] on div "Atividade" at bounding box center [132, 105] width 158 height 26
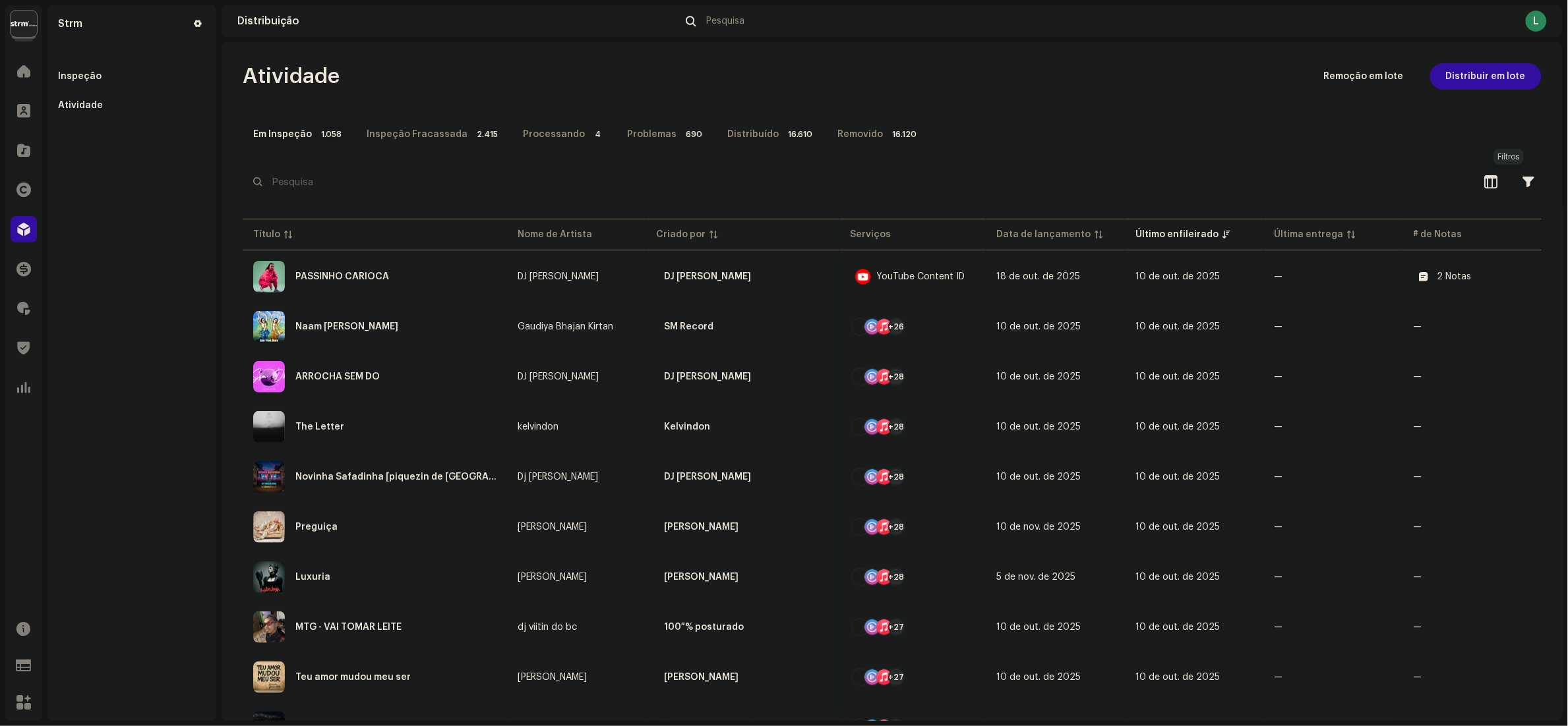
click at [1518, 172] on button "button" at bounding box center [1528, 182] width 26 height 26
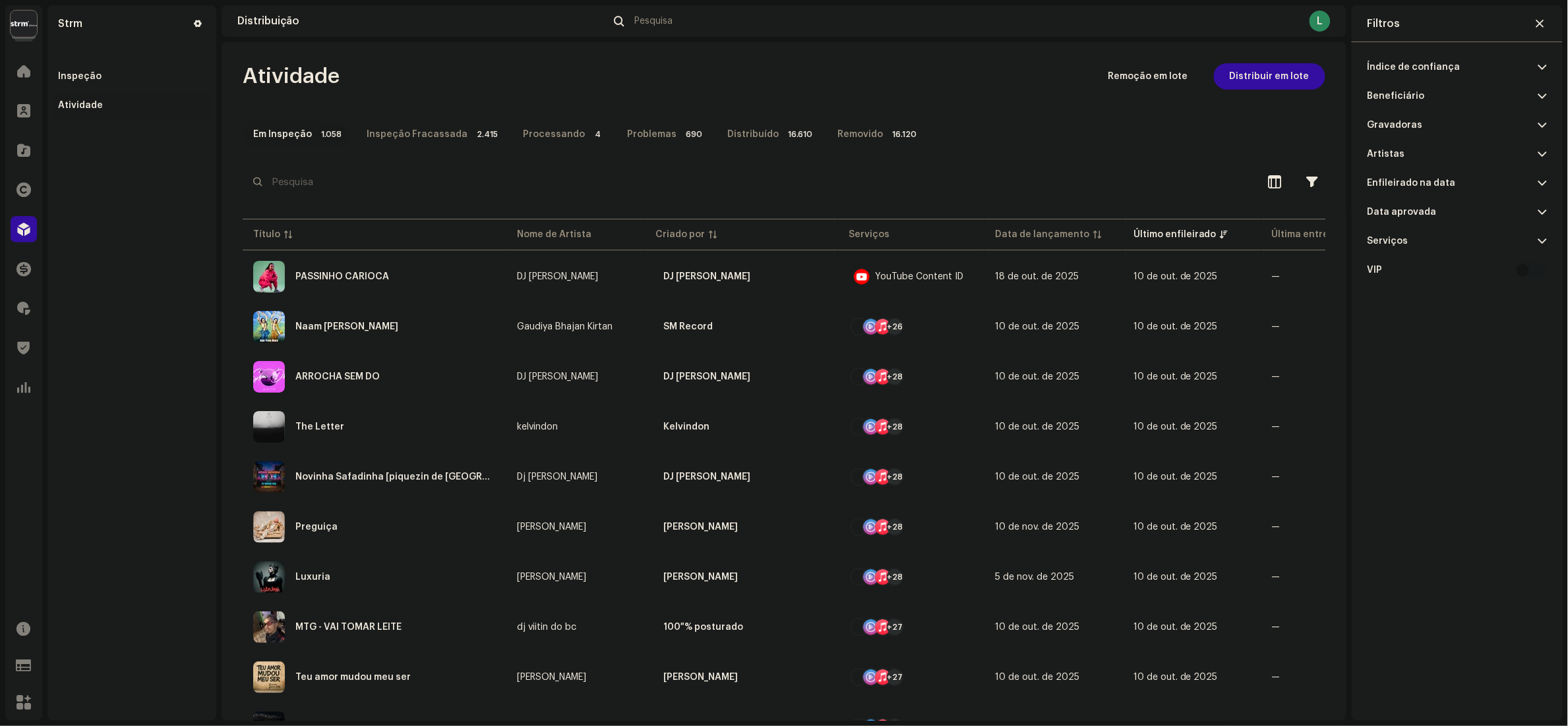
click at [1455, 212] on p-accordion-header "Data aprovada" at bounding box center [1456, 213] width 179 height 29
click at [1423, 553] on p-accordion-header "Serviços" at bounding box center [1456, 558] width 179 height 29
click at [1471, 178] on p-accordion-header "Enfileirado na data" at bounding box center [1456, 184] width 179 height 29
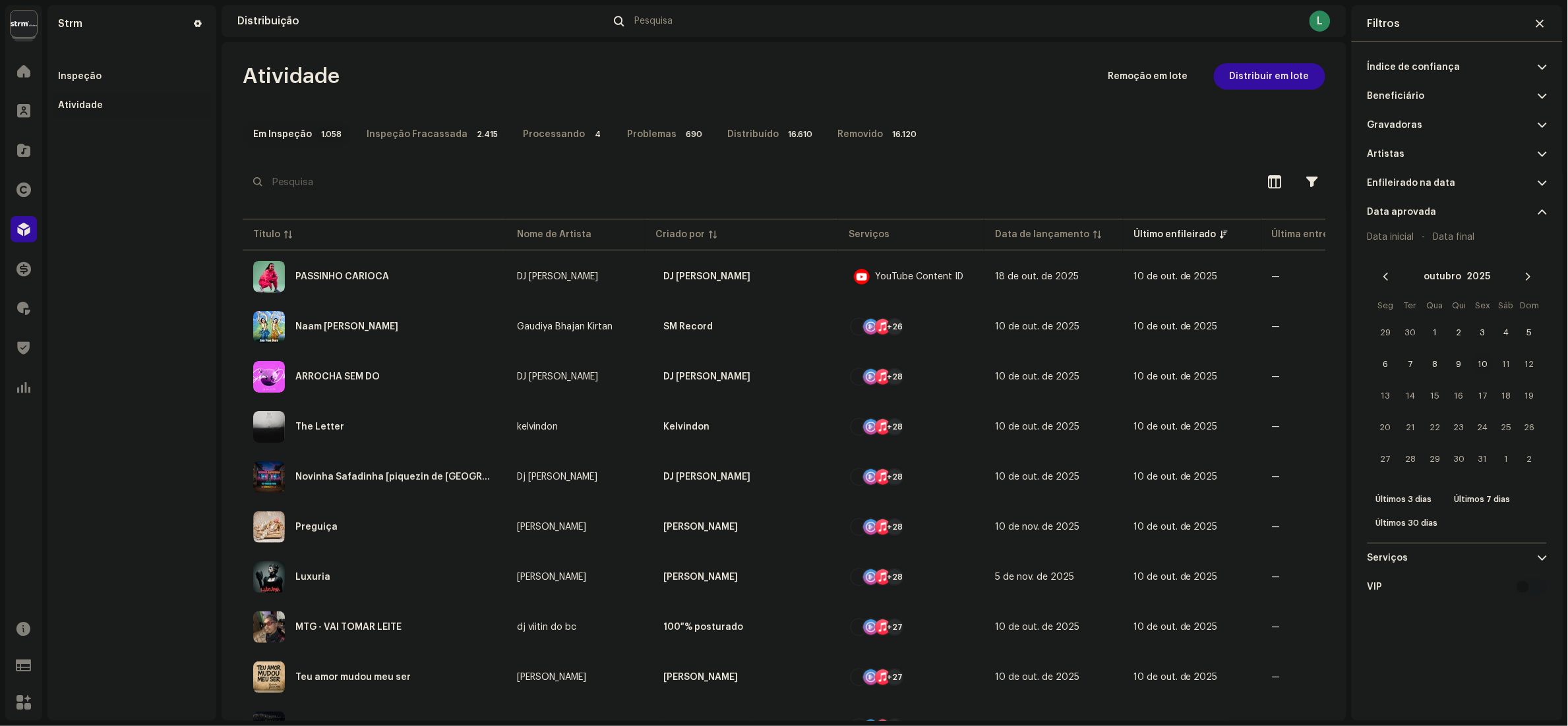
click at [1455, 148] on p-accordion-header "Artistas" at bounding box center [1456, 154] width 179 height 29
click at [1445, 120] on p-accordion-header "Gravadoras" at bounding box center [1456, 125] width 179 height 29
click at [1432, 94] on p-accordion-header "Beneficiário" at bounding box center [1456, 96] width 179 height 29
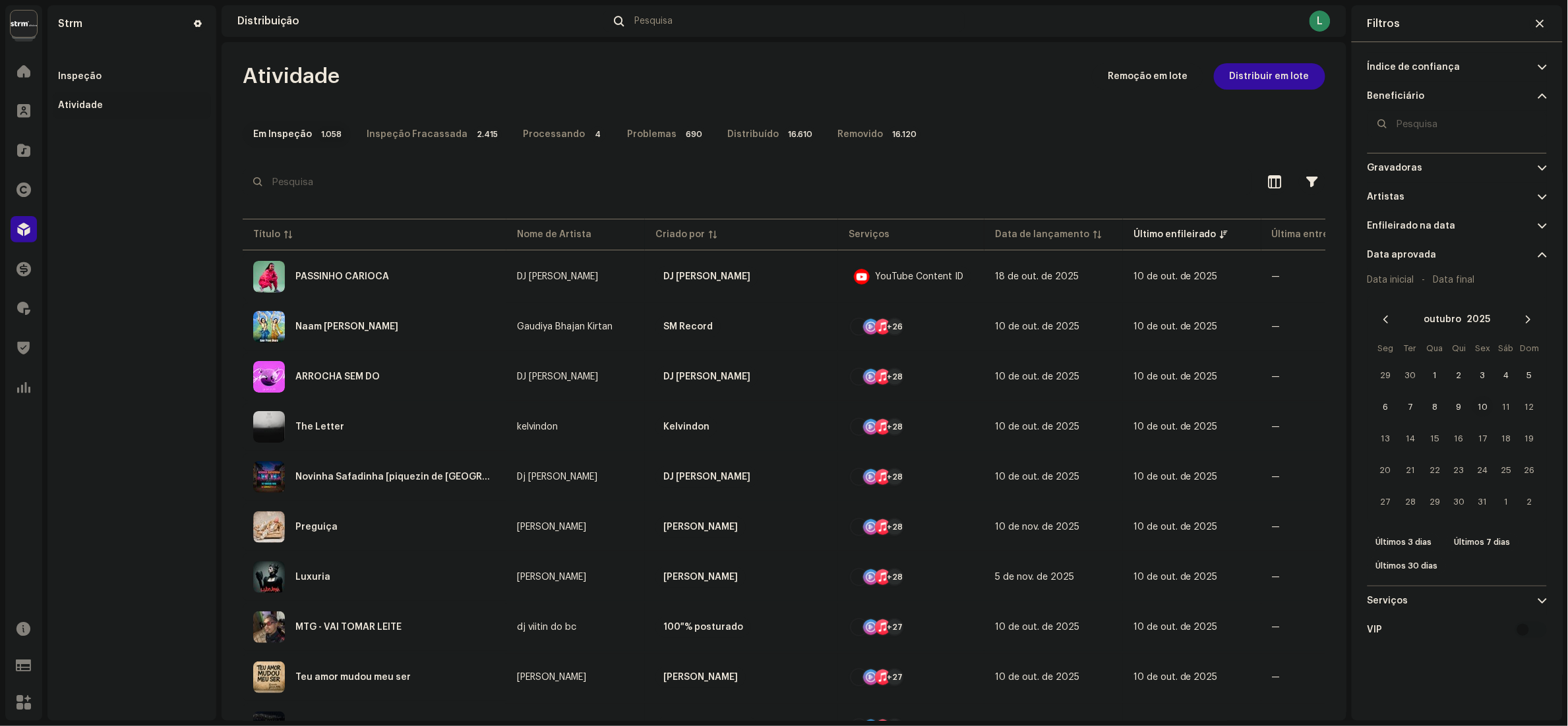
click at [1432, 94] on p-accordion-header "Beneficiário" at bounding box center [1456, 96] width 179 height 29
click at [1443, 57] on p-accordion-header "Índice de confiança" at bounding box center [1456, 67] width 179 height 29
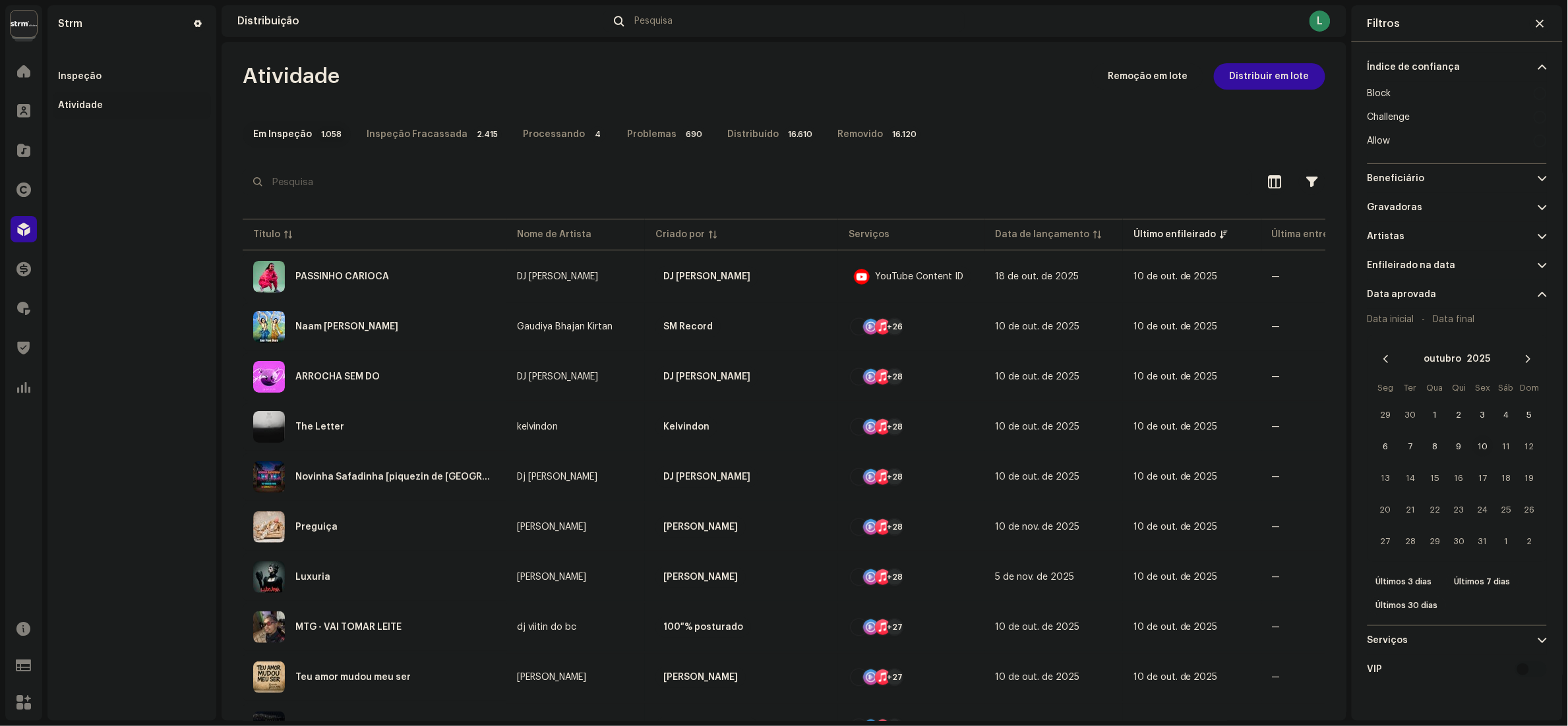
click at [1443, 57] on p-accordion-header "Índice de confiança" at bounding box center [1456, 67] width 179 height 29
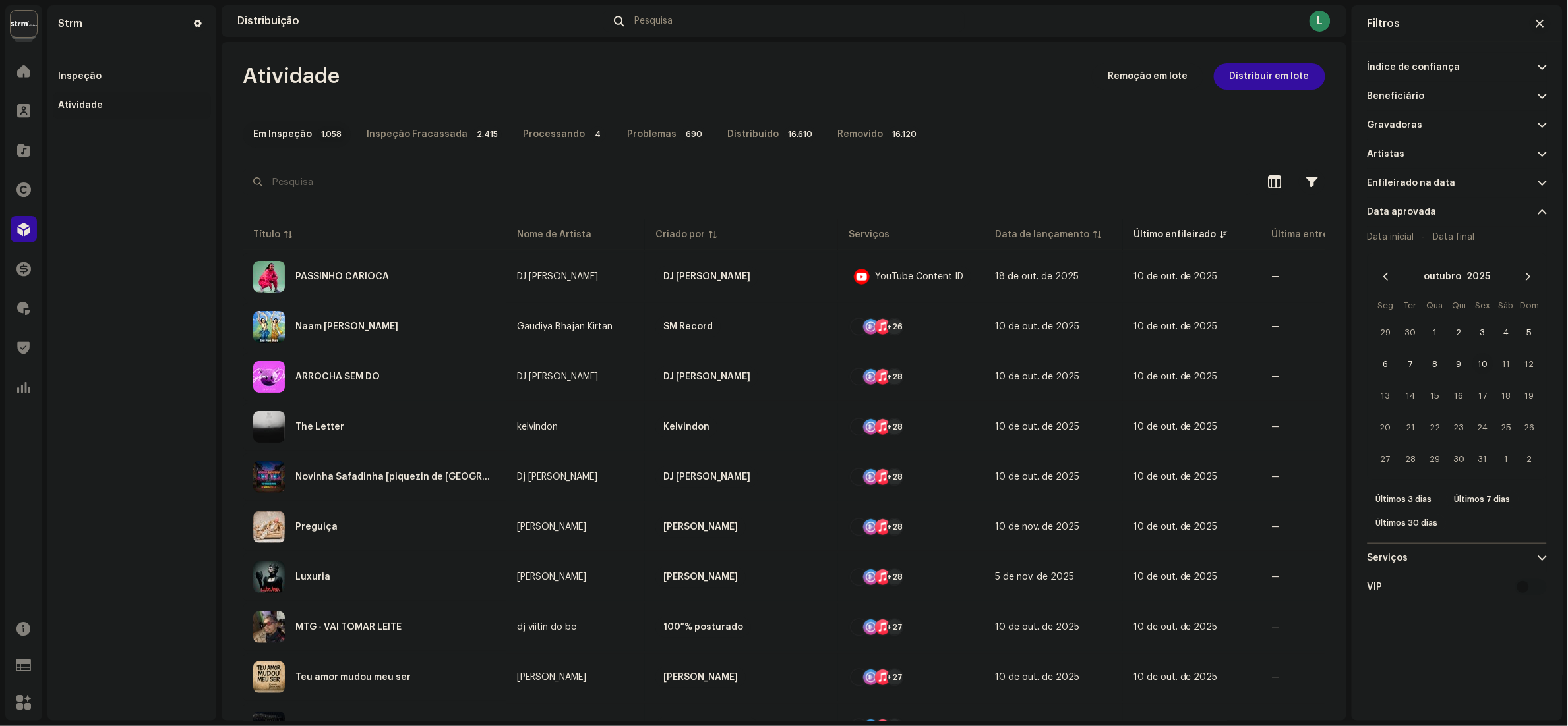
click at [1541, 25] on span "button" at bounding box center [1540, 24] width 8 height 11
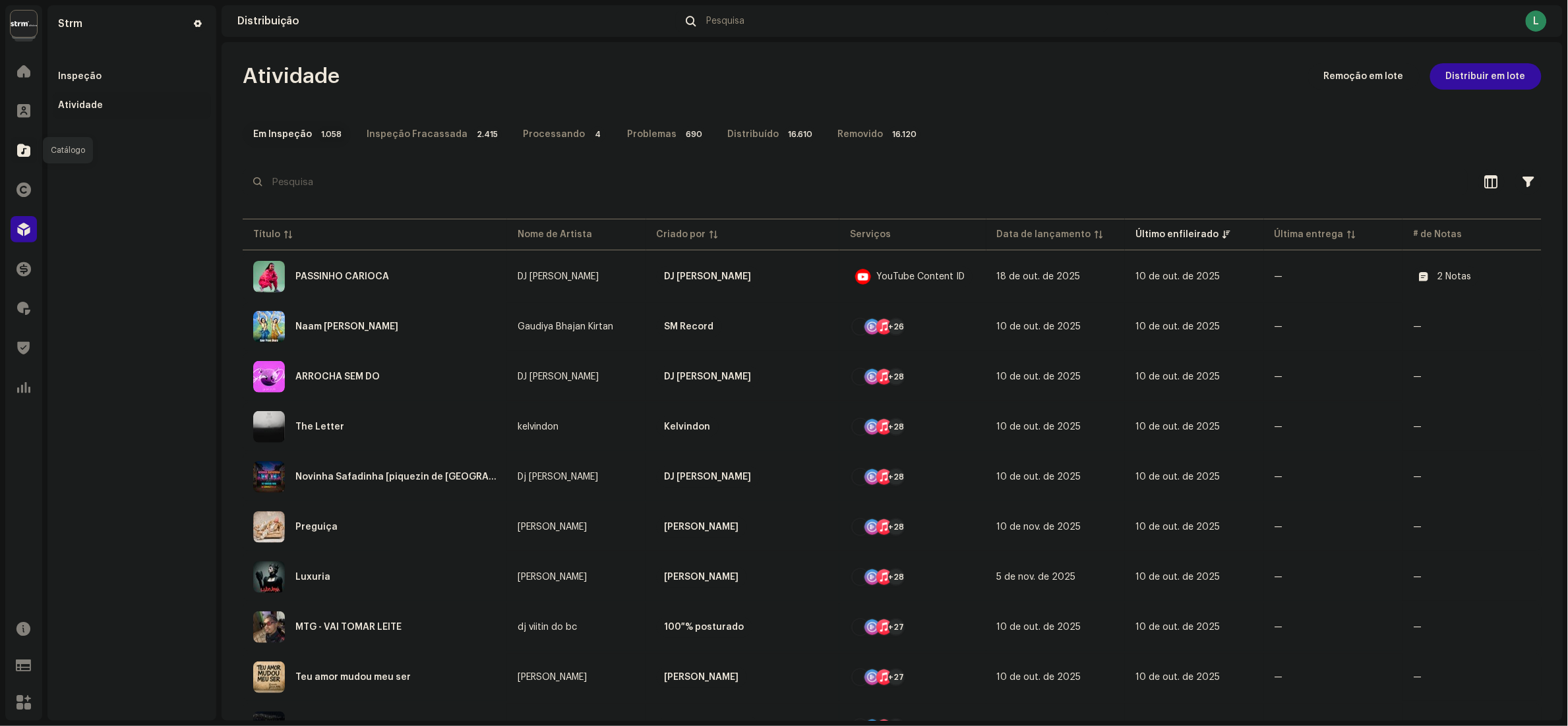
click at [13, 147] on div at bounding box center [24, 150] width 26 height 26
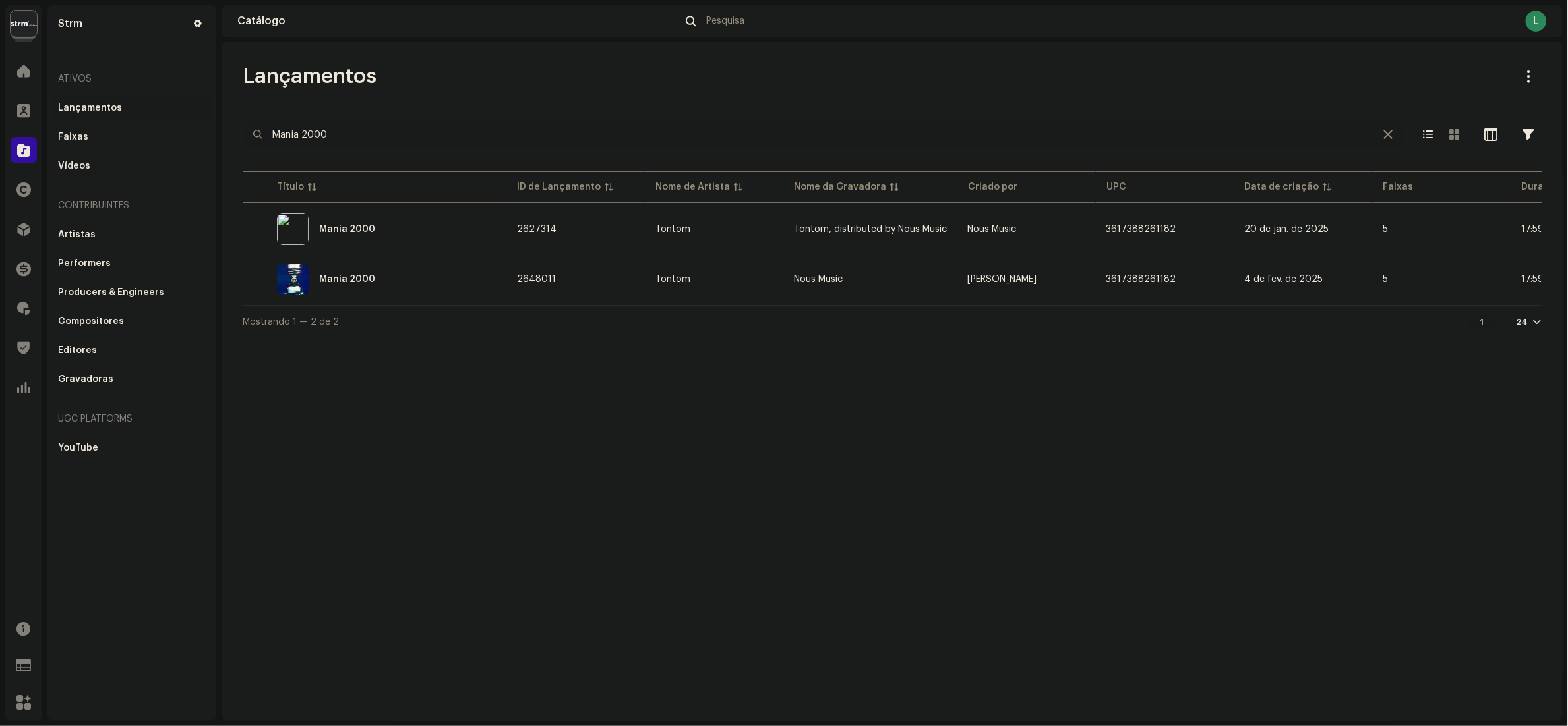
drag, startPoint x: 419, startPoint y: 134, endPoint x: 0, endPoint y: 146, distance: 419.2
click at [0, 146] on html "Strm Home Clientes Catálogo Direitos Distribuição Finanças Royalties Trust & Sa…" at bounding box center [784, 363] width 1568 height 726
paste input "7316481384847"
type input "7316481384847"
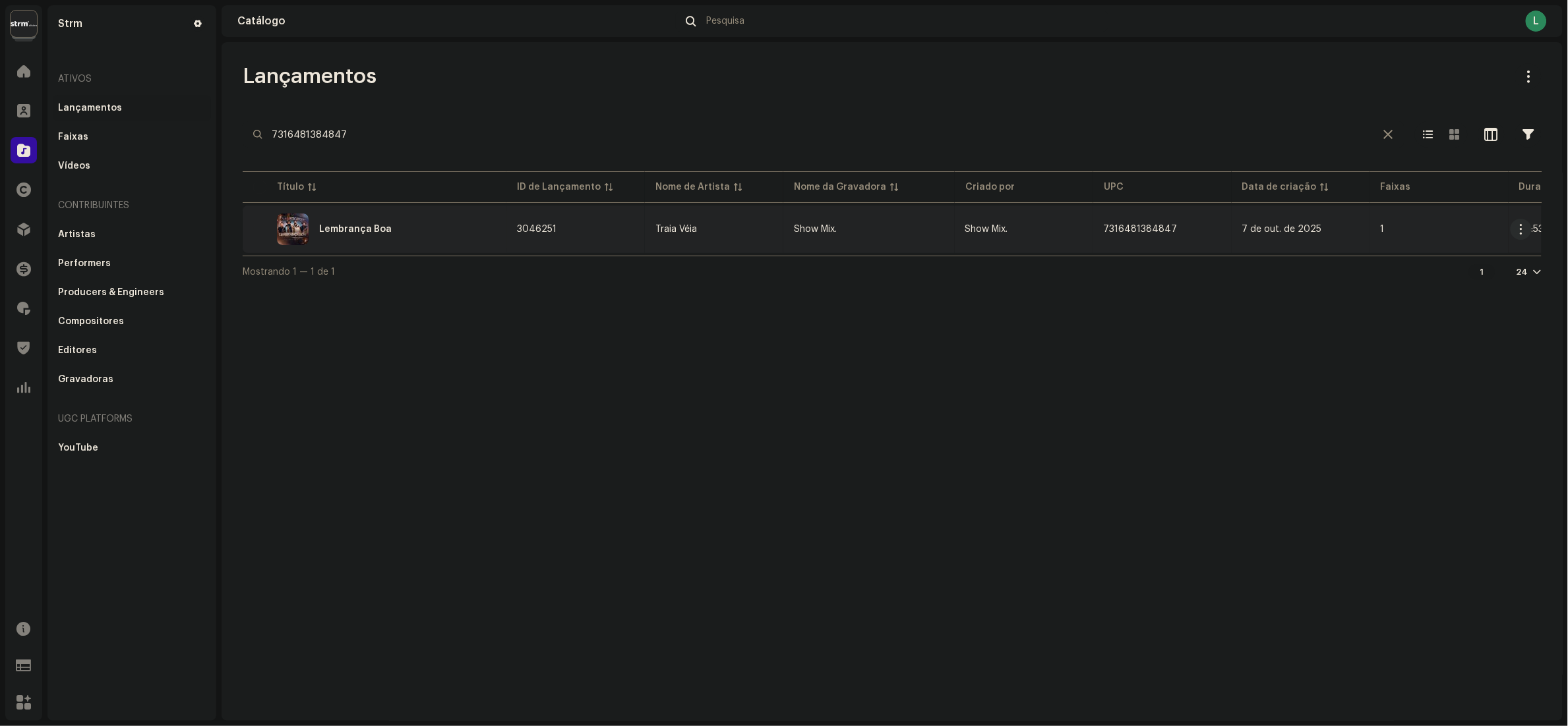
click at [437, 227] on div "Lembrança Boa" at bounding box center [375, 229] width 243 height 32
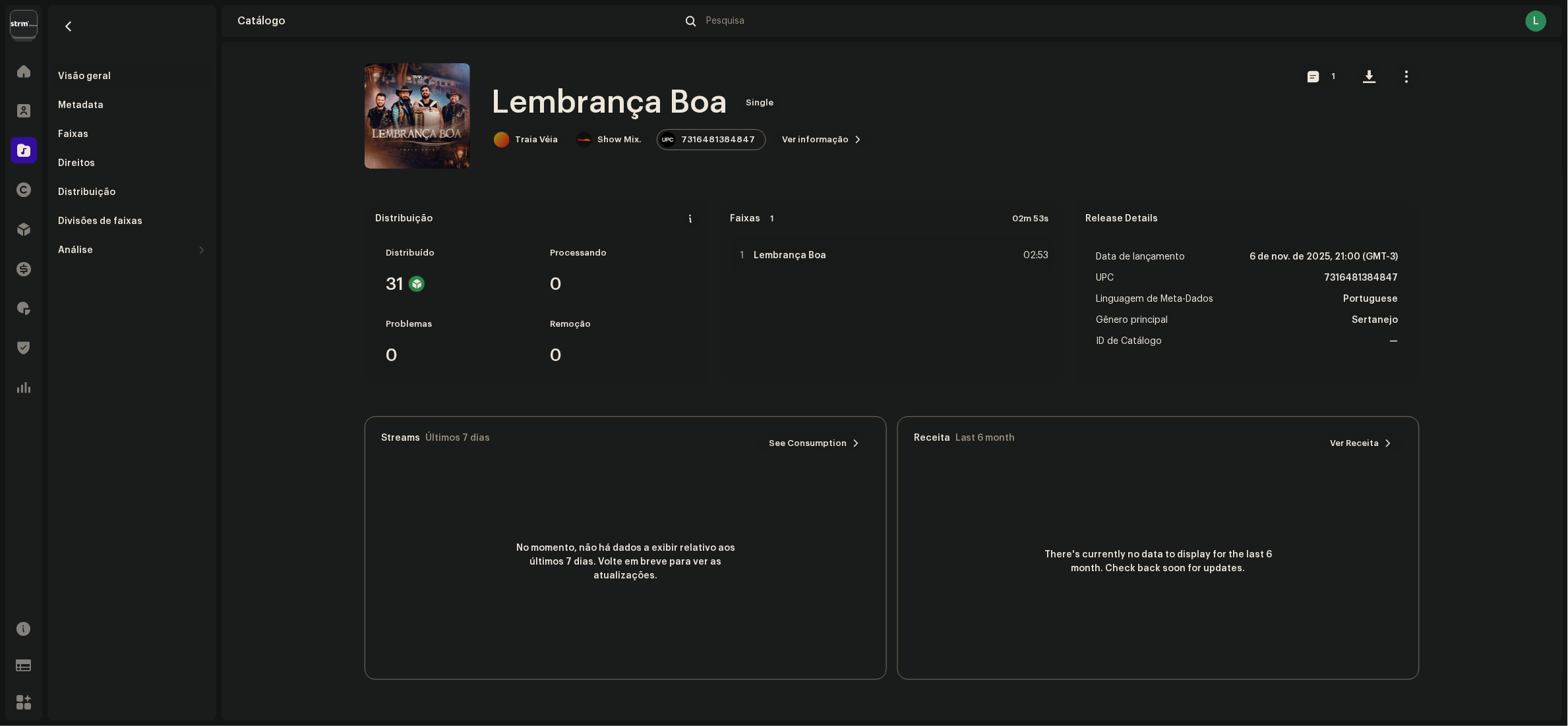
click at [1413, 82] on button "button" at bounding box center [1406, 76] width 26 height 26
click at [1415, 135] on span "Editar" at bounding box center [1418, 135] width 27 height 11
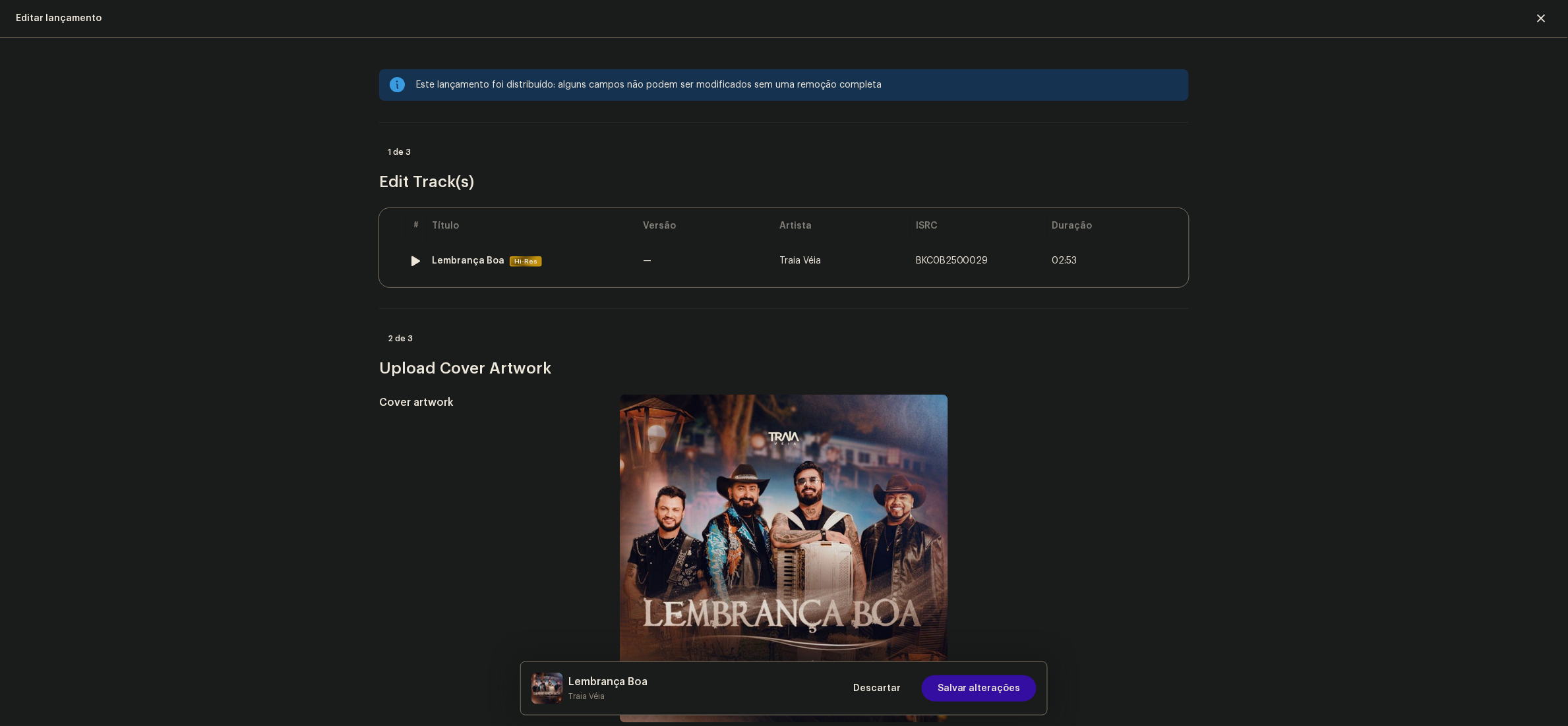
click at [584, 264] on div "Lembrança Boa Hi-Res" at bounding box center [532, 261] width 201 height 11
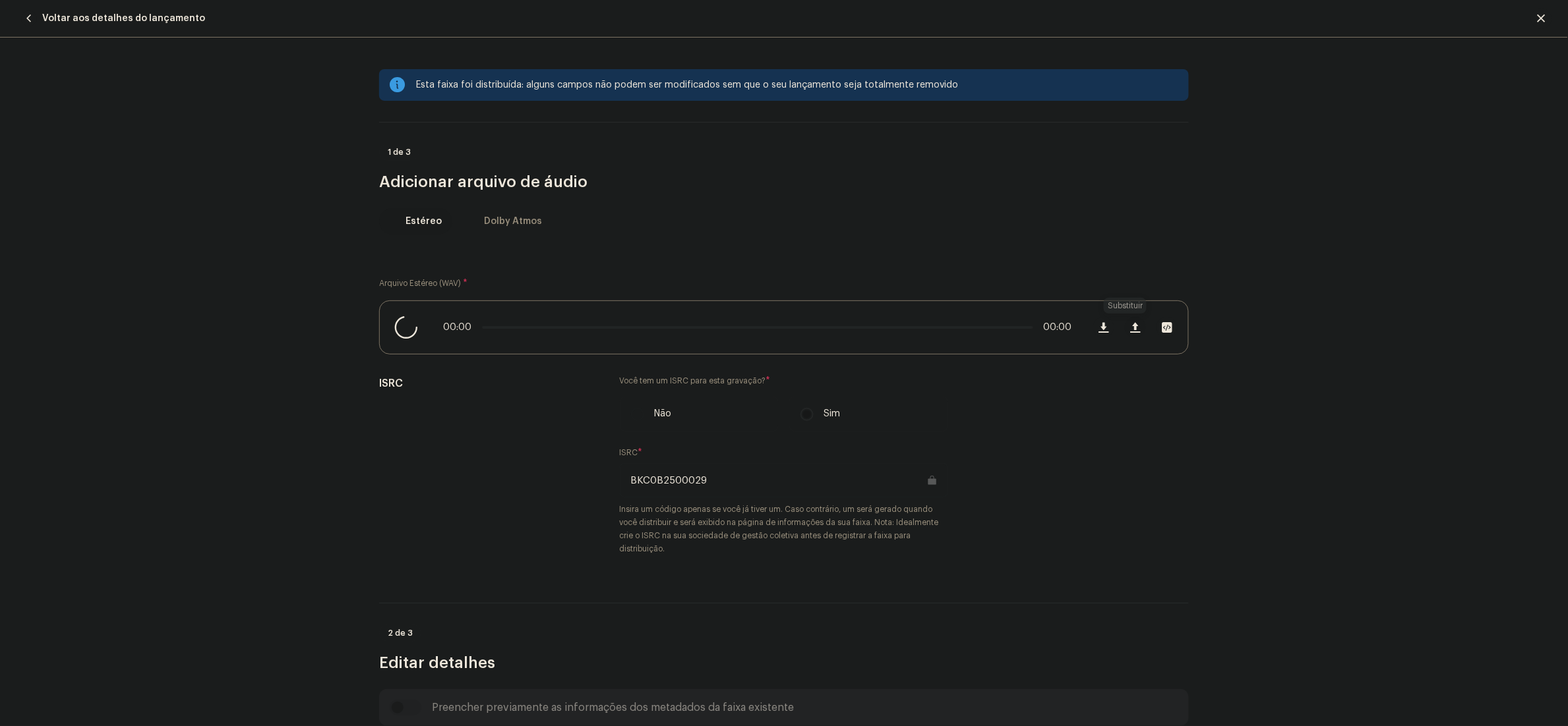
click at [1131, 327] on span "button" at bounding box center [1135, 328] width 10 height 11
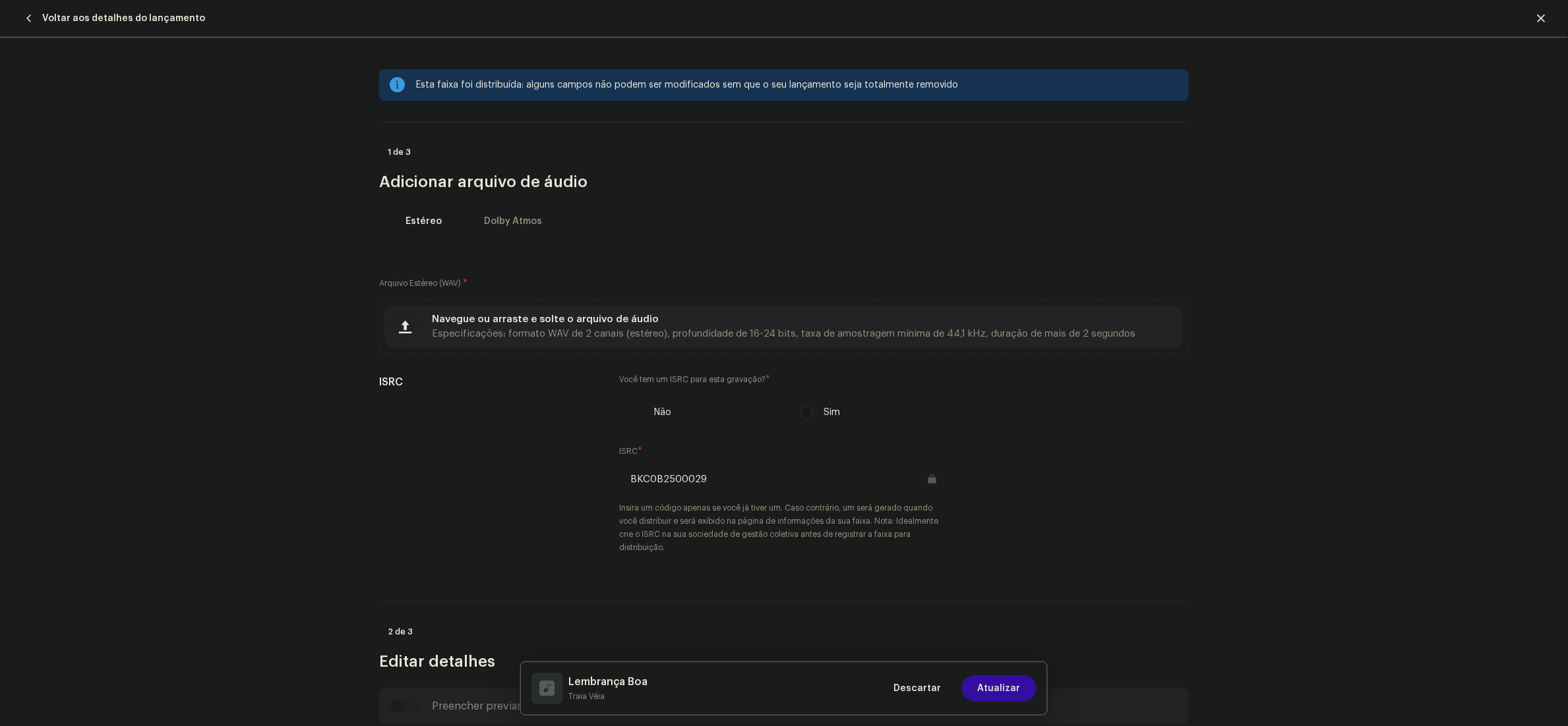
click at [755, 337] on span "Especificações: formato WAV de 2 canais (estéreo), profundidade de 16-24 bits, …" at bounding box center [784, 334] width 704 height 9
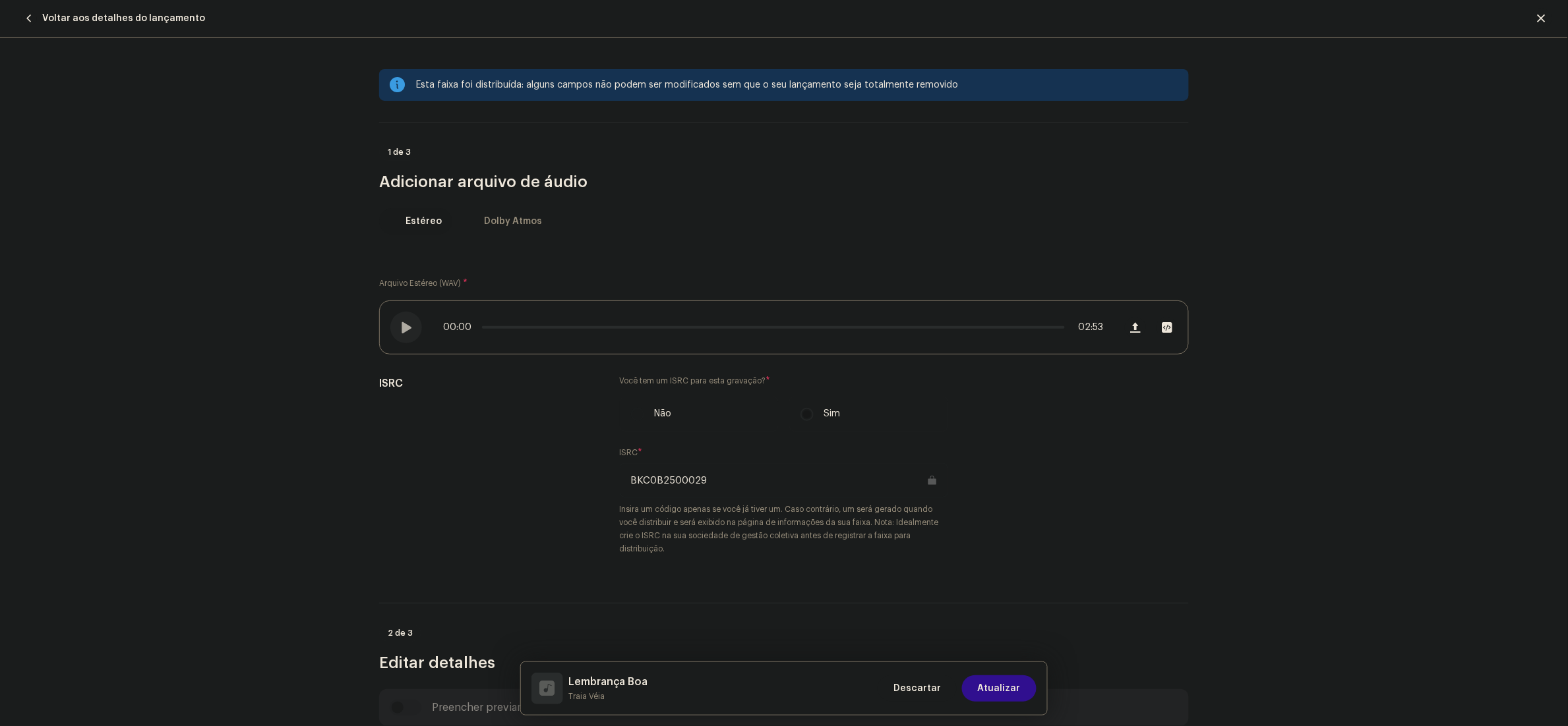
click at [1009, 691] on span "Atualizar" at bounding box center [999, 688] width 43 height 26
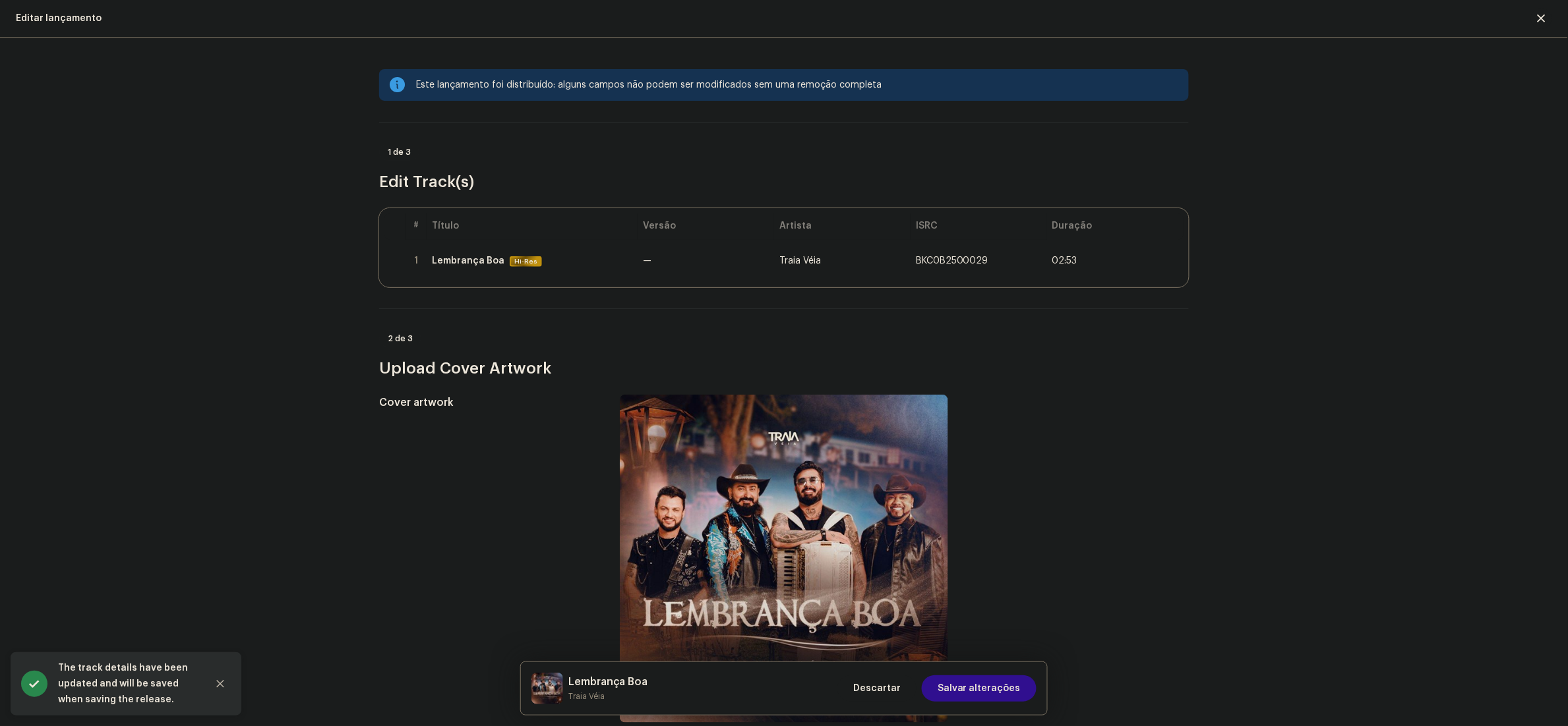
click at [1004, 693] on span "Salvar alterações" at bounding box center [978, 688] width 83 height 26
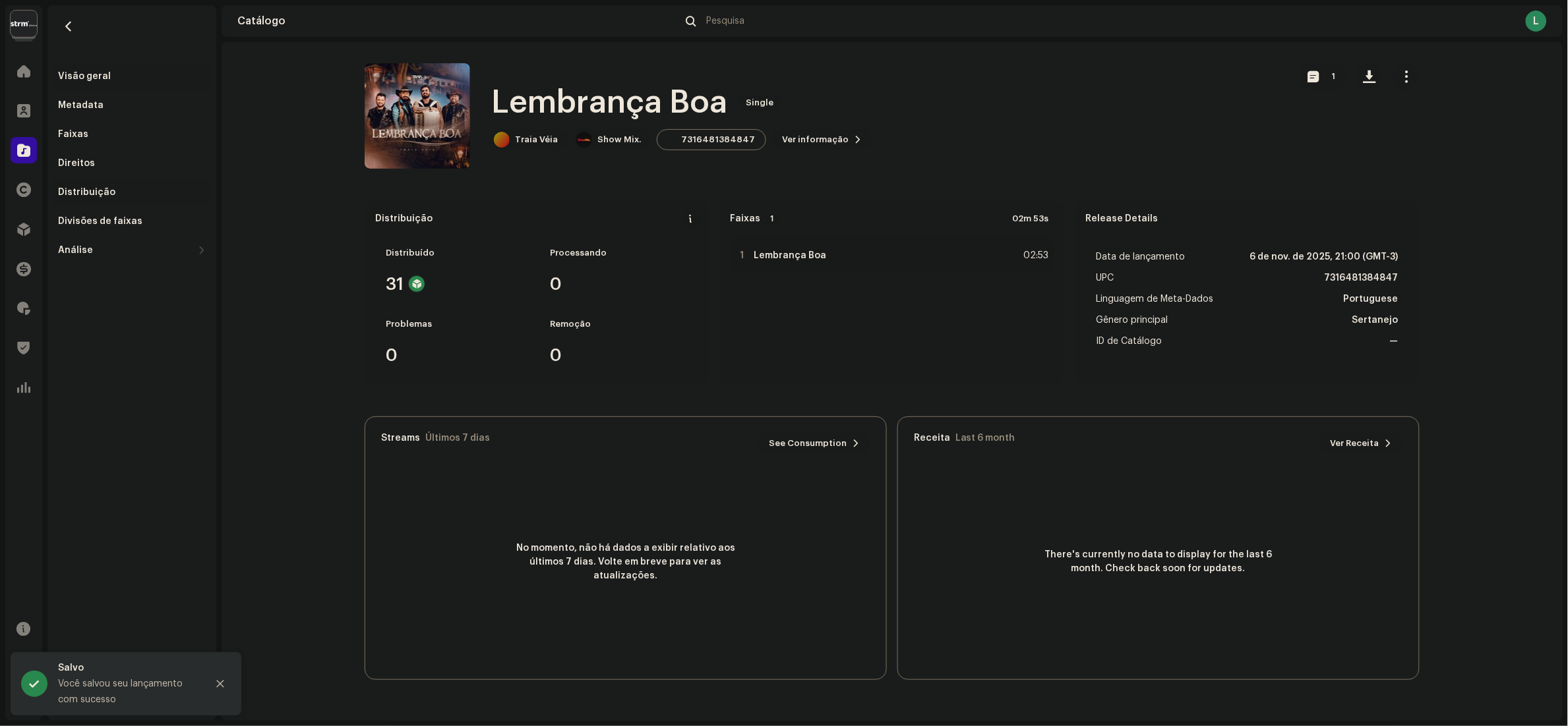
click at [94, 191] on div "Distribuição" at bounding box center [86, 193] width 57 height 11
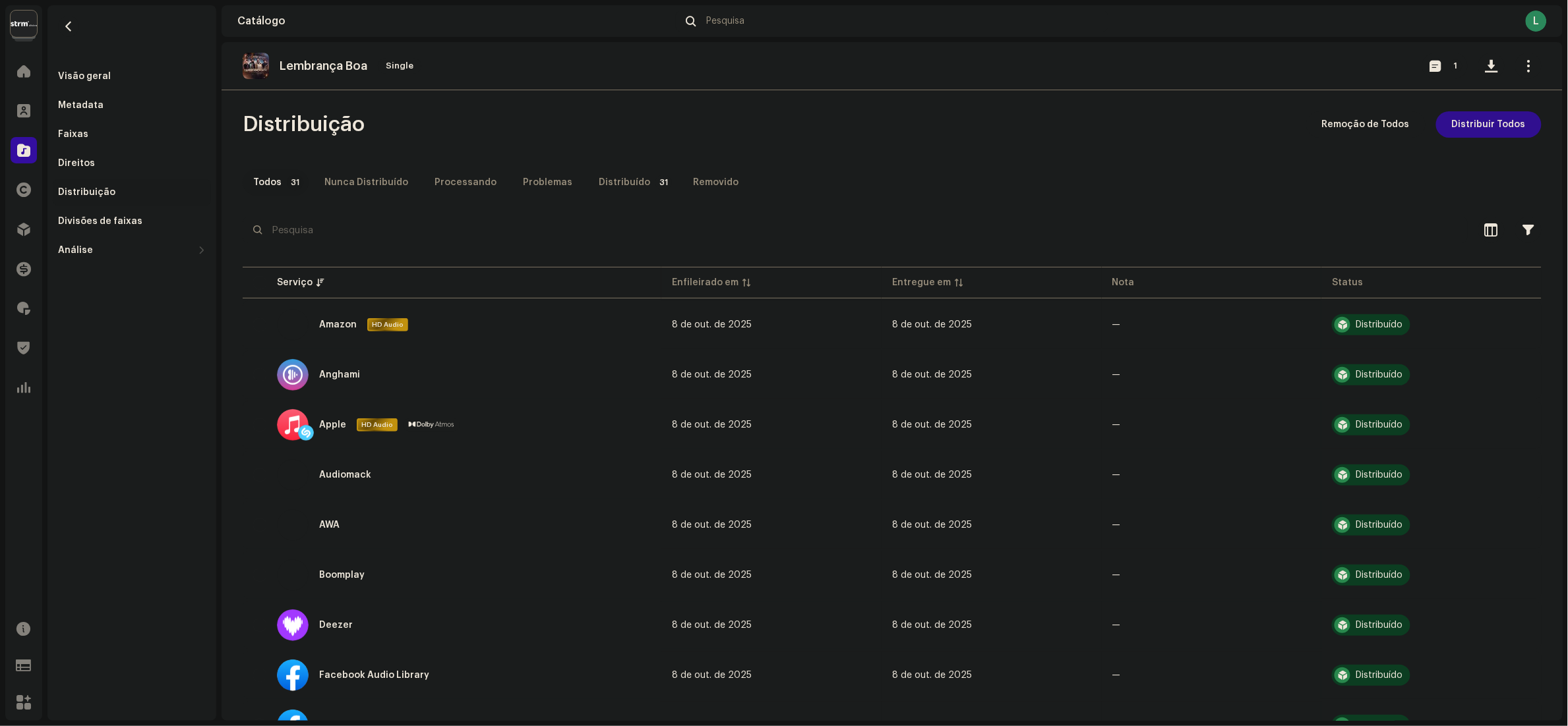
click at [1452, 124] on span "Distribuir Todos" at bounding box center [1488, 124] width 74 height 26
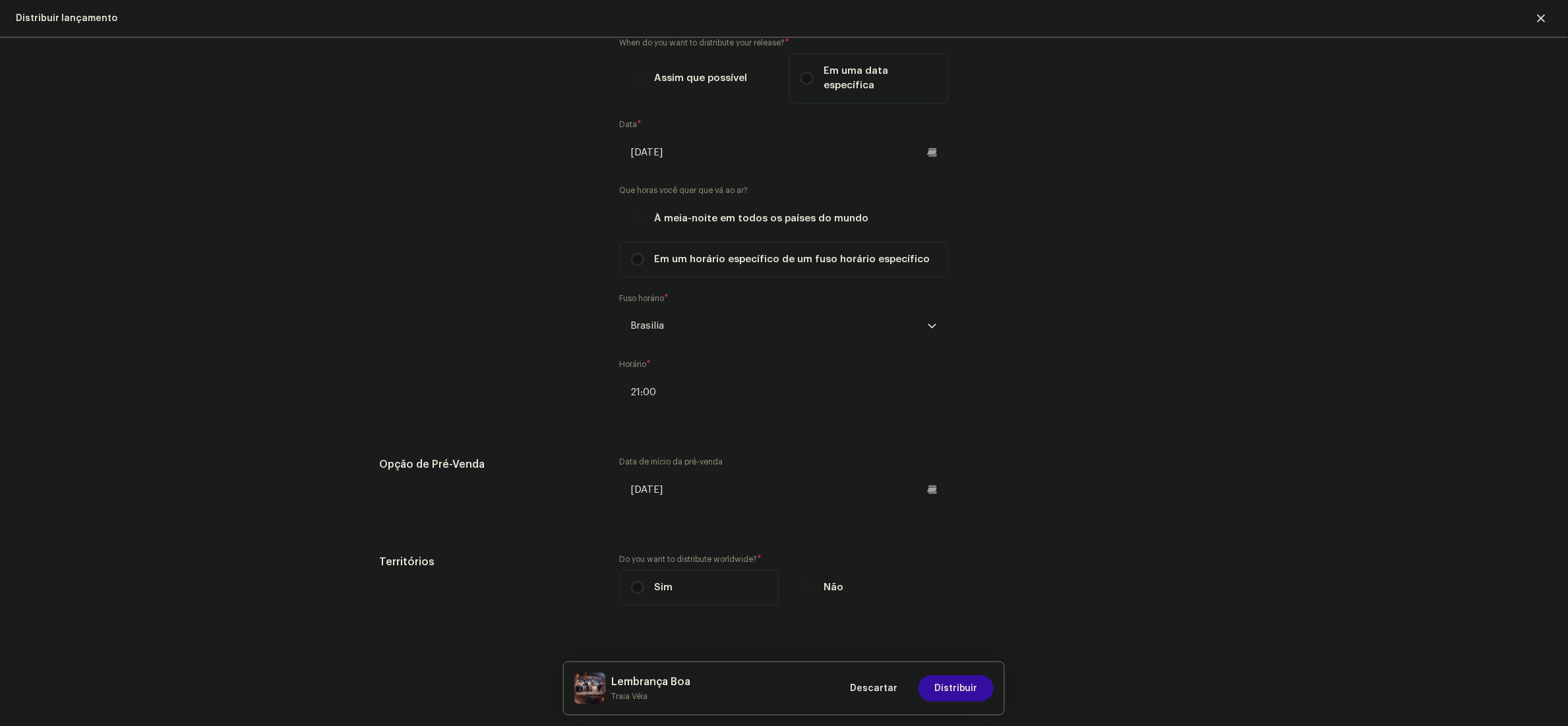
scroll to position [2258, 0]
click at [950, 687] on span "Distribuir" at bounding box center [956, 688] width 44 height 26
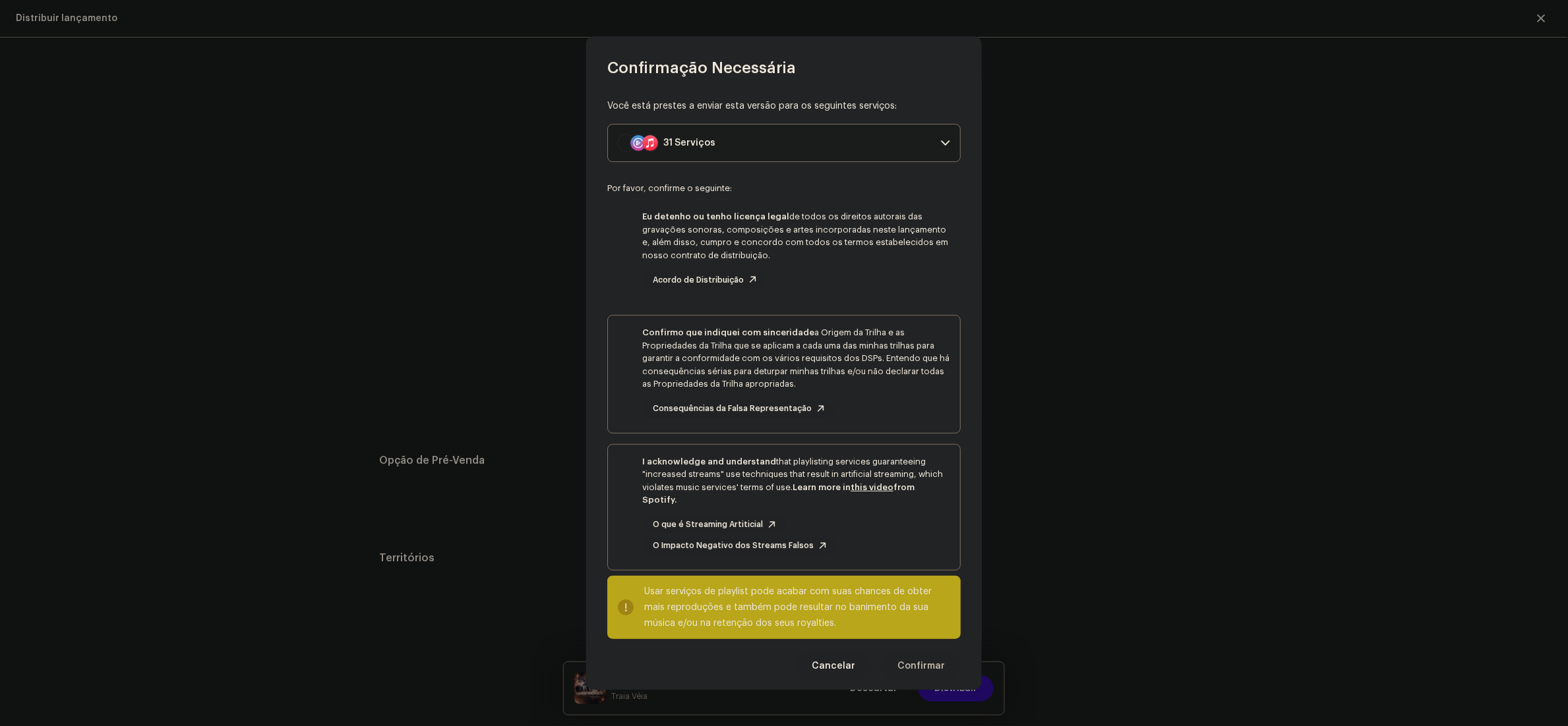
click at [609, 251] on div "Eu detenho ou tenho licença legal de todos os direitos autorais das gravações s…" at bounding box center [784, 249] width 352 height 99
checkbox input "true"
click at [628, 428] on span "Confirmo que indiquei com sinceridade a Origem da Trilha e as Propriedades da T…" at bounding box center [784, 373] width 352 height 117
checkbox input "true"
click at [636, 498] on div "I acknowledge and understand that playlisting services guaranteeing "increased …" at bounding box center [784, 505] width 352 height 120
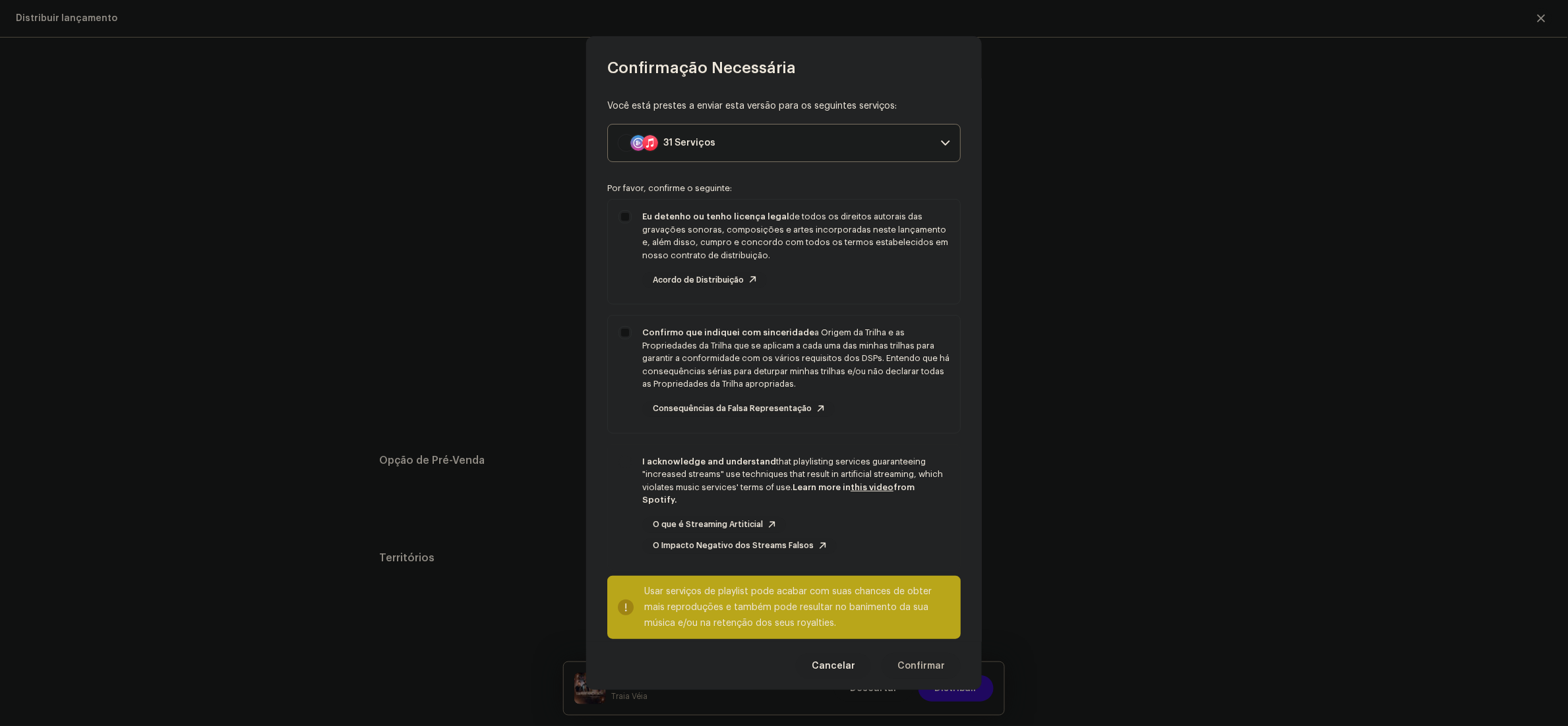
checkbox input "true"
click at [928, 671] on span "Confirmar" at bounding box center [921, 666] width 47 height 26
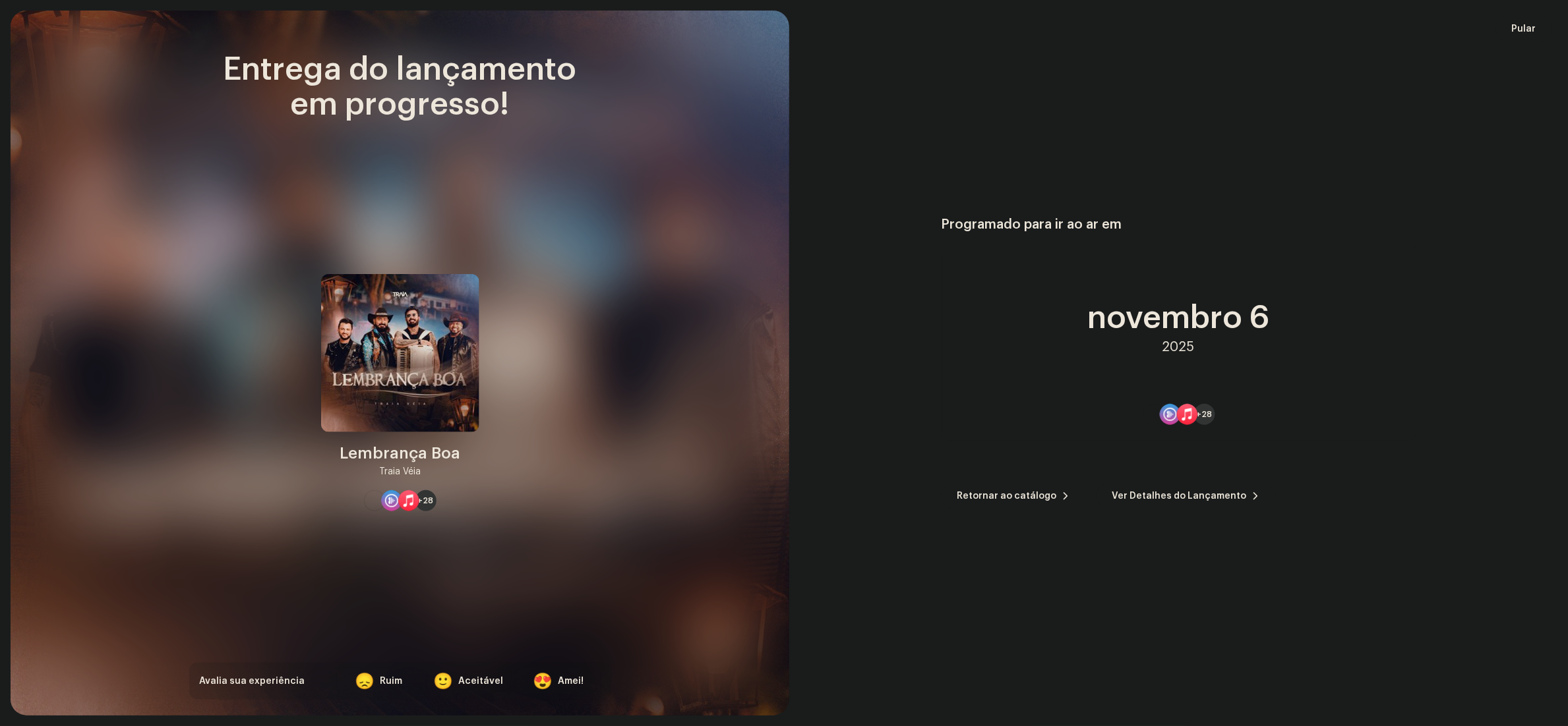
scroll to position [2258, 0]
click at [1518, 26] on span "Pular" at bounding box center [1523, 28] width 25 height 26
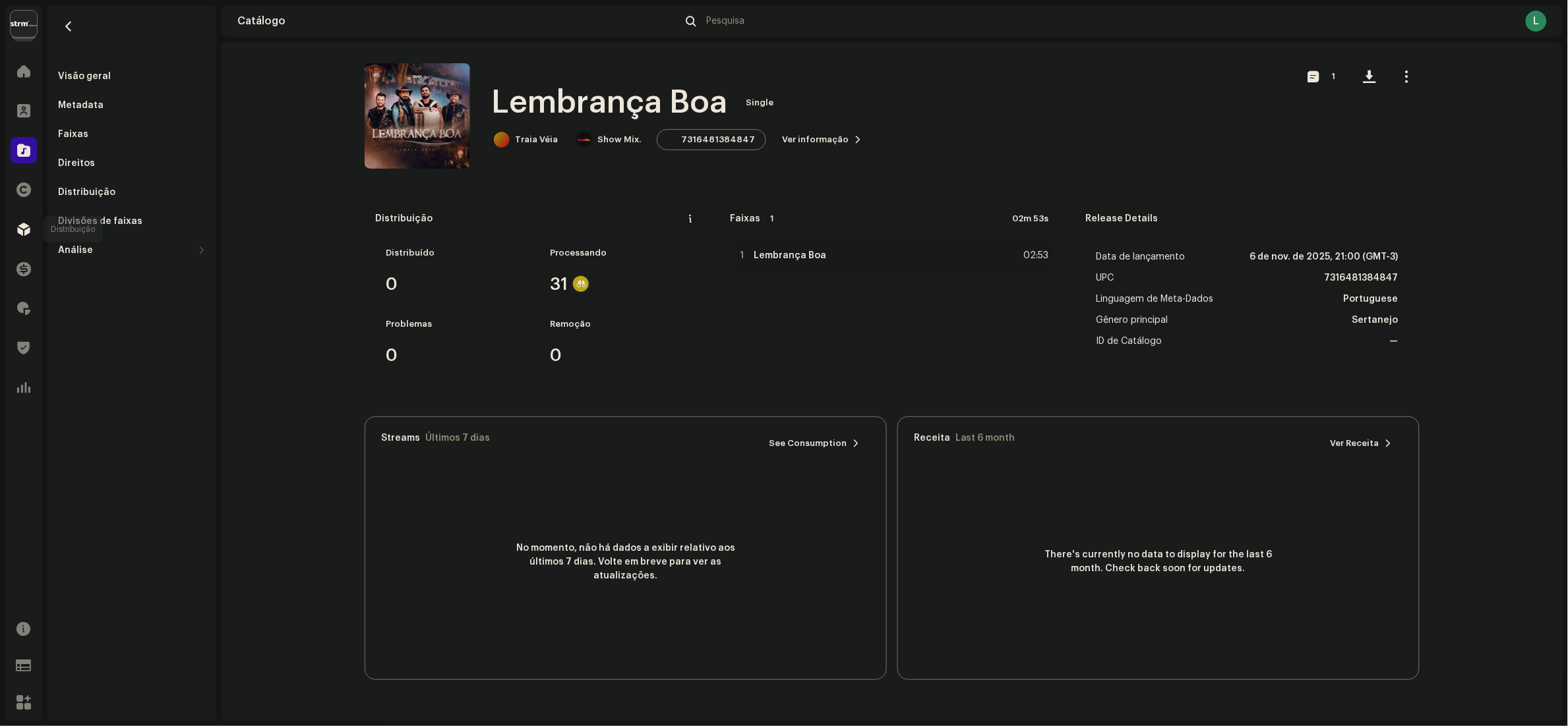
click at [25, 224] on span at bounding box center [24, 230] width 14 height 11
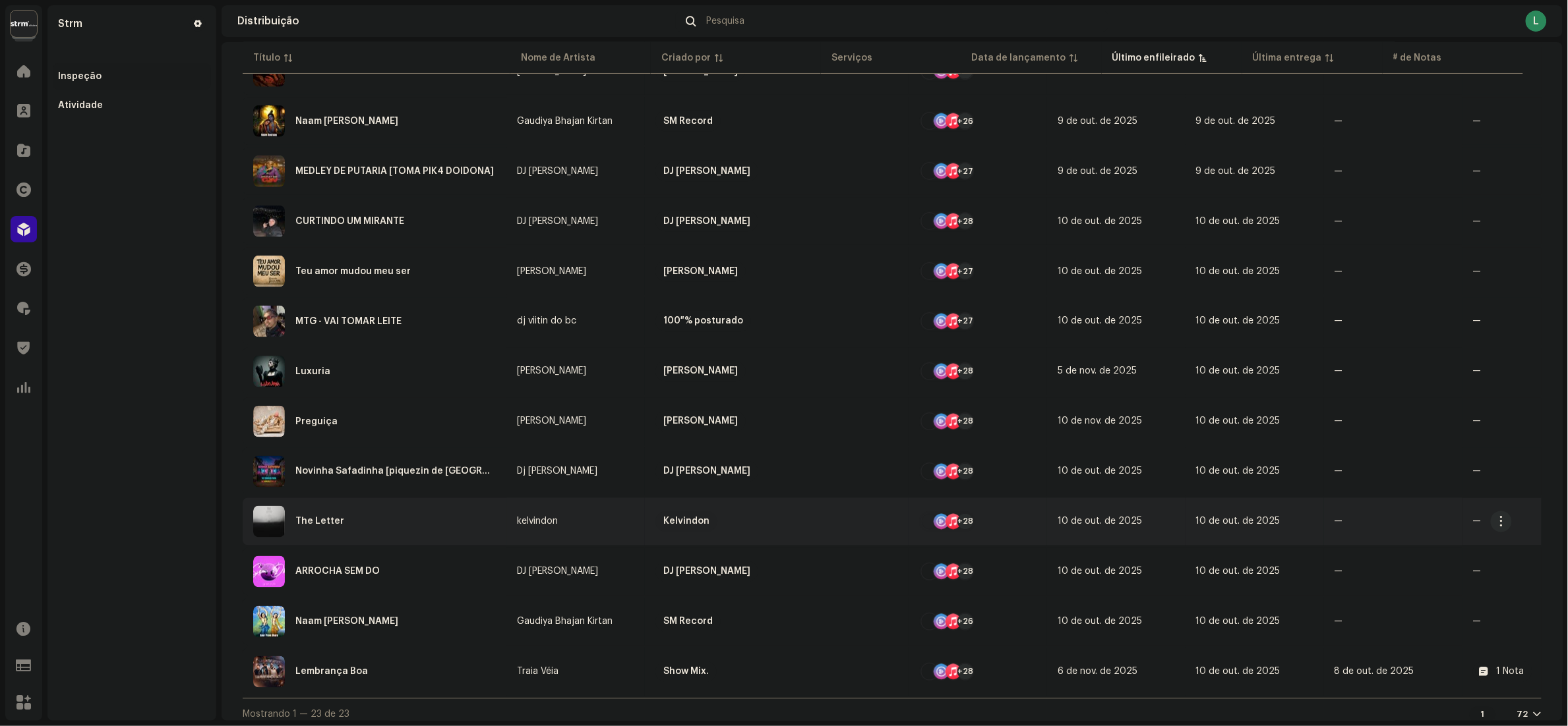
scroll to position [713, 0]
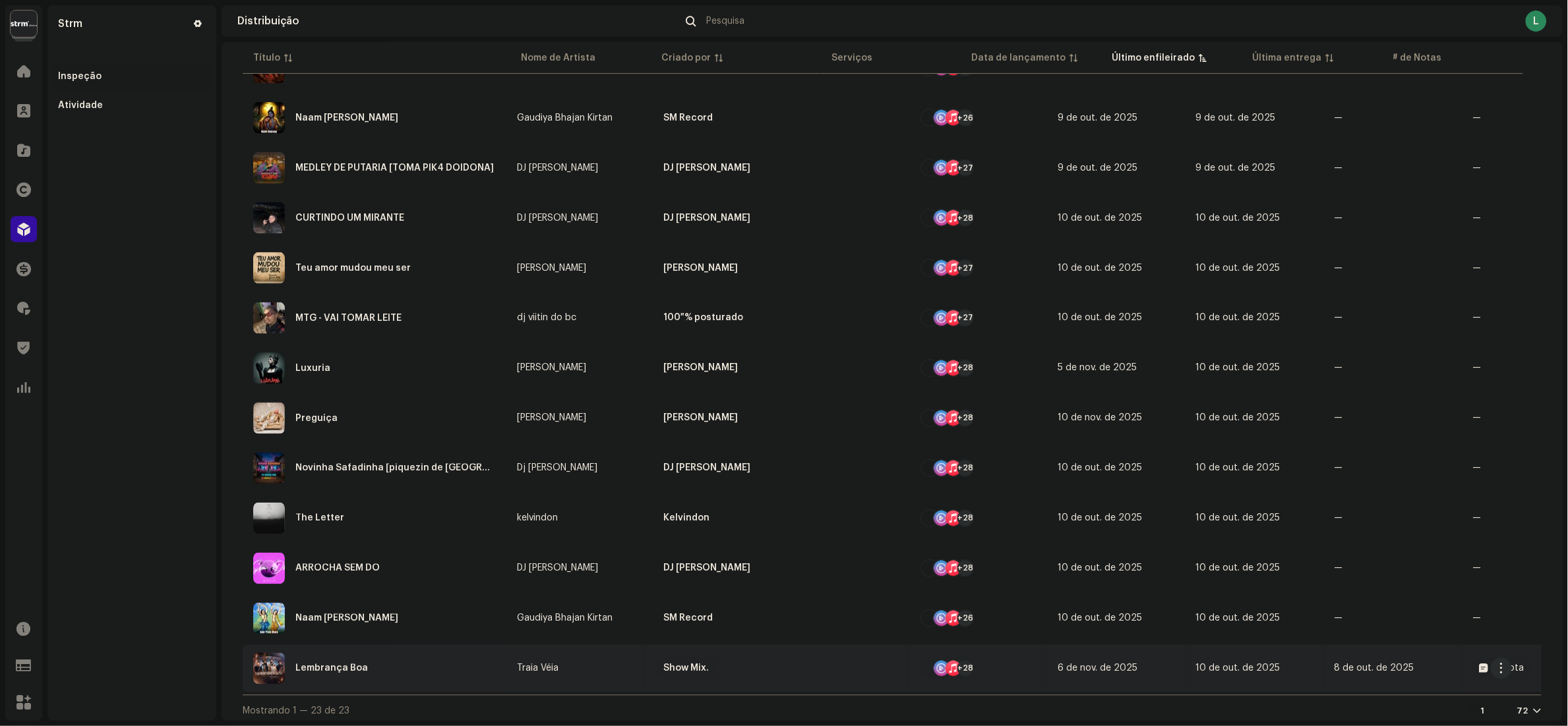
click at [381, 671] on div "Lembrança Boa" at bounding box center [375, 669] width 243 height 32
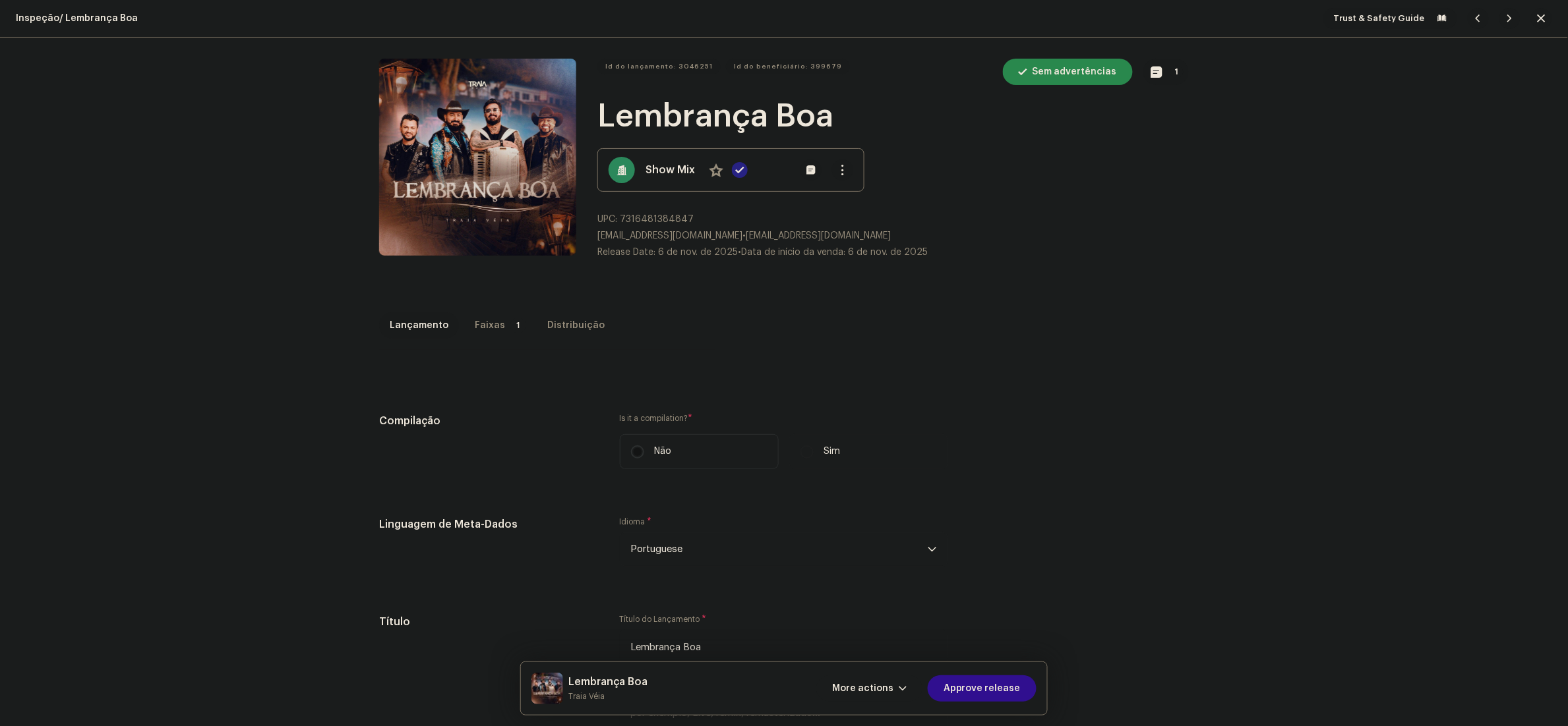
click at [998, 701] on span "Approve release" at bounding box center [982, 688] width 77 height 26
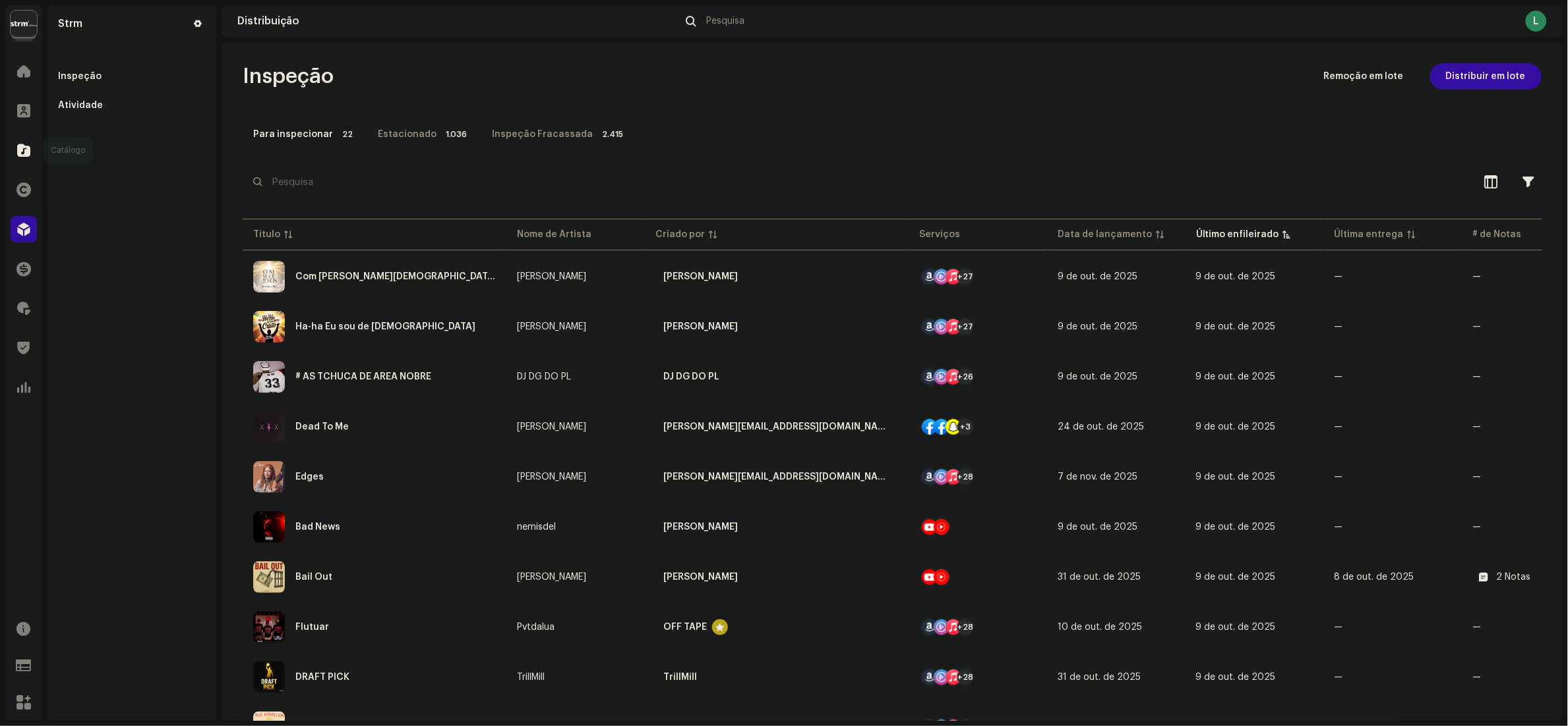
click at [15, 154] on div at bounding box center [24, 150] width 26 height 26
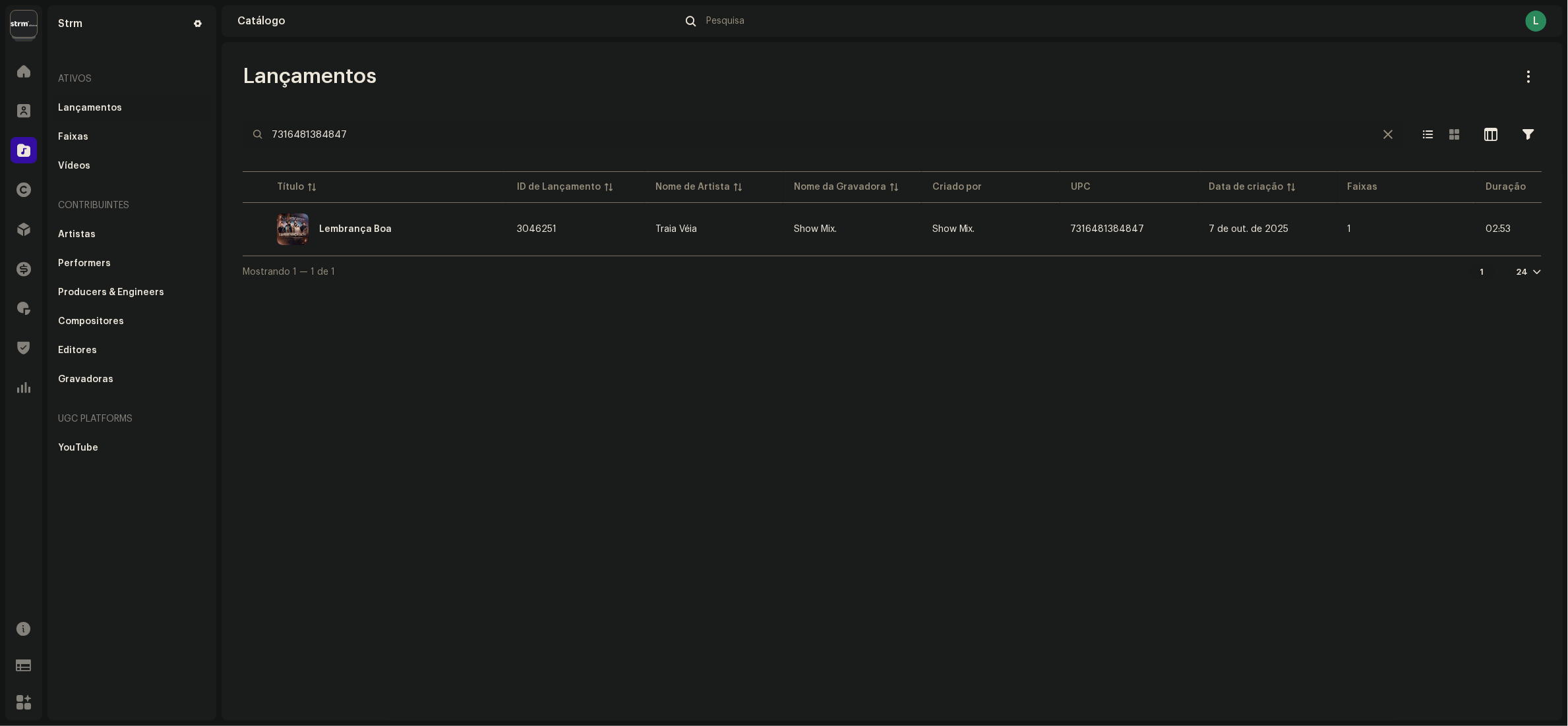
drag, startPoint x: 363, startPoint y: 134, endPoint x: 0, endPoint y: 129, distance: 363.0
click at [0, 130] on html "Strm Home Clientes Catálogo Direitos Distribuição Finanças Royalties Trust & Sa…" at bounding box center [784, 363] width 1568 height 726
paste input "3615937553269"
type input "3615937553269"
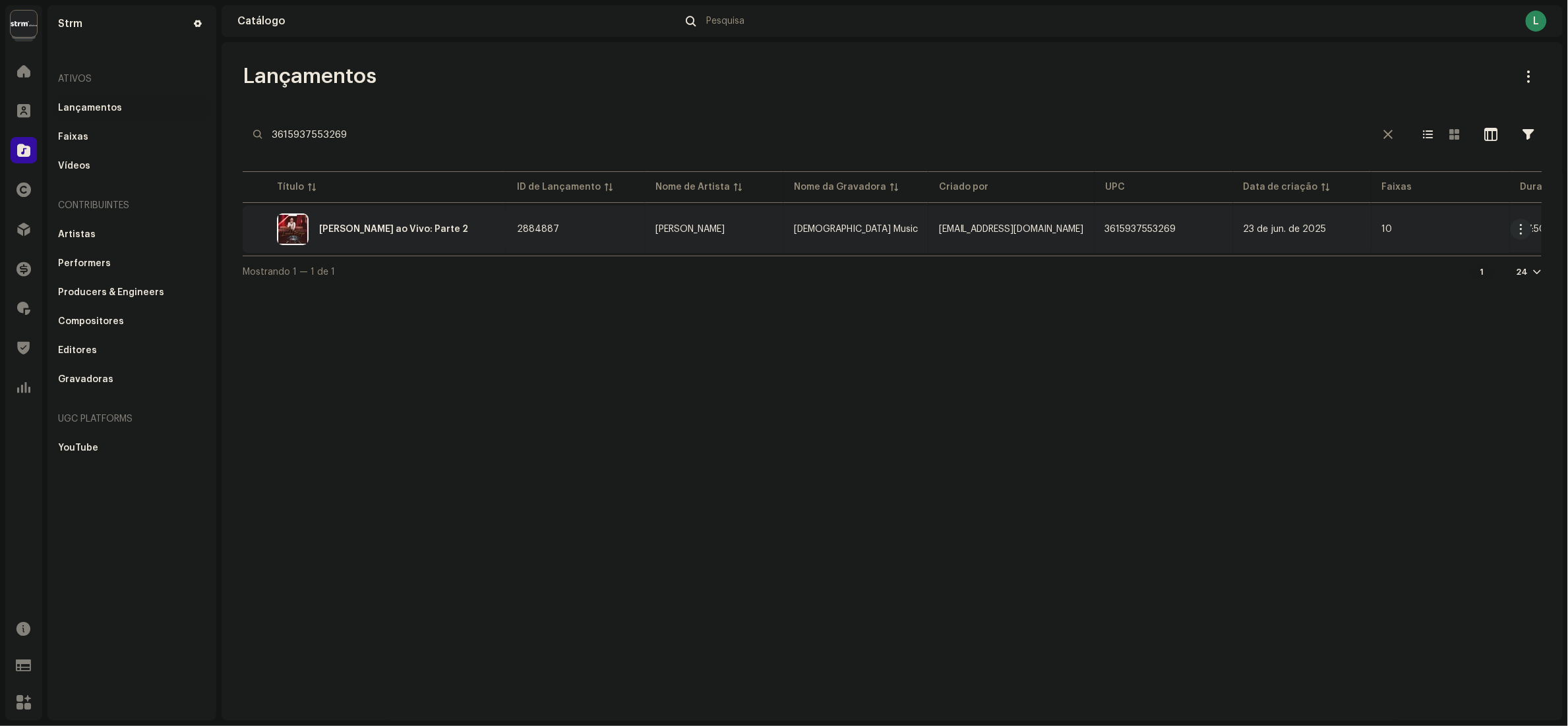
click at [467, 240] on div "[PERSON_NAME] ao Vivo: Parte 2" at bounding box center [375, 229] width 243 height 32
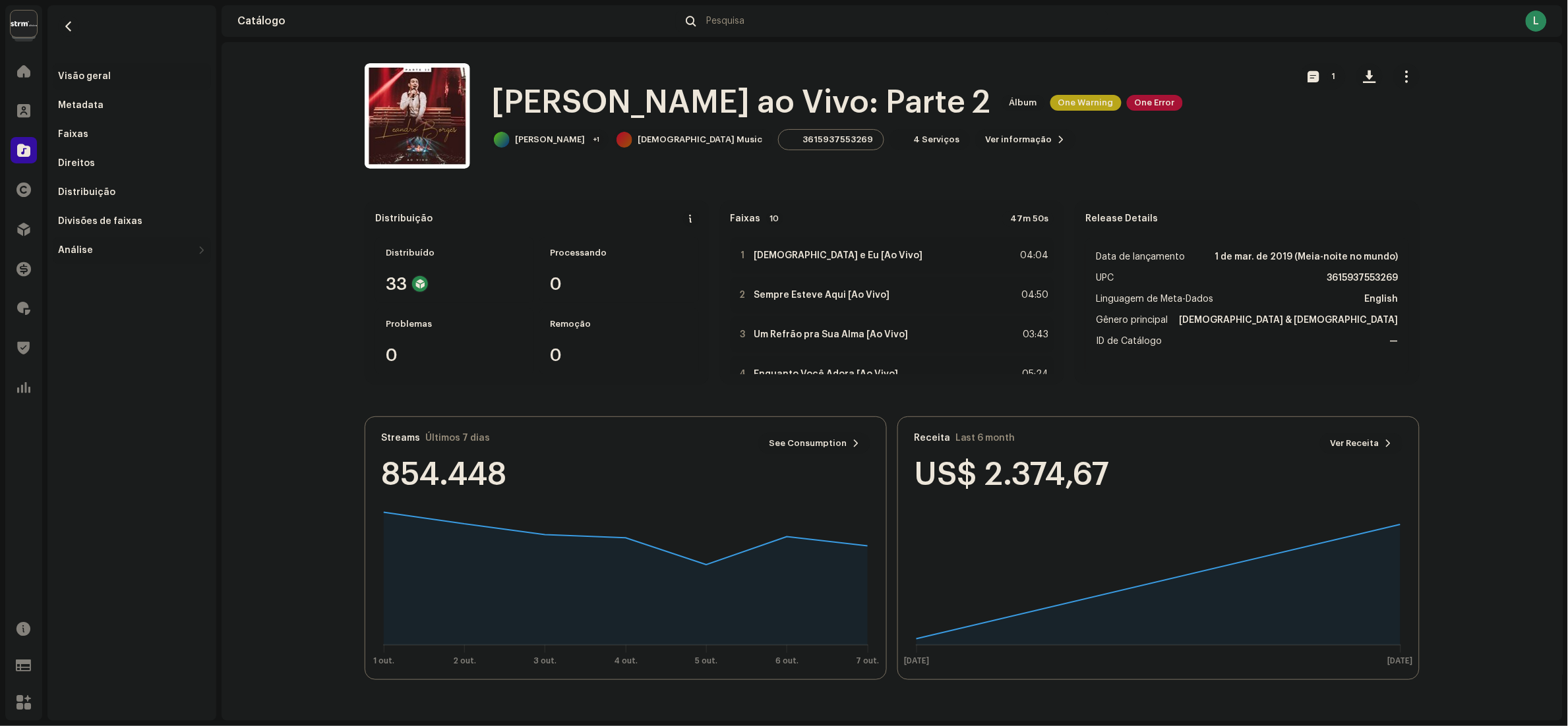
click at [140, 241] on div "Análise" at bounding box center [132, 250] width 158 height 26
click at [105, 278] on div "Consumo" at bounding box center [85, 280] width 45 height 11
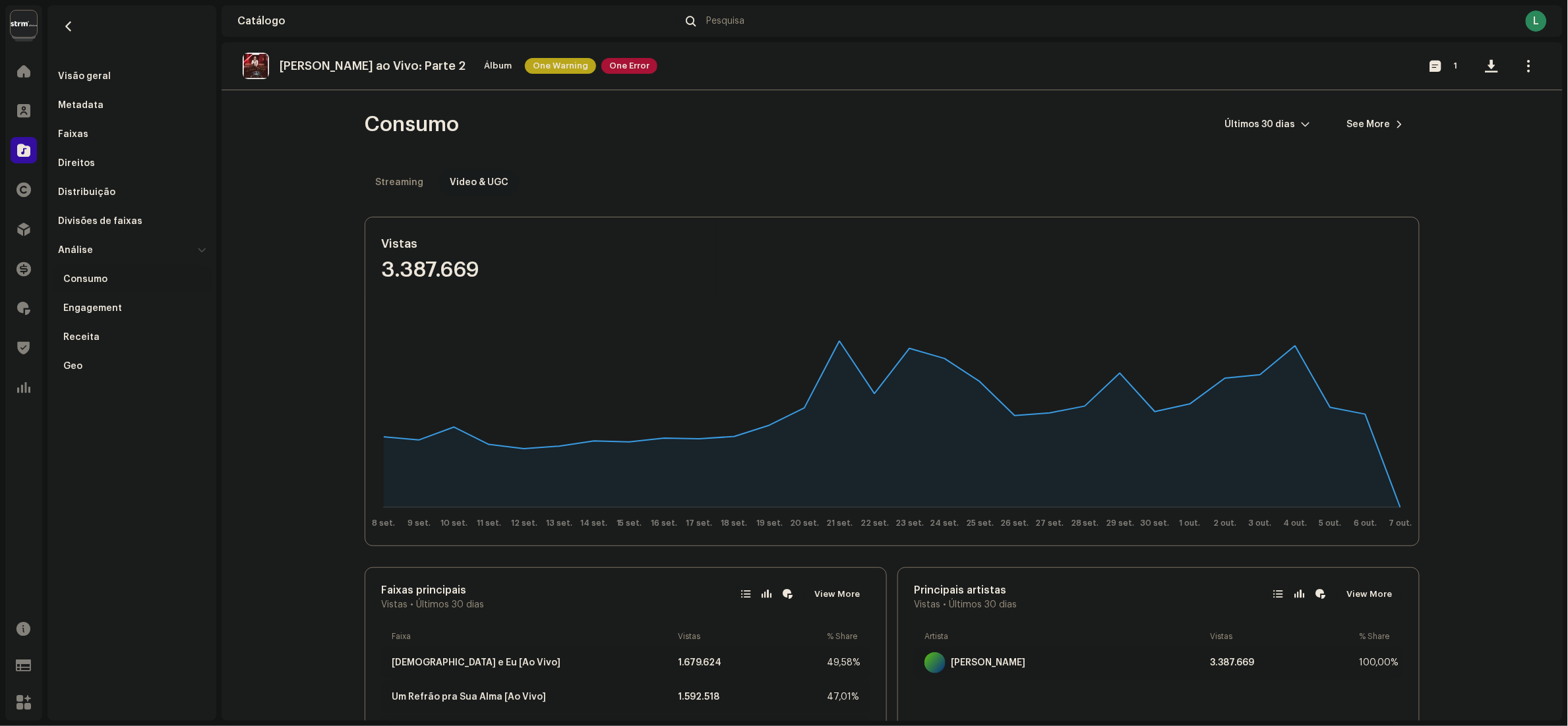
click at [484, 184] on div "Video & UGC" at bounding box center [479, 182] width 59 height 26
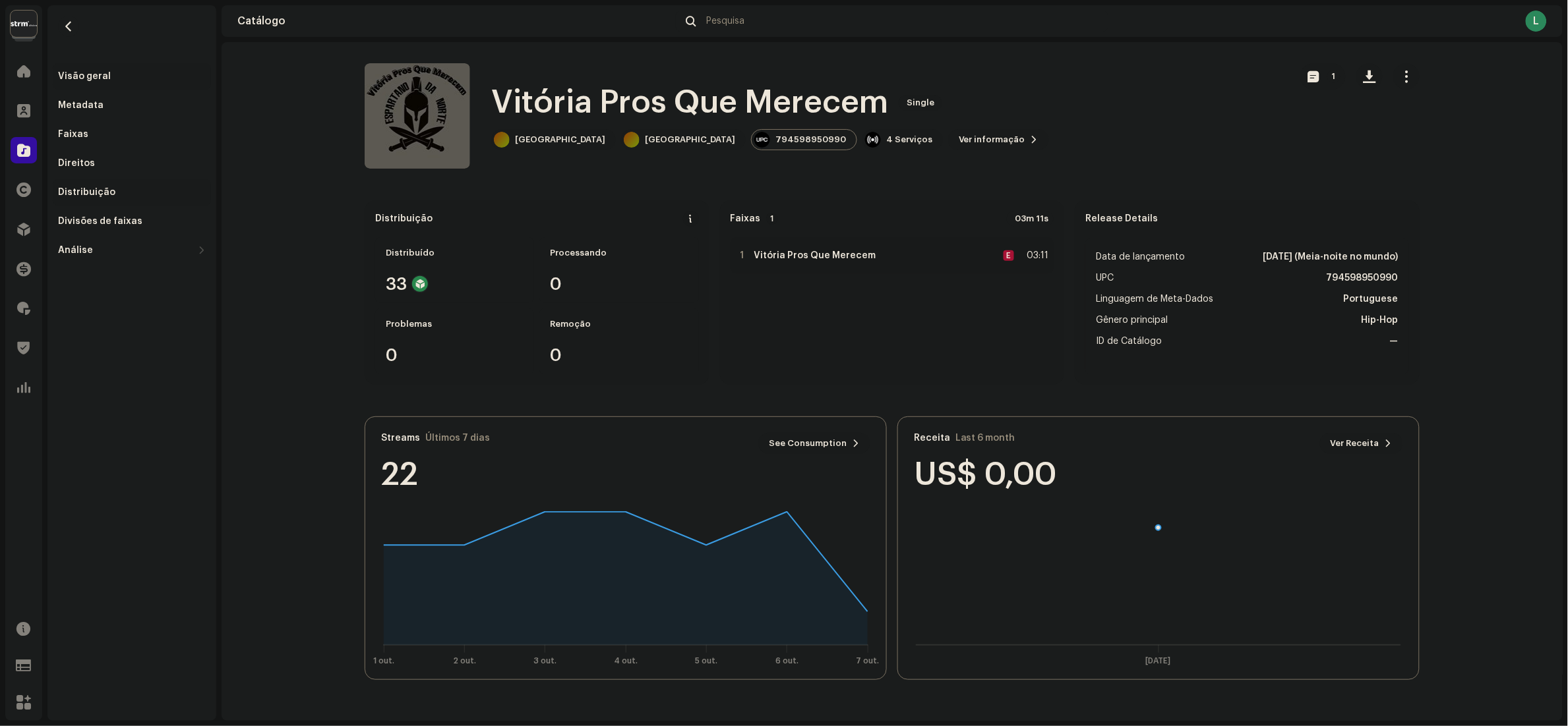
drag, startPoint x: 86, startPoint y: 194, endPoint x: 122, endPoint y: 194, distance: 36.0
click at [86, 194] on div "Distribuição" at bounding box center [86, 193] width 57 height 11
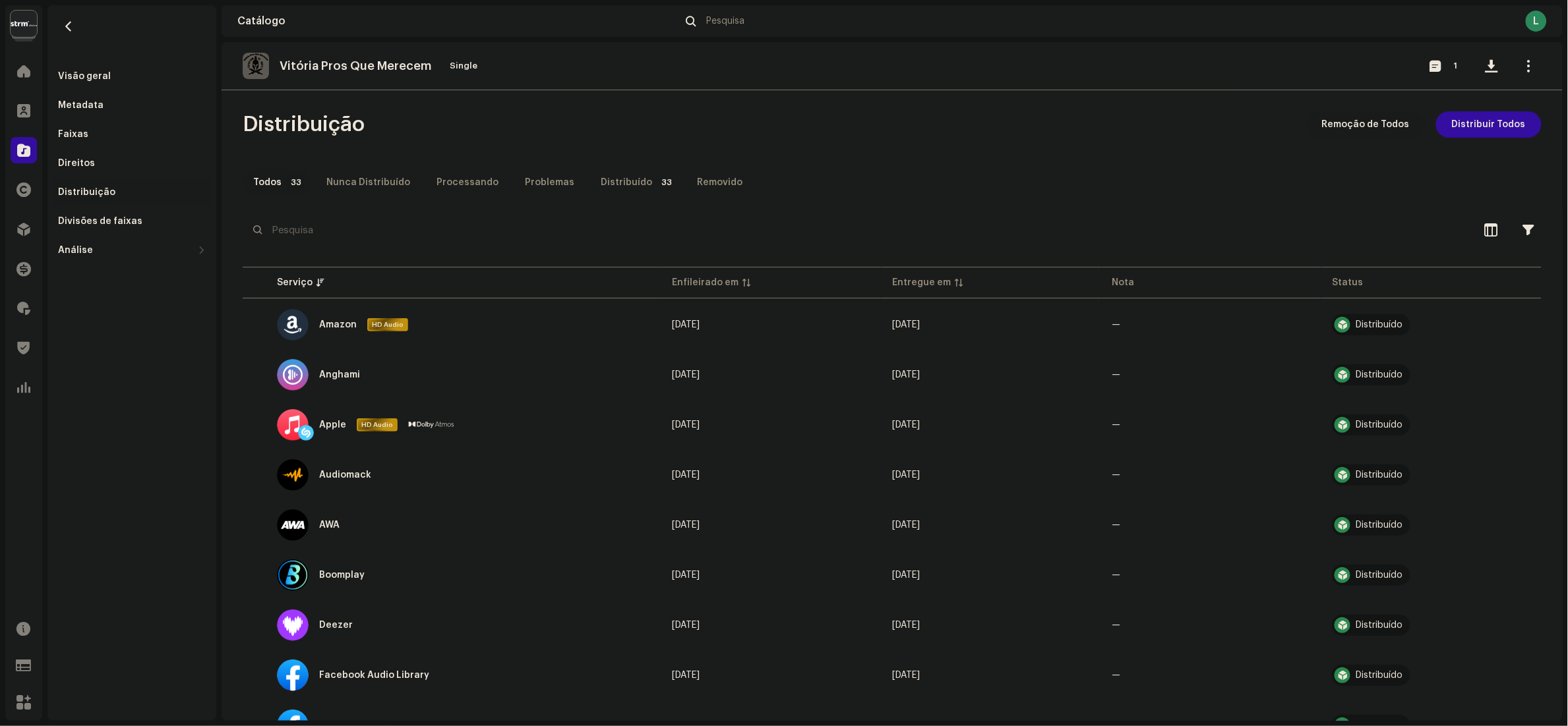
click at [1349, 135] on span "Remoção de Todos" at bounding box center [1365, 124] width 87 height 26
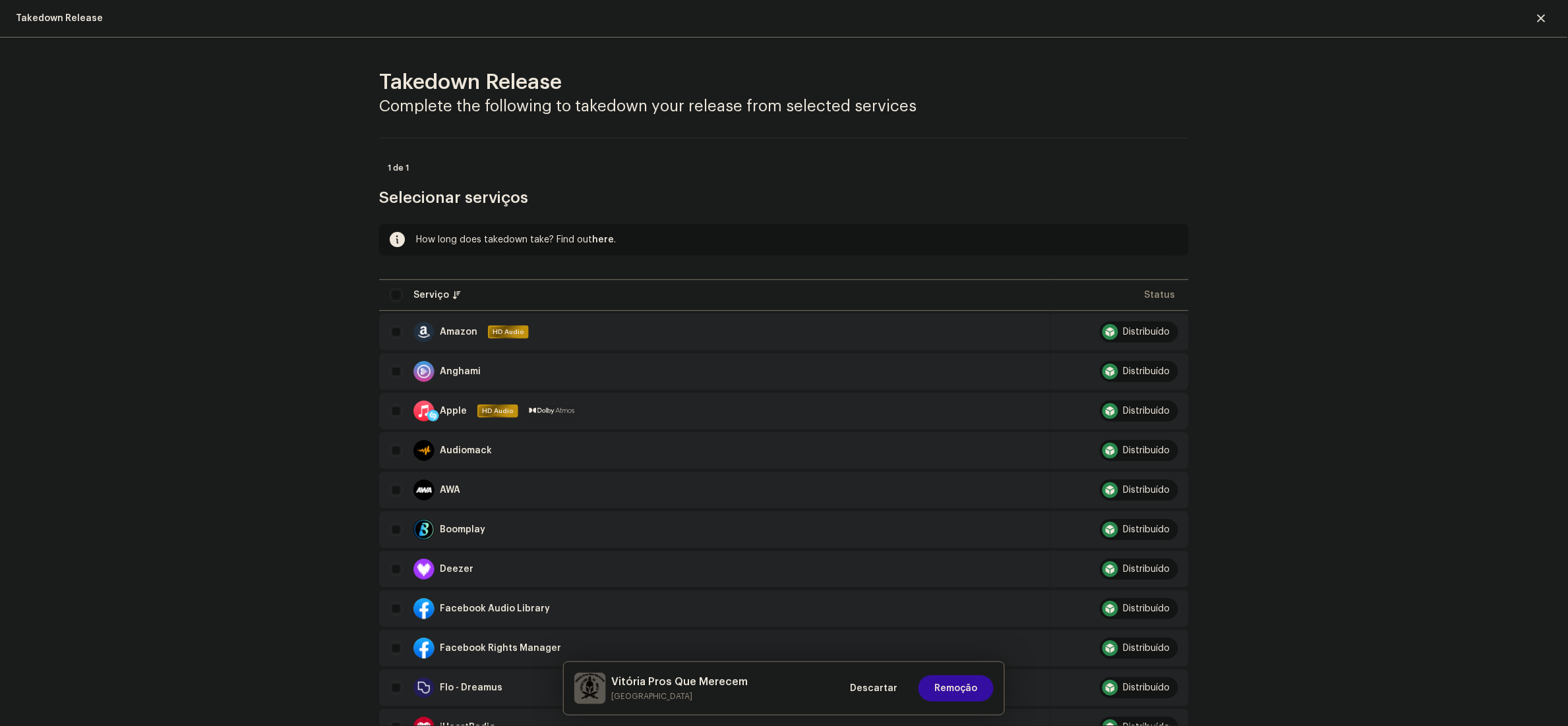
click at [1349, 125] on span "Remoção de Todos" at bounding box center [1365, 124] width 87 height 26
click at [981, 681] on button "Remoção" at bounding box center [955, 688] width 75 height 26
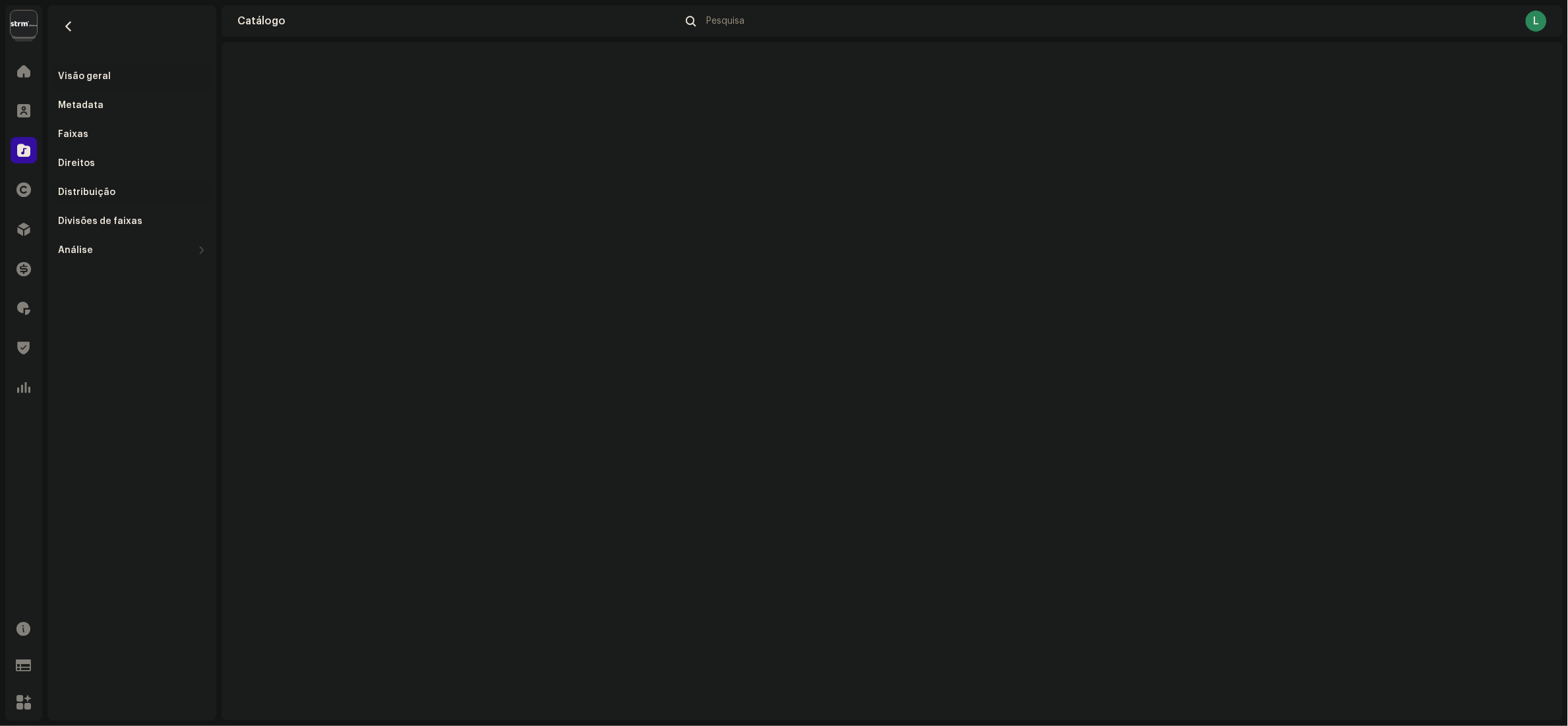
click at [97, 192] on div "Distribuição" at bounding box center [86, 193] width 57 height 11
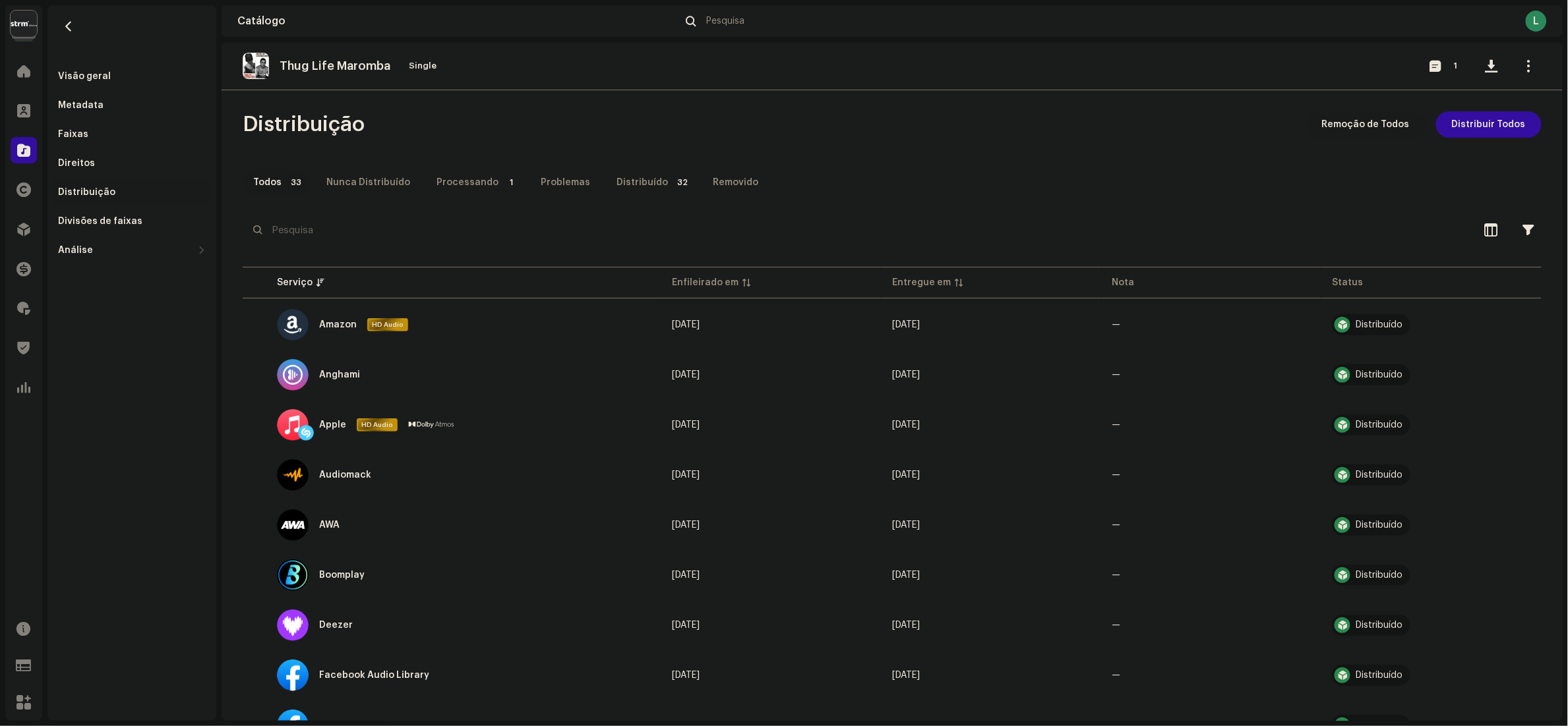
click at [1343, 128] on span "Remoção de Todos" at bounding box center [1365, 124] width 87 height 26
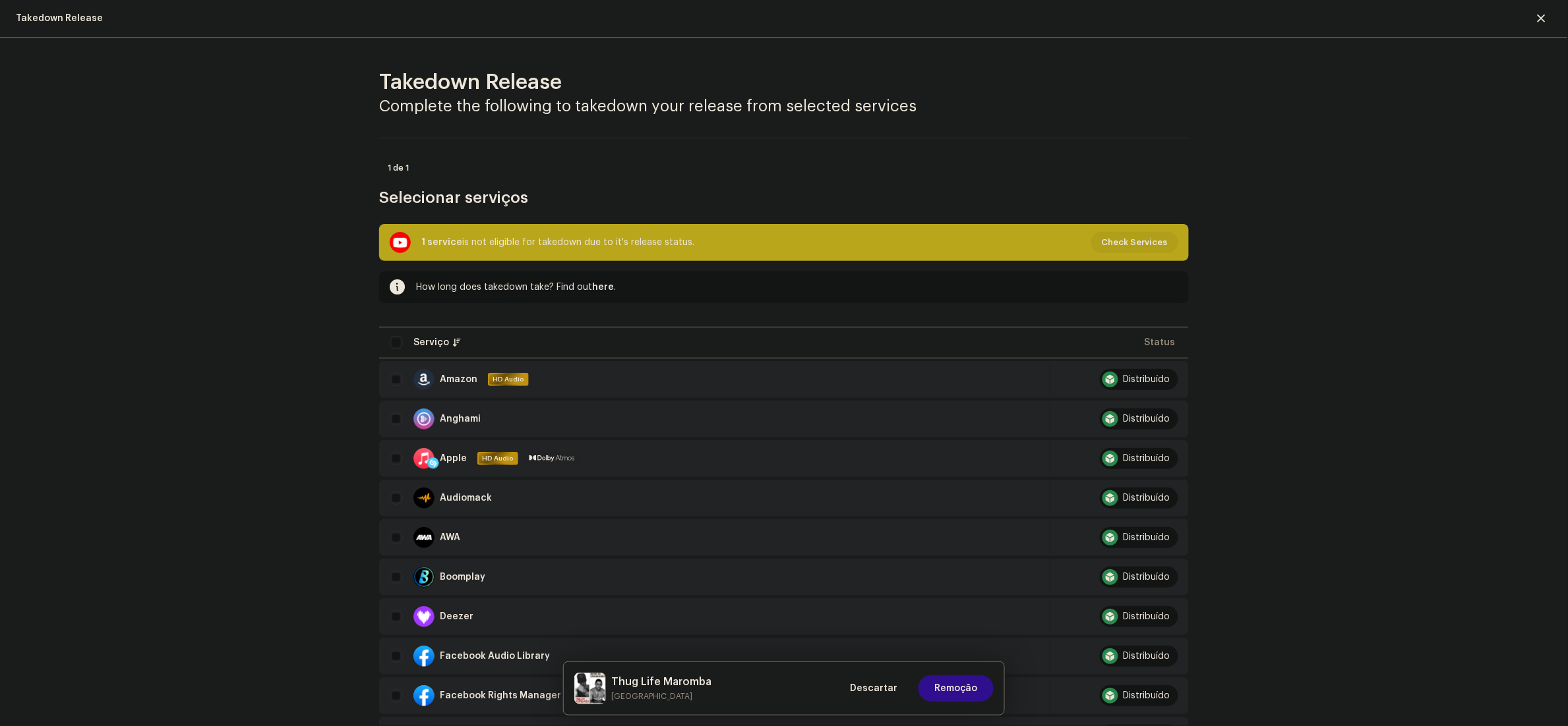
click at [969, 701] on span "Remoção" at bounding box center [956, 688] width 44 height 26
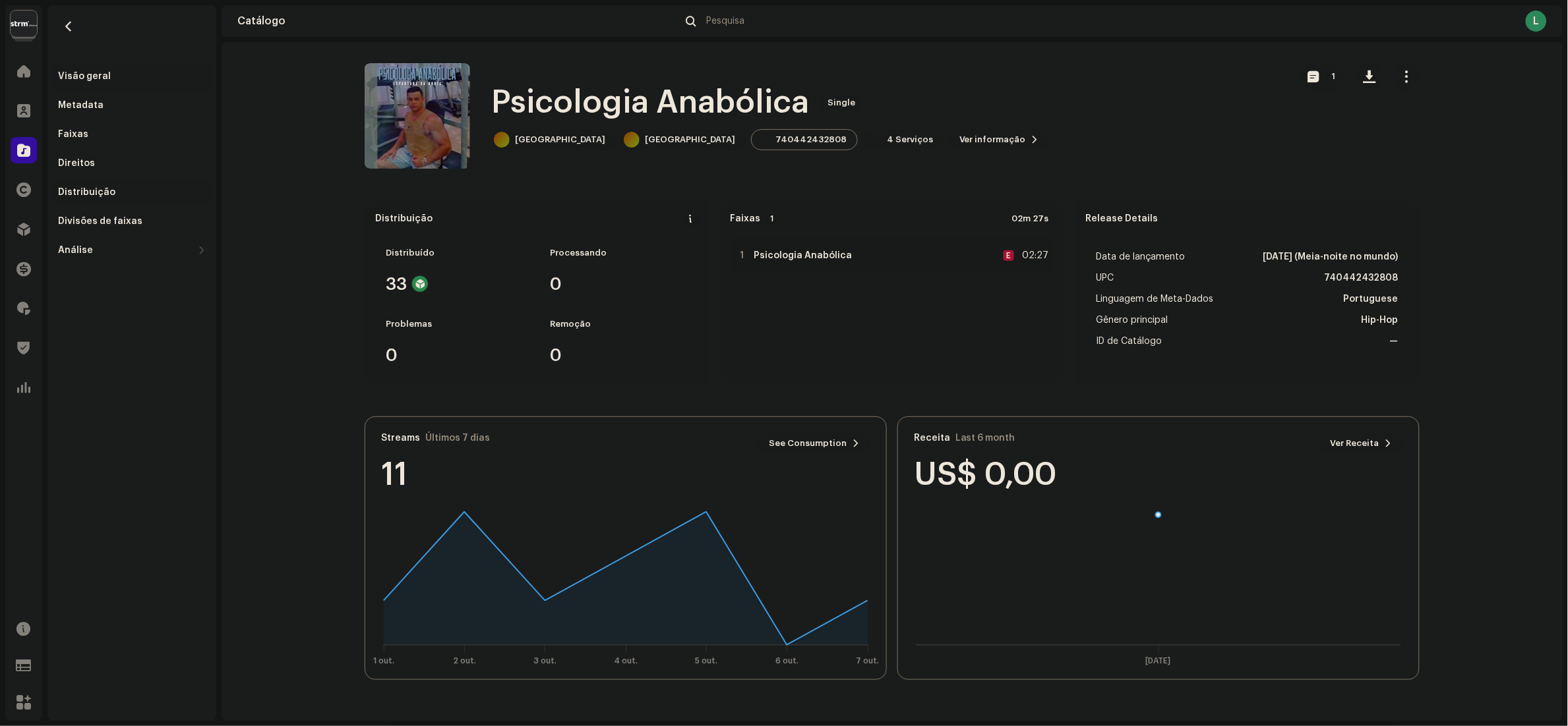
click at [76, 196] on div "Distribuição" at bounding box center [86, 193] width 57 height 11
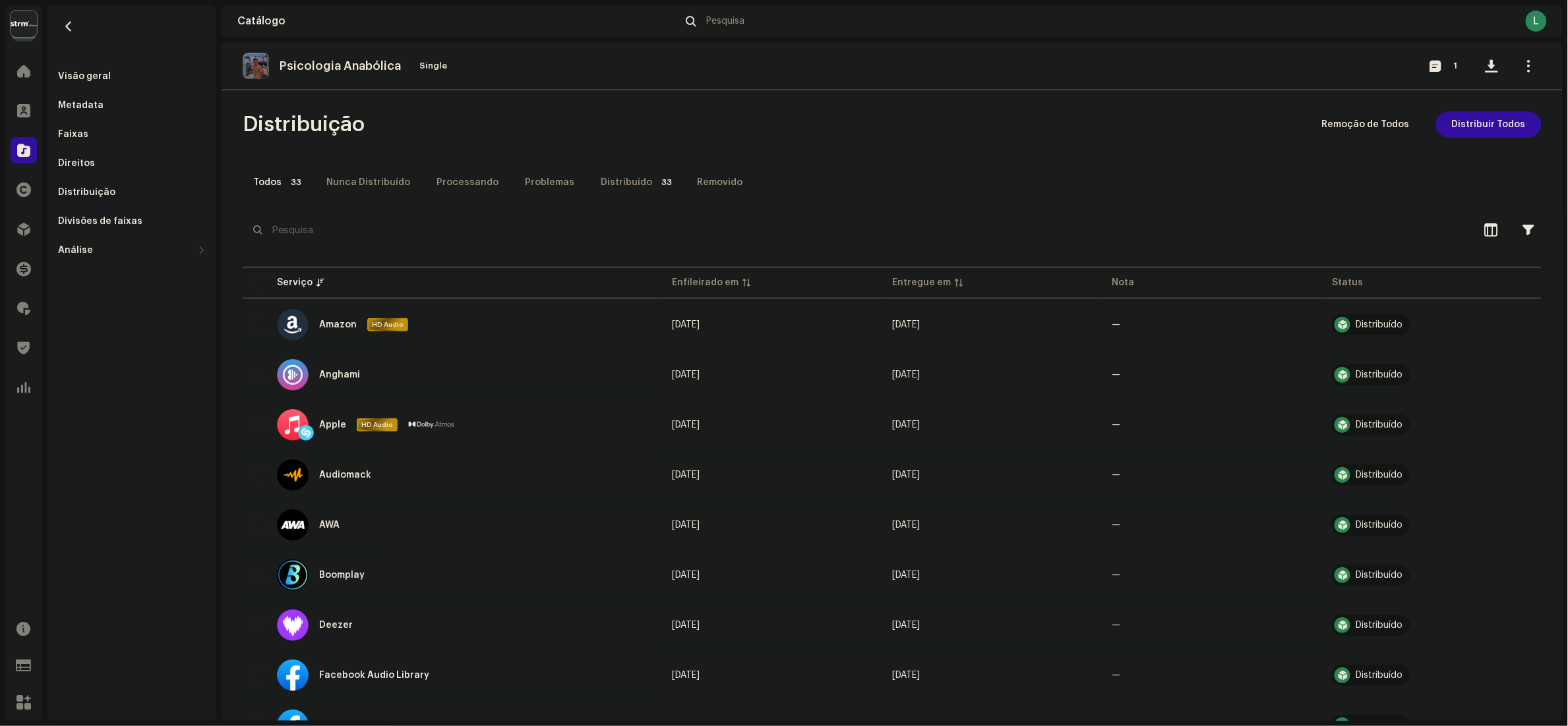
click at [1342, 124] on span "Remoção de Todos" at bounding box center [1365, 124] width 87 height 26
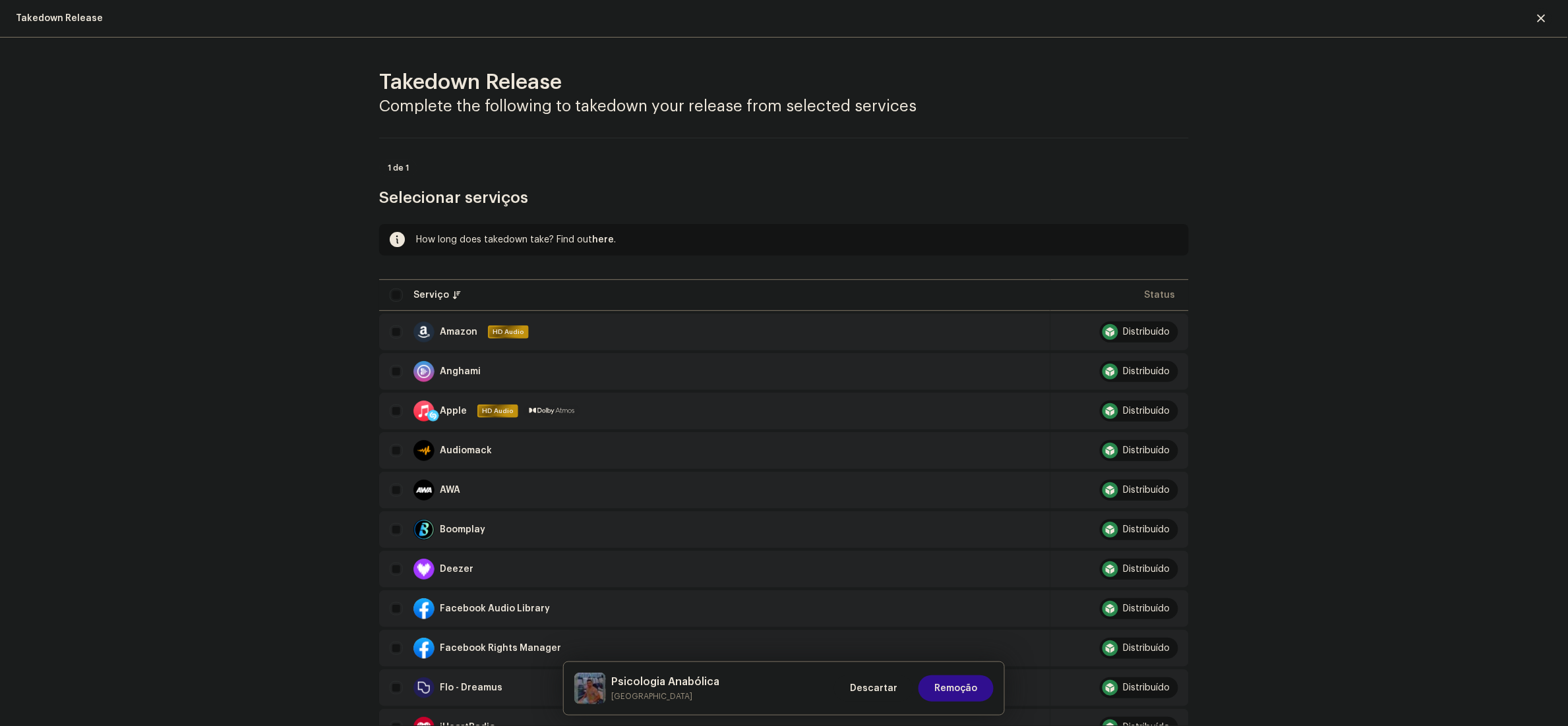
click at [967, 693] on span "Remoção" at bounding box center [956, 688] width 44 height 26
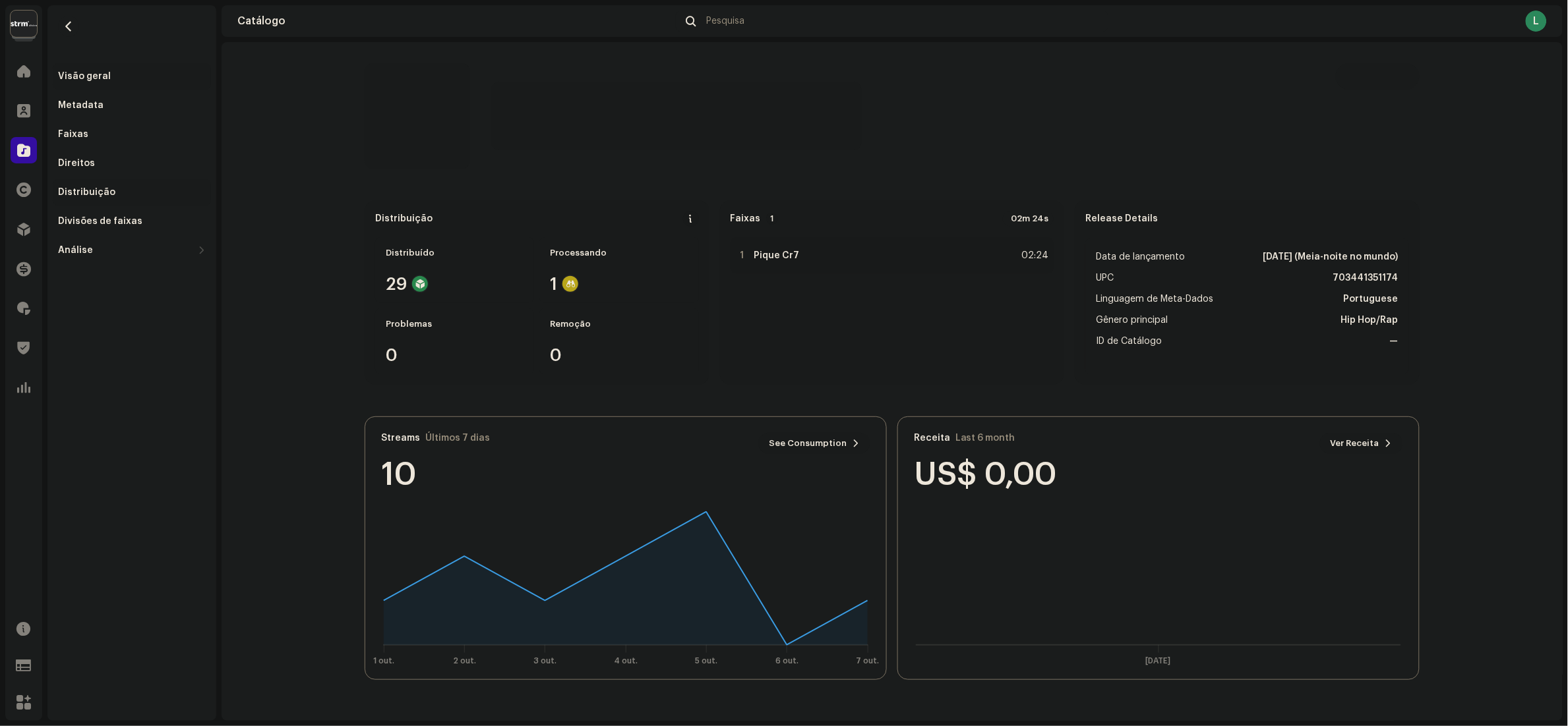
click at [73, 184] on div "Distribuição" at bounding box center [132, 192] width 158 height 26
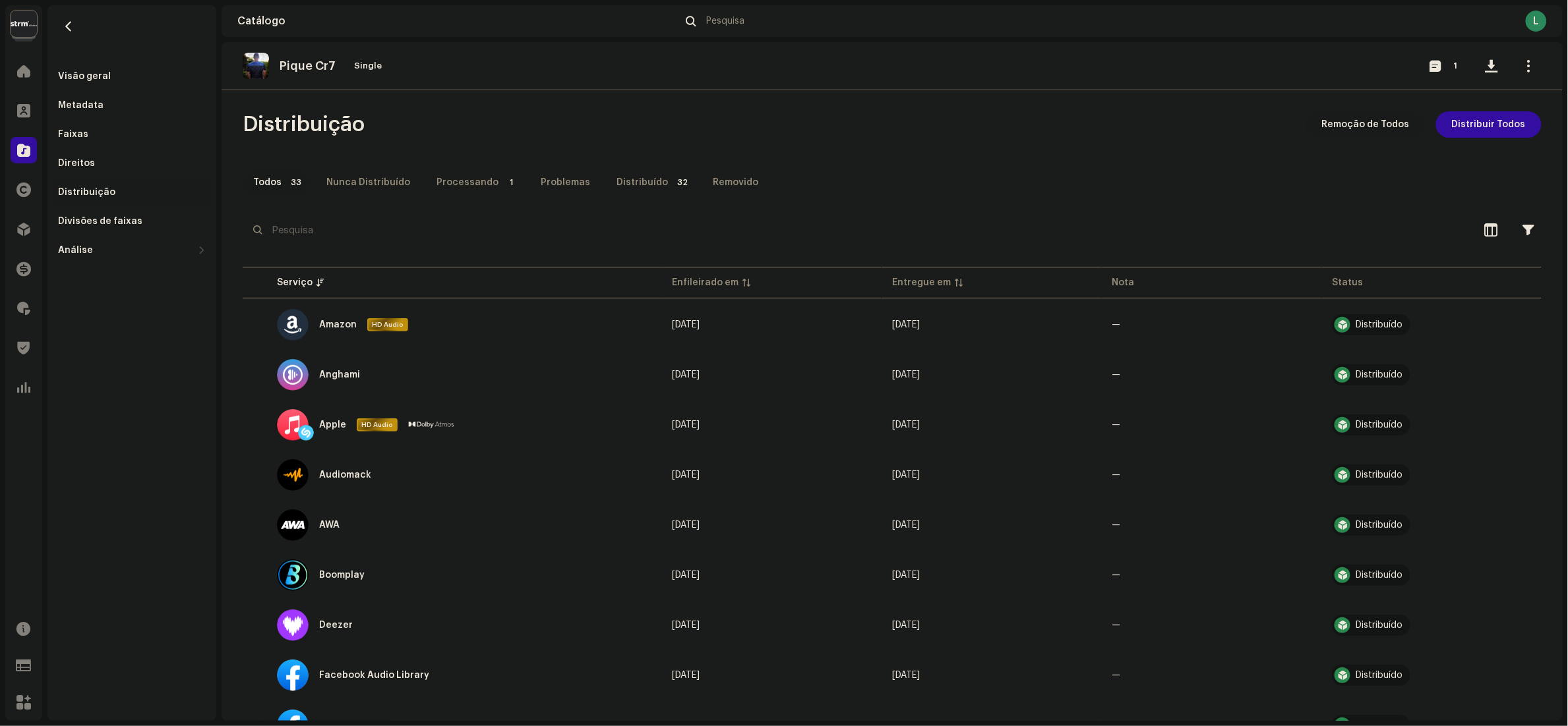
click at [1329, 125] on span "Remoção de Todos" at bounding box center [1365, 124] width 87 height 26
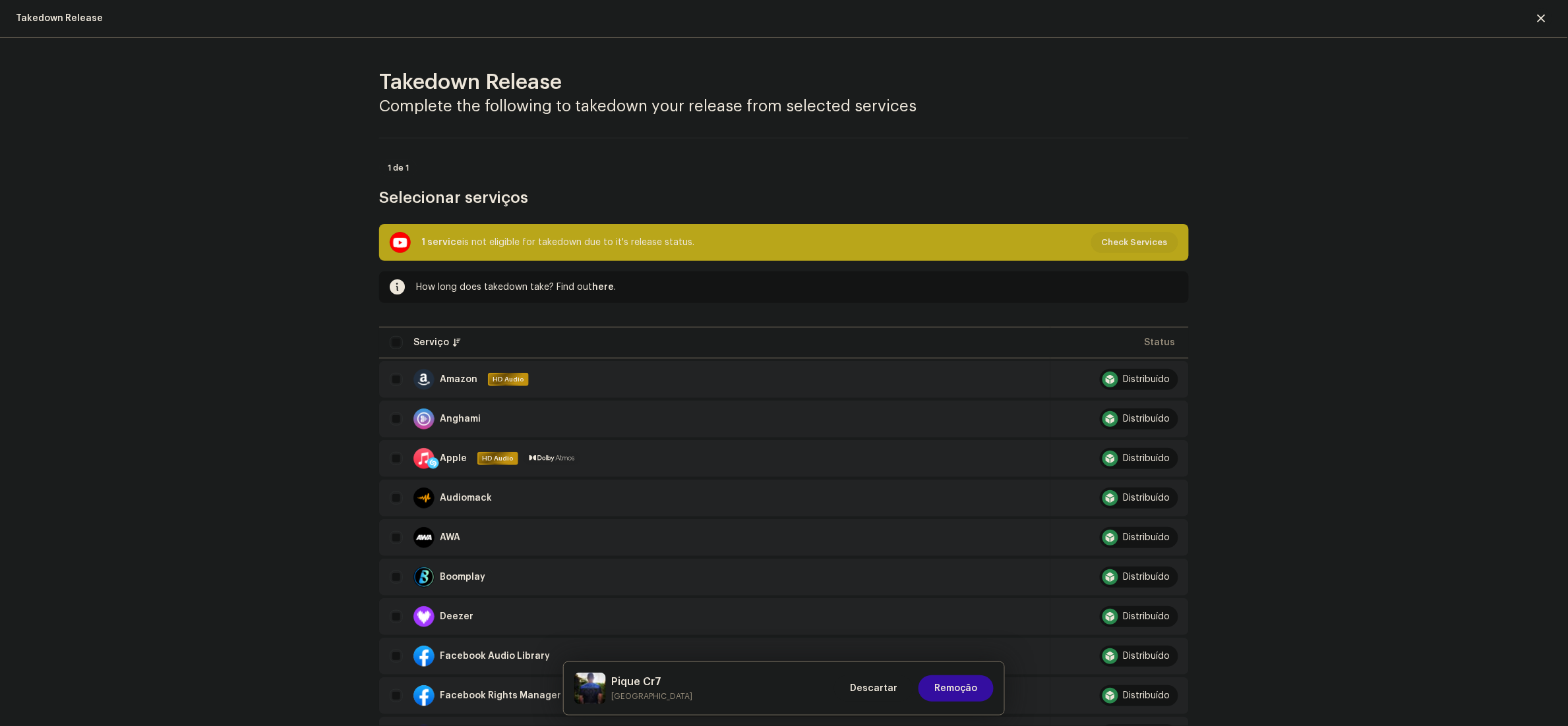
click at [916, 697] on div "Descartar Remoção" at bounding box center [914, 689] width 160 height 32
click at [957, 689] on span "Remoção" at bounding box center [956, 688] width 44 height 26
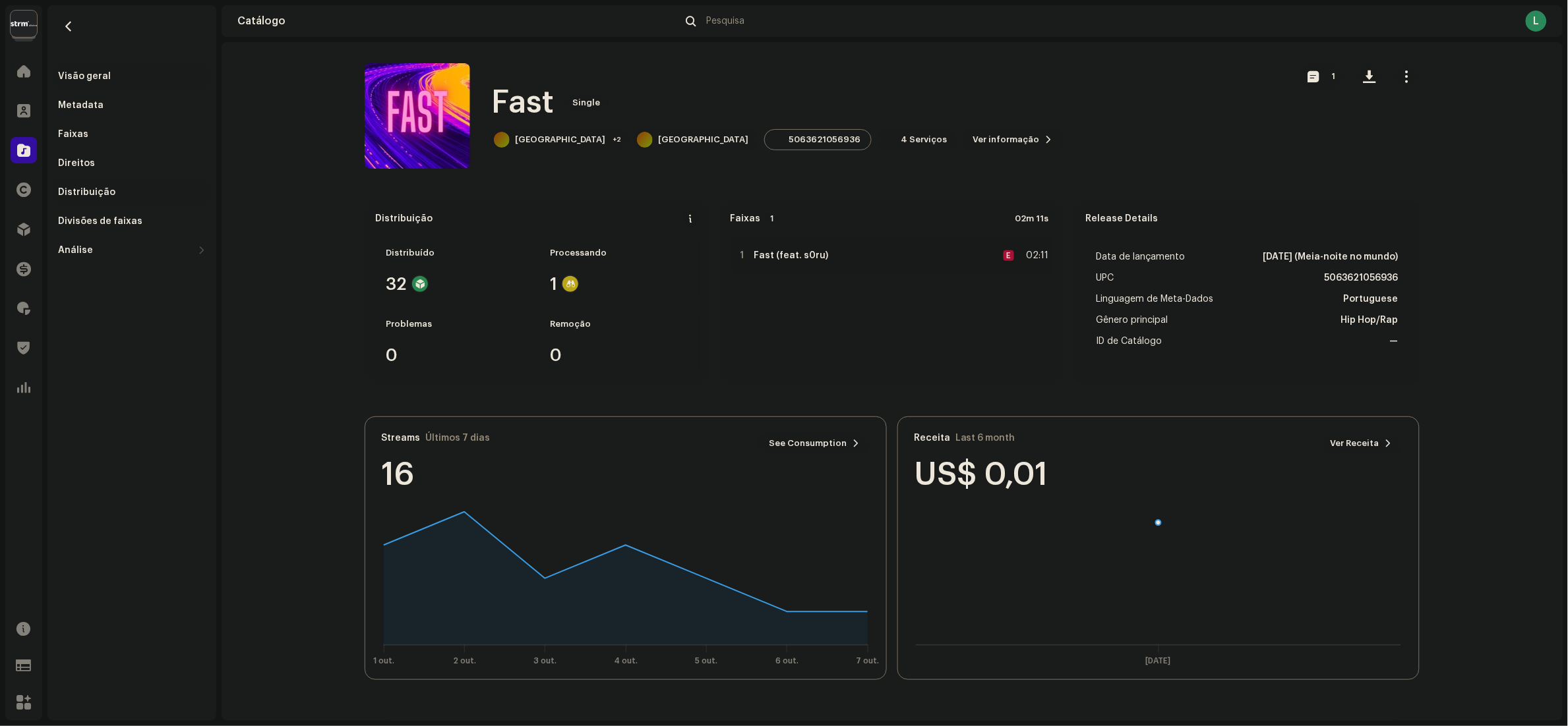
click at [92, 194] on div "Distribuição" at bounding box center [86, 193] width 57 height 11
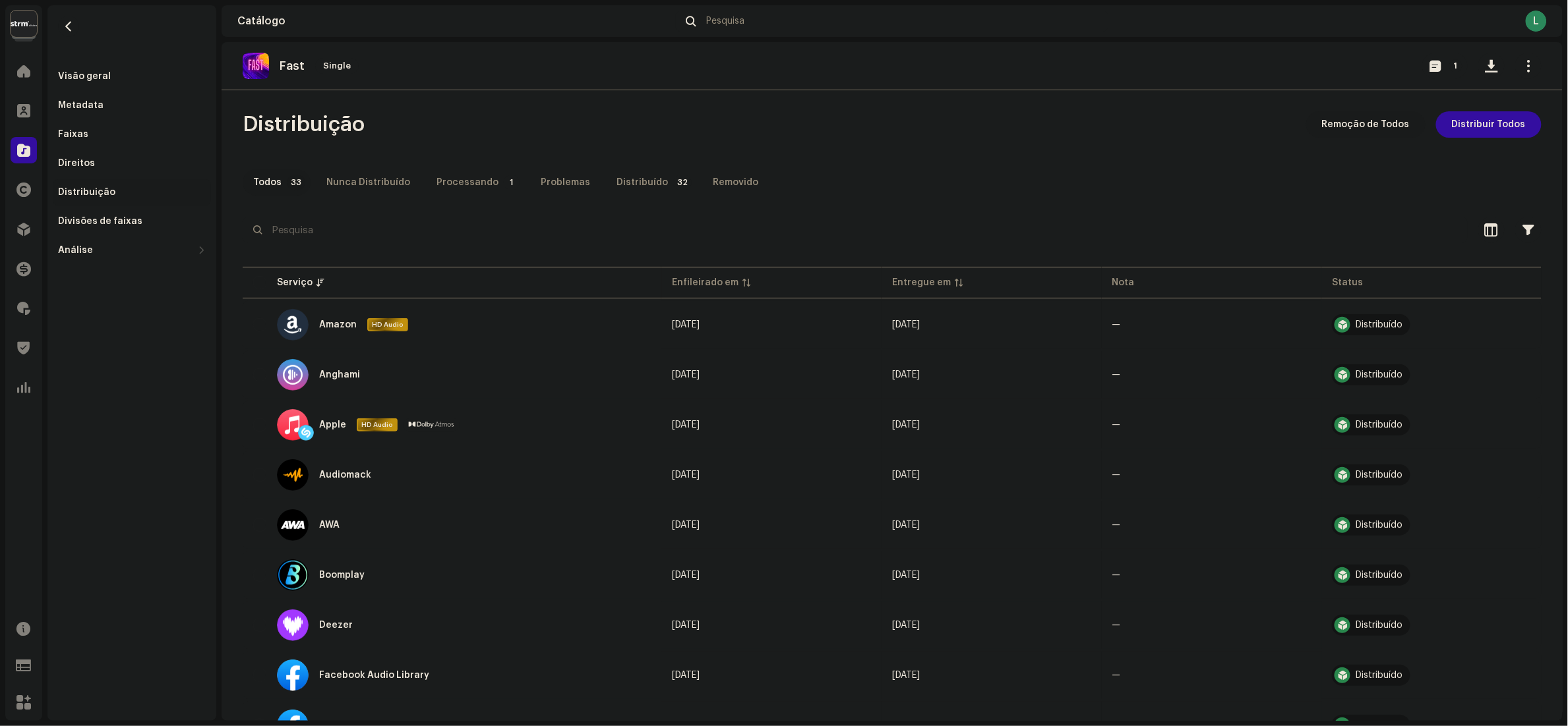
click at [1376, 121] on span "Remoção de Todos" at bounding box center [1365, 124] width 87 height 26
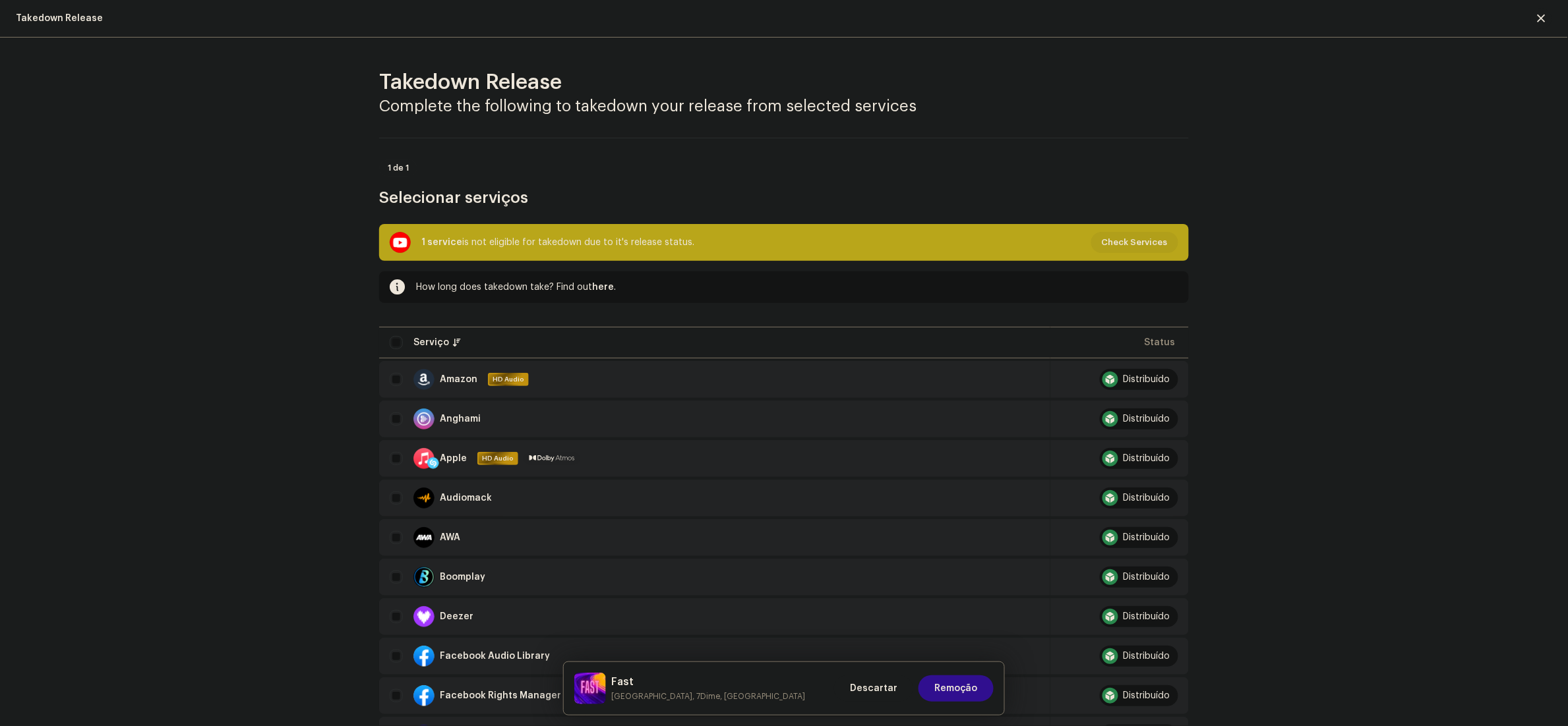
click at [964, 696] on span "Remoção" at bounding box center [956, 688] width 44 height 26
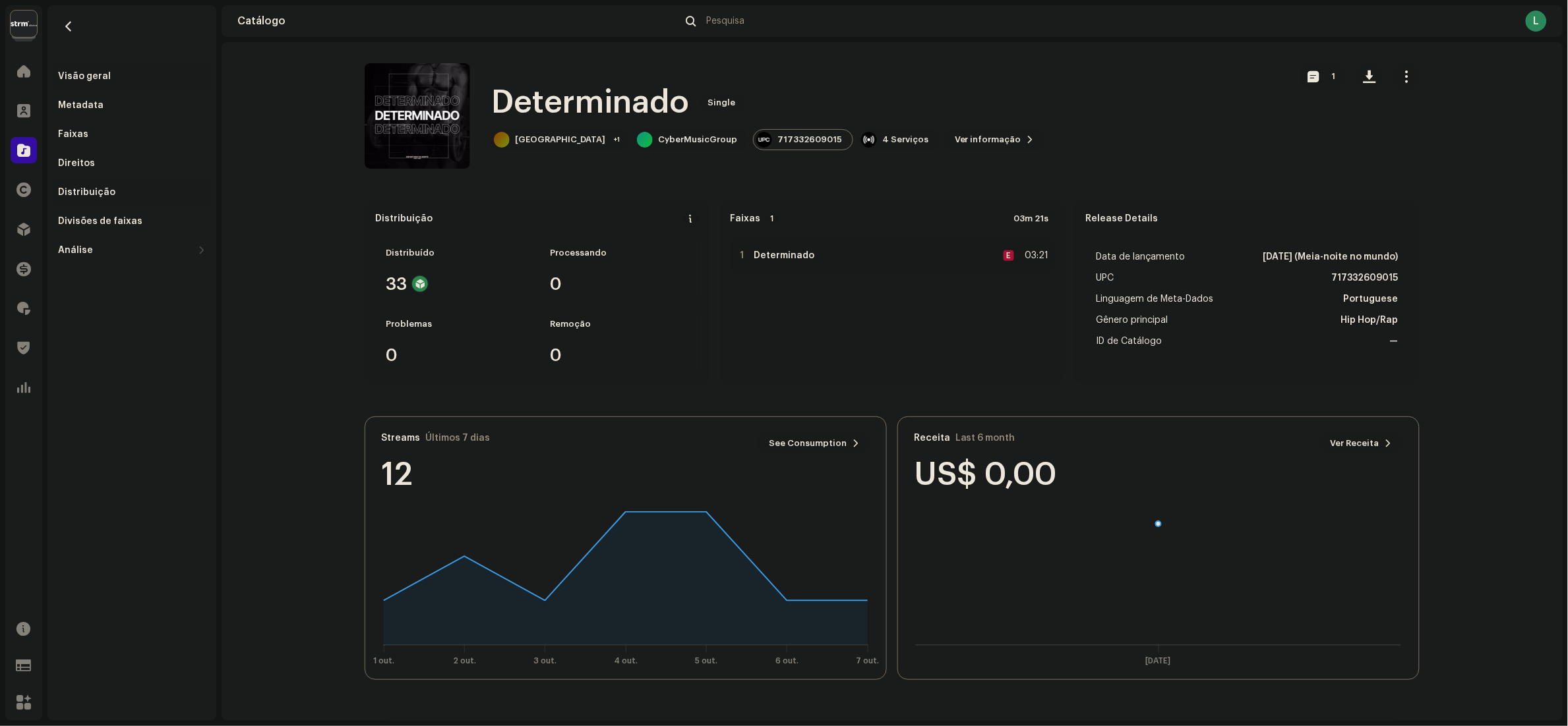
click at [80, 190] on div "Distribuição" at bounding box center [86, 193] width 57 height 11
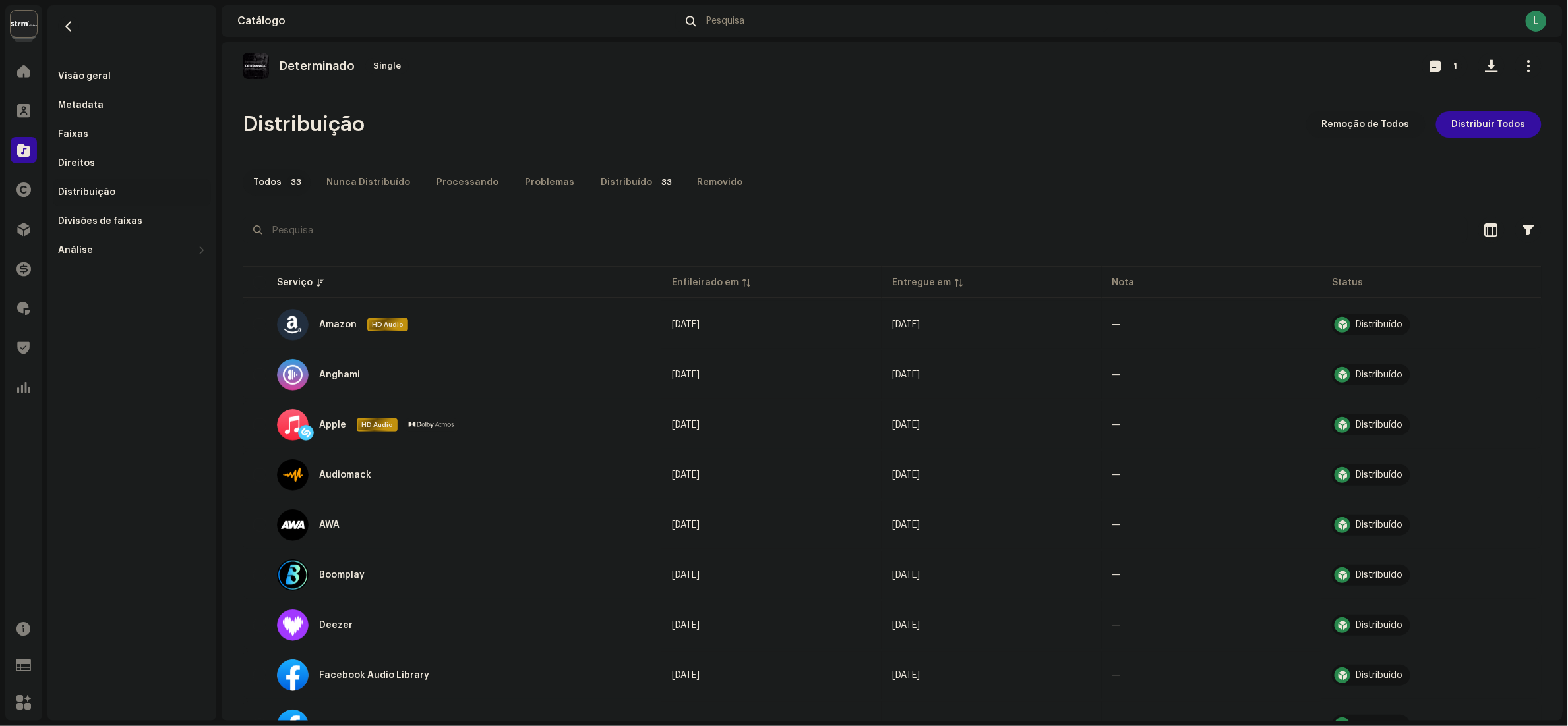
click at [1353, 121] on span "Remoção de Todos" at bounding box center [1365, 124] width 87 height 26
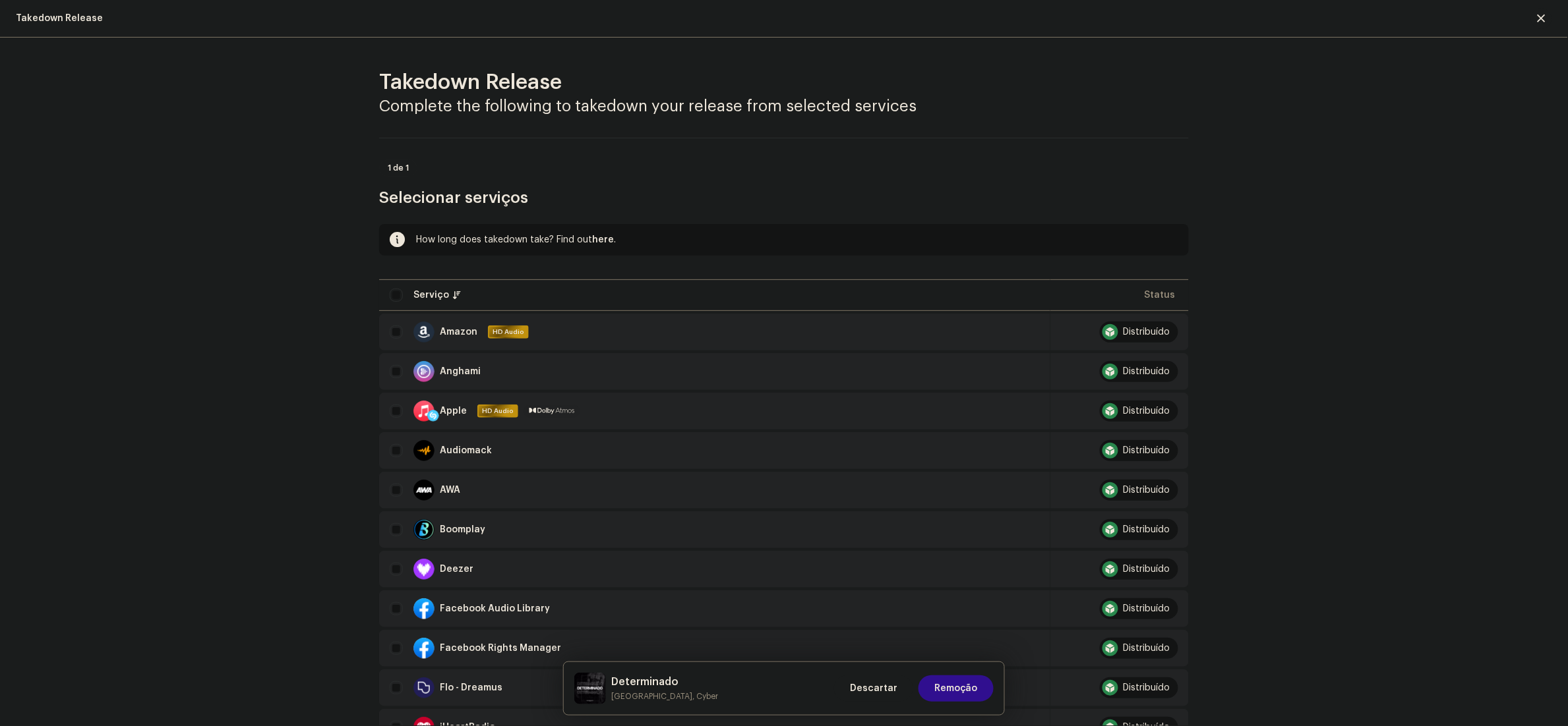
click at [977, 694] on span "Remoção" at bounding box center [956, 688] width 44 height 26
